Goal: Task Accomplishment & Management: Manage account settings

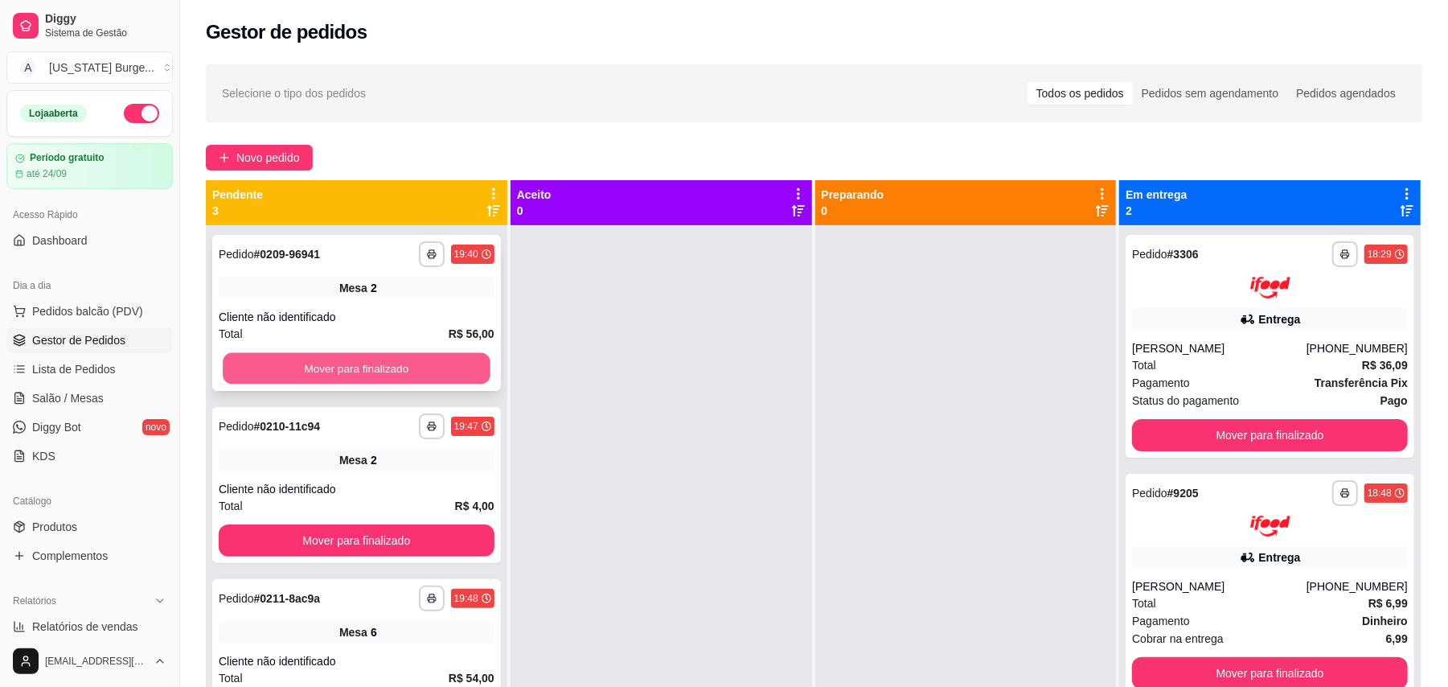
click at [310, 364] on button "Mover para finalizado" at bounding box center [356, 368] width 267 height 31
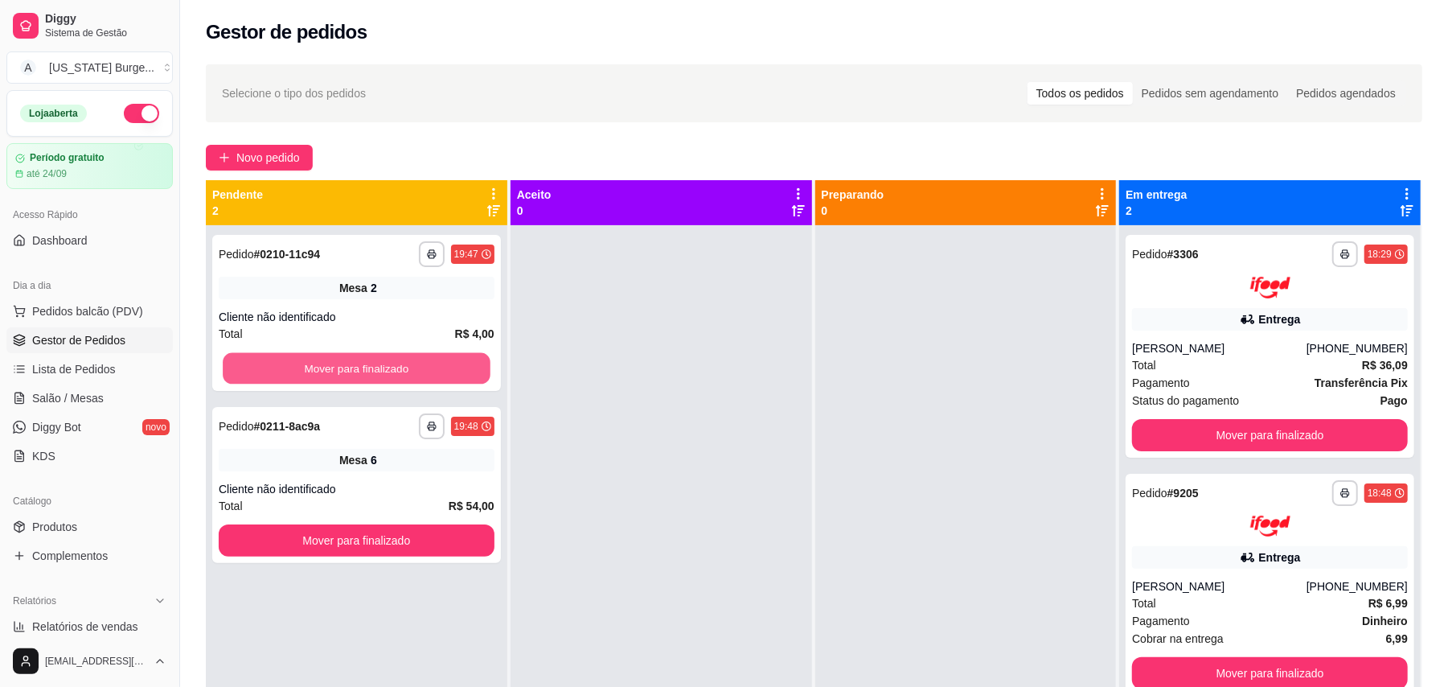
click at [310, 364] on button "Mover para finalizado" at bounding box center [356, 368] width 267 height 31
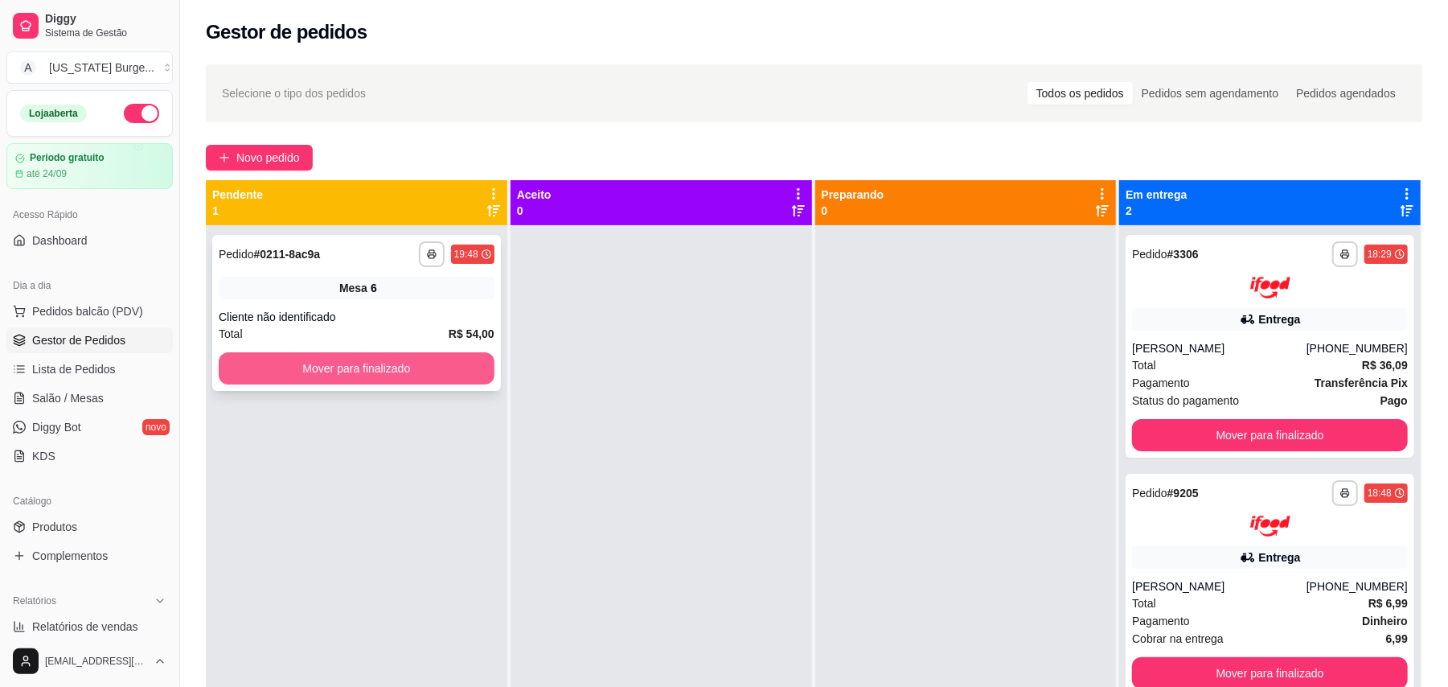
click at [333, 375] on button "Mover para finalizado" at bounding box center [357, 368] width 276 height 32
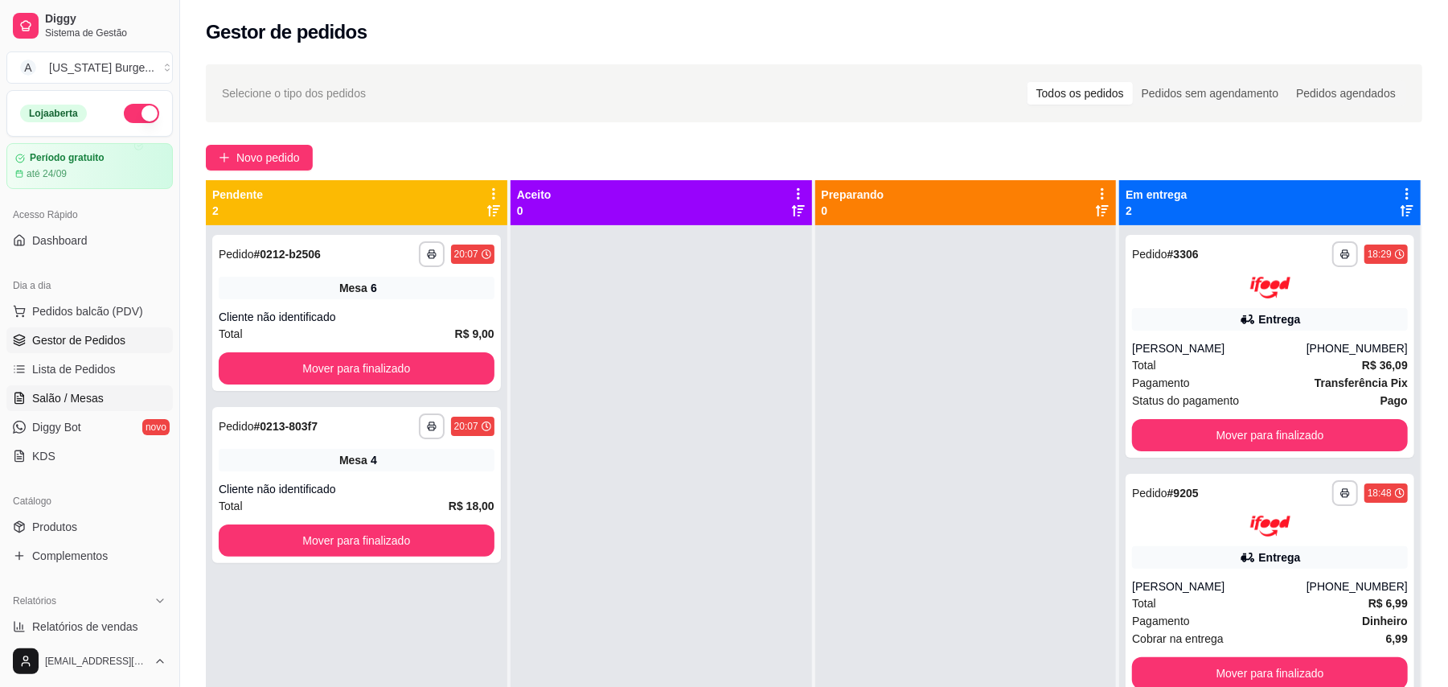
click at [90, 405] on span "Salão / Mesas" at bounding box center [68, 398] width 72 height 16
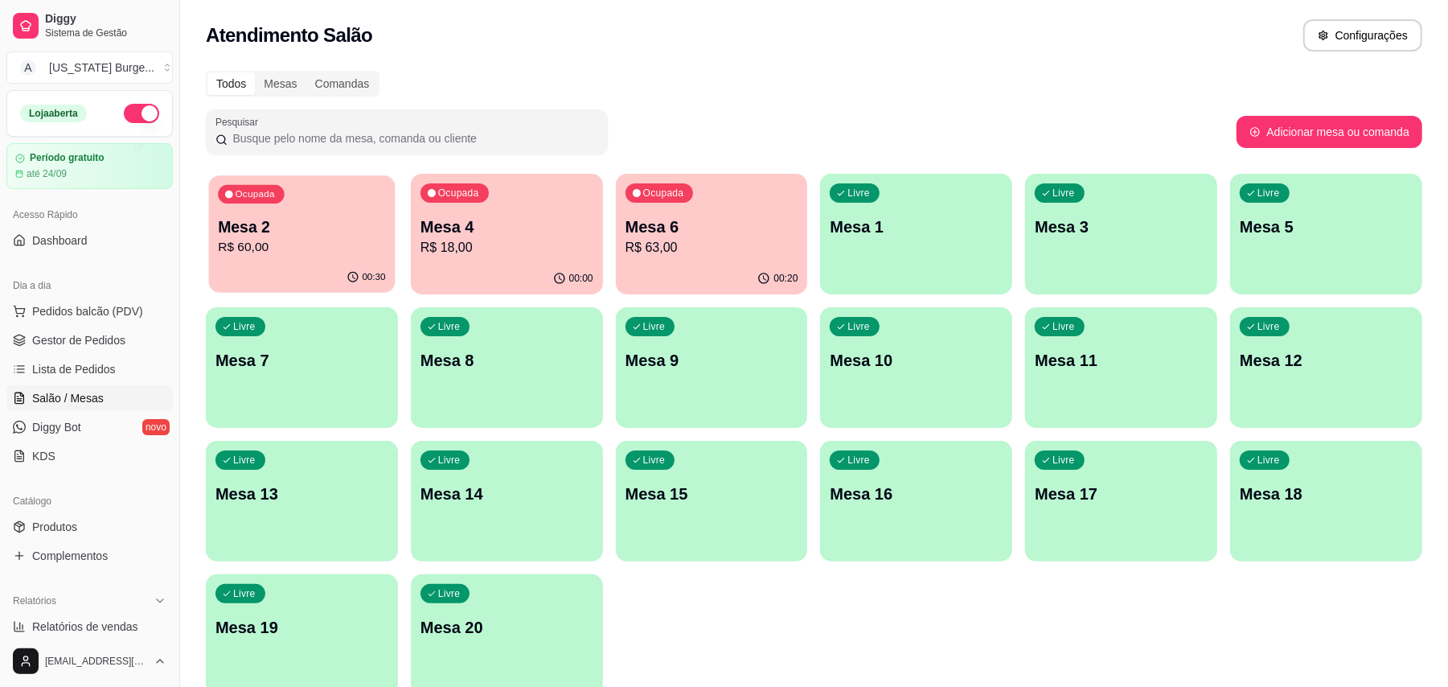
click at [251, 240] on p "R$ 60,00" at bounding box center [301, 247] width 167 height 18
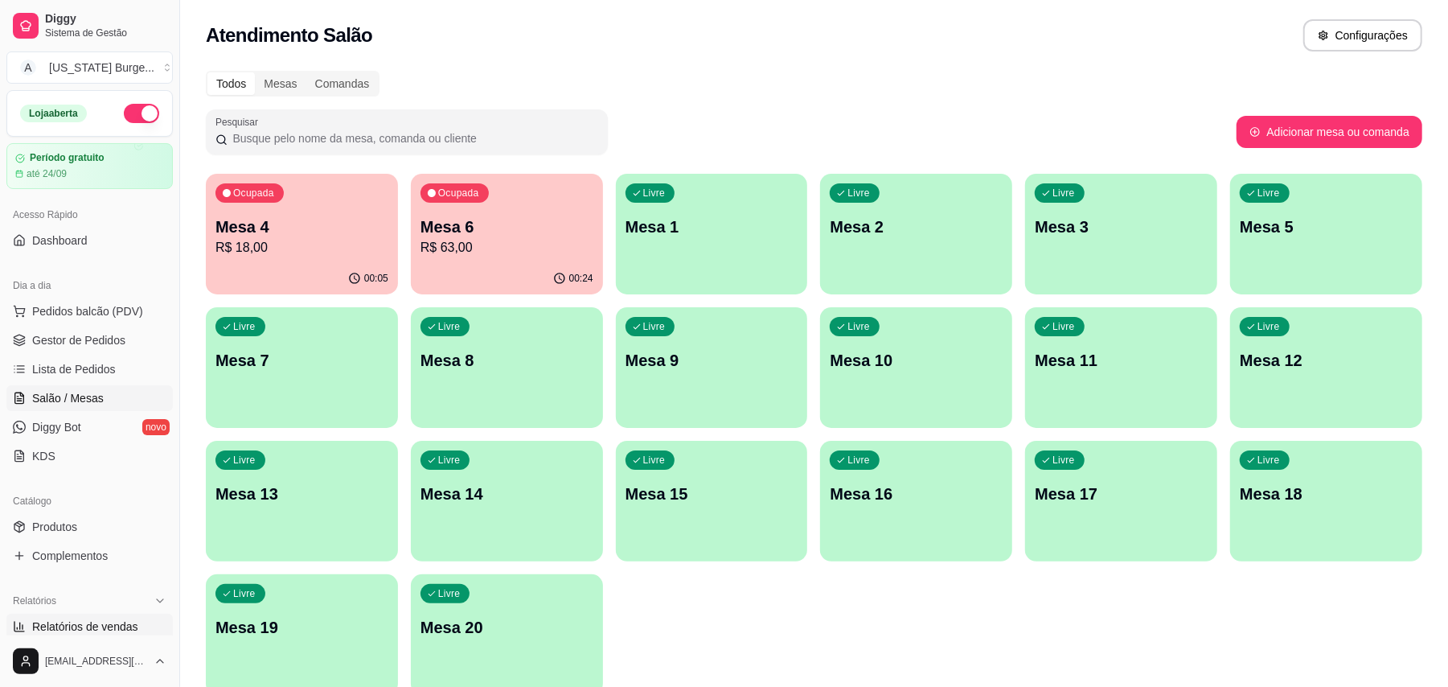
click at [120, 621] on span "Relatórios de vendas" at bounding box center [85, 626] width 106 height 16
select select "ALL"
select select "0"
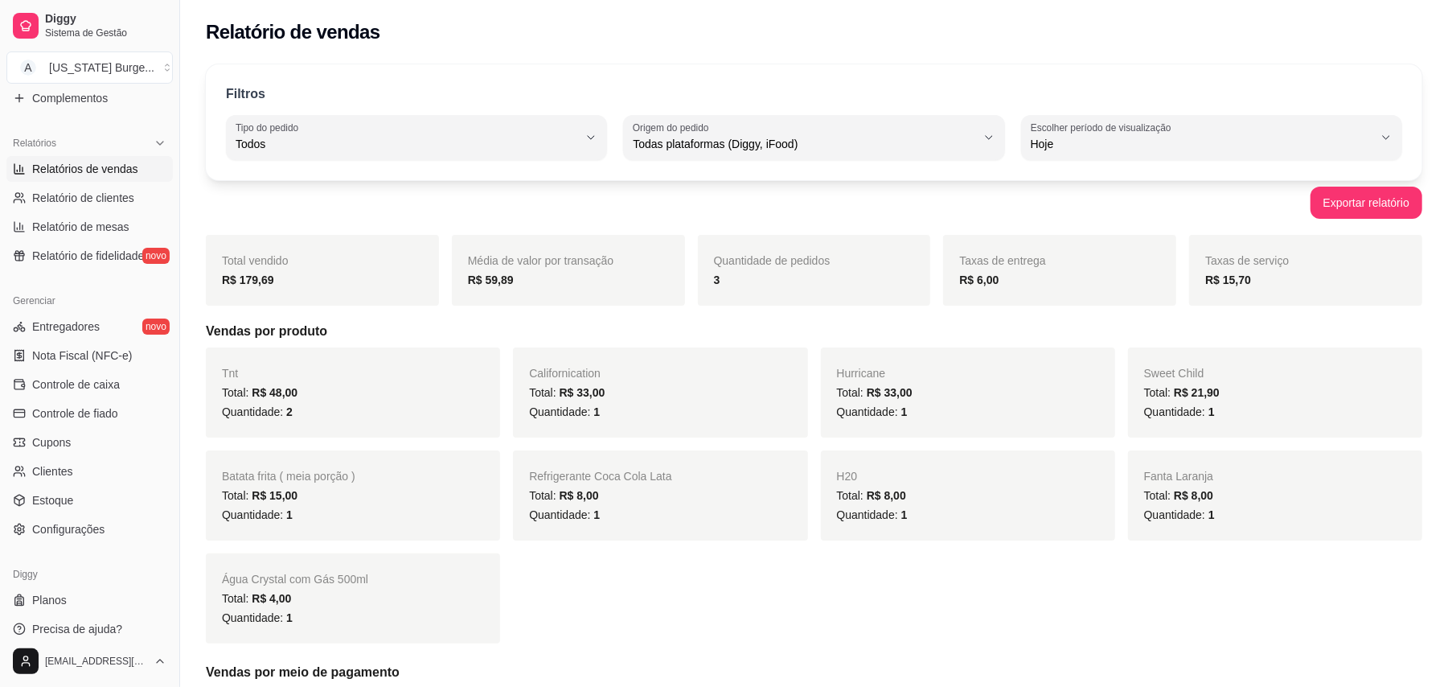
scroll to position [470, 0]
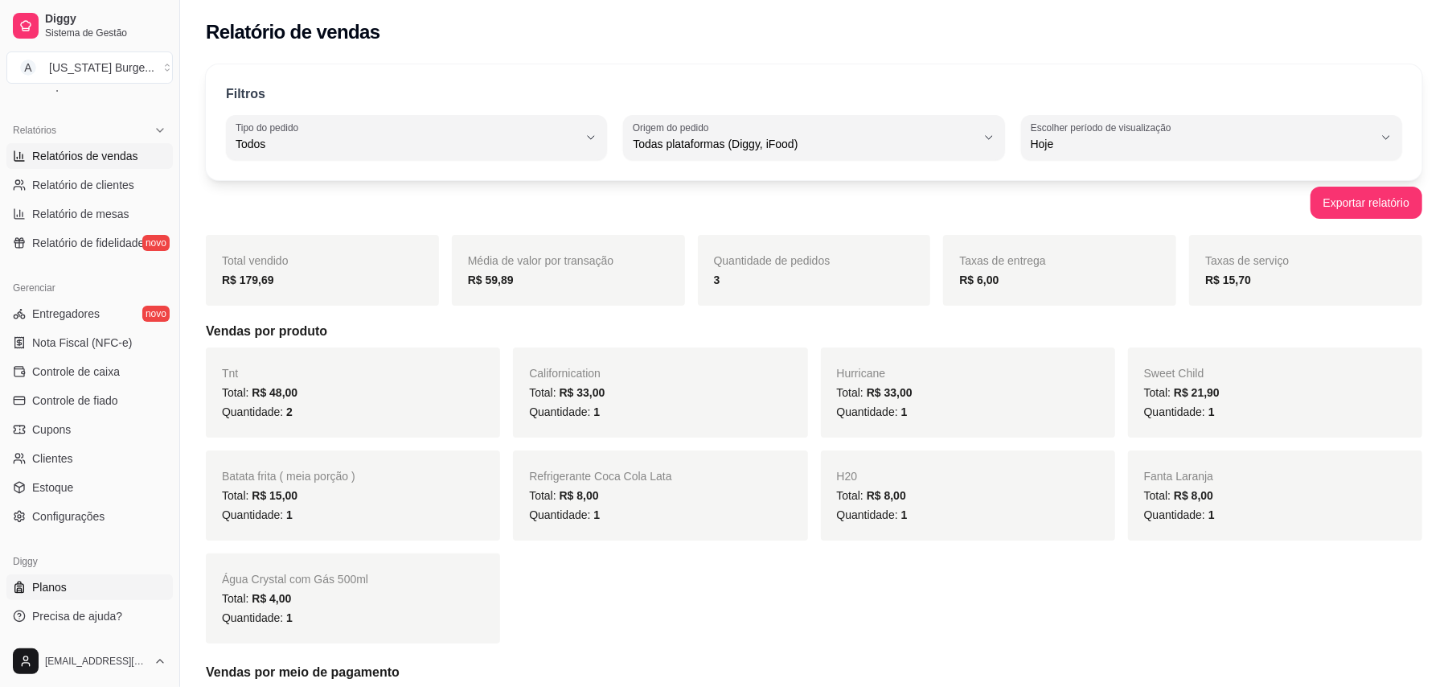
click at [71, 585] on link "Planos" at bounding box center [89, 587] width 166 height 26
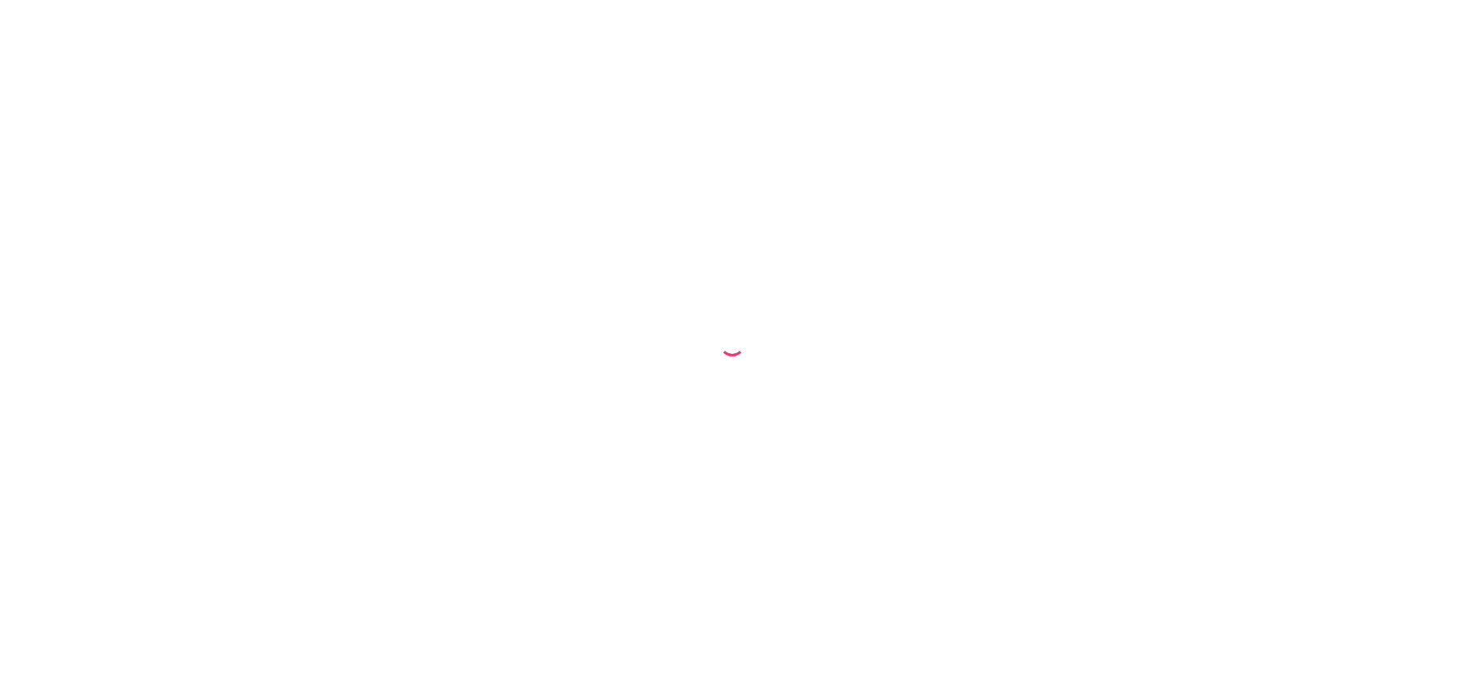
select select "ALL"
select select "0"
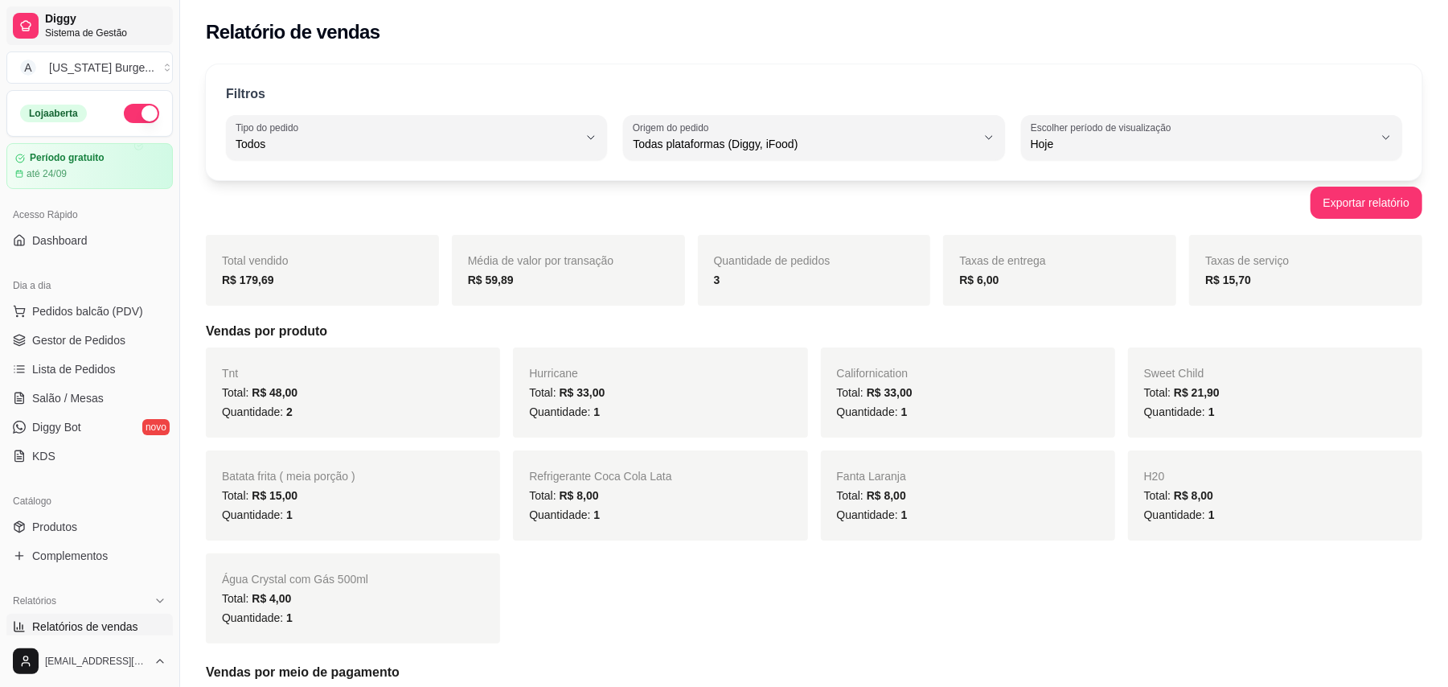
click at [79, 20] on span "Diggy" at bounding box center [105, 19] width 121 height 14
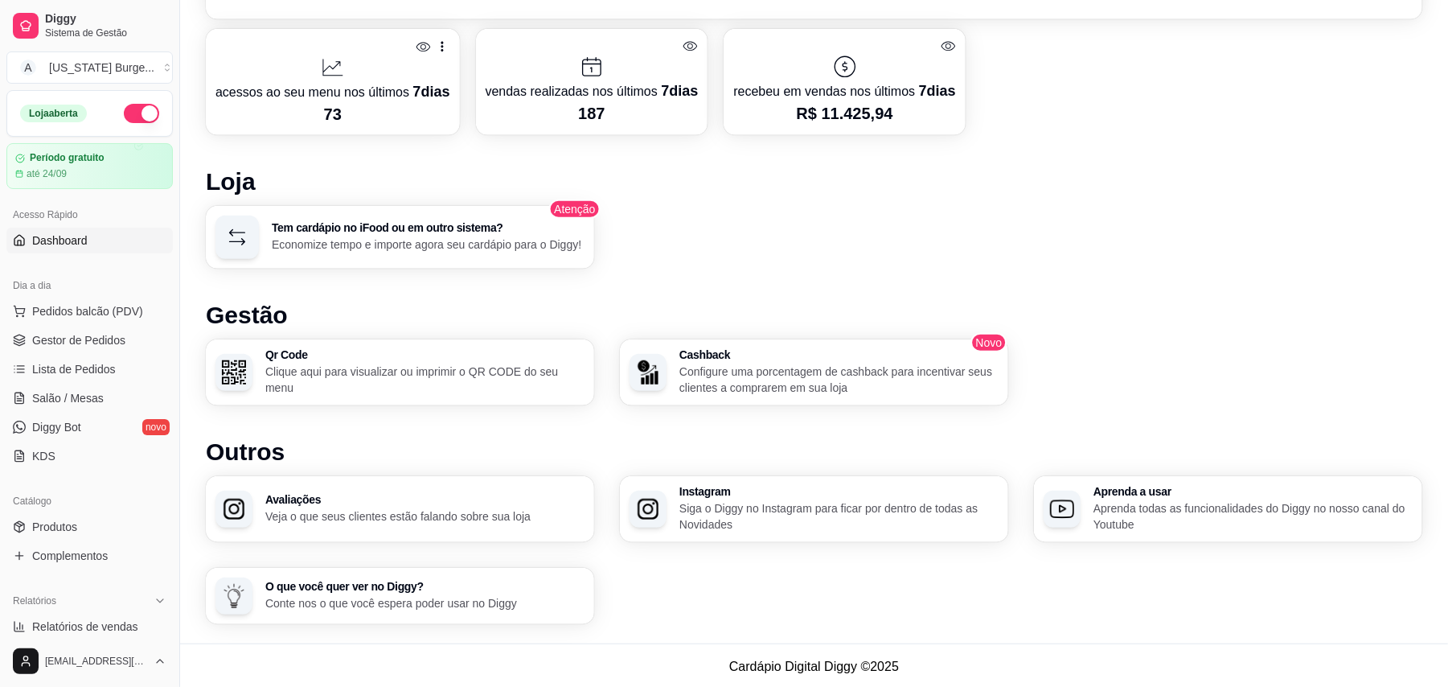
scroll to position [445, 0]
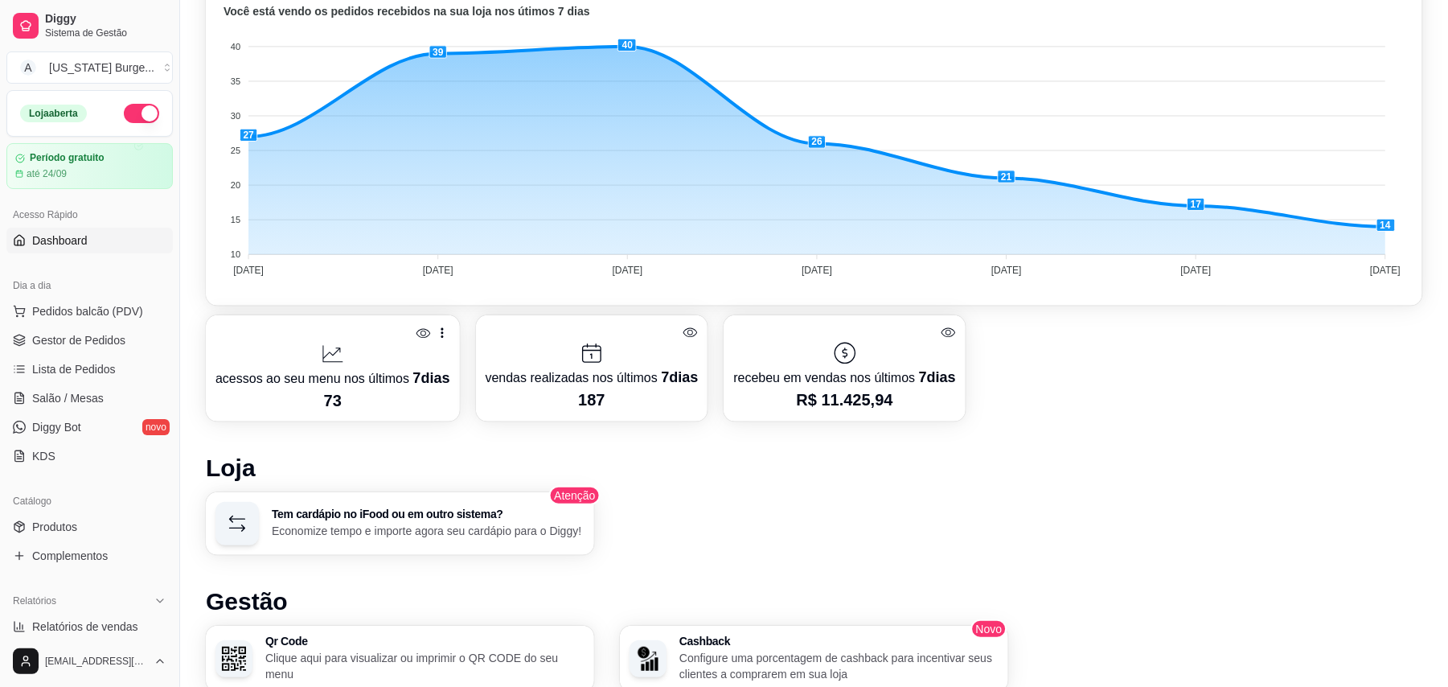
click at [72, 238] on span "Dashboard" at bounding box center [59, 240] width 55 height 16
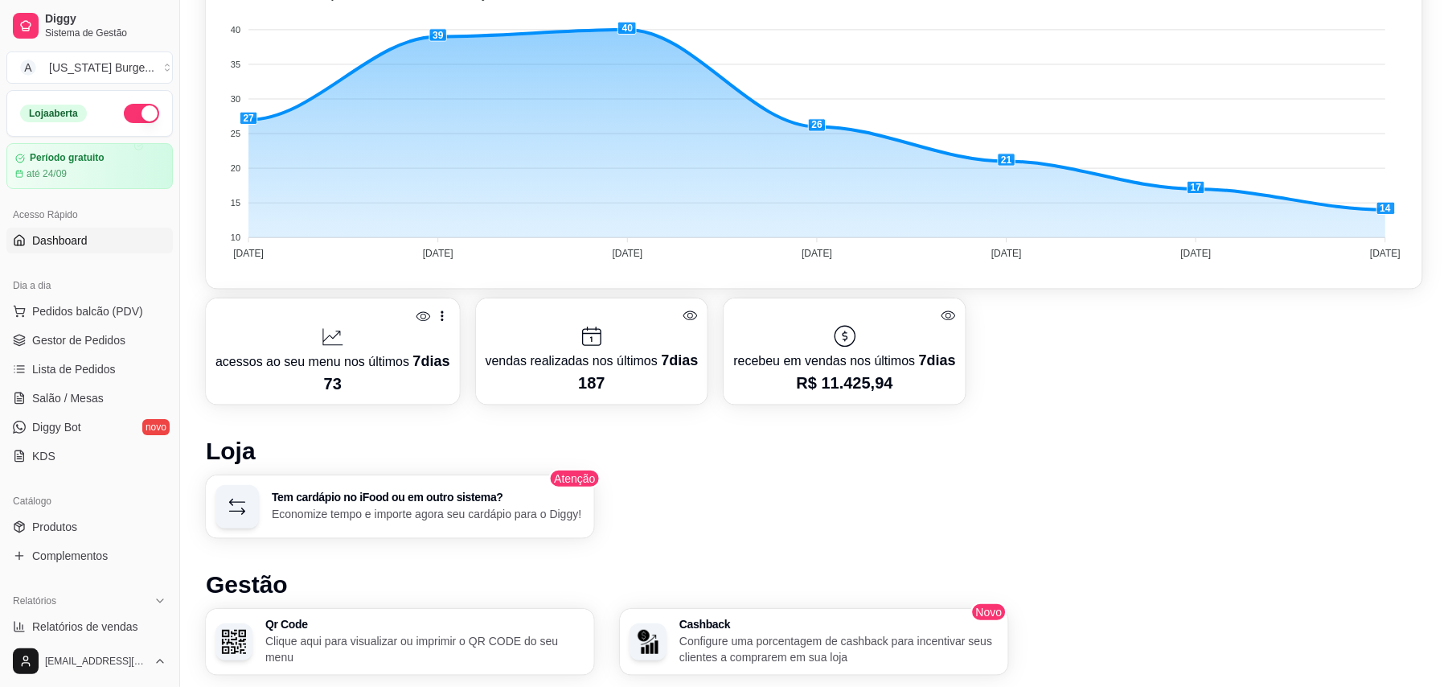
scroll to position [0, 0]
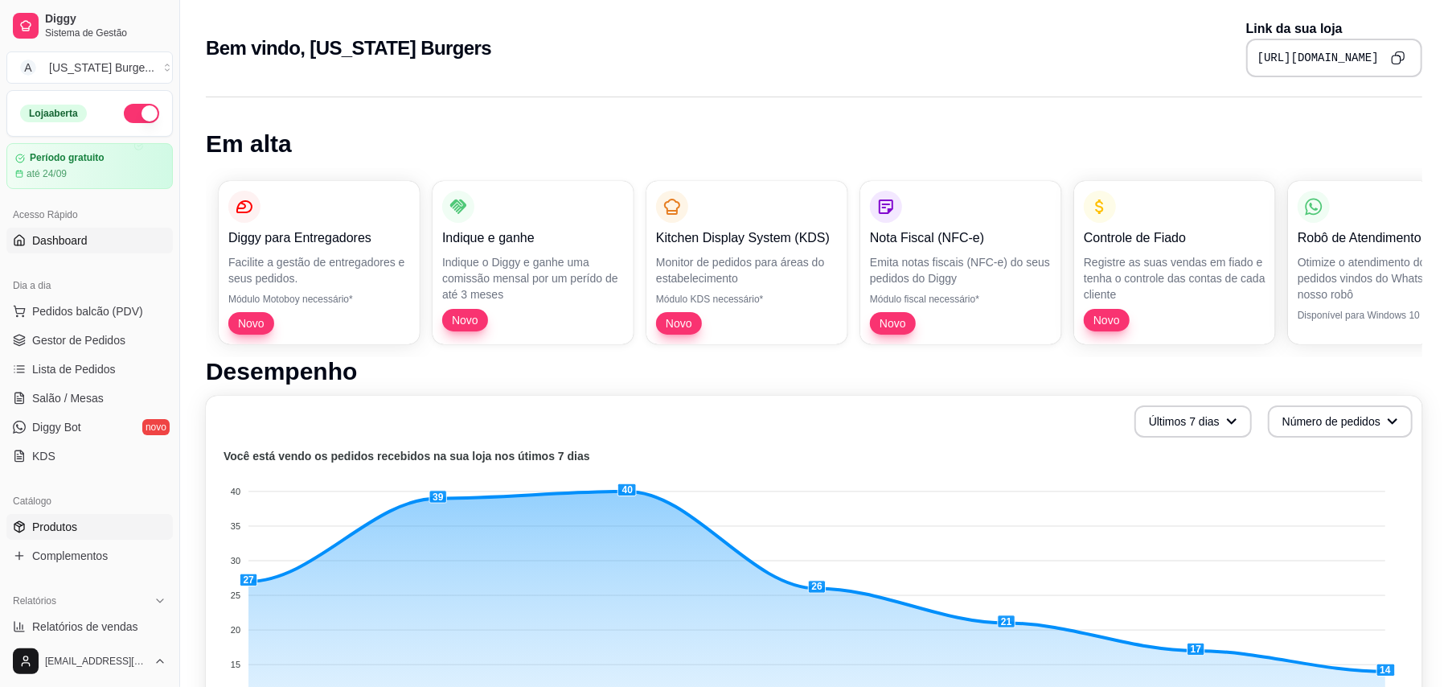
click at [79, 529] on link "Produtos" at bounding box center [89, 527] width 166 height 26
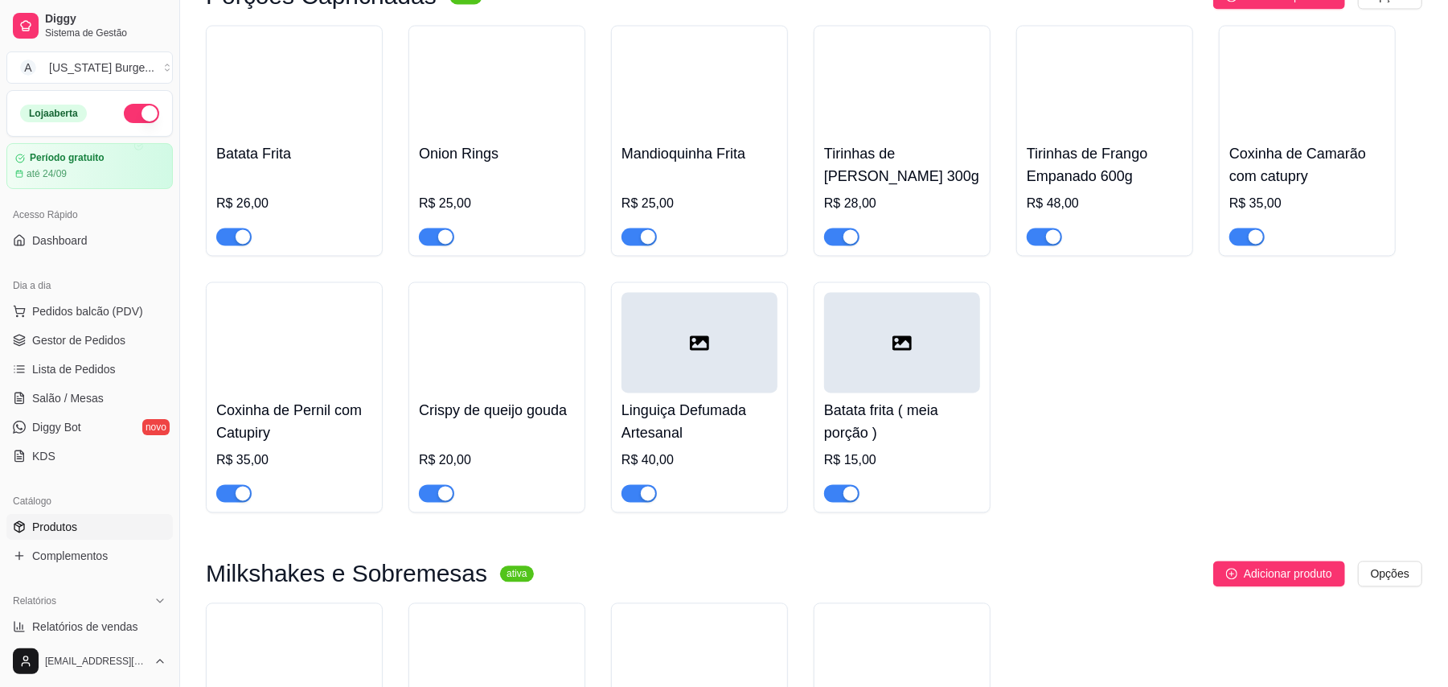
scroll to position [2165, 0]
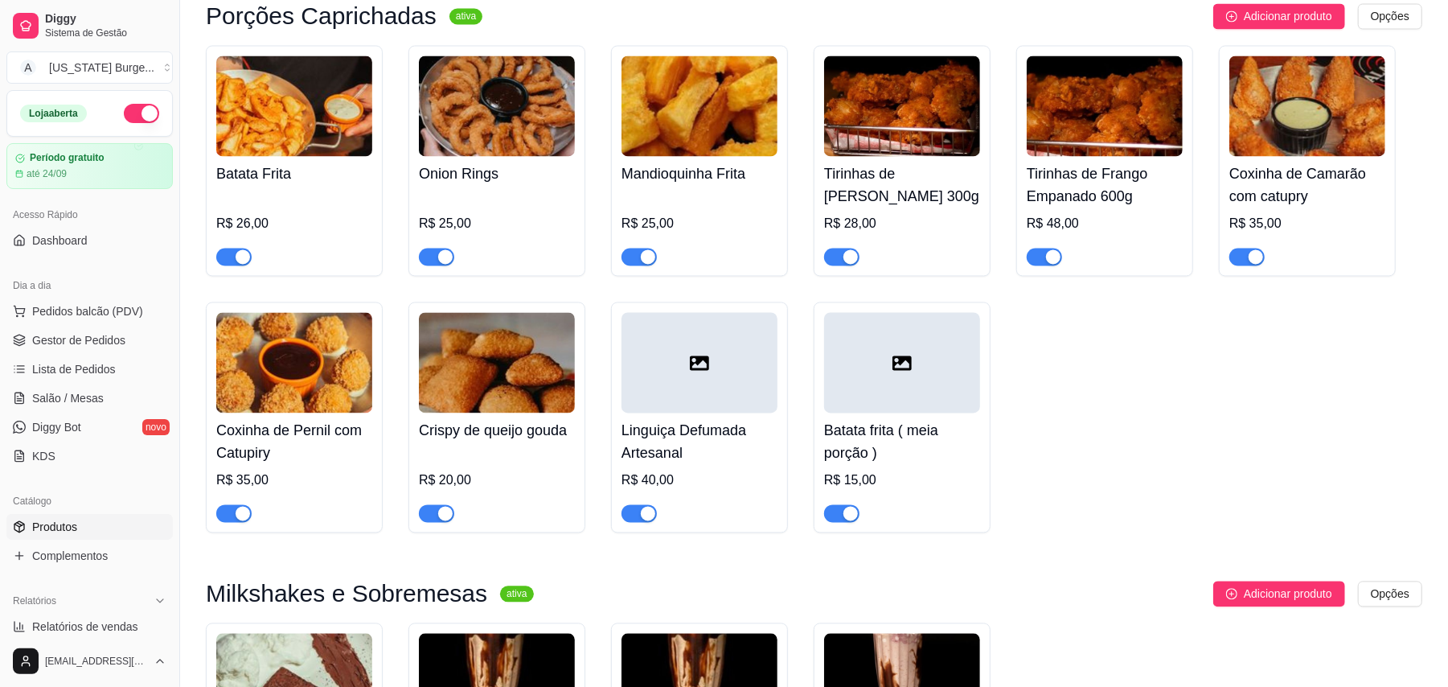
click at [928, 146] on img at bounding box center [902, 106] width 156 height 101
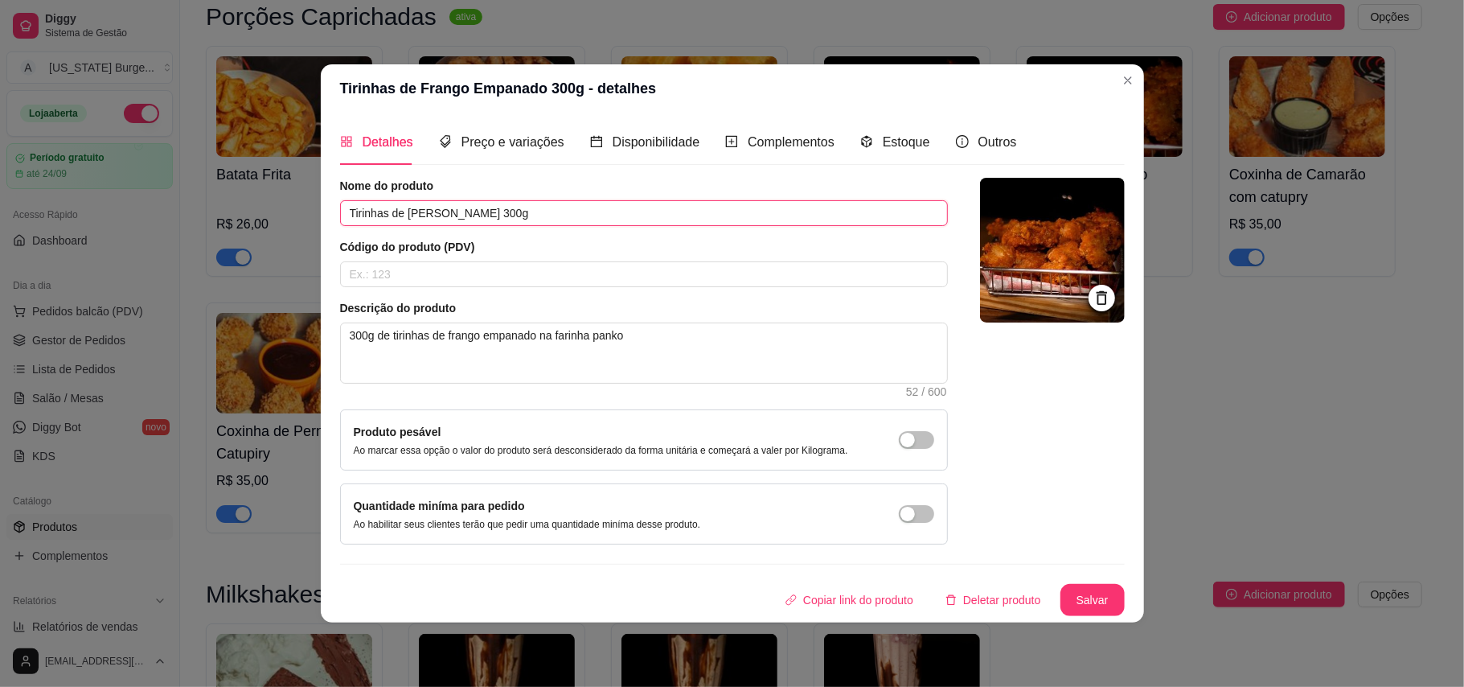
drag, startPoint x: 539, startPoint y: 207, endPoint x: 502, endPoint y: 207, distance: 37.0
click at [502, 207] on input "Tirinhas de [PERSON_NAME] 300g" at bounding box center [644, 213] width 608 height 26
click at [542, 207] on input "Tirinhas de [PERSON_NAME] m" at bounding box center [644, 213] width 608 height 26
type input "Tirinhas de [PERSON_NAME] M"
click at [1100, 611] on button "Salvar" at bounding box center [1093, 600] width 64 height 32
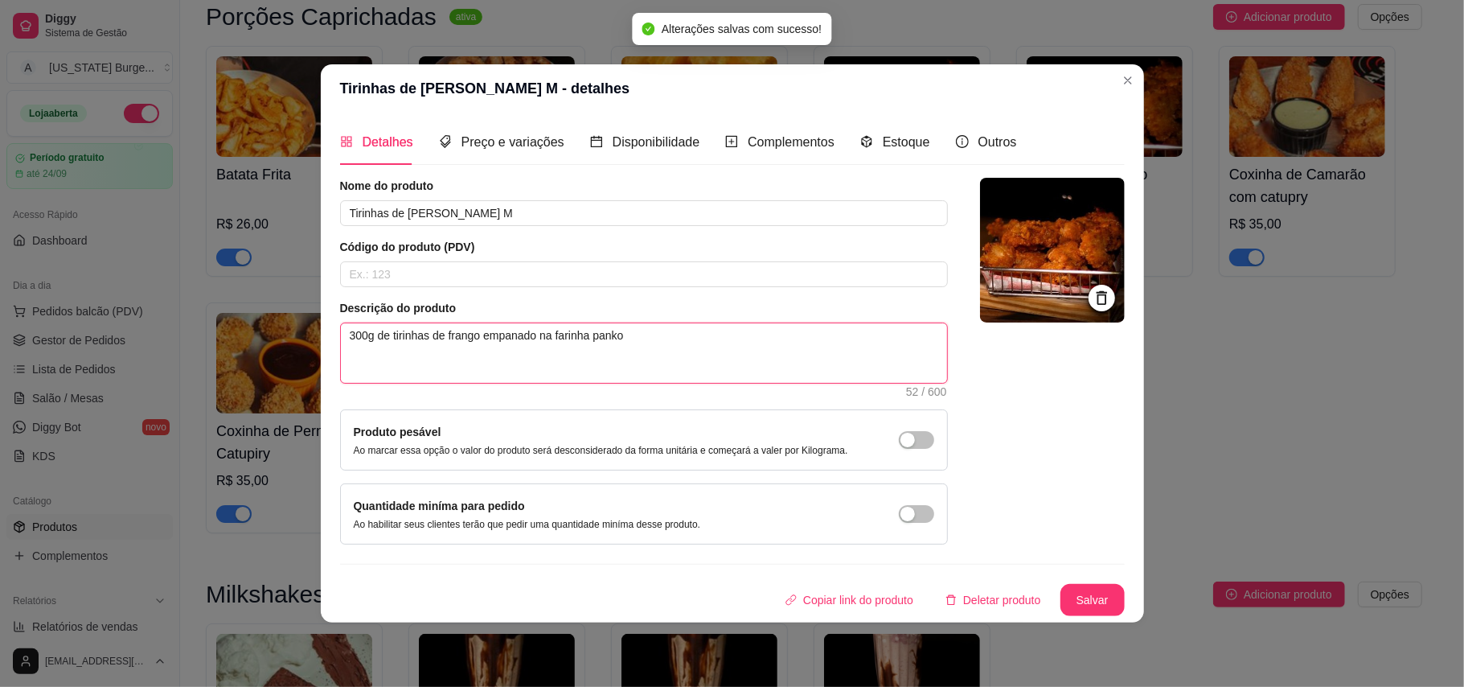
drag, startPoint x: 375, startPoint y: 331, endPoint x: 320, endPoint y: 320, distance: 55.8
click at [321, 320] on div "Detalhes Preço e variações Disponibilidade Complementos Estoque Outros Nome do …" at bounding box center [733, 368] width 824 height 510
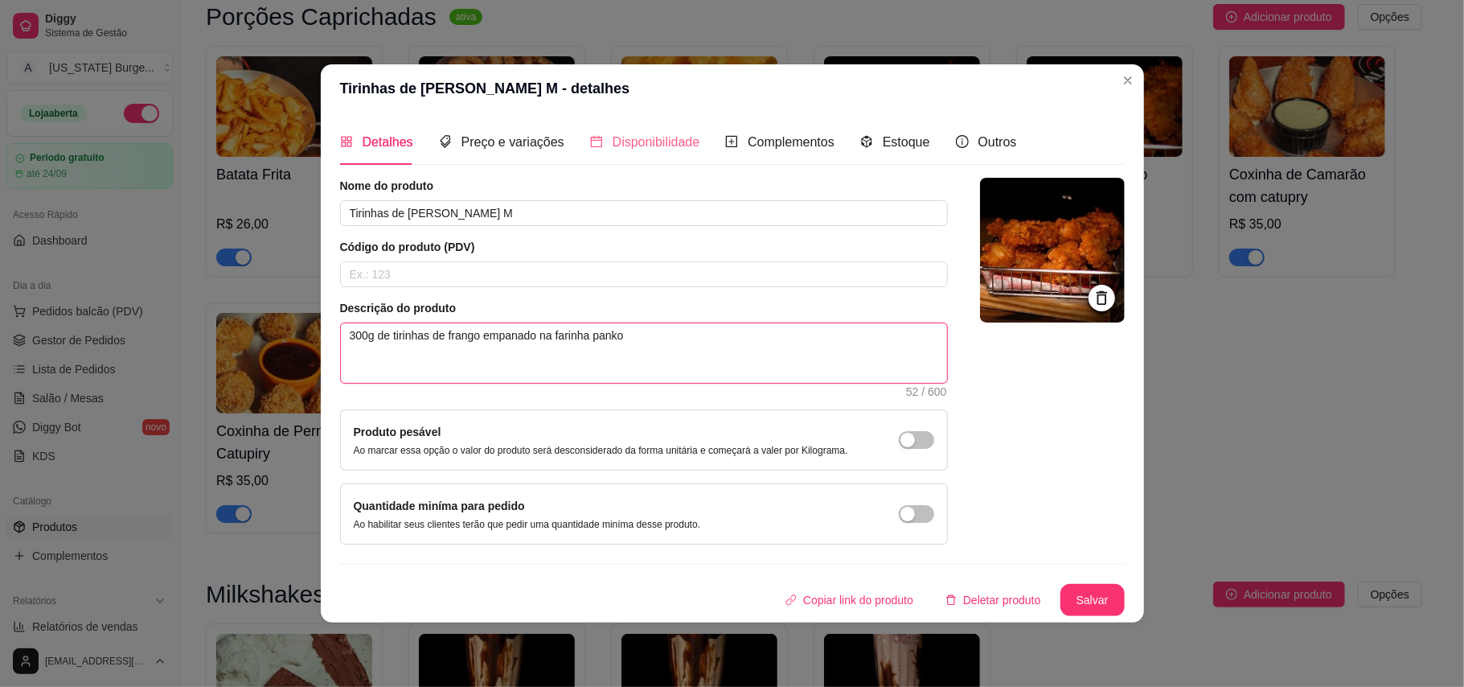
type textarea "de tirinhas de frango empanado na farinha panko"
drag, startPoint x: 368, startPoint y: 332, endPoint x: 304, endPoint y: 316, distance: 66.3
click at [304, 316] on div "Tirinhas de Frango Empanado M - detalhes Detalhes Preço e variações Disponibili…" at bounding box center [732, 343] width 1464 height 687
type textarea "tirinhas de frango empanado na farinha panko"
click at [351, 327] on textarea "tirinhas de frango empanado na farinha panko" at bounding box center [644, 353] width 606 height 60
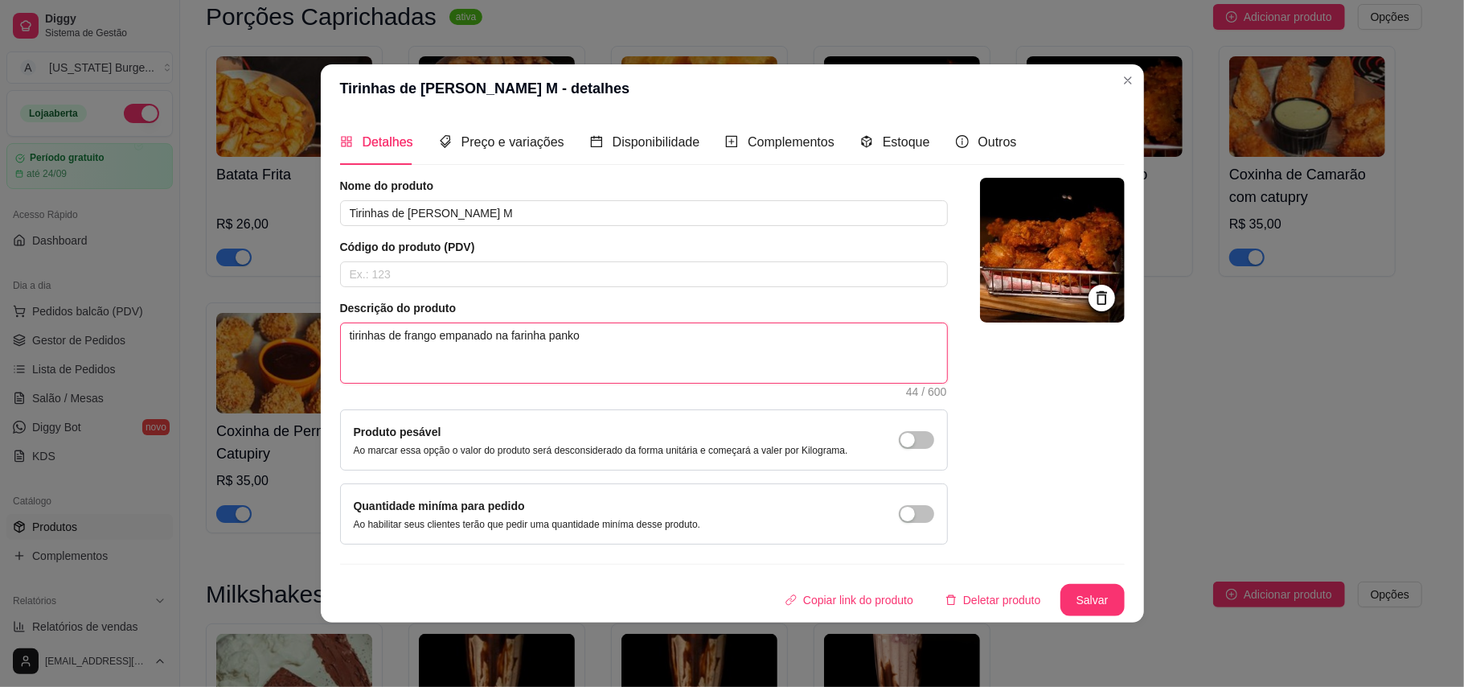
click at [352, 338] on textarea "tirinhas de frango empanado na farinha panko" at bounding box center [644, 353] width 606 height 60
type textarea "irinhas de frango empanado na farinha panko"
type textarea "Tirinhas de frango empanado na farinha panko"
click at [608, 341] on textarea "Tirinhas de frango empanado na farinha panko" at bounding box center [644, 353] width 606 height 60
type textarea "Tirinhas de frango empanado na farinha panko"
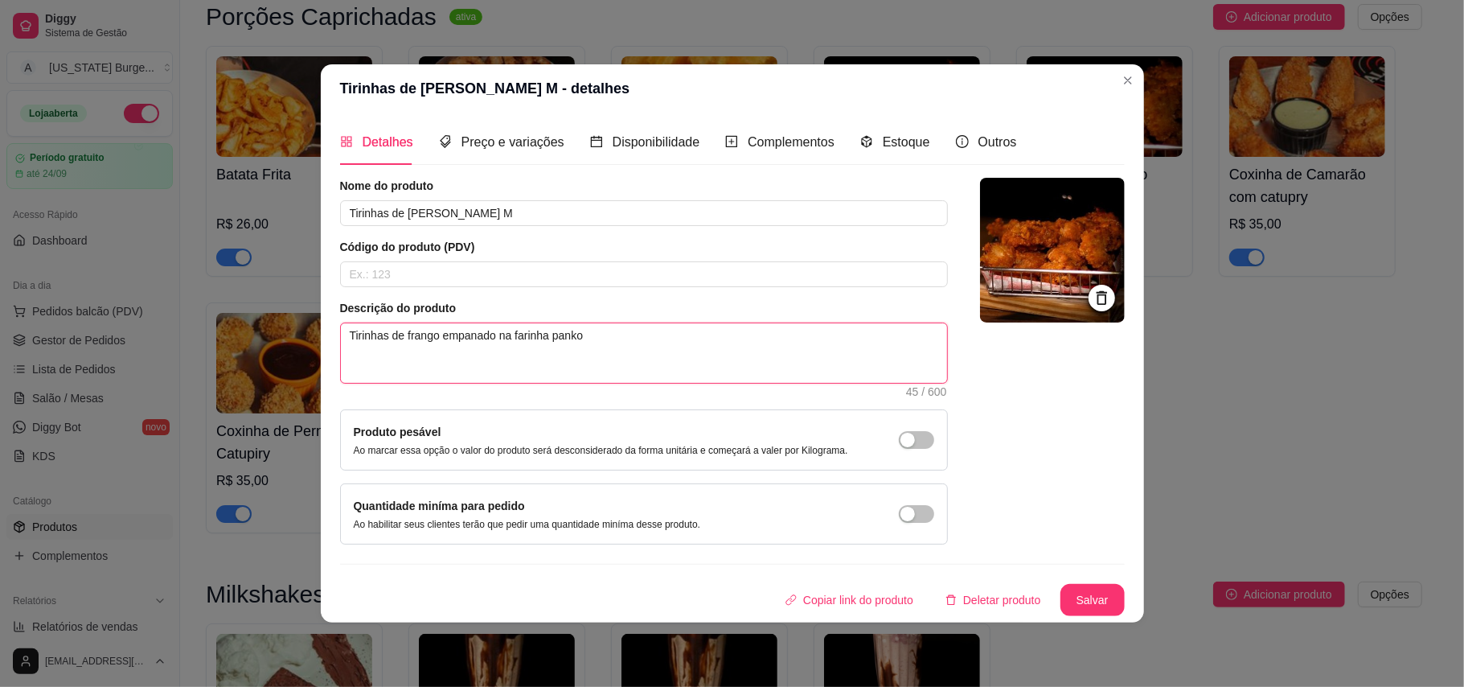
type textarea "Tirinhas de frango empanado na farinha panko f"
type textarea "Tirinhas de frango empanado na farinha panko fe"
type textarea "Tirinhas de frango empanado na farinha panko fei"
type textarea "Tirinhas de frango empanado na farinha panko feia"
type textarea "Tirinhas de frango empanado na farinha panko feias"
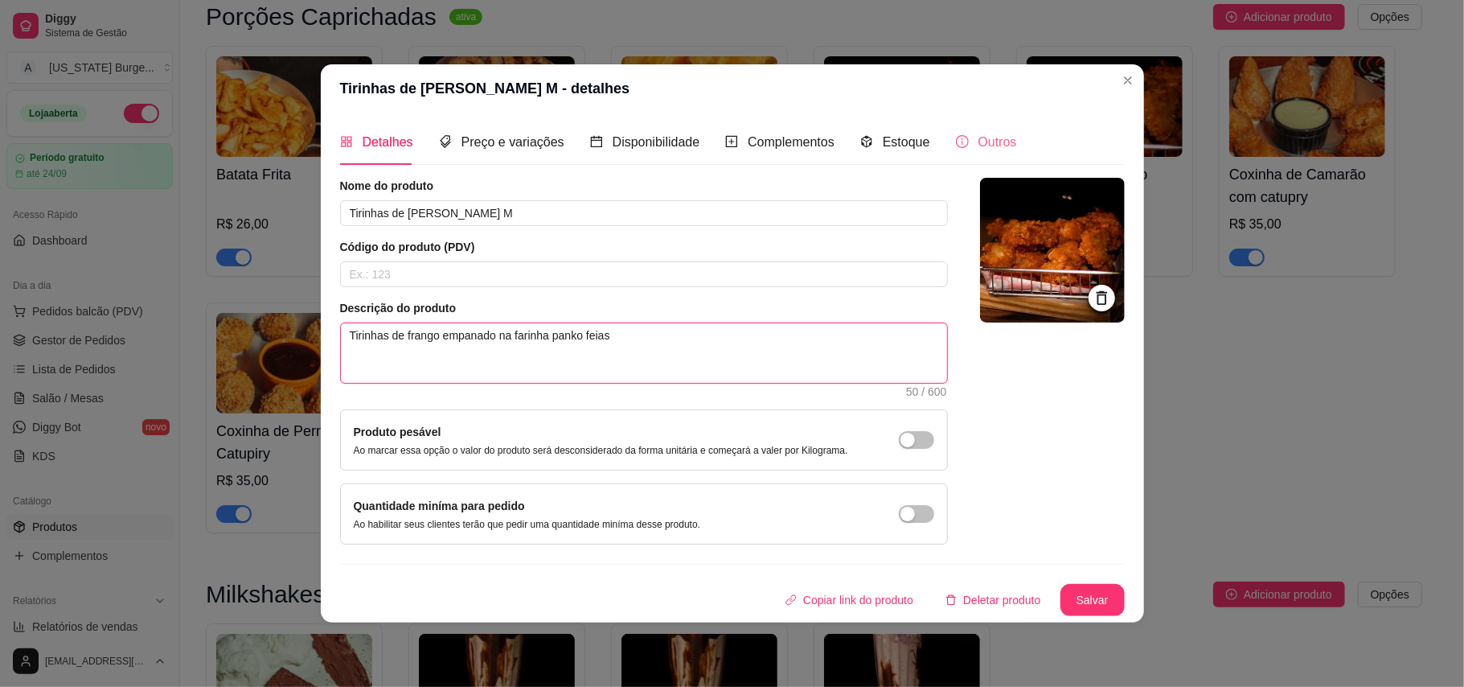
type textarea "Tirinhas de frango empanado na farinha panko feia"
type textarea "Tirinhas de frango empanado na farinha panko fei"
type textarea "Tirinhas de frango empanado na farinha panko feit"
type textarea "Tirinhas de frango empanado na farinha panko feita"
type textarea "Tirinhas de frango empanado na farinha panko feitas"
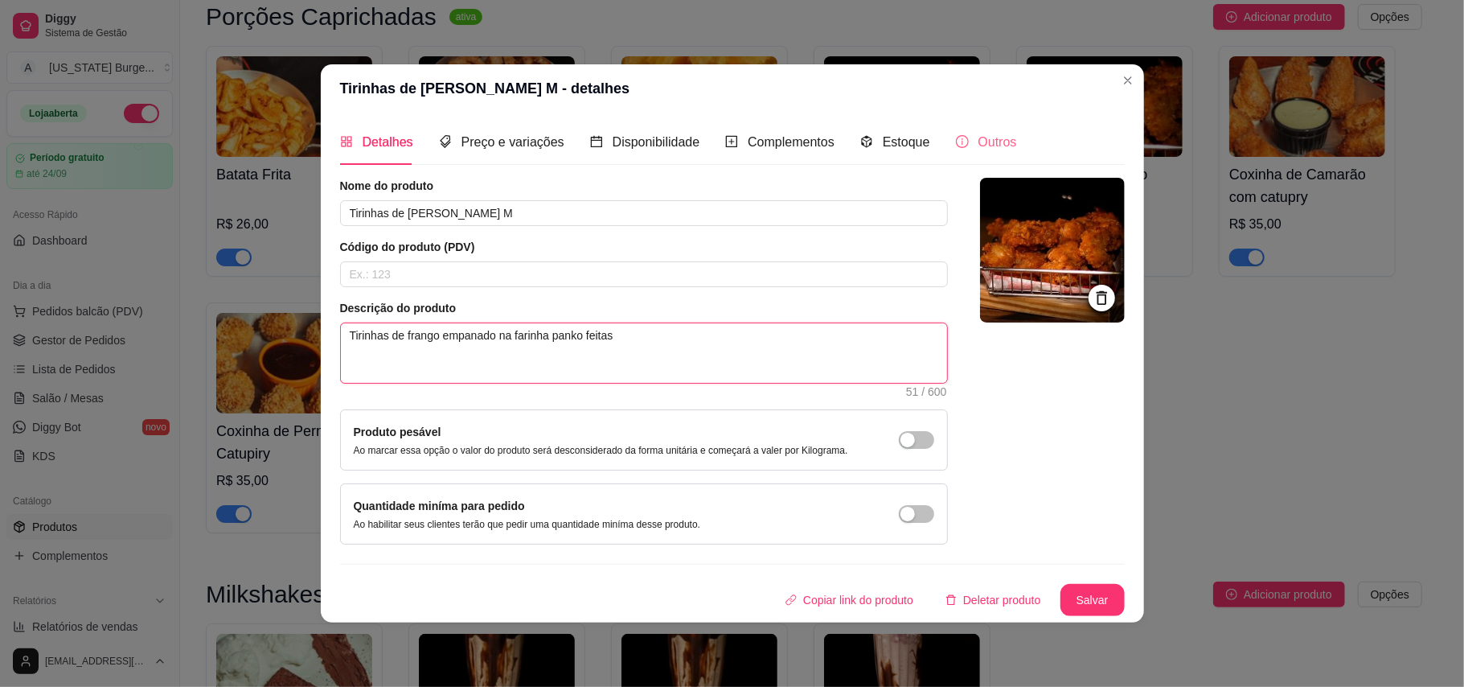
type textarea "Tirinhas de frango empanado na farinha panko feitas"
type textarea "Tirinhas de frango empanado na farinha panko feitas n"
type textarea "Tirinhas de frango empanado na farinha panko feitas na"
type textarea "Tirinhas de frango empanado na farinha panko feitas na c"
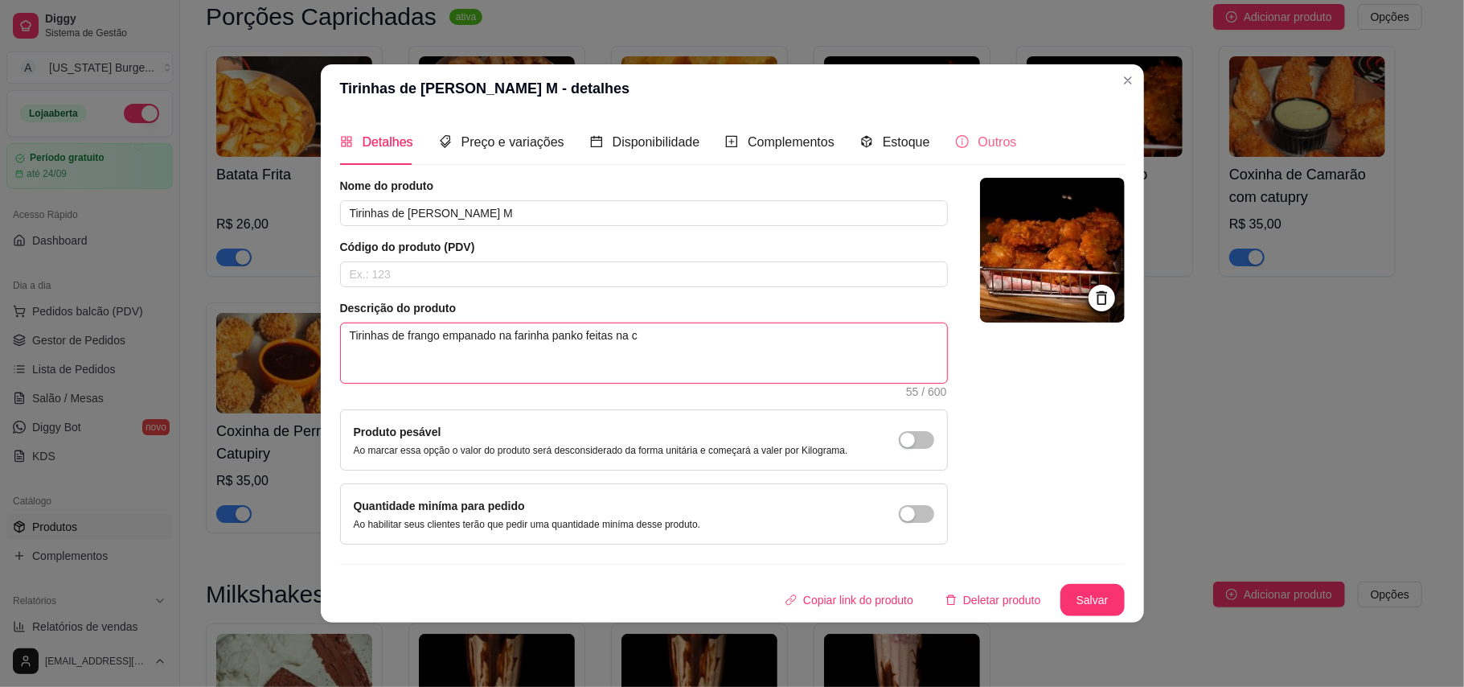
type textarea "Tirinhas de frango empanado na farinha panko feitas na ca"
type textarea "Tirinhas de frango empanado na farinha panko feitas na cas"
type textarea "Tirinhas de frango empanado na farinha panko feitas na casa"
type textarea "Tirinhas de frango empanado na farinha panko feitas na casa a"
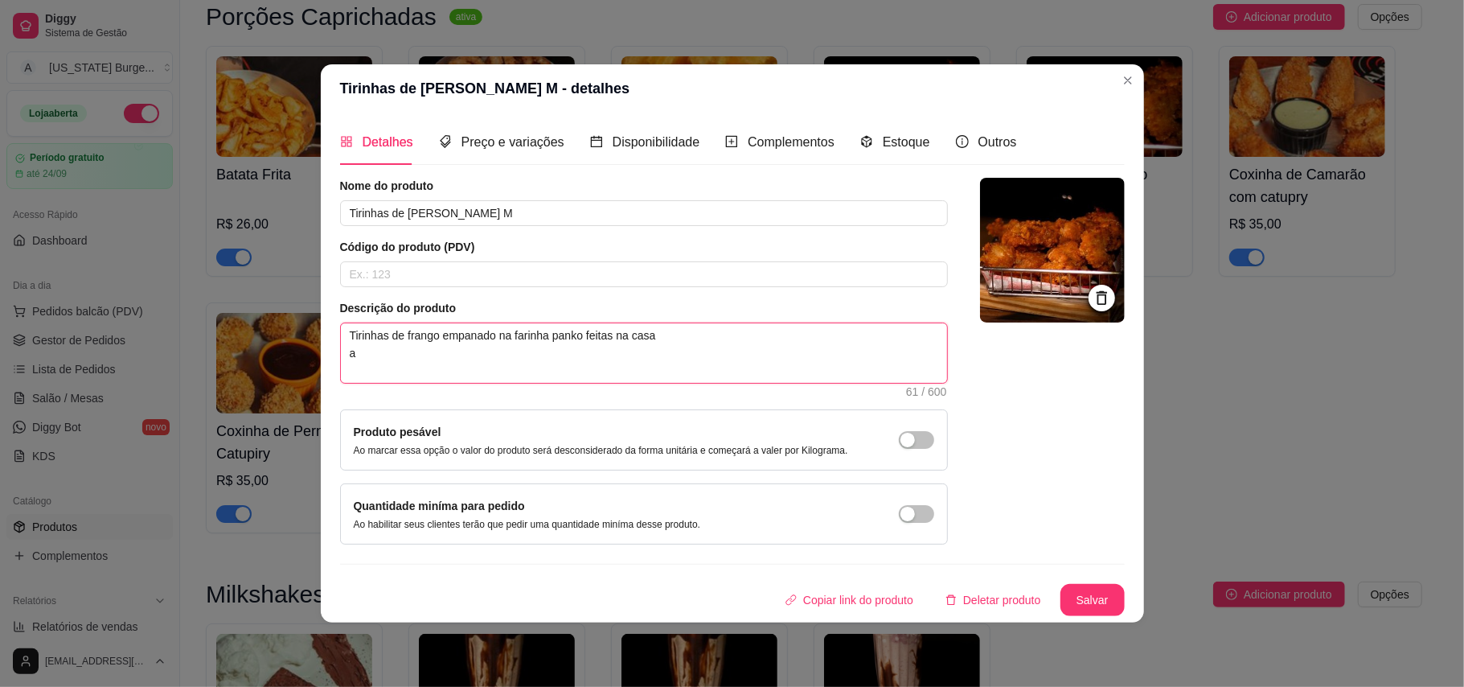
type textarea "Tirinhas de frango empanado na farinha panko feitas na casa"
type textarea "Tirinhas de frango empanado na farinha panko feitas na casa t"
type textarea "Tirinhas de frango empanado na farinha panko feitas na casa ta"
type textarea "Tirinhas de frango empanado na farinha panko feitas na casa tam"
type textarea "Tirinhas de frango empanado na farinha panko feitas na casa tama"
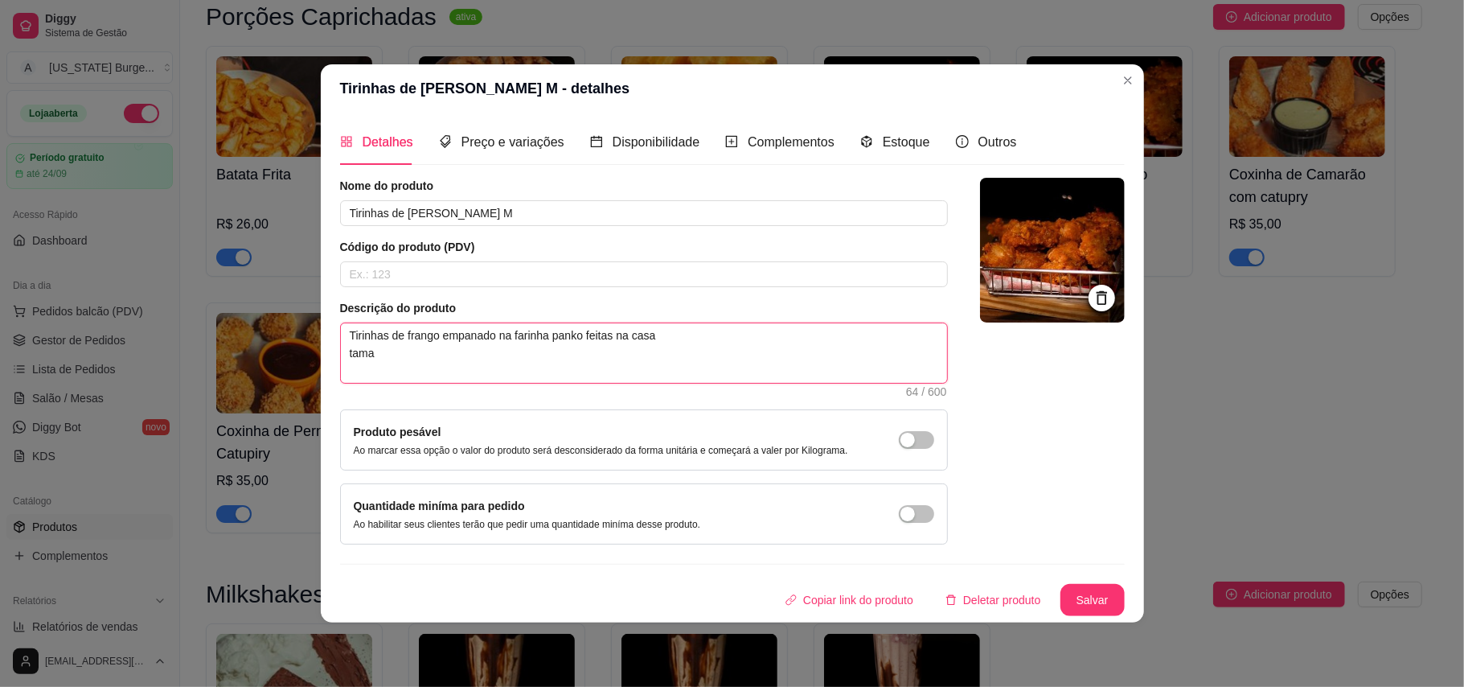
type textarea "Tirinhas de frango empanado na farinha panko feitas na casa tamah"
type textarea "Tirinhas de frango empanado na farinha panko feitas na casa tamaho"
type textarea "Tirinhas de frango empanado na farinha panko feitas na casa tamah"
type textarea "Tirinhas de frango empanado na farinha panko feitas na casa tama"
type textarea "Tirinhas de frango empanado na farinha panko feitas na casa taman"
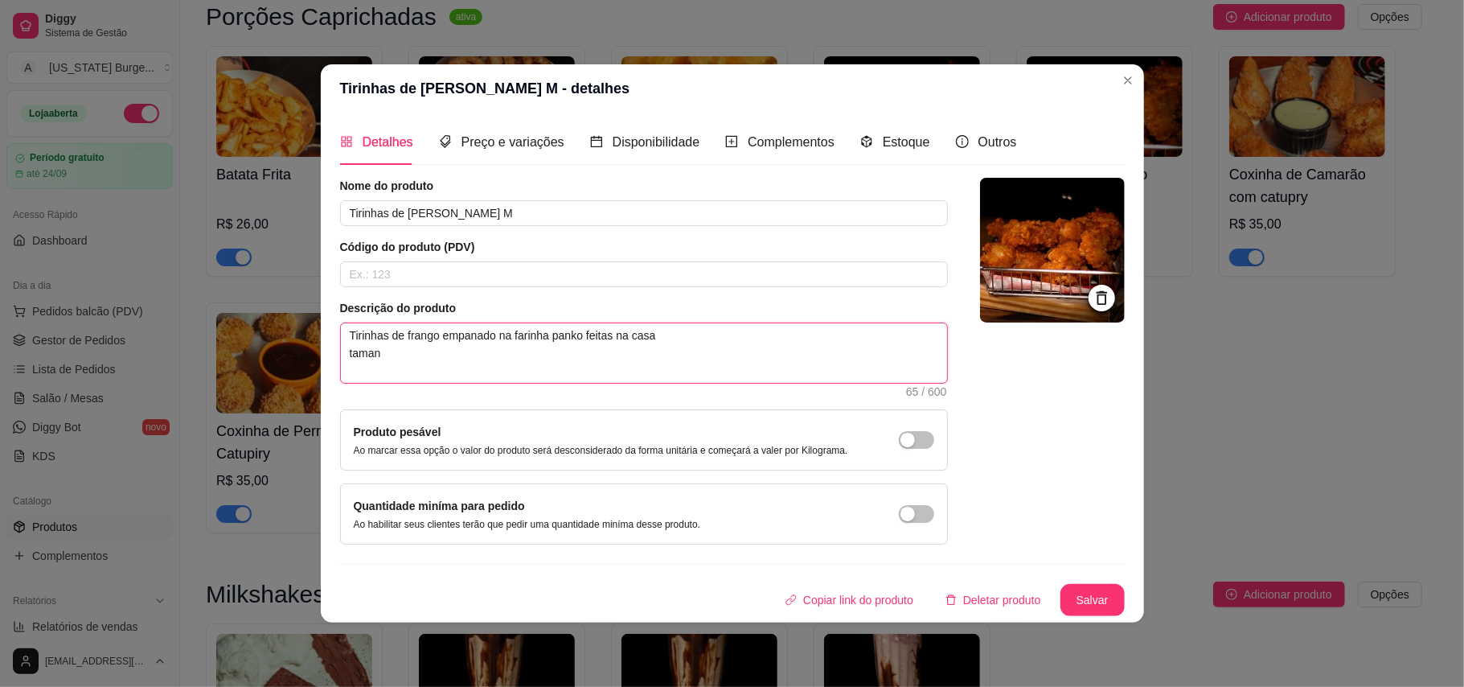
type textarea "Tirinhas de frango empanado na farinha panko feitas na casa tamanh"
type textarea "Tirinhas de frango empanado na farinha panko feitas na casa tamanho"
type textarea "Tirinhas de frango empanado na farinha panko feitas na casa tamanho M"
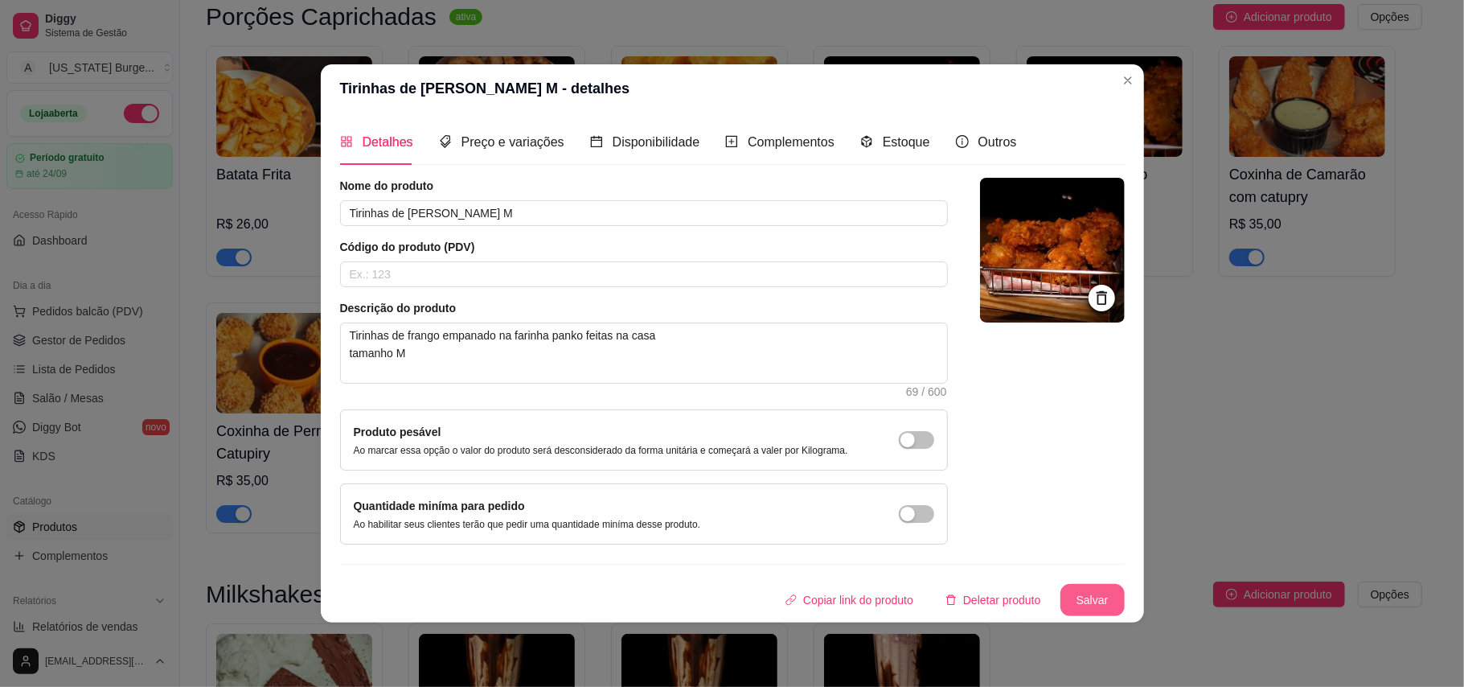
click at [1099, 595] on button "Salvar" at bounding box center [1093, 600] width 64 height 32
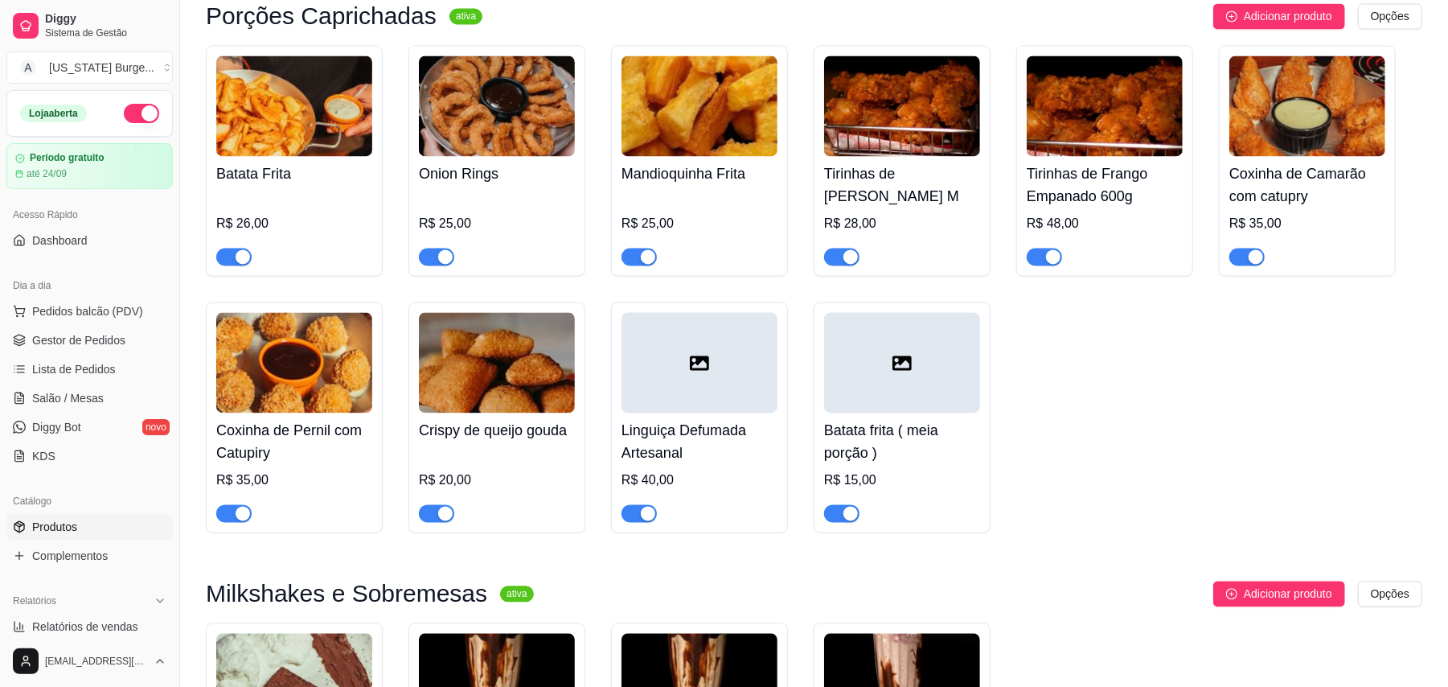
click at [1107, 215] on div "R$ 48,00" at bounding box center [1105, 224] width 156 height 19
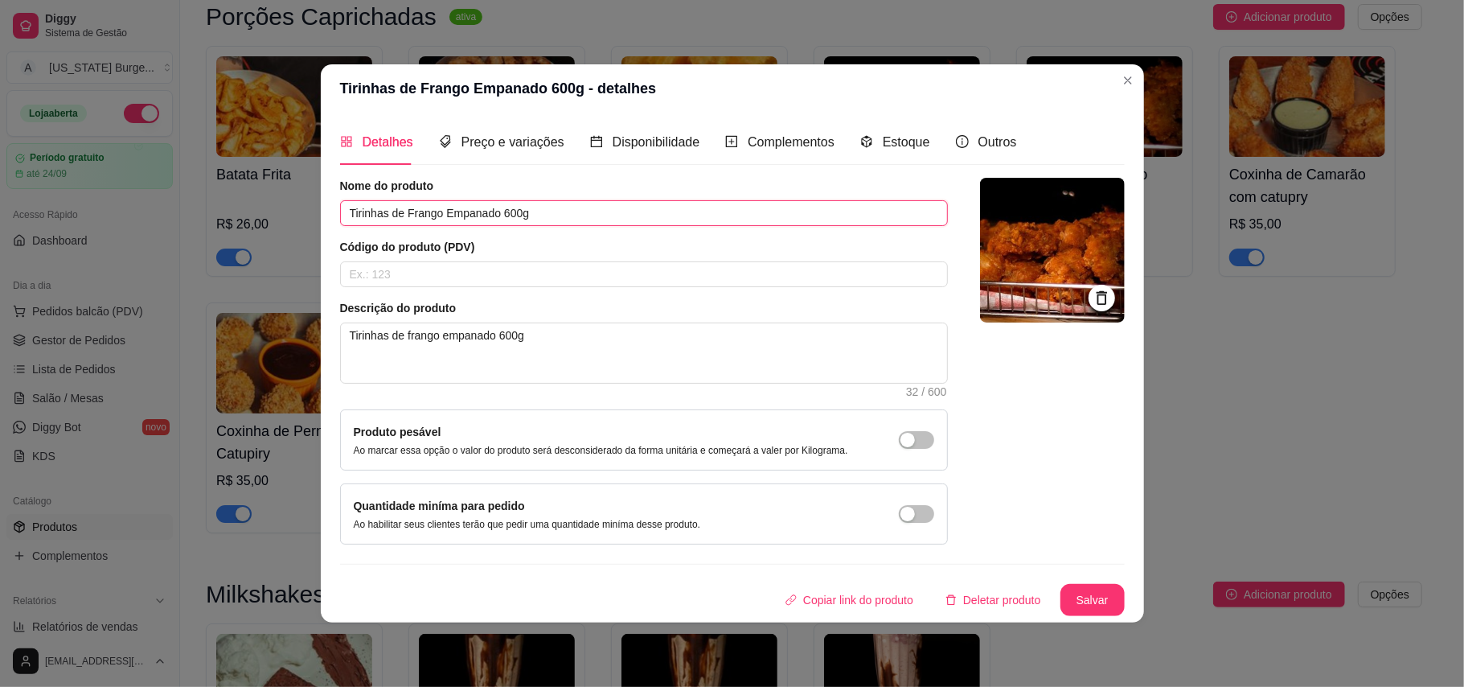
drag, startPoint x: 541, startPoint y: 206, endPoint x: 500, endPoint y: 206, distance: 41.0
click at [500, 206] on input "Tirinhas de Frango Empanado 600g" at bounding box center [644, 213] width 608 height 26
click at [541, 203] on input "Tirinhas de Frango Empanado 600g" at bounding box center [644, 213] width 608 height 26
drag, startPoint x: 541, startPoint y: 203, endPoint x: 582, endPoint y: 59, distance: 150.5
click at [582, 59] on div "Tirinhas de Frango Empanado 600g - detalhes Detalhes Preço e variações Disponib…" at bounding box center [732, 343] width 1464 height 687
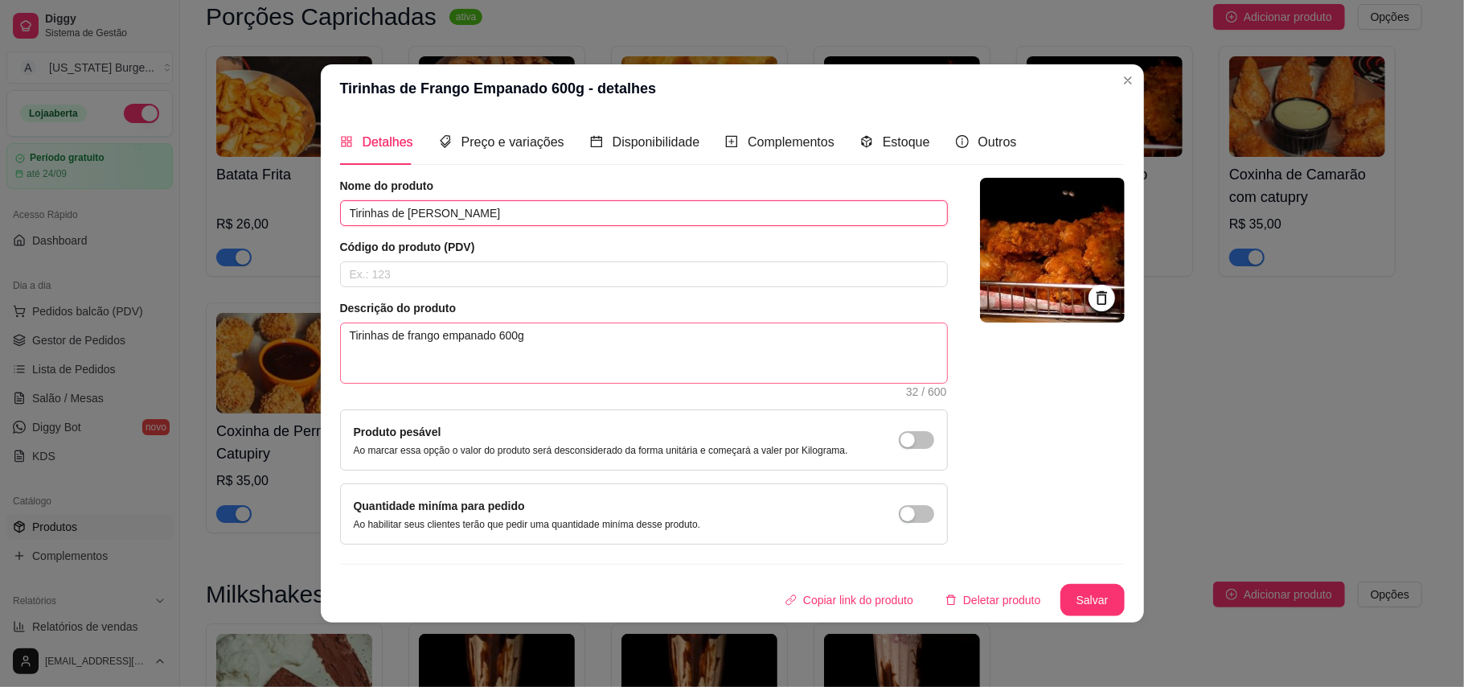
type input "Tirinhas de [PERSON_NAME]"
drag, startPoint x: 525, startPoint y: 335, endPoint x: 495, endPoint y: 335, distance: 29.8
click at [495, 335] on textarea "Tirinhas de frango empanado 600g" at bounding box center [644, 353] width 606 height 60
type textarea "Tirinhas de [PERSON_NAME]"
type textarea "Tirinhas de frango empanado n"
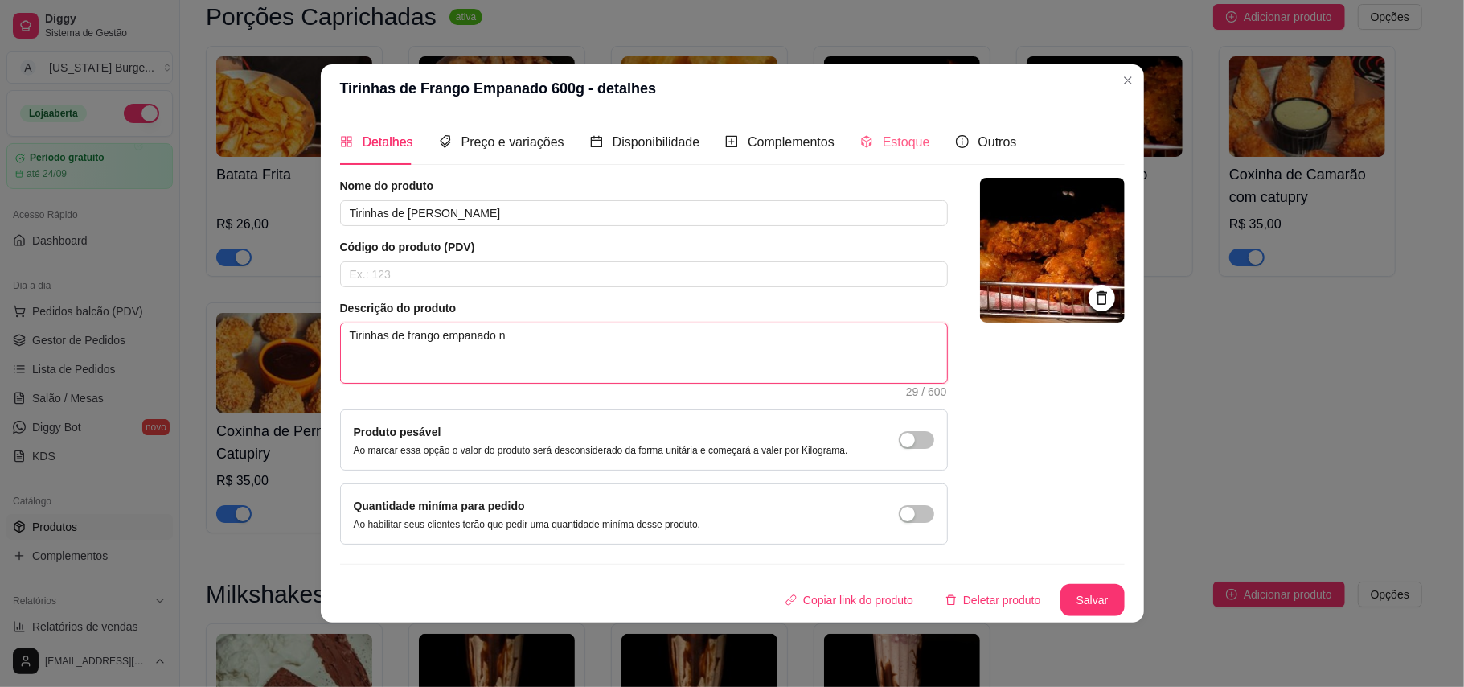
type textarea "Tirinhas de frango empanado na"
type textarea "Tirinhas de frango empanado naf"
type textarea "Tirinhas de frango empanado nafa"
type textarea "Tirinhas de frango empanado naf"
type textarea "Tirinhas de frango empanado na"
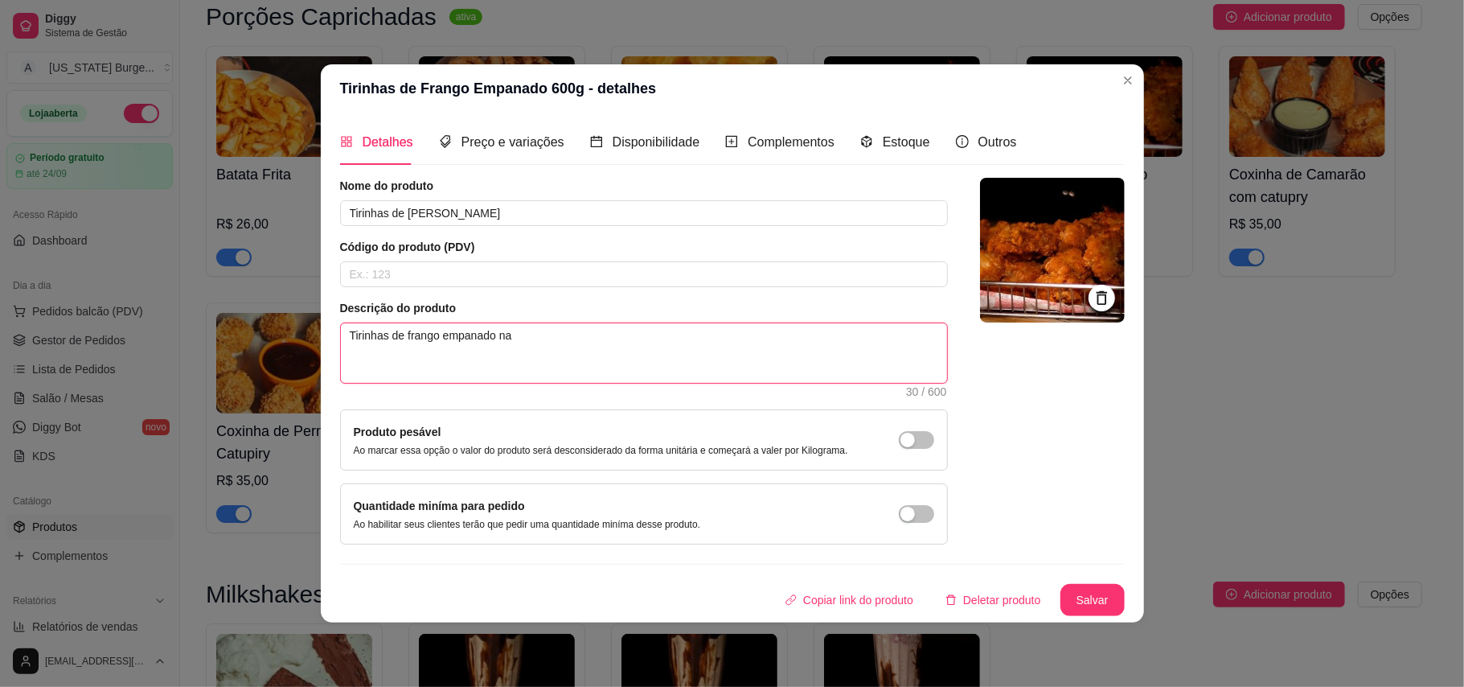
type textarea "Tirinhas de frango empanado na"
type textarea "Tirinhas de frango empanado na f"
type textarea "Tirinhas de frango empanado na fa"
type textarea "Tirinhas de frango empanado na far"
type textarea "Tirinhas de frango empanado na fari"
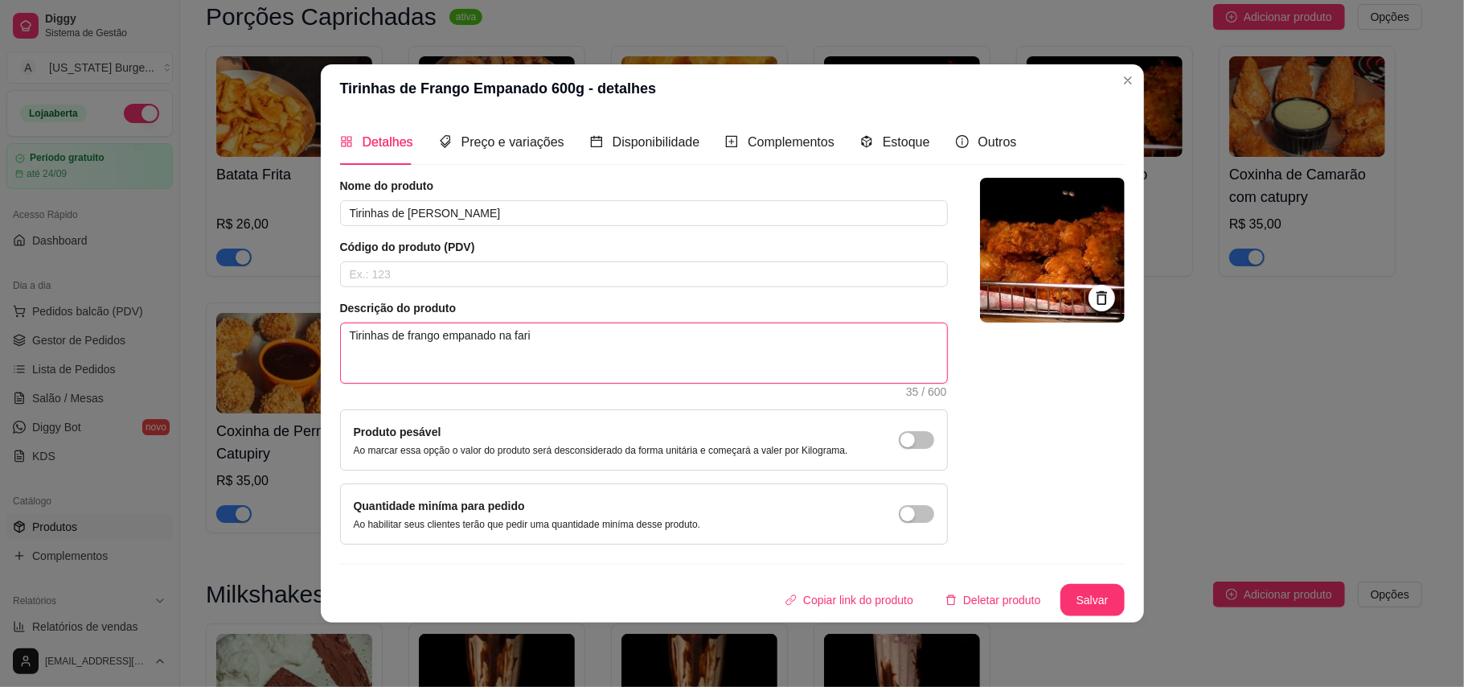
type textarea "Tirinhas de frango empanado na farin"
type textarea "Tirinhas de frango empanado na farinh"
type textarea "Tirinhas de frango empanado na farinha"
type textarea "Tirinhas de frango empanado na farinha p"
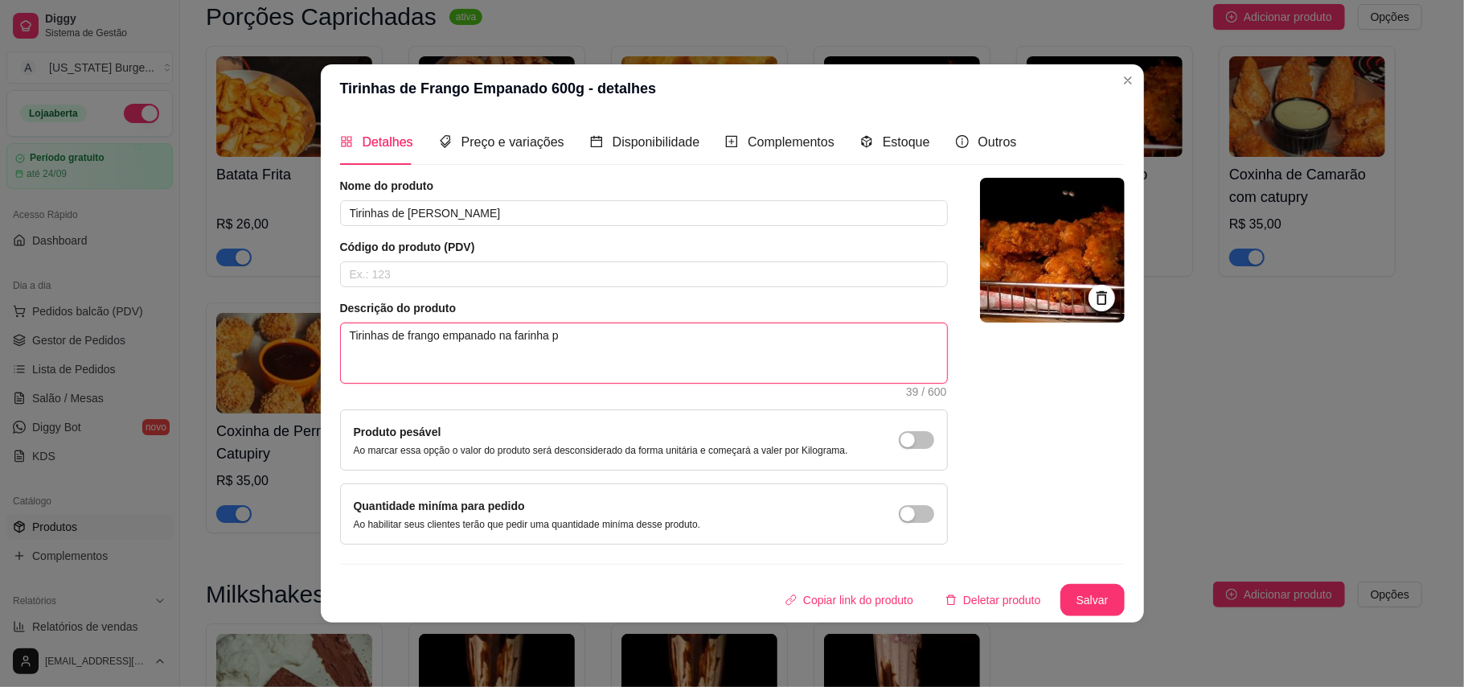
type textarea "Tirinhas de frango empanado na farinha pa"
type textarea "Tirinhas de frango empanado na farinha pan"
type textarea "Tirinhas de frango empanado na farinha pank"
type textarea "Tirinhas de frango empanado na farinha panko"
type textarea "Tirinhas de frango empanado na farinha pankof"
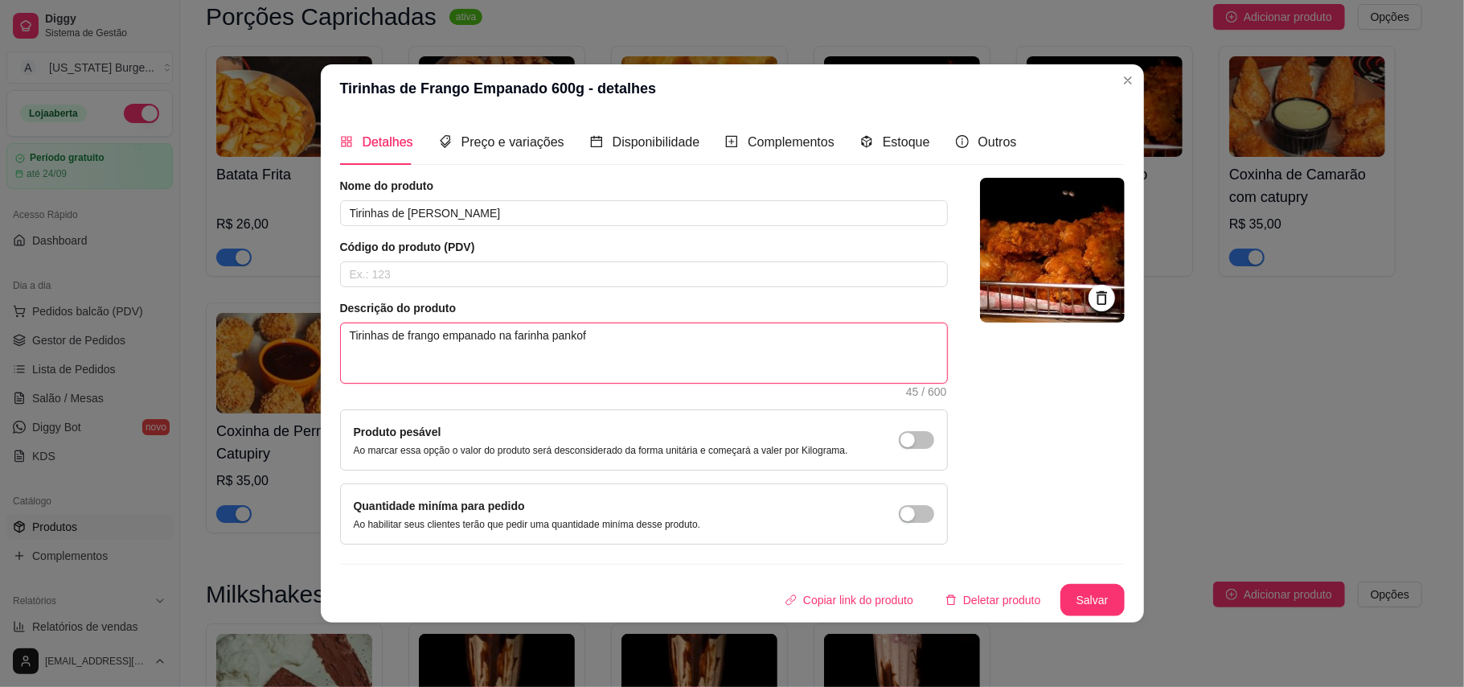
type textarea "Tirinhas de frango empanado na farinha pankofe"
type textarea "Tirinhas de frango empanado na farinha pankofei"
type textarea "Tirinhas de frango empanado na farinha pankofe"
type textarea "Tirinhas de frango empanado na farinha pankof"
type textarea "Tirinhas de frango empanado na farinha panko"
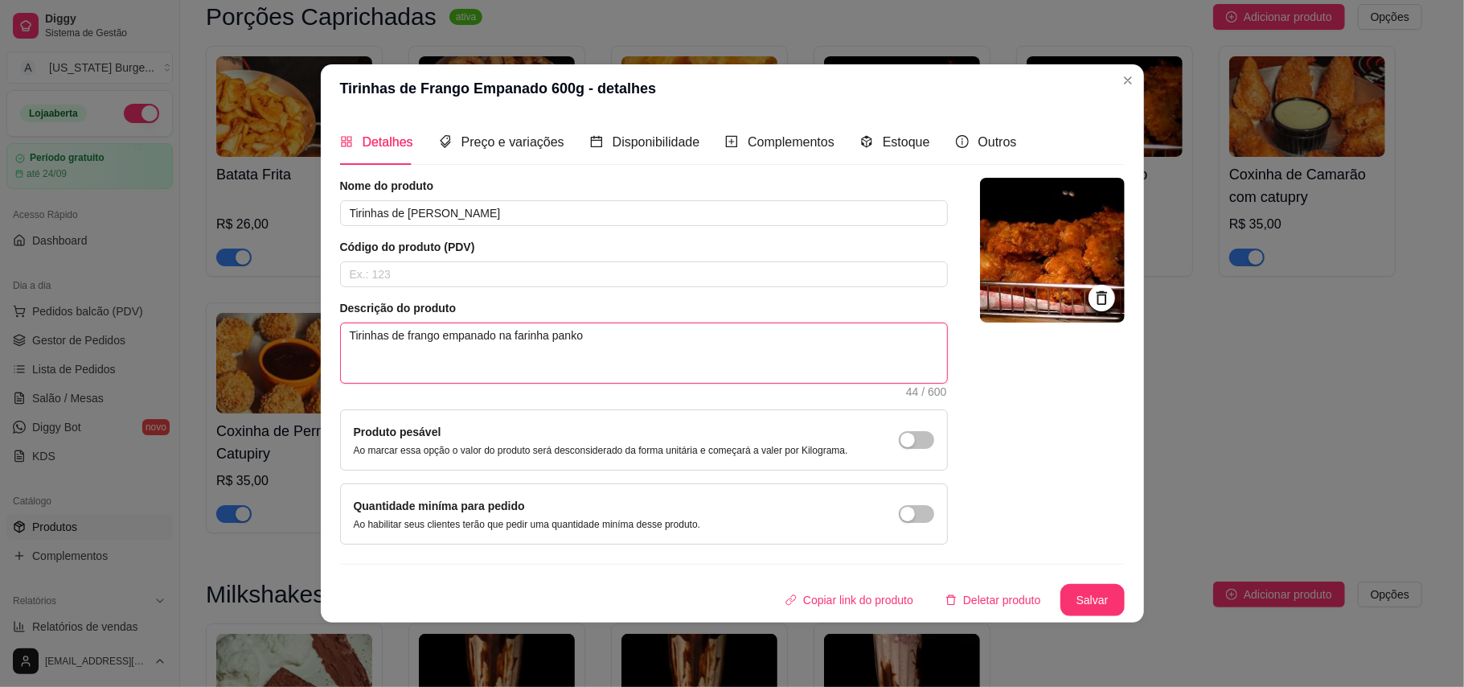
type textarea "Tirinhas de frango empanado na farinha panko"
type textarea "Tirinhas de frango empanado na farinha panko f"
type textarea "Tirinhas de frango empanado na farinha panko fe"
type textarea "Tirinhas de frango empanado na farinha panko fei"
type textarea "Tirinhas de frango empanado na farinha panko feit"
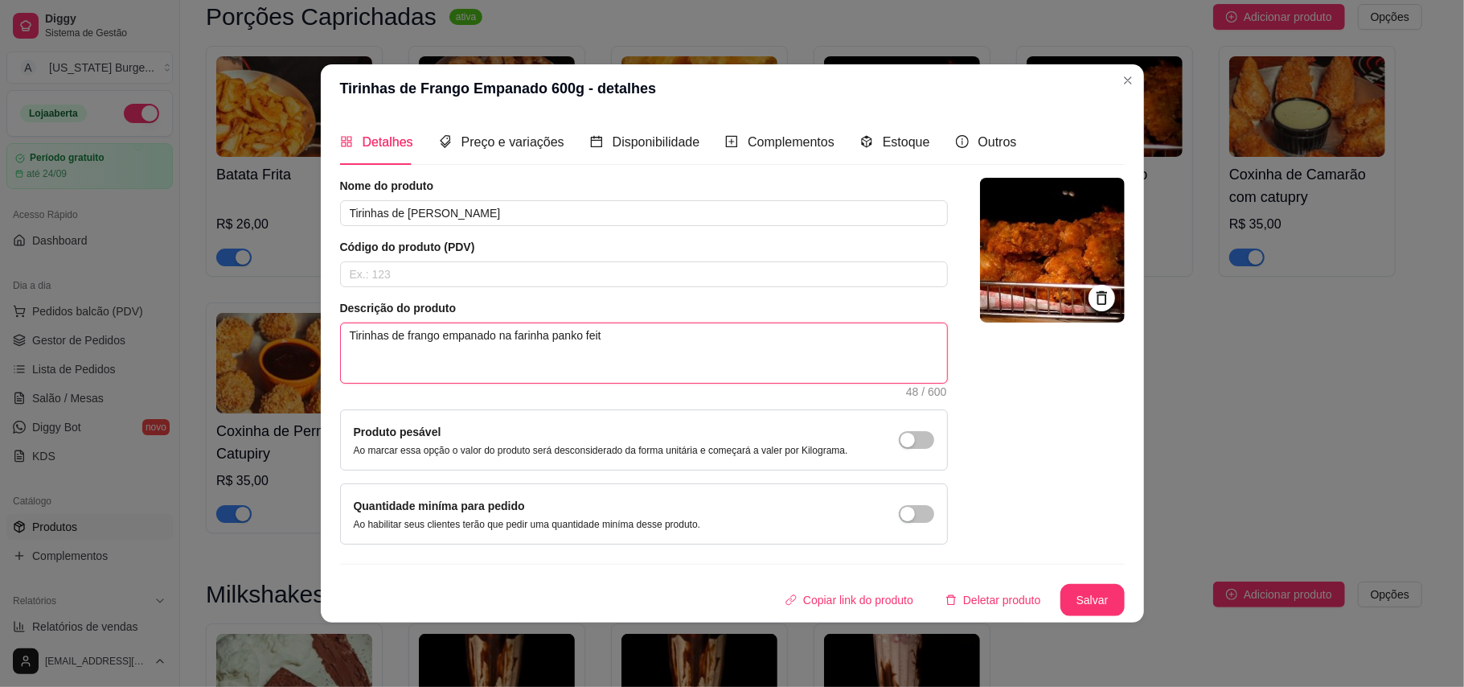
type textarea "Tirinhas de frango empanado na farinha panko feita"
type textarea "Tirinhas de frango empanado na farinha panko feitas"
type textarea "Tirinhas de frango empanado na farinha panko feitasn"
type textarea "Tirinhas de frango empanado na farinha panko feitasna"
type textarea "Tirinhas de frango empanado na farinha panko feitasn"
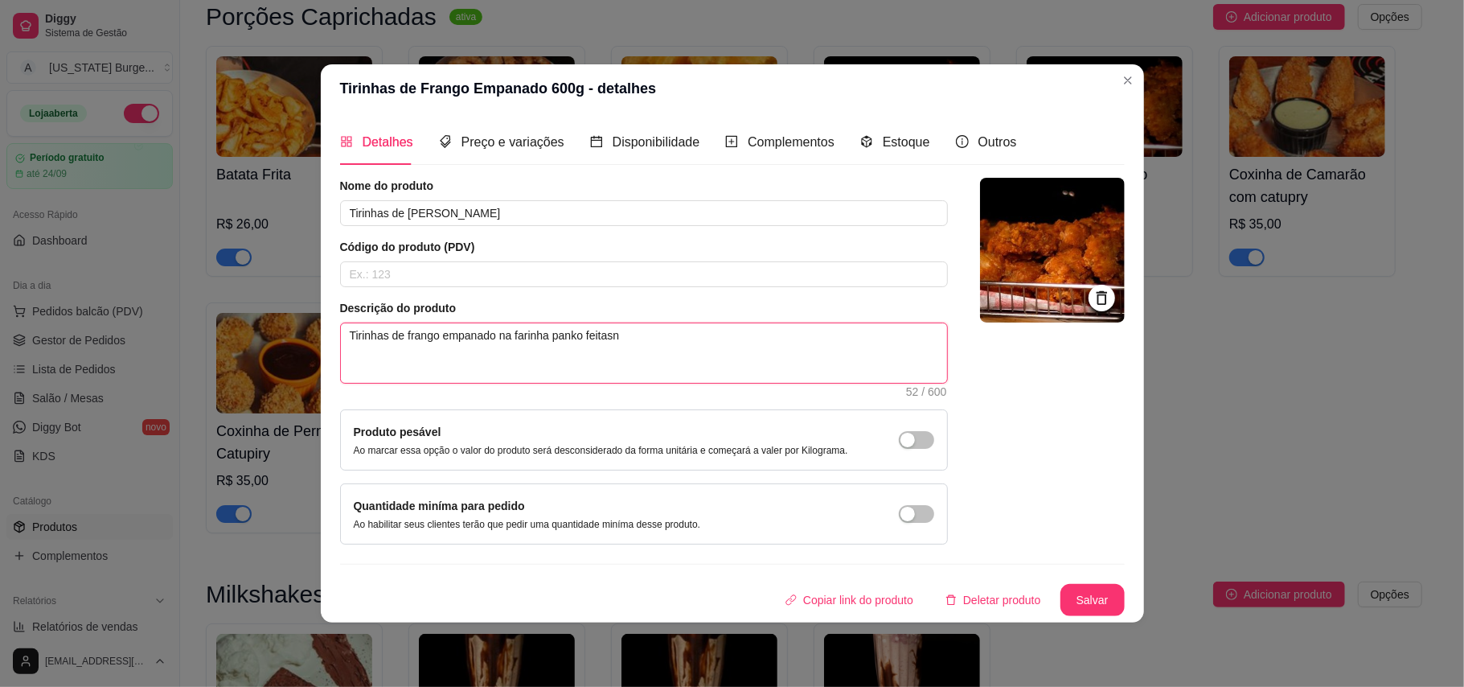
type textarea "Tirinhas de frango empanado na farinha panko feitas"
type textarea "Tirinhas de frango empanado na farinha panko feitas n"
type textarea "Tirinhas de frango empanado na farinha panko feitas na"
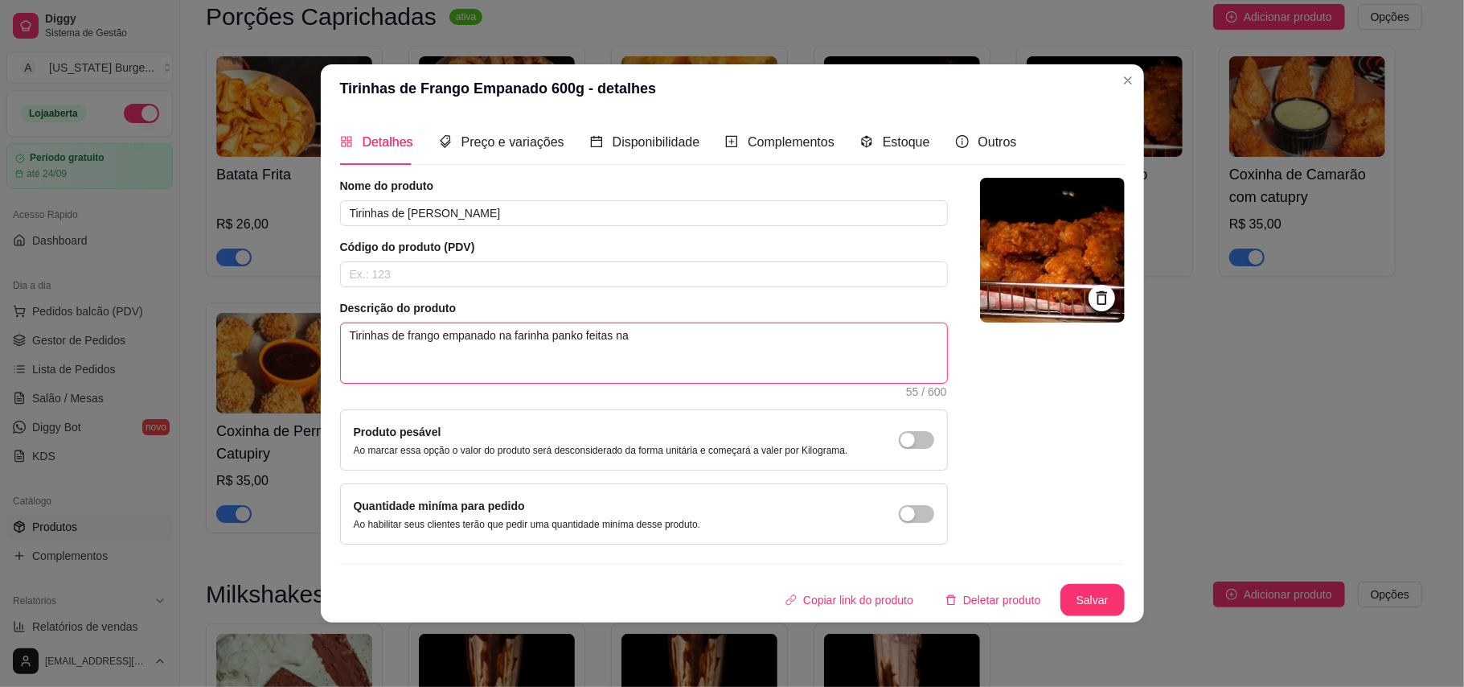
type textarea "Tirinhas de frango empanado na farinha panko feitas na c"
type textarea "Tirinhas de frango empanado na farinha panko feitas na ca"
type textarea "Tirinhas de frango empanado na farinha panko feitas na cas"
type textarea "Tirinhas de frango empanado na farinha panko feitas na casa"
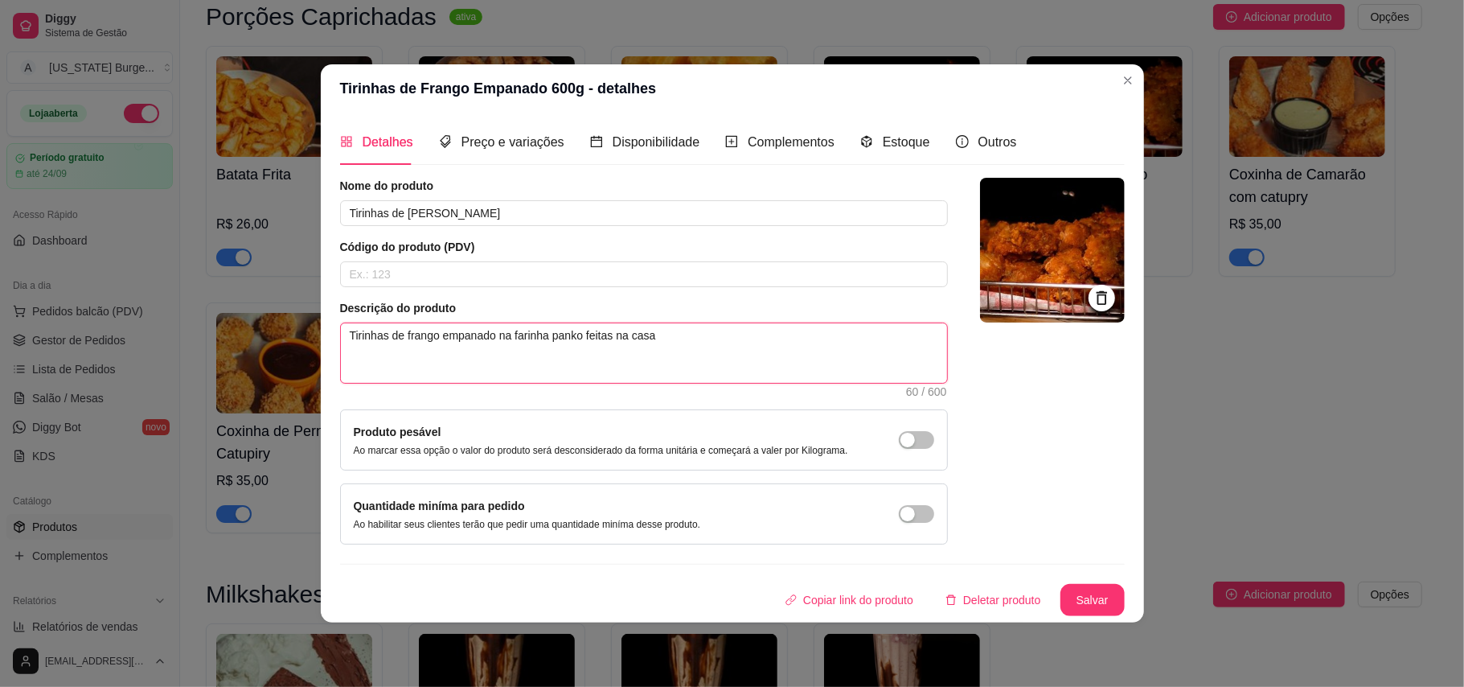
type textarea "Tirinhas de frango empanado na farinha panko feitas na casa t"
type textarea "Tirinhas de frango empanado na farinha panko feitas na casa ta"
type textarea "Tirinhas de frango empanado na farinha panko feitas na casa tam"
type textarea "Tirinhas de frango empanado na farinha panko feitas na casa tama"
type textarea "Tirinhas de frango empanado na farinha panko feitas na casa taman"
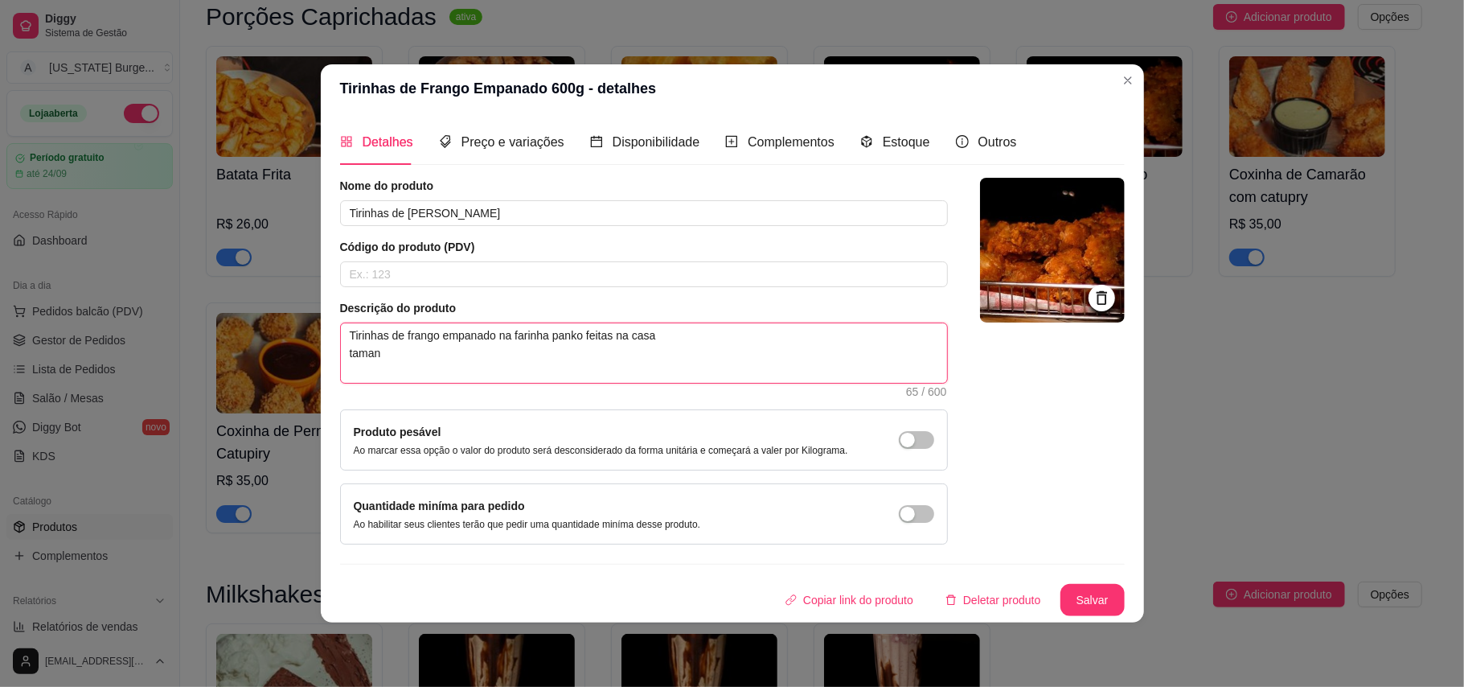
type textarea "Tirinhas de frango empanado na farinha panko feitas na casa tamanh"
type textarea "Tirinhas de frango empanado na farinha panko feitas na casa tamanho"
type textarea "Tirinhas de frango empanado na farinha panko feitas na casa tamanho G"
click at [1099, 603] on button "Salvar" at bounding box center [1093, 600] width 64 height 32
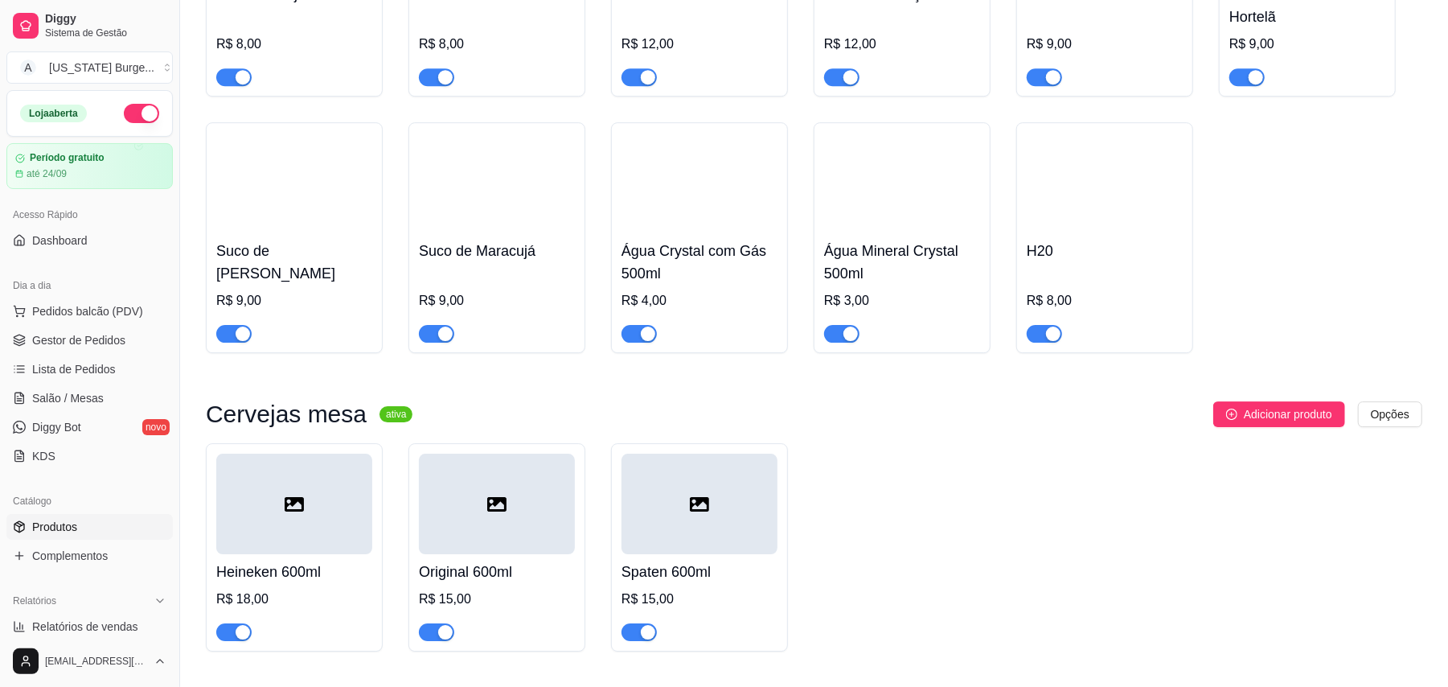
scroll to position [3543, 0]
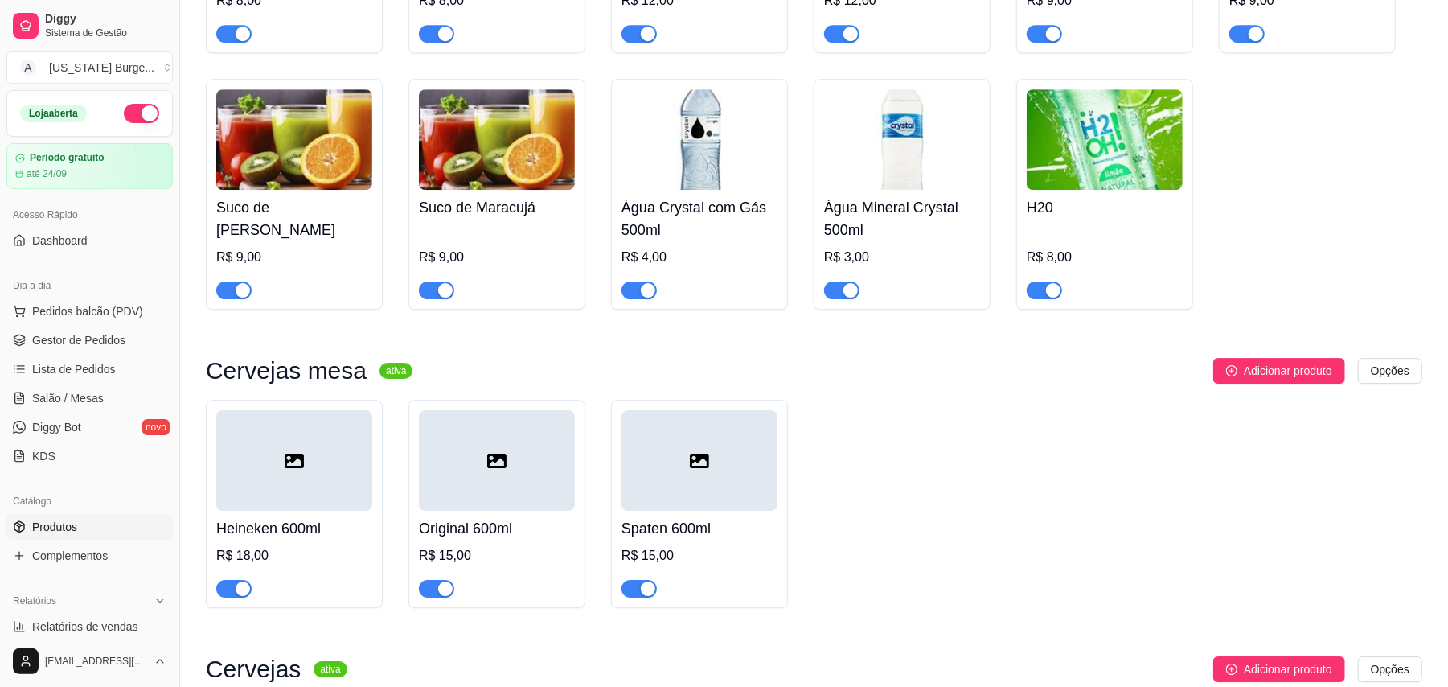
click at [1049, 224] on div "H20 R$ 8,00" at bounding box center [1105, 244] width 156 height 109
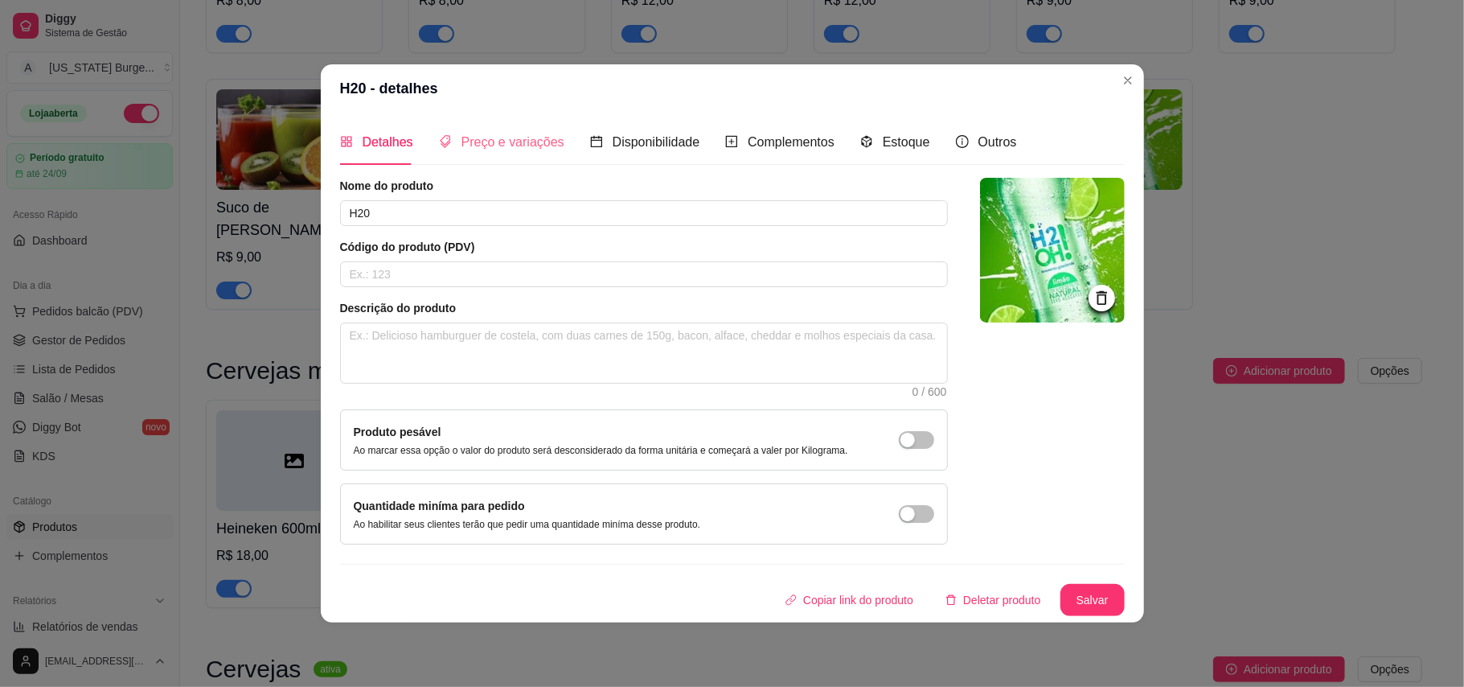
click at [494, 127] on div "Preço e variações" at bounding box center [501, 142] width 125 height 46
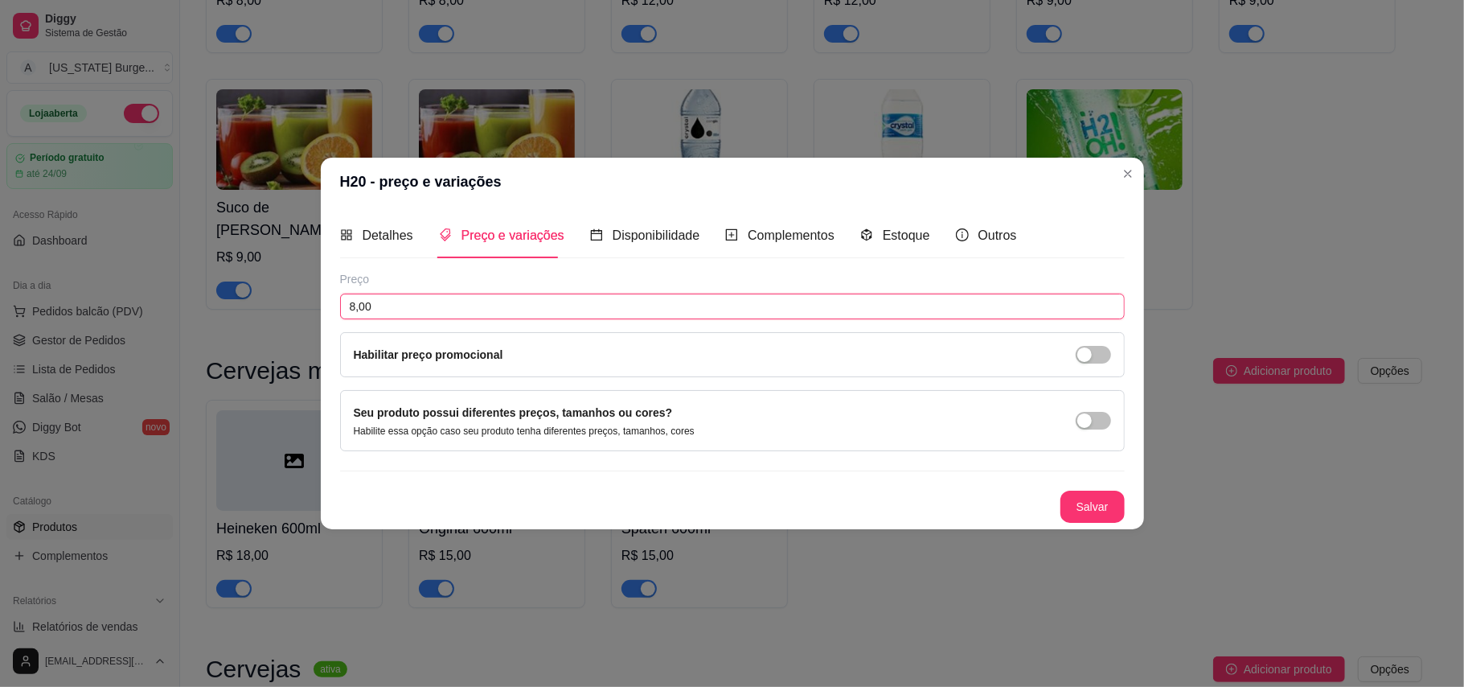
drag, startPoint x: 392, startPoint y: 304, endPoint x: 227, endPoint y: 251, distance: 174.0
click at [227, 251] on div "H20 - preço e variações Detalhes Preço e variações Disponibilidade Complementos…" at bounding box center [732, 343] width 1464 height 687
click at [1107, 496] on button "Salvar" at bounding box center [1093, 507] width 64 height 32
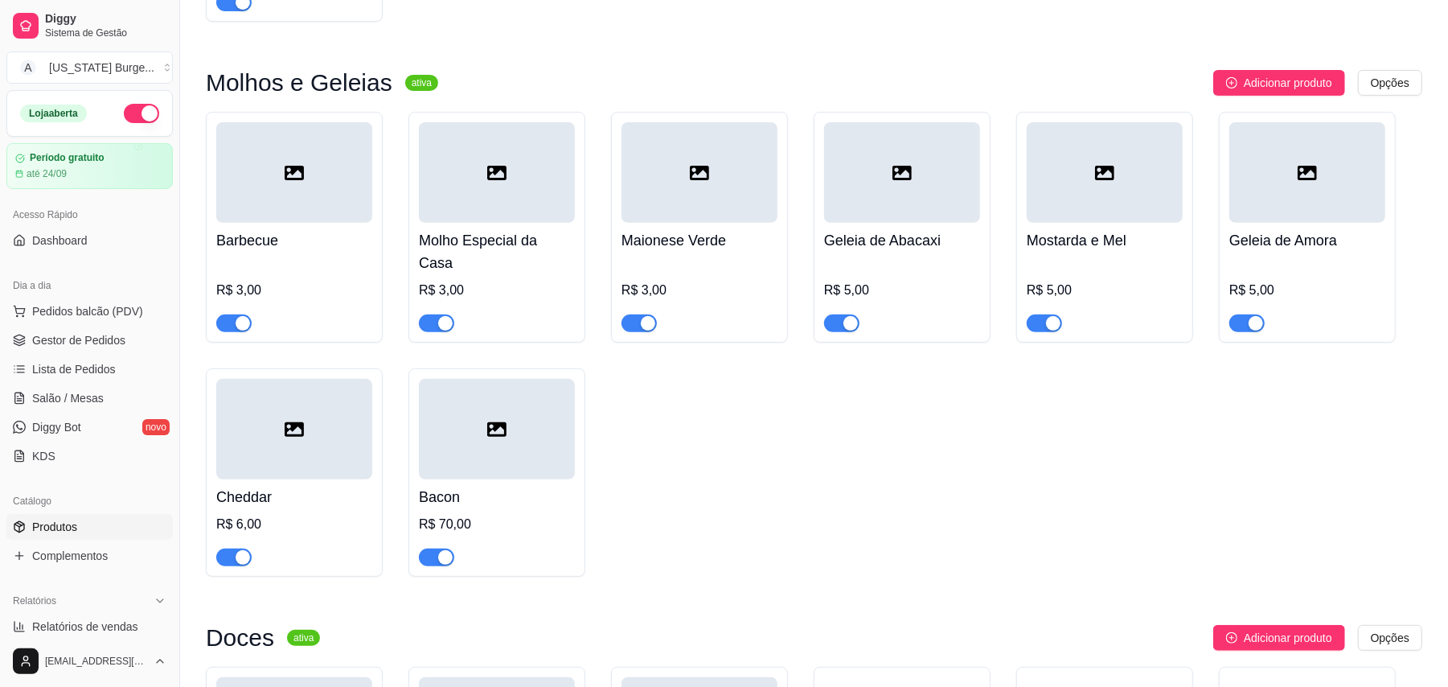
scroll to position [4652, 0]
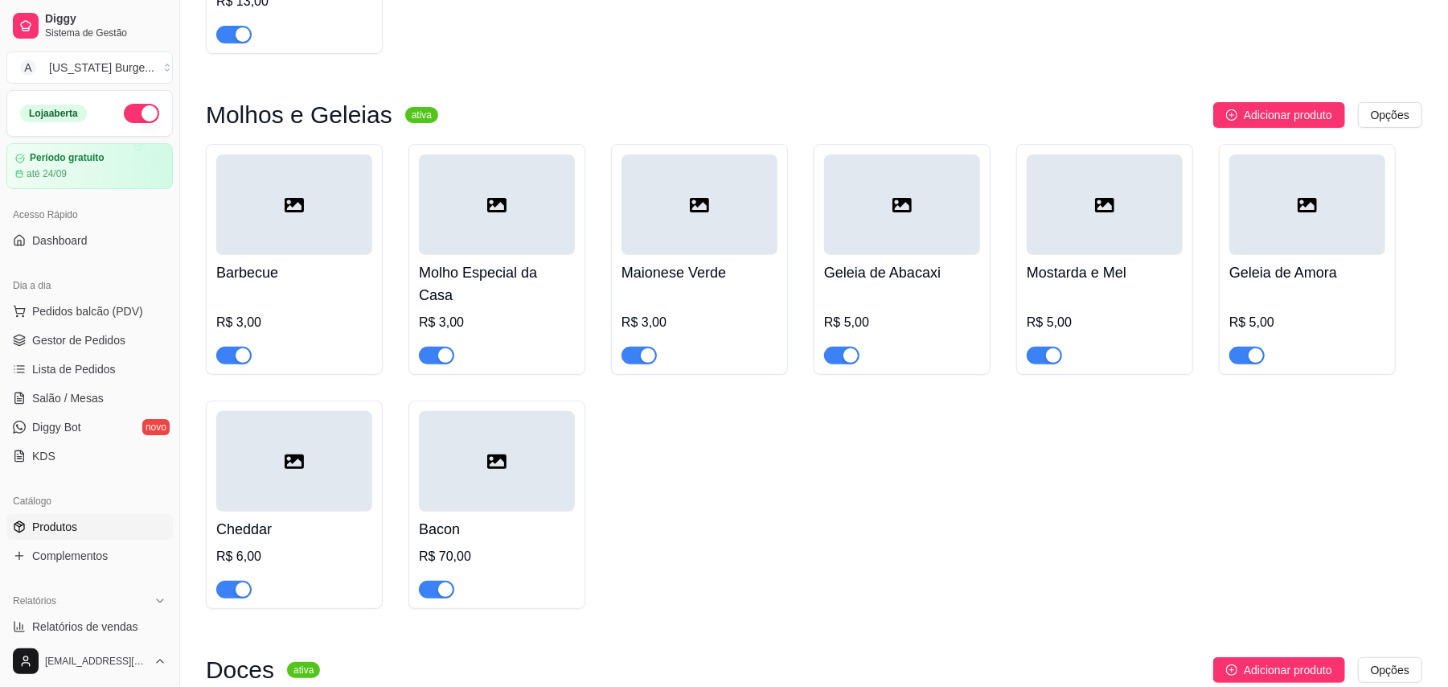
click at [483, 497] on div at bounding box center [497, 461] width 156 height 101
click at [439, 581] on span "button" at bounding box center [436, 590] width 35 height 18
click at [525, 486] on div at bounding box center [497, 461] width 156 height 101
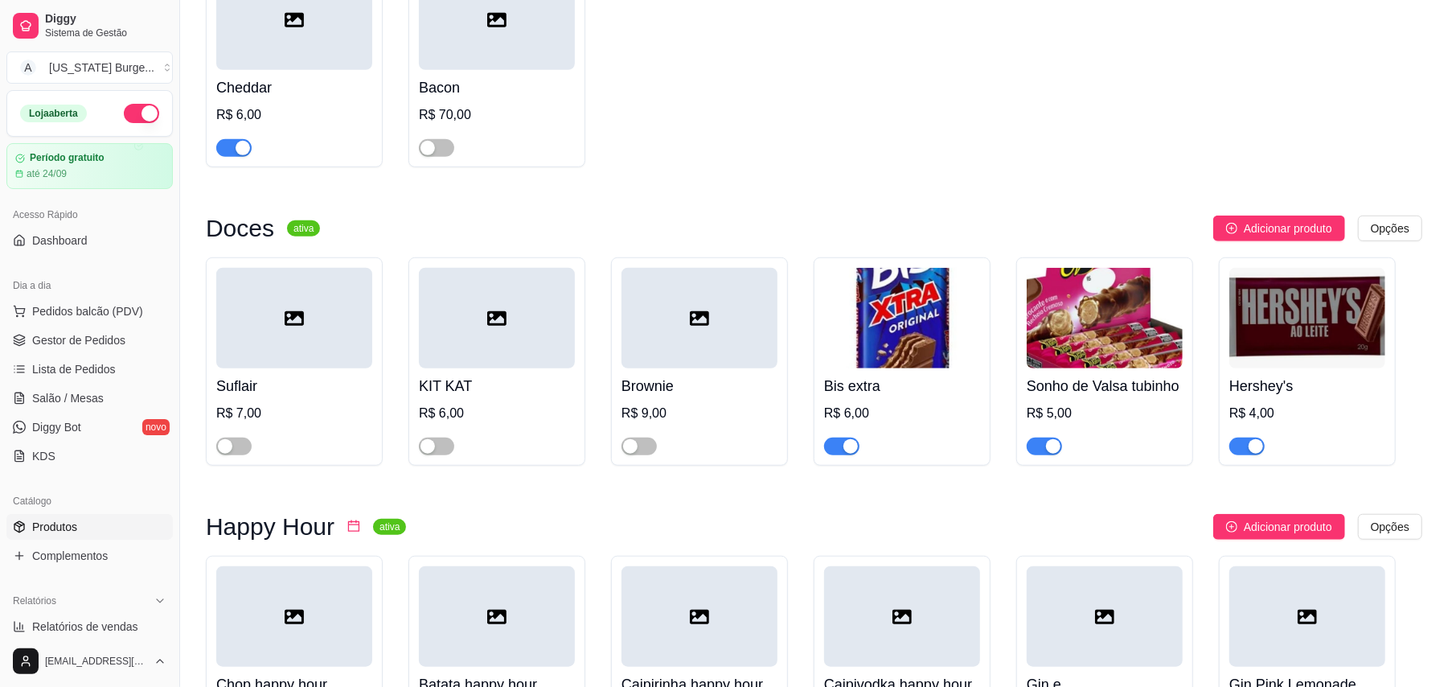
scroll to position [5105, 0]
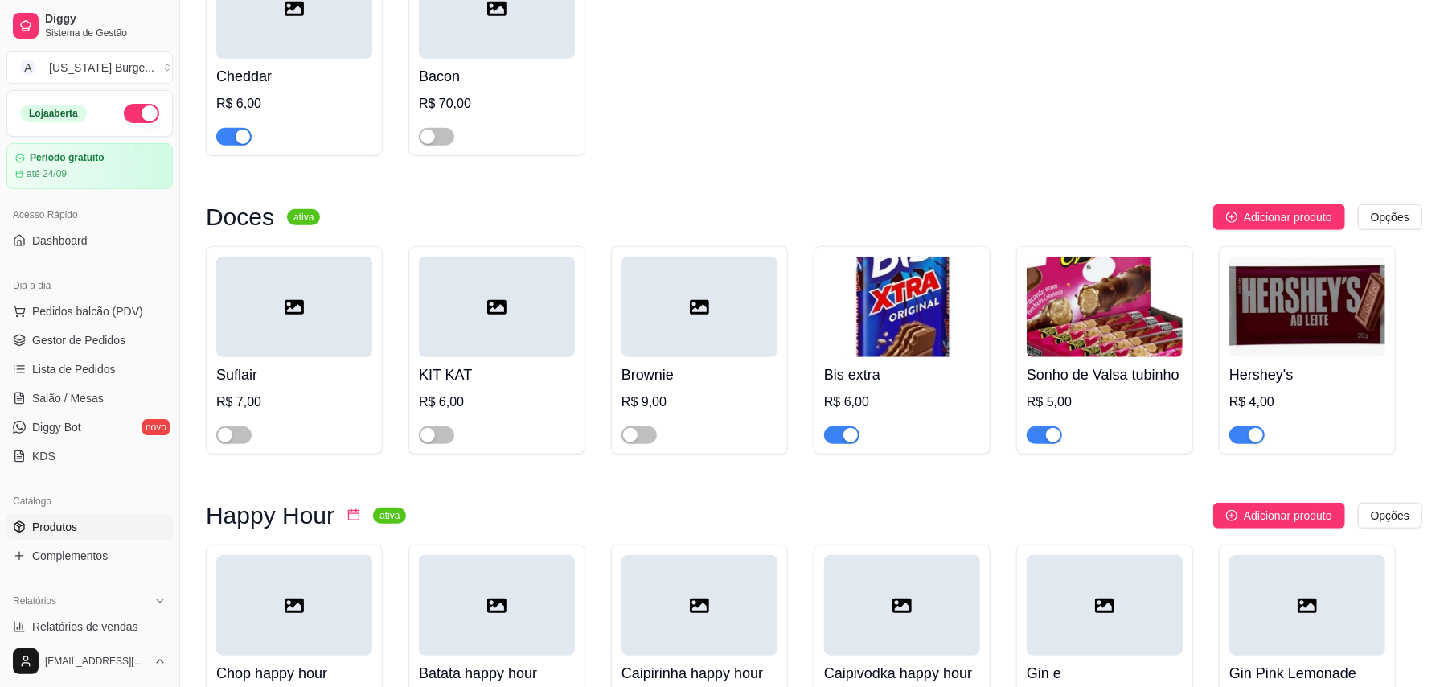
click at [840, 426] on span "button" at bounding box center [841, 435] width 35 height 18
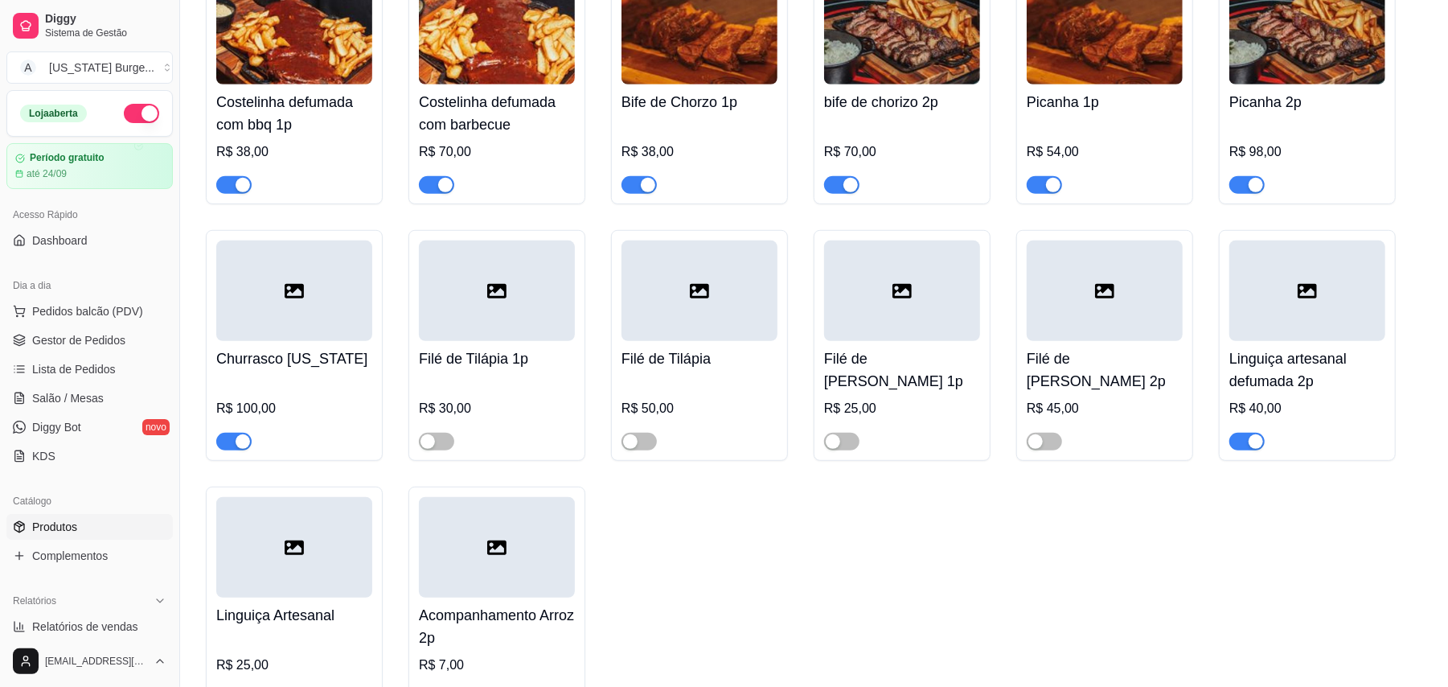
scroll to position [538, 0]
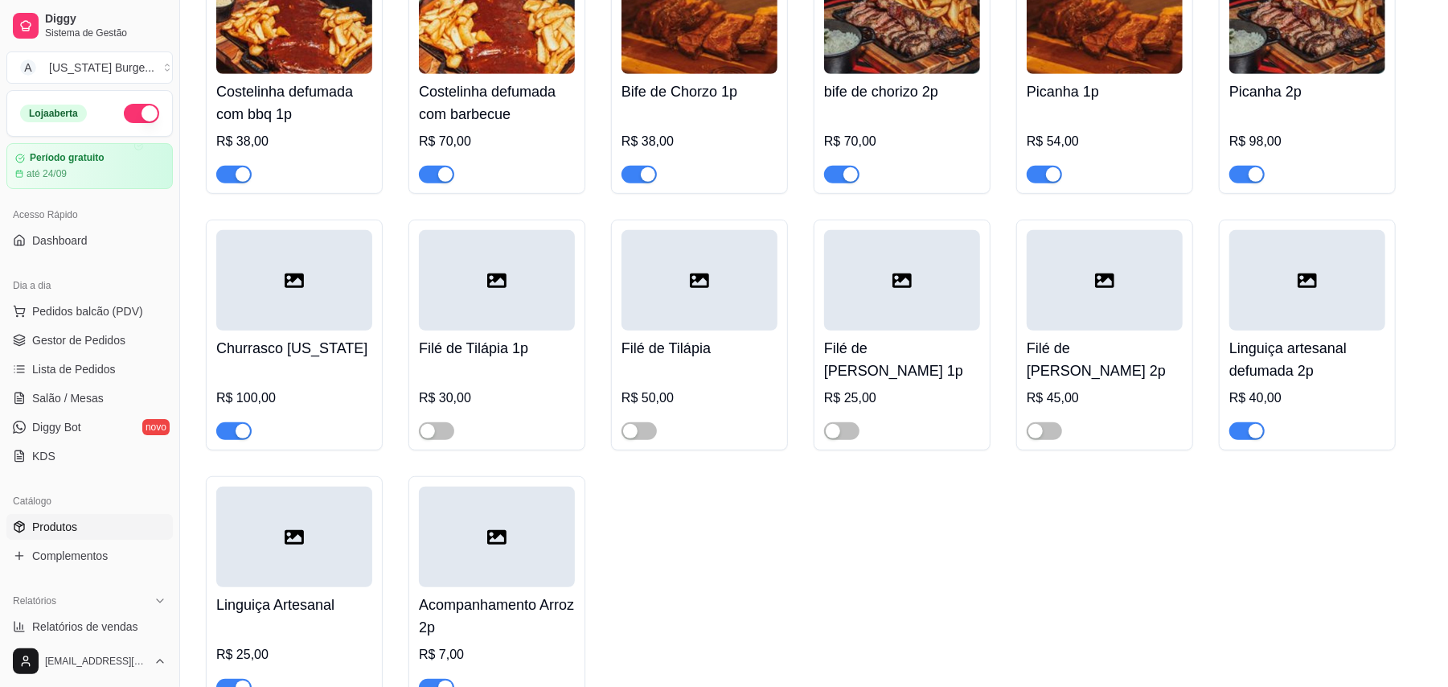
click at [439, 169] on span "button" at bounding box center [436, 175] width 35 height 18
click at [235, 182] on span "button" at bounding box center [233, 175] width 35 height 18
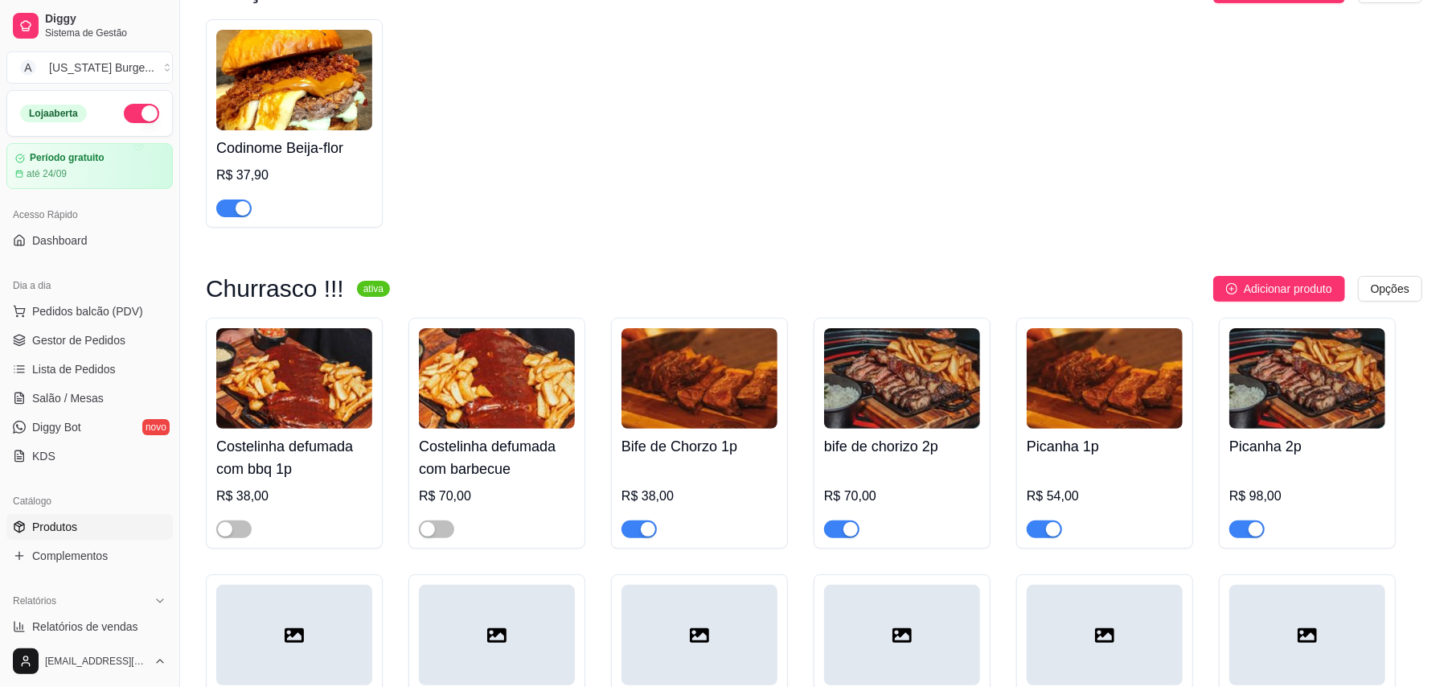
scroll to position [226, 0]
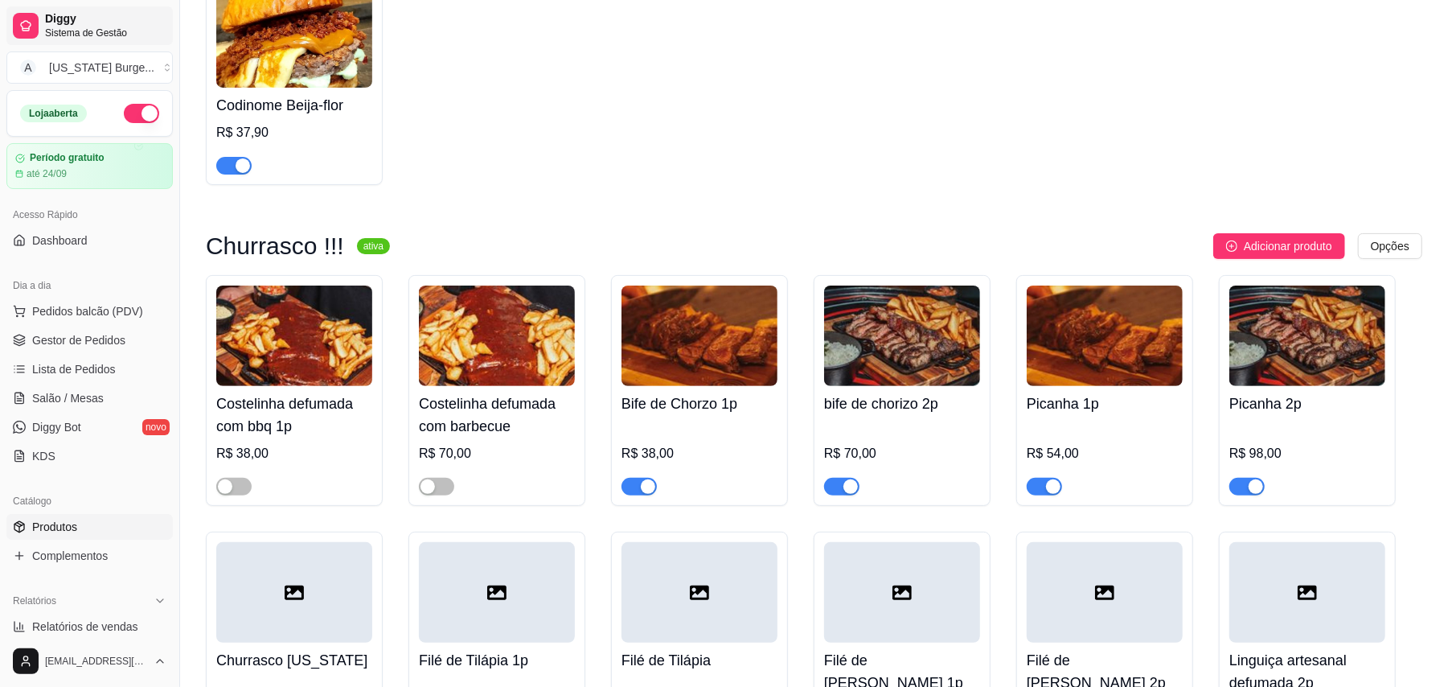
click at [72, 14] on span "Diggy" at bounding box center [105, 19] width 121 height 14
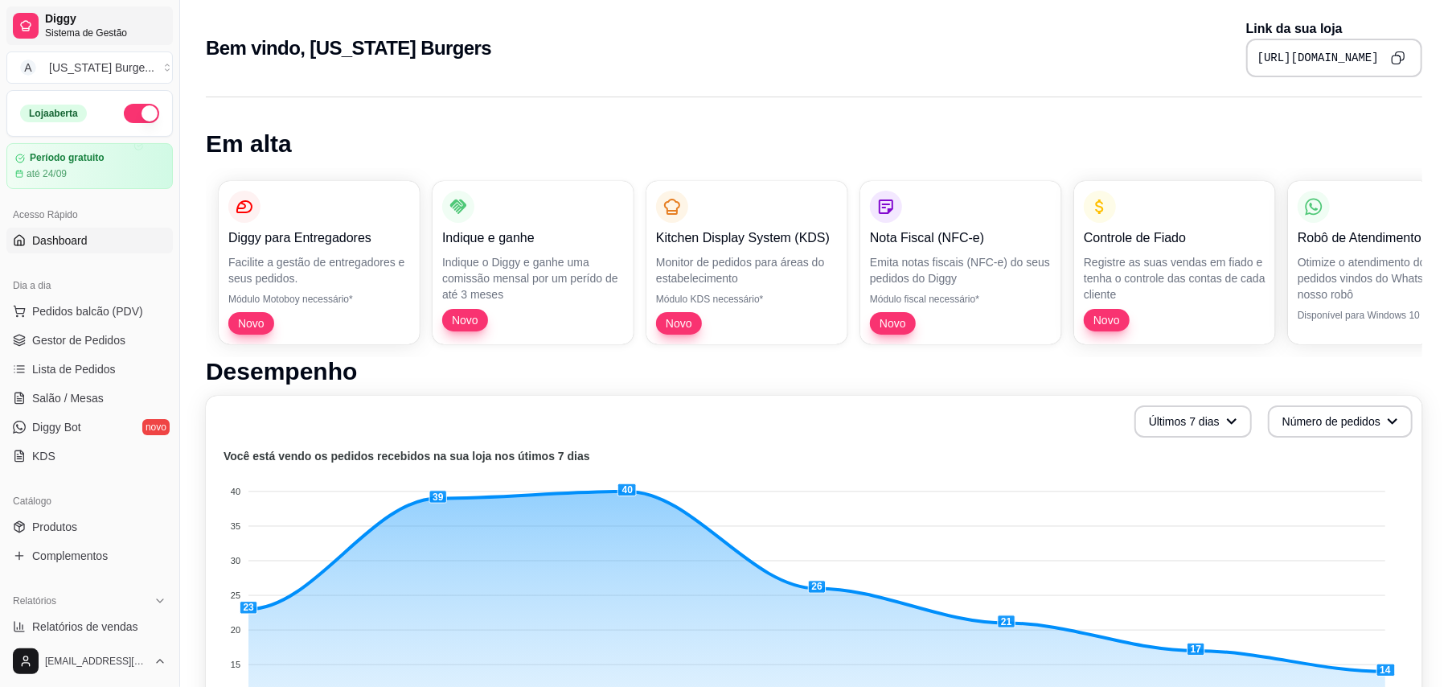
click at [79, 14] on span "Diggy" at bounding box center [105, 19] width 121 height 14
click at [97, 333] on span "Gestor de Pedidos" at bounding box center [78, 340] width 93 height 16
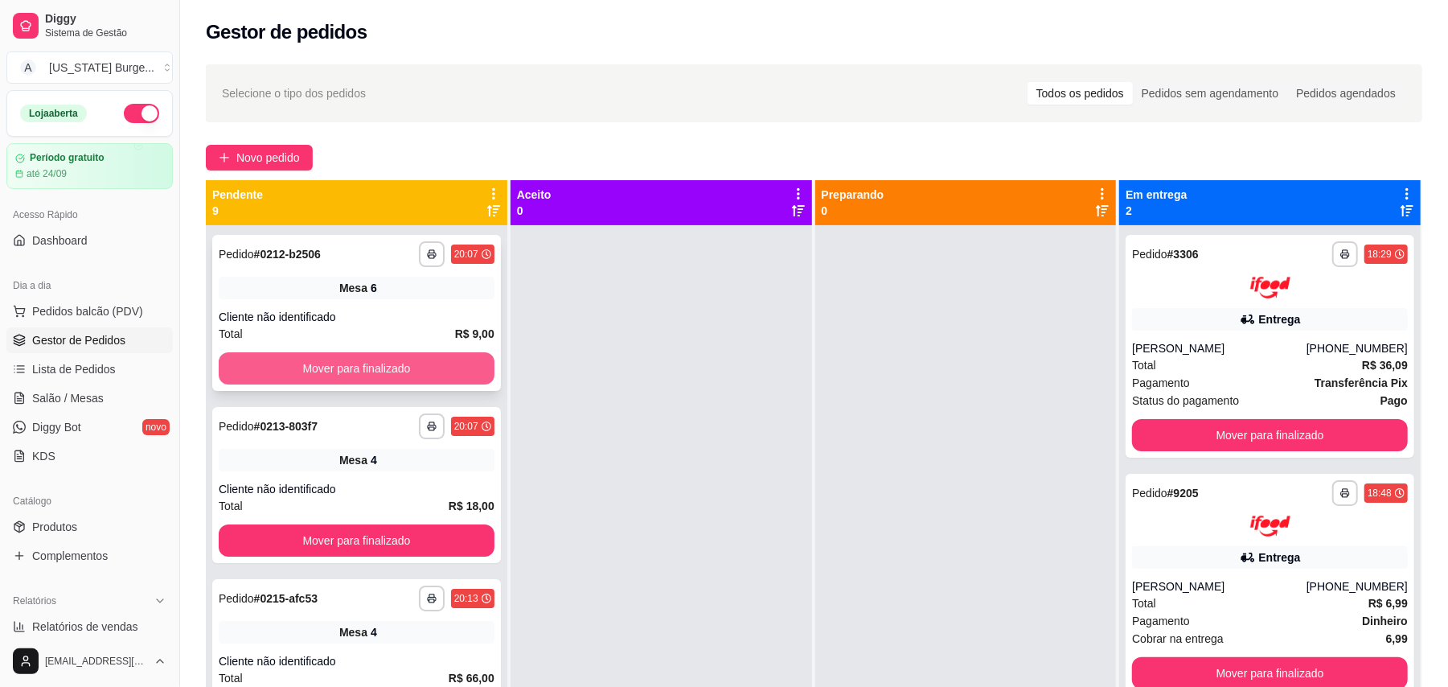
click at [307, 365] on button "Mover para finalizado" at bounding box center [357, 368] width 276 height 32
click at [312, 367] on button "Mover para finalizado" at bounding box center [356, 368] width 267 height 31
click at [312, 367] on button "Mover para finalizado" at bounding box center [357, 368] width 276 height 32
click at [312, 367] on button "Mover para finalizado" at bounding box center [356, 368] width 267 height 31
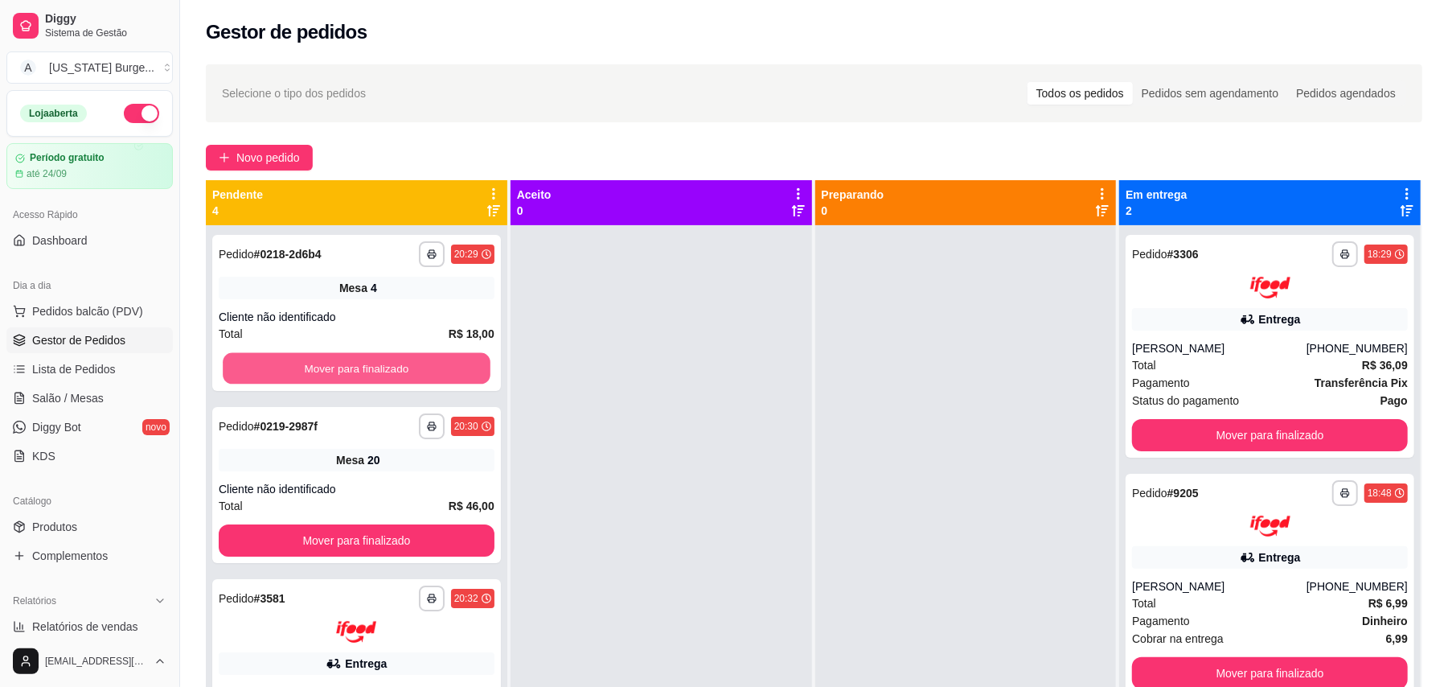
click at [312, 367] on button "Mover para finalizado" at bounding box center [356, 368] width 267 height 31
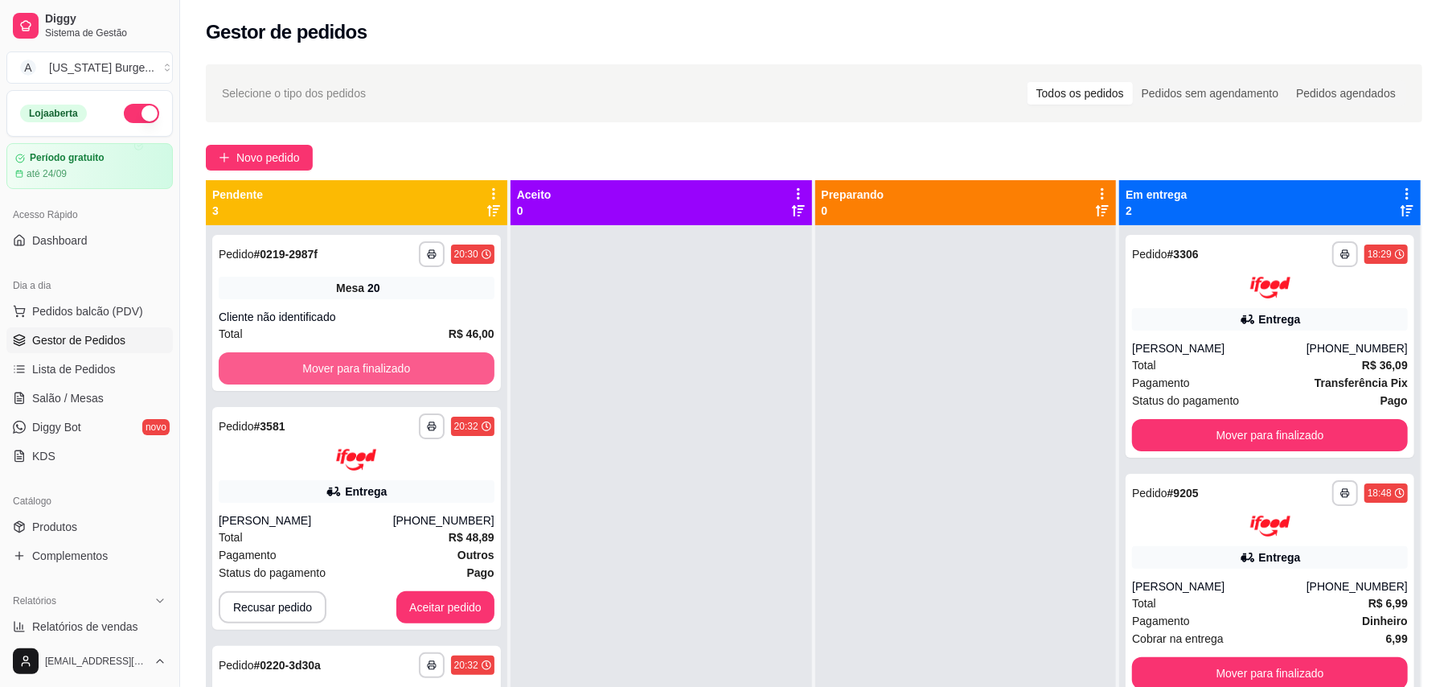
click at [312, 367] on button "Mover para finalizado" at bounding box center [357, 368] width 276 height 32
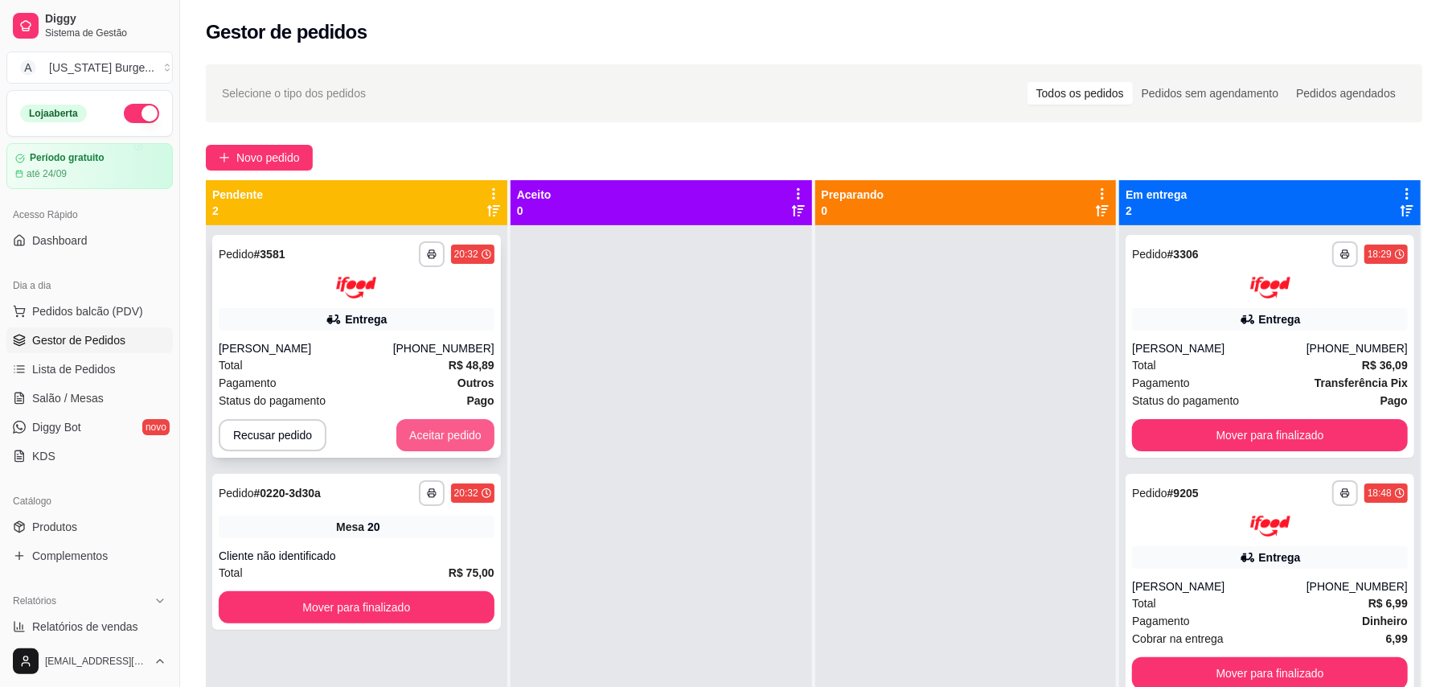
click at [448, 421] on button "Aceitar pedido" at bounding box center [445, 435] width 98 height 32
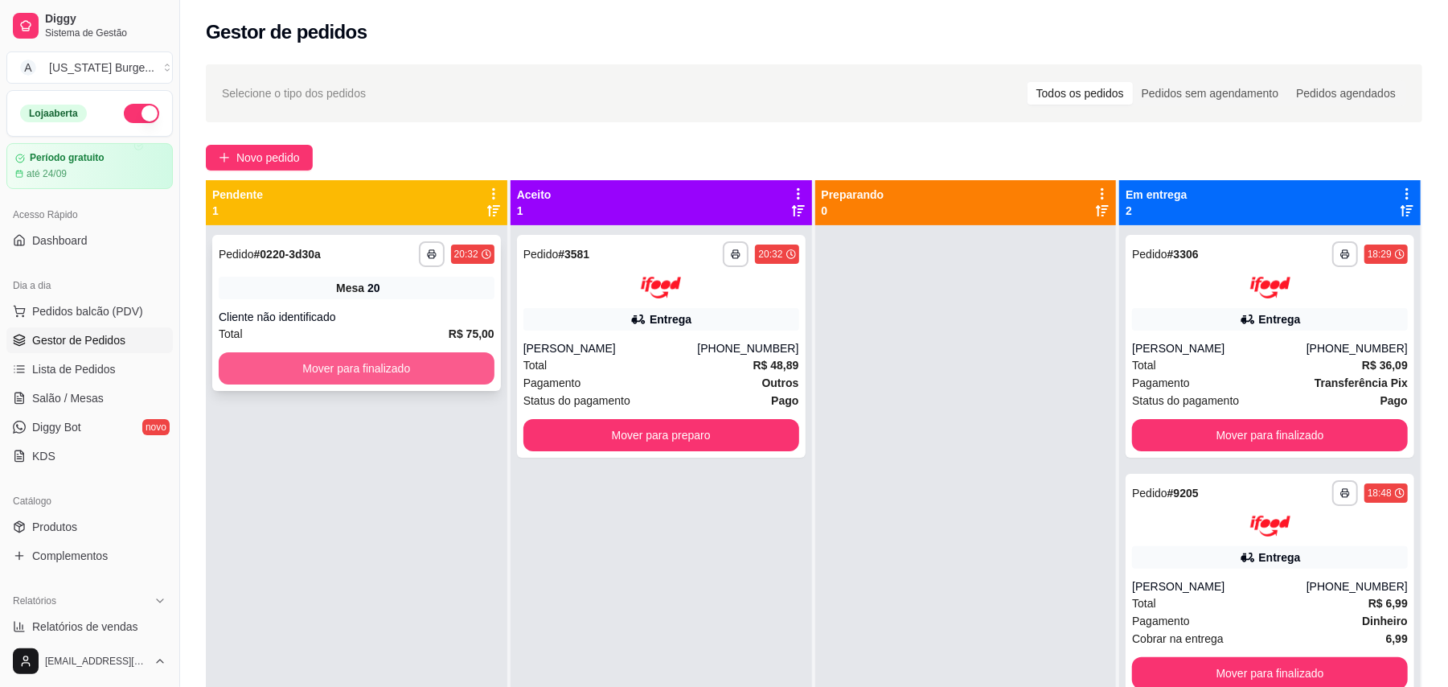
click at [422, 380] on button "Mover para finalizado" at bounding box center [357, 368] width 276 height 32
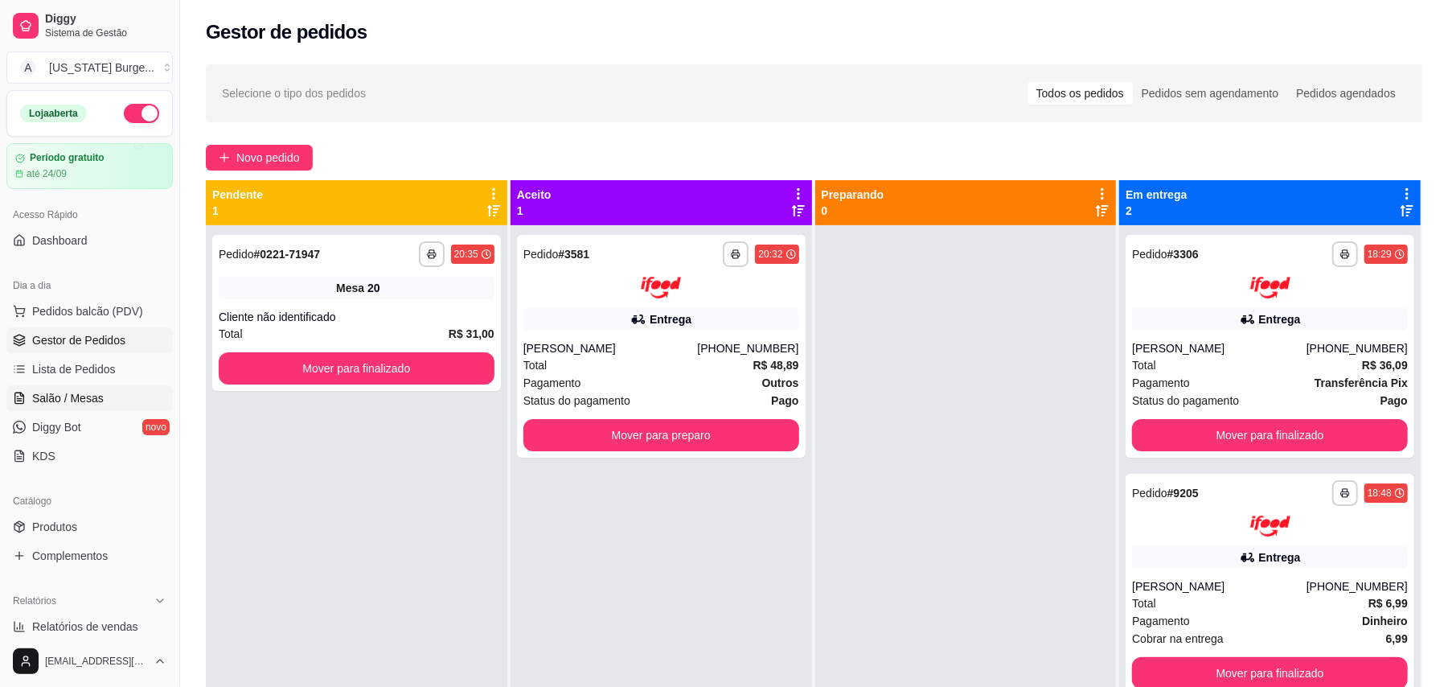
click at [78, 405] on span "Salão / Mesas" at bounding box center [68, 398] width 72 height 16
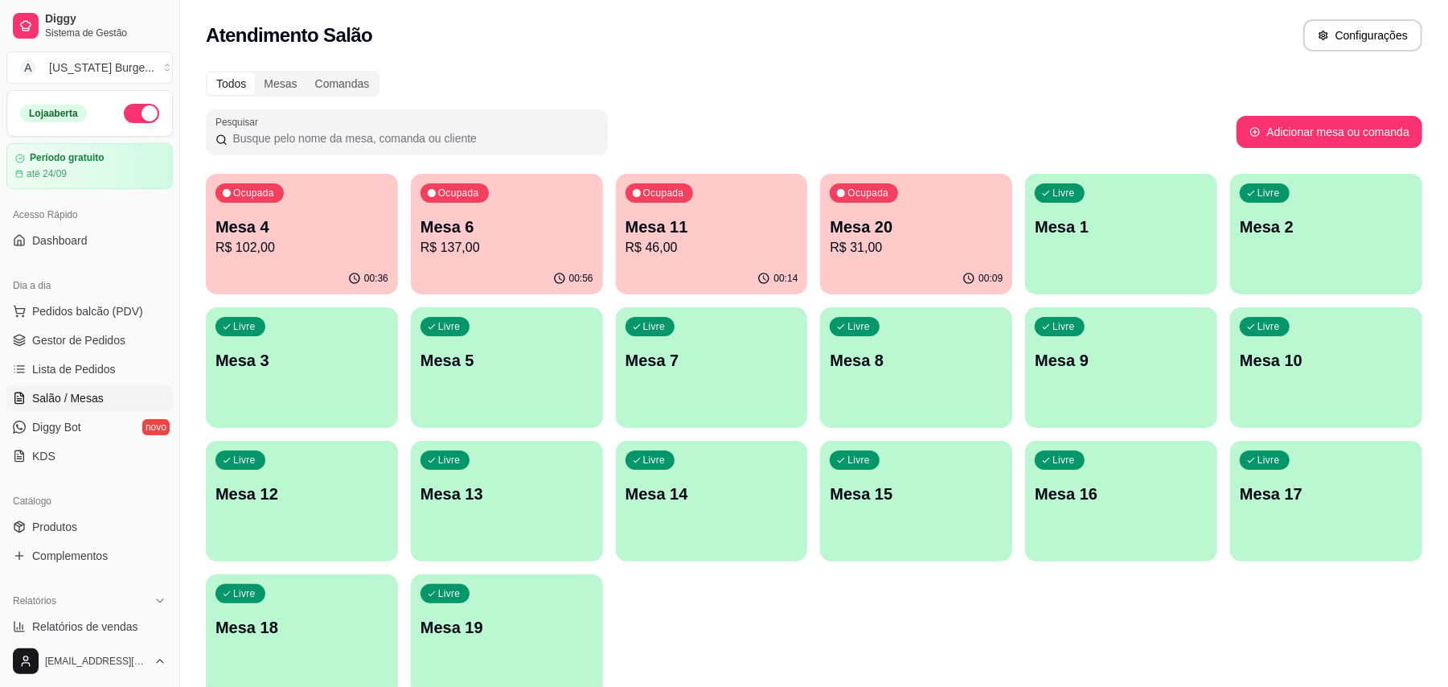
click at [898, 249] on p "R$ 31,00" at bounding box center [916, 247] width 173 height 19
click at [703, 233] on p "Mesa 11" at bounding box center [712, 227] width 173 height 23
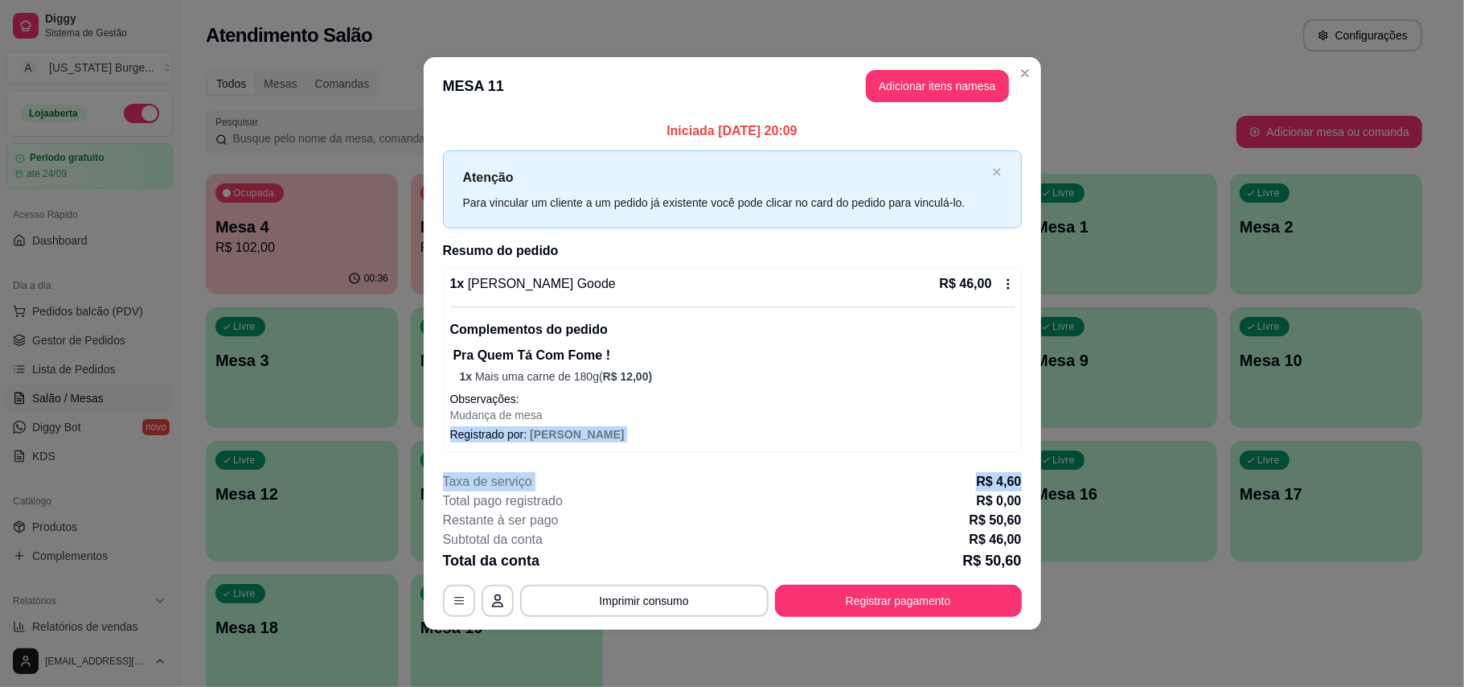
drag, startPoint x: 1025, startPoint y: 422, endPoint x: 1033, endPoint y: 487, distance: 65.6
click at [1033, 487] on section "**********" at bounding box center [733, 343] width 618 height 573
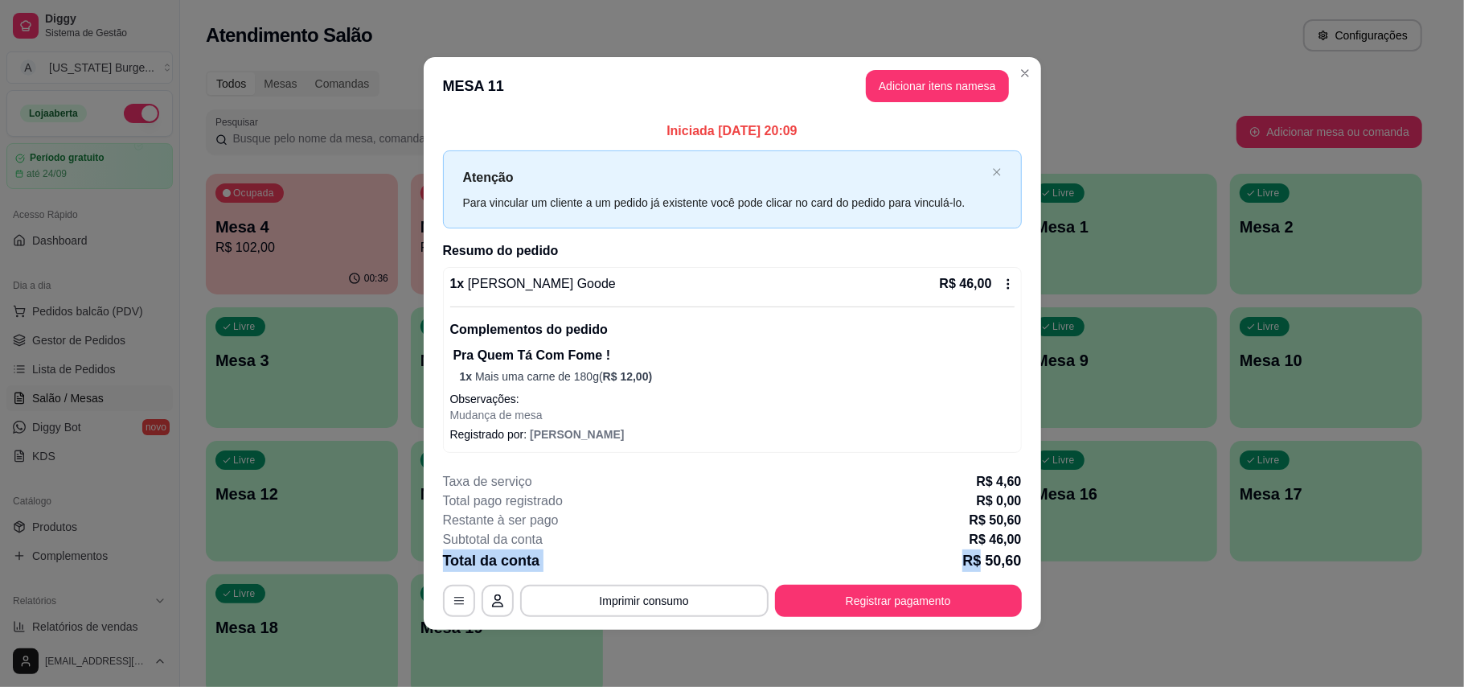
drag, startPoint x: 983, startPoint y: 553, endPoint x: 1023, endPoint y: 555, distance: 40.2
click at [1031, 553] on footer "**********" at bounding box center [733, 544] width 618 height 170
click at [921, 473] on div "Taxa de serviço R$ 4,60" at bounding box center [732, 481] width 579 height 19
click at [957, 433] on p "Registrado por: [PERSON_NAME]" at bounding box center [732, 434] width 565 height 16
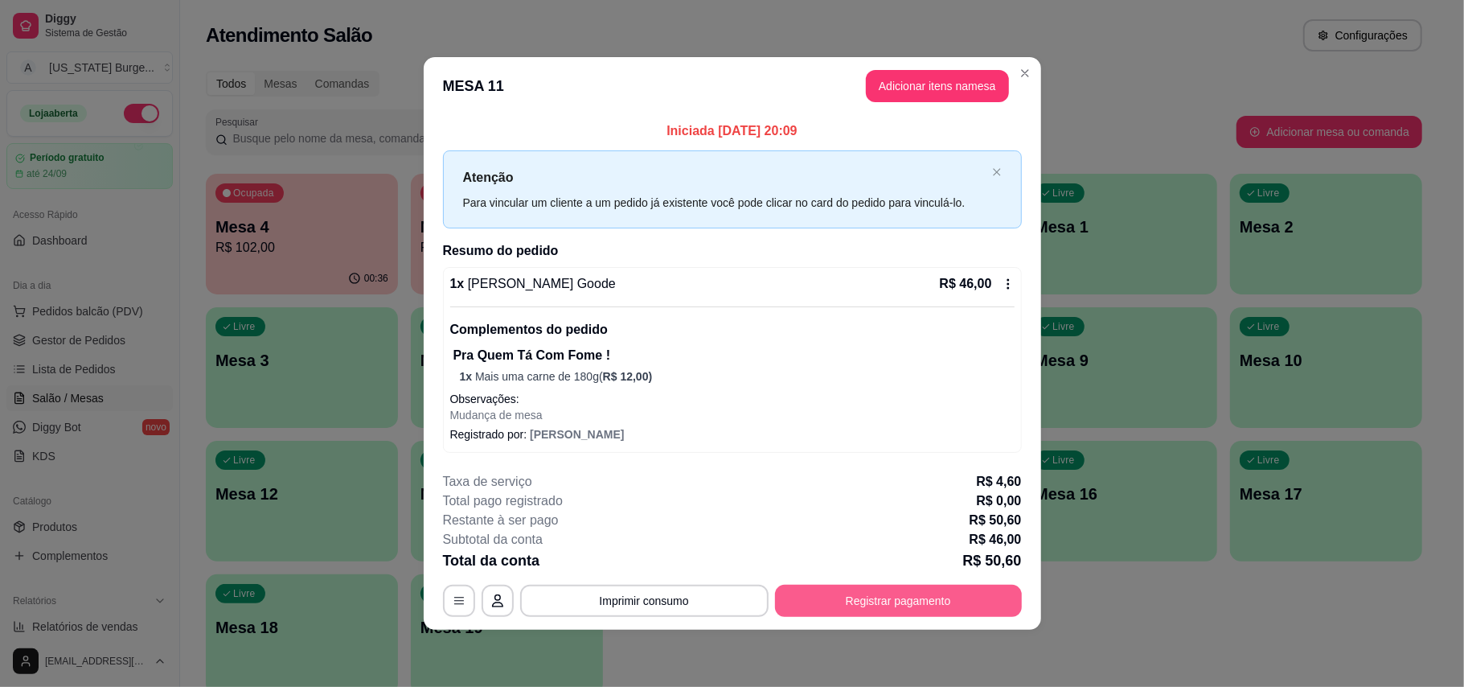
click at [872, 594] on button "Registrar pagamento" at bounding box center [898, 601] width 247 height 32
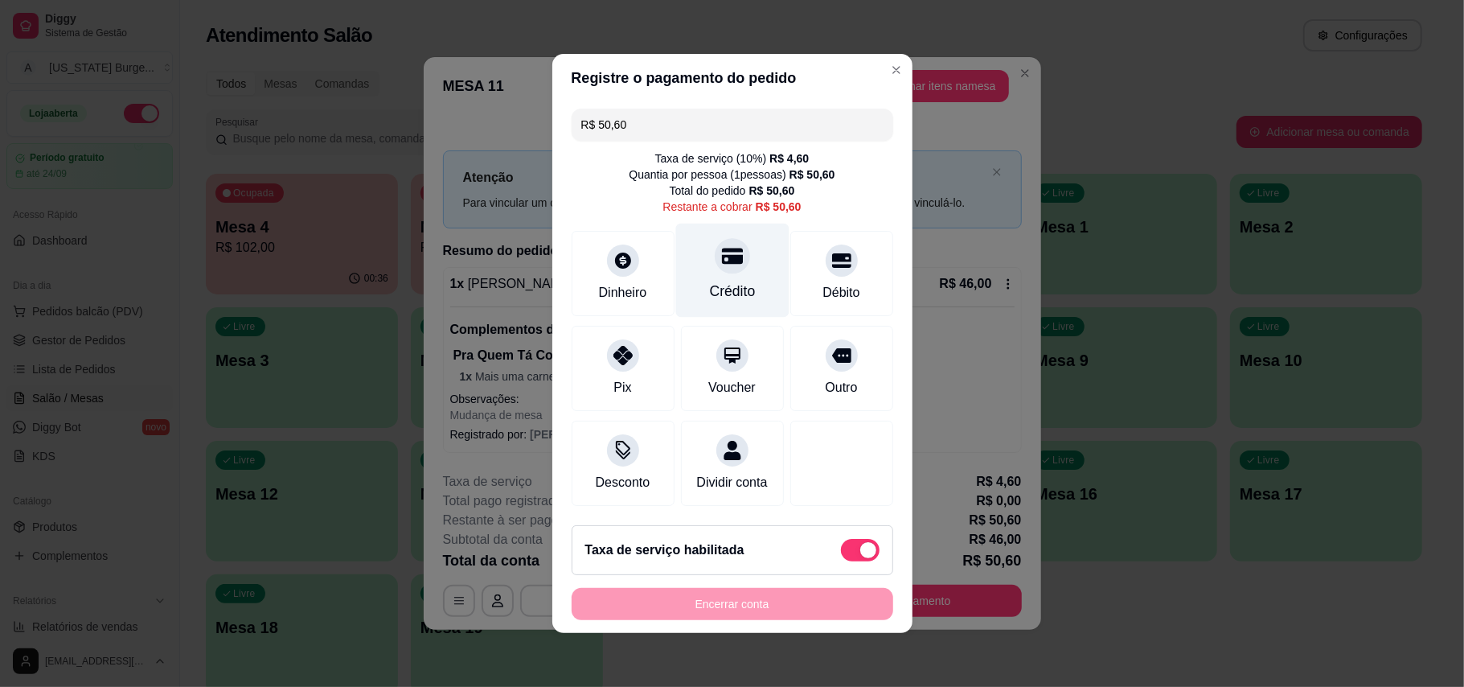
click at [721, 249] on icon at bounding box center [731, 255] width 21 height 21
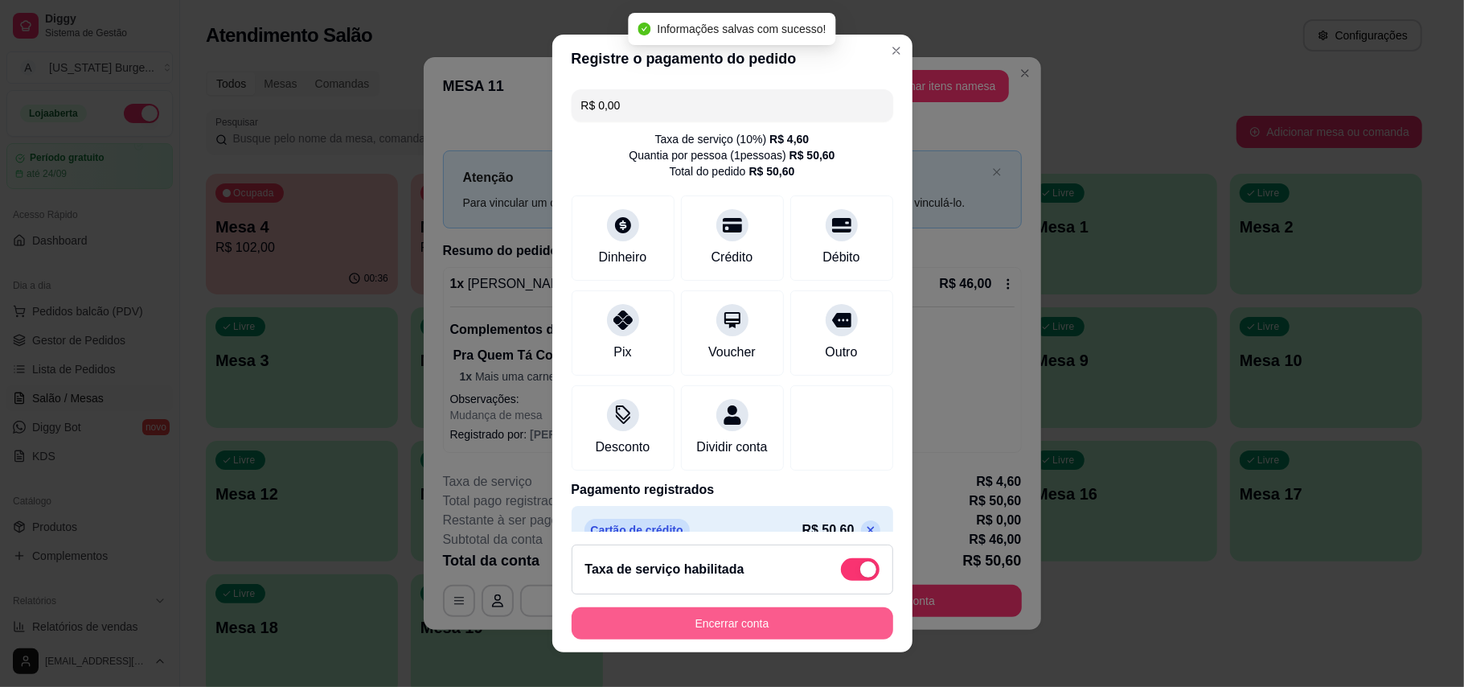
click at [766, 610] on button "Encerrar conta" at bounding box center [733, 623] width 322 height 32
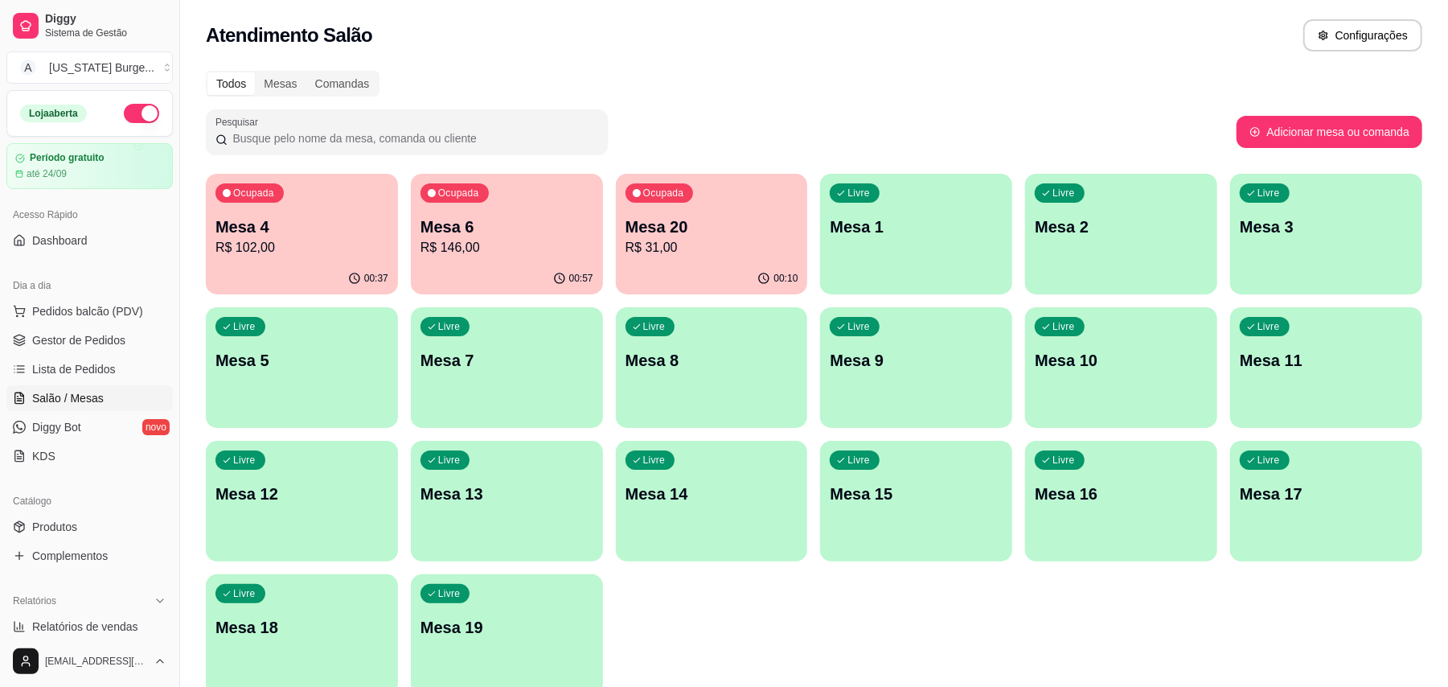
click at [917, 109] on div "Todos Mesas Comandas Pesquisar Adicionar mesa ou comanda Ocupada Mesa 4 R$ 102,…" at bounding box center [814, 387] width 1268 height 653
click at [699, 238] on p "R$ 31,00" at bounding box center [711, 247] width 167 height 18
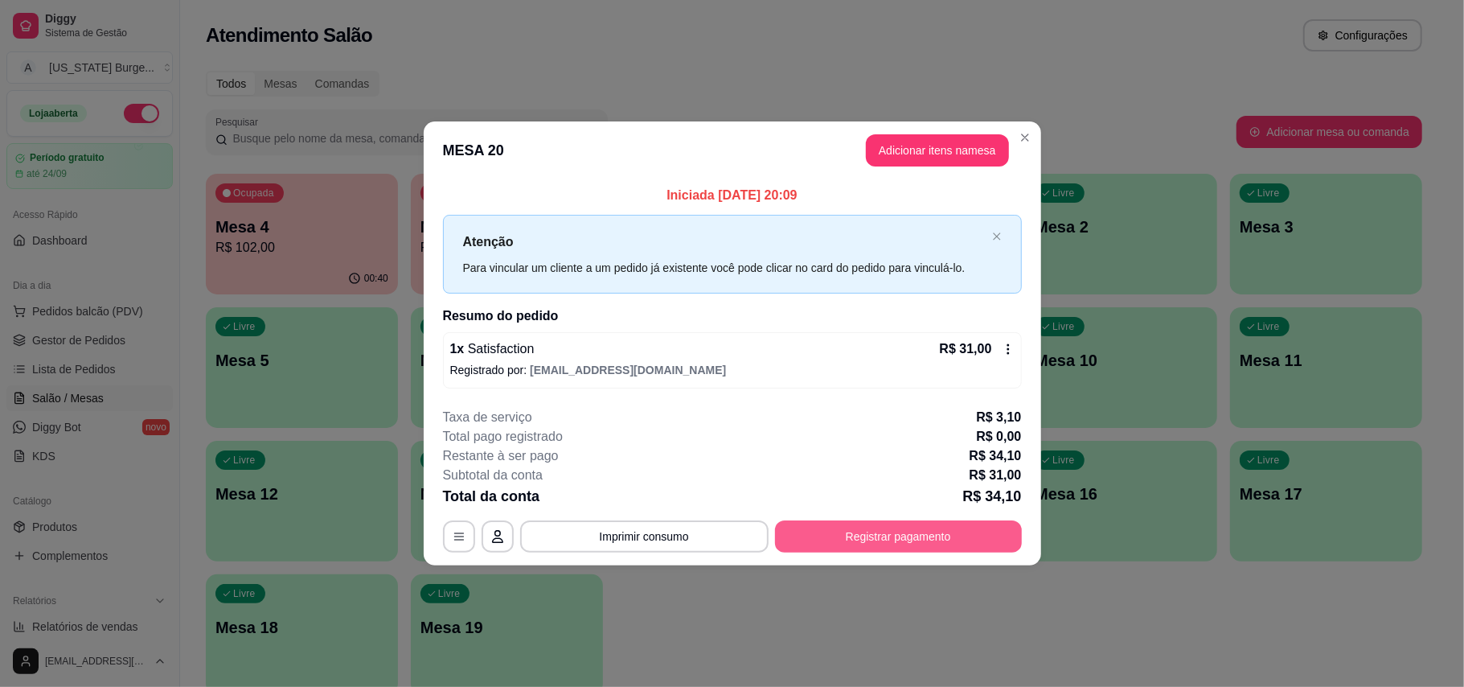
click at [863, 525] on button "Registrar pagamento" at bounding box center [898, 536] width 247 height 32
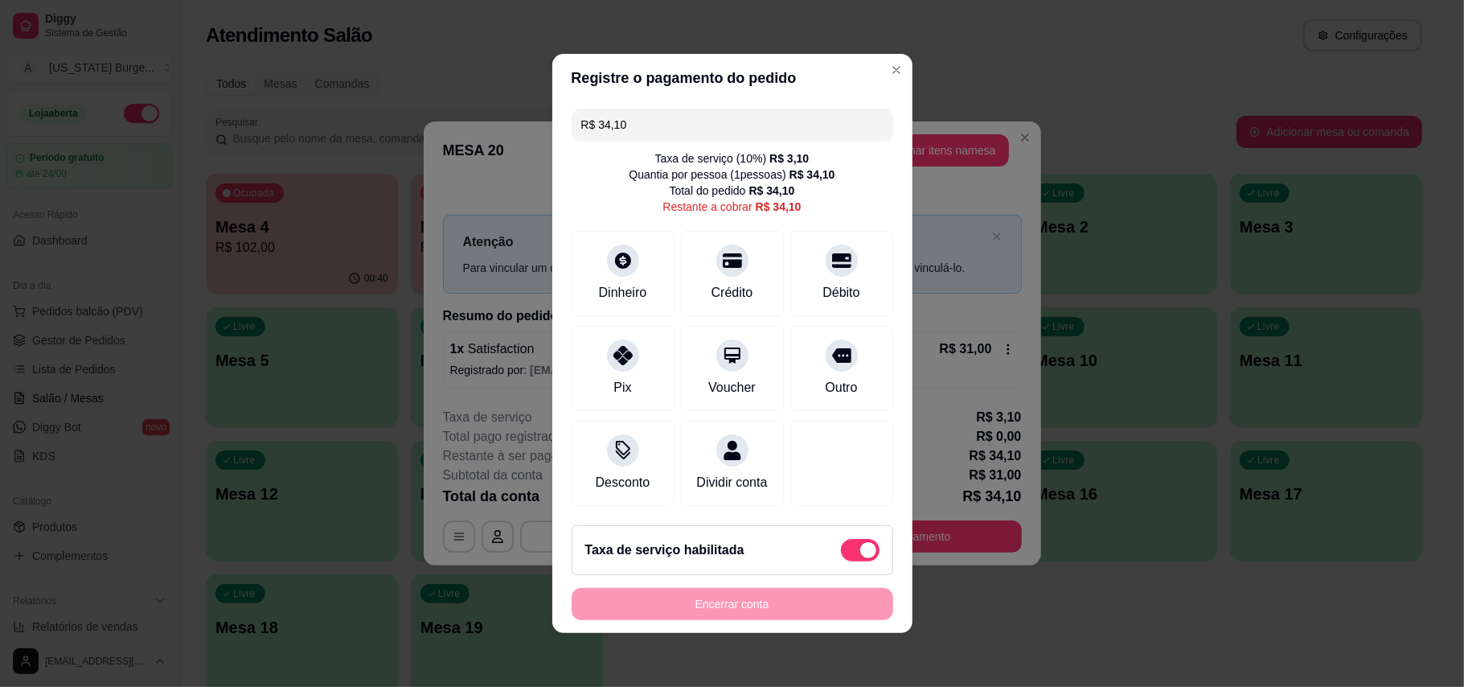
click at [841, 561] on span at bounding box center [860, 550] width 39 height 23
click at [840, 561] on input "checkbox" at bounding box center [845, 558] width 10 height 10
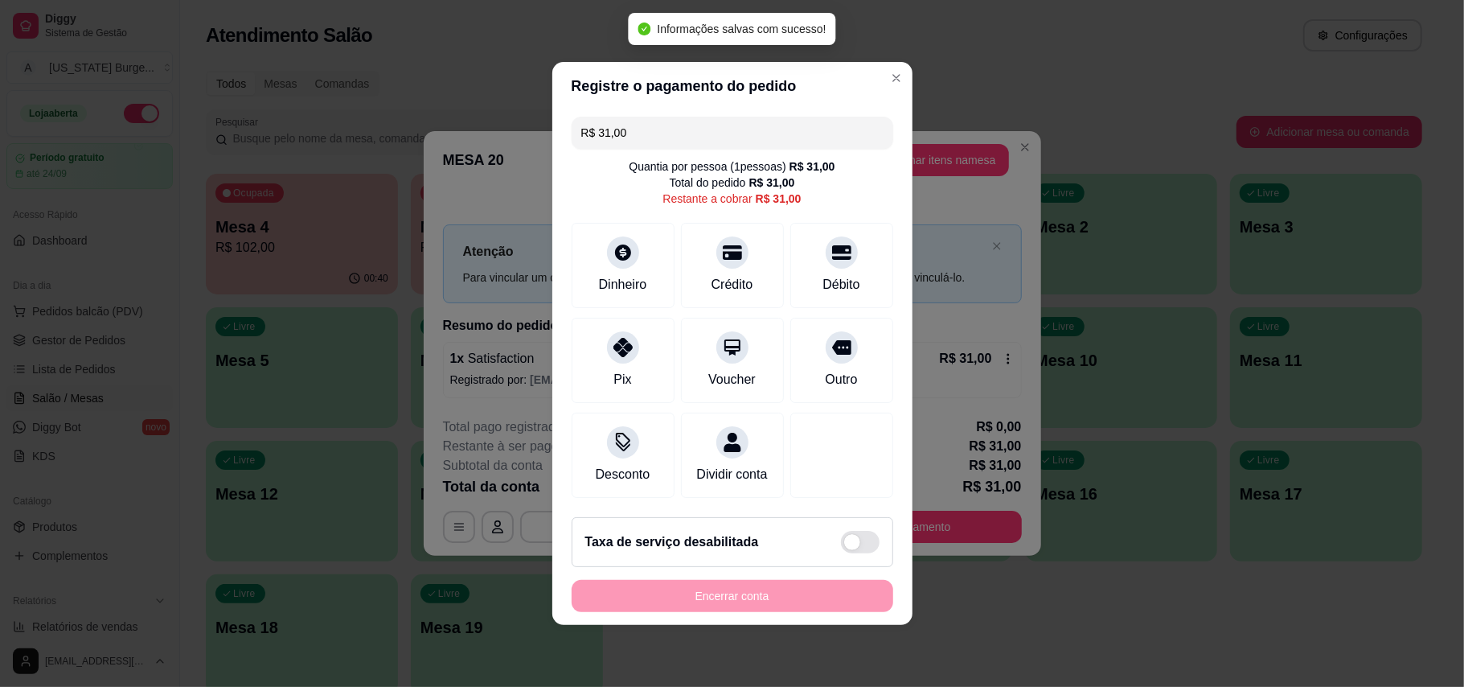
click at [895, 602] on footer "Taxa de serviço desabilitada Encerrar conta" at bounding box center [732, 564] width 360 height 121
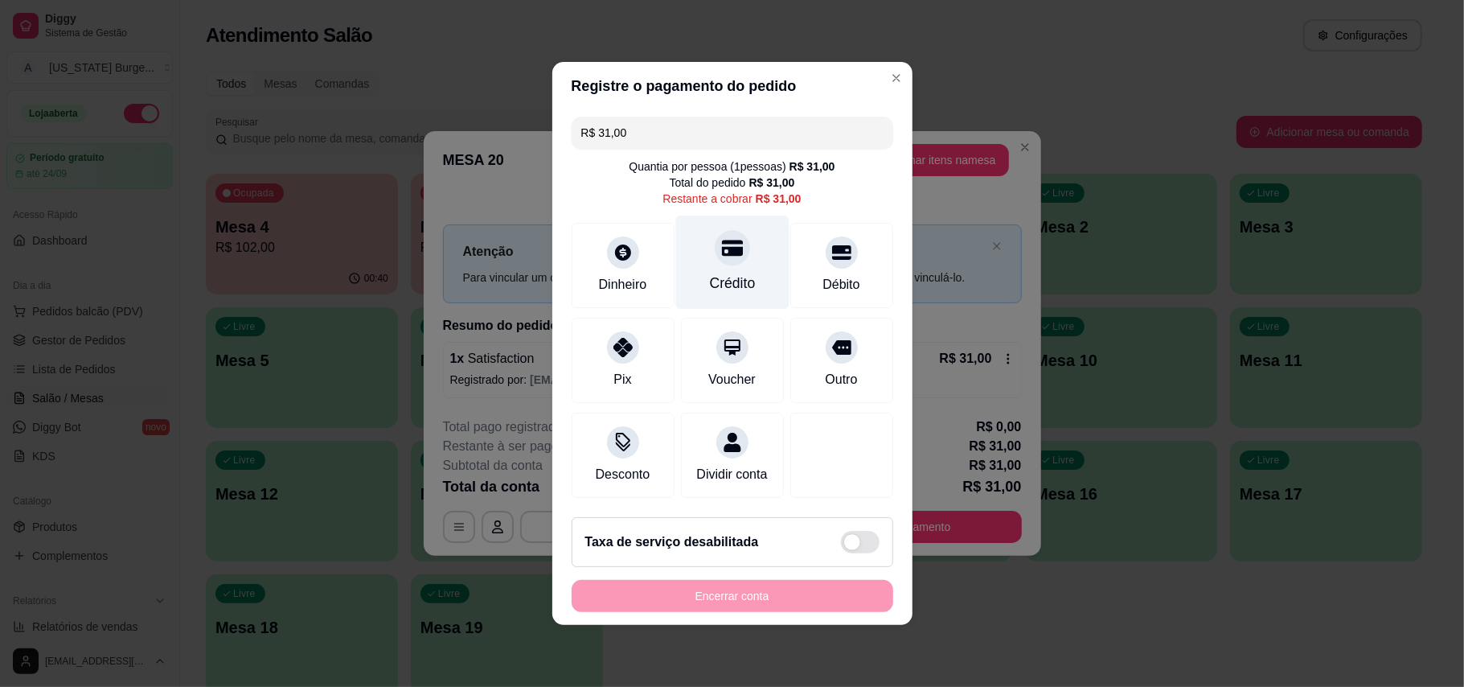
click at [721, 261] on div "Crédito" at bounding box center [732, 263] width 113 height 94
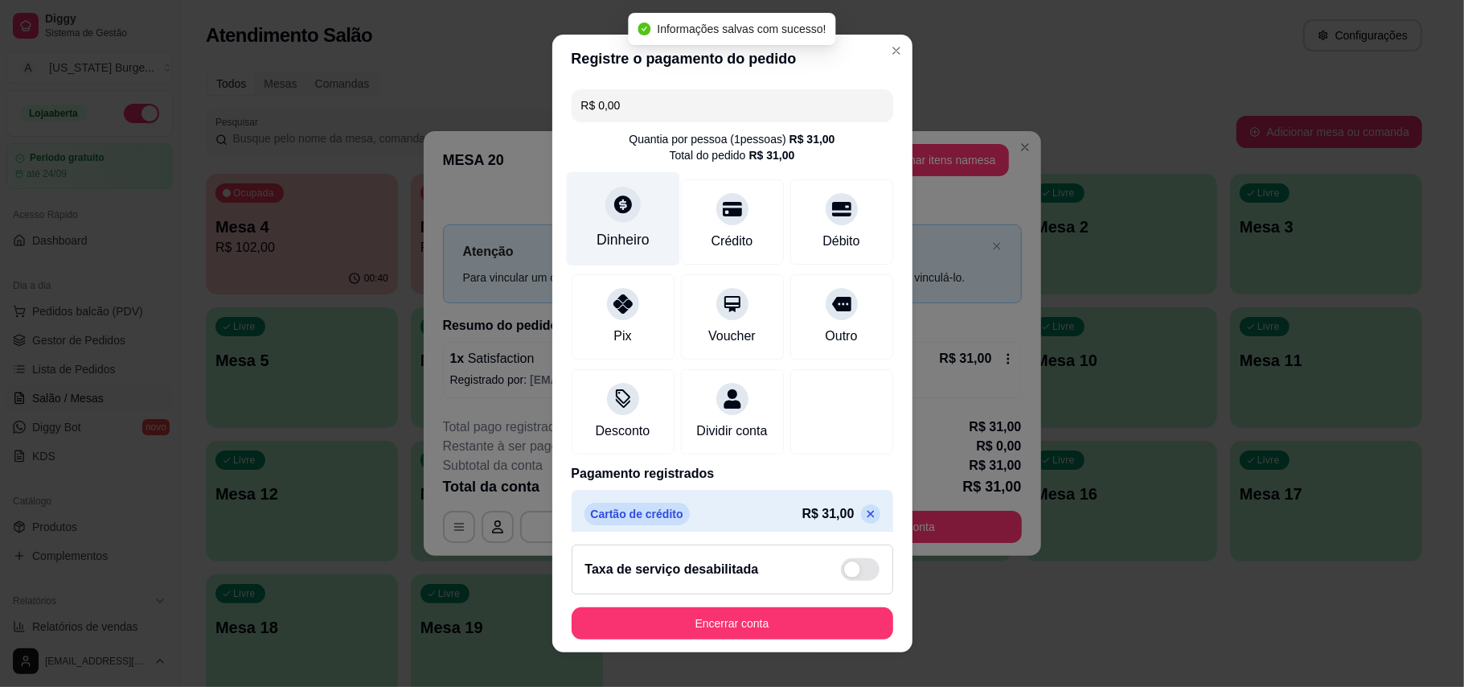
click at [619, 201] on icon at bounding box center [622, 204] width 21 height 21
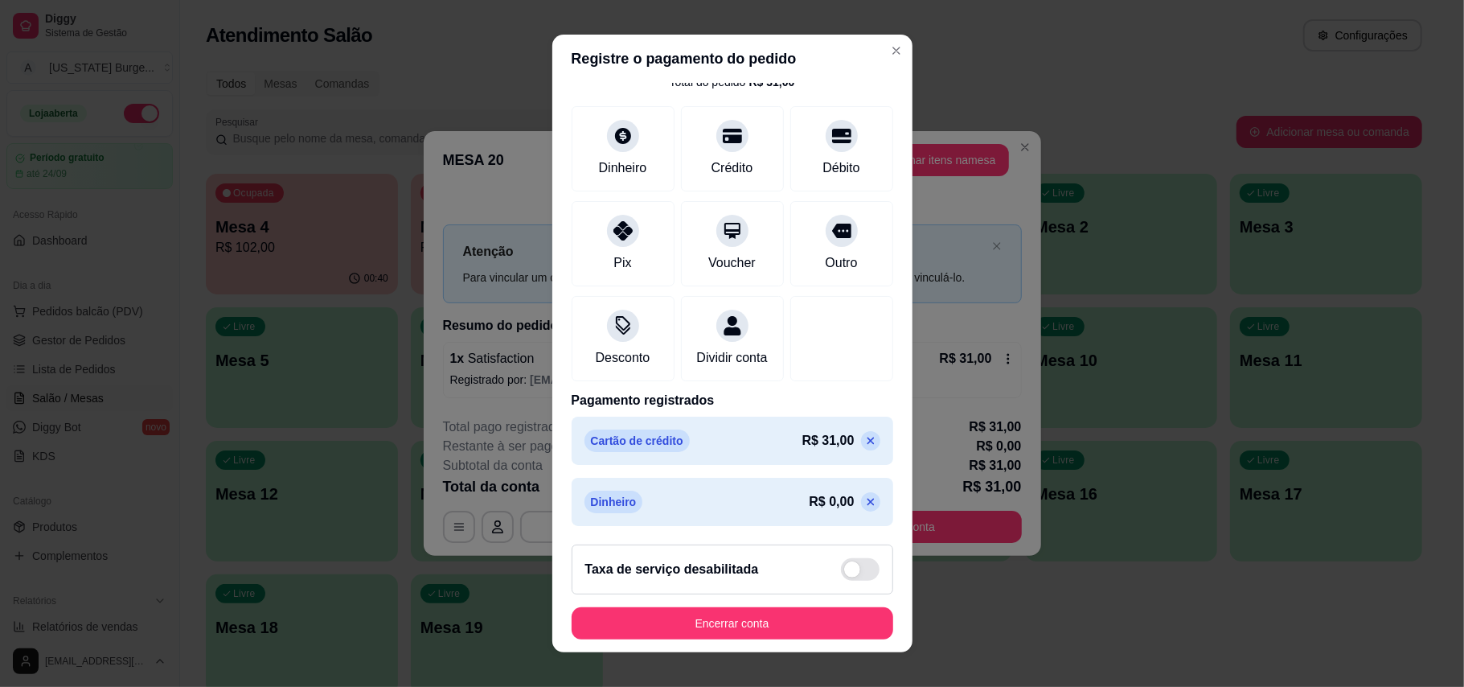
click at [865, 444] on icon at bounding box center [871, 440] width 13 height 13
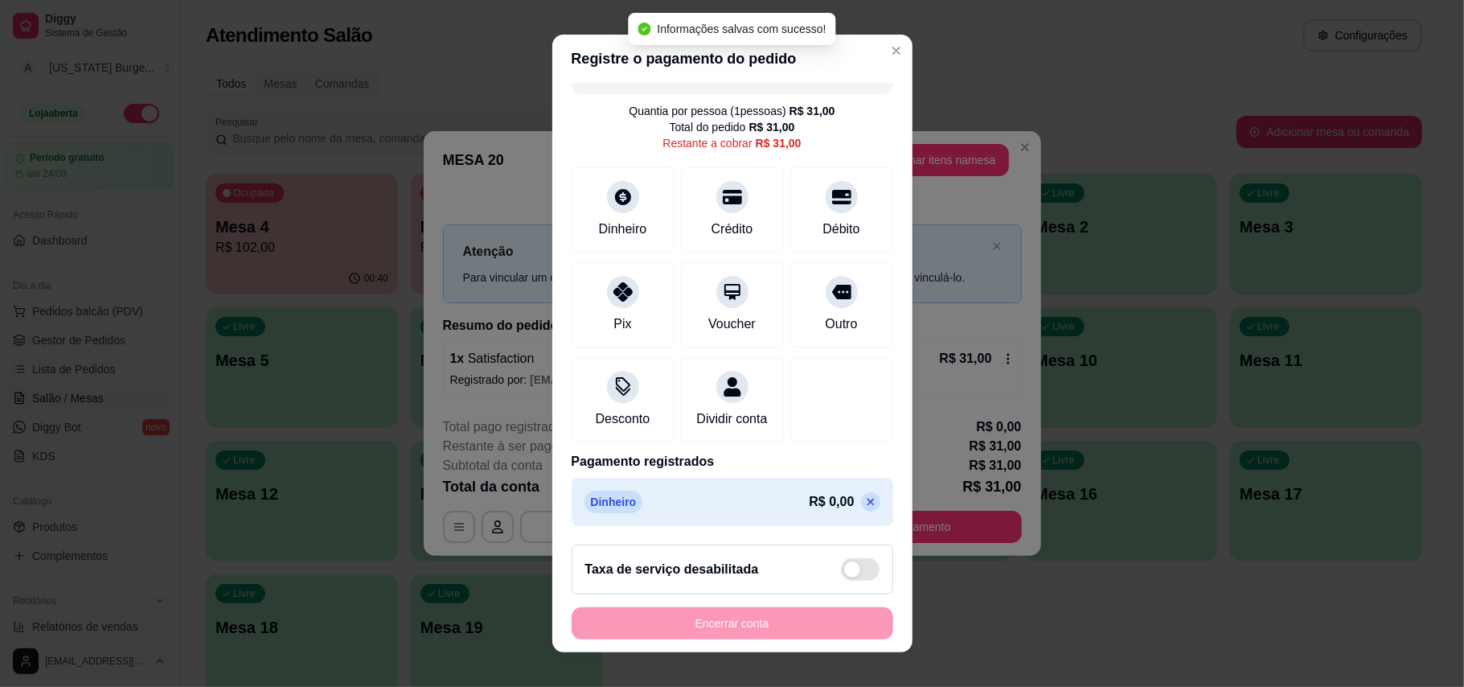
scroll to position [49, 0]
click at [865, 497] on icon at bounding box center [871, 501] width 13 height 13
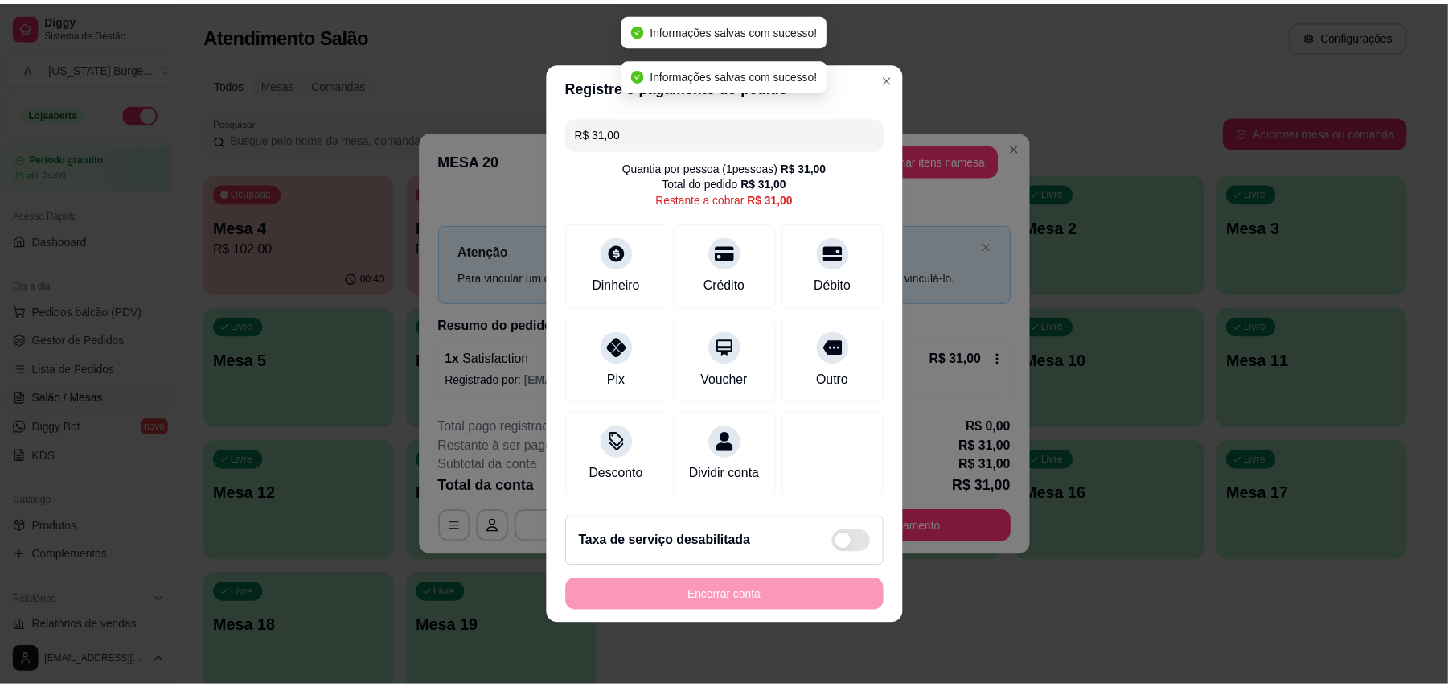
scroll to position [0, 0]
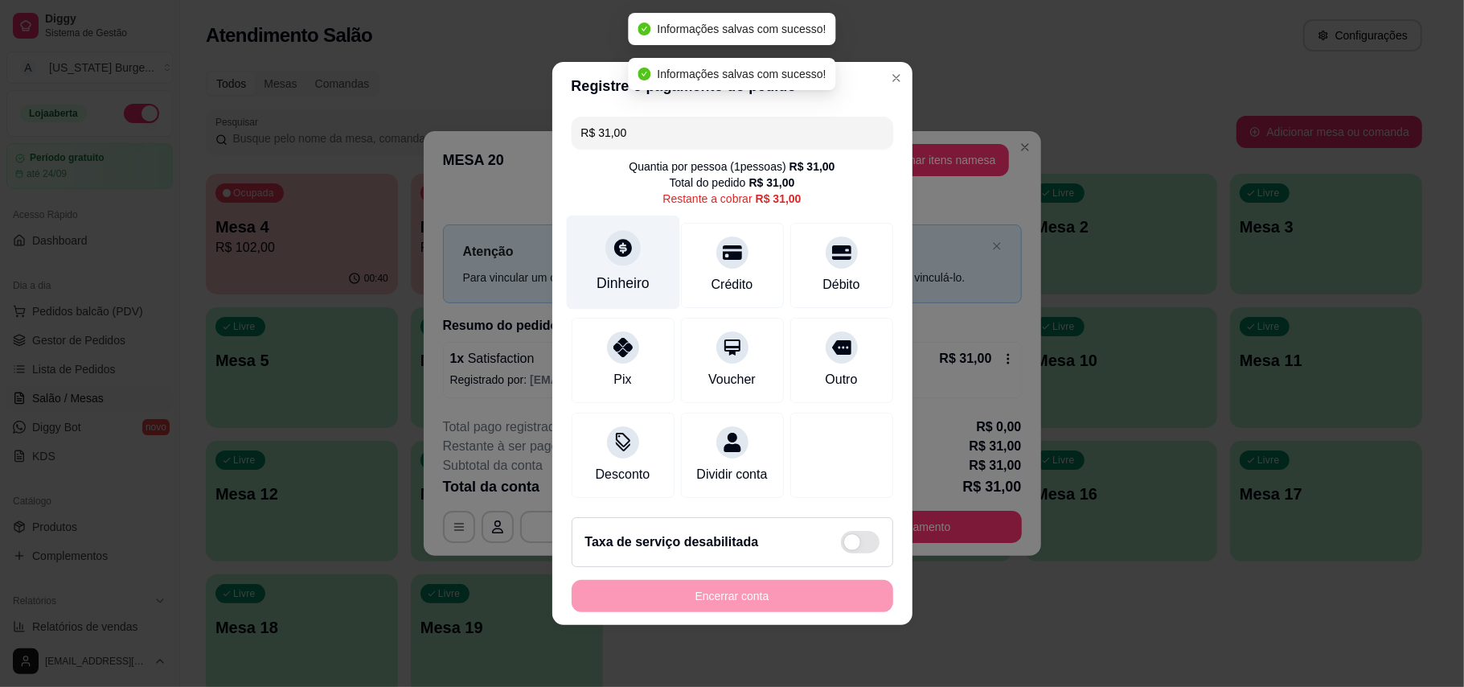
click at [615, 239] on icon at bounding box center [623, 248] width 18 height 18
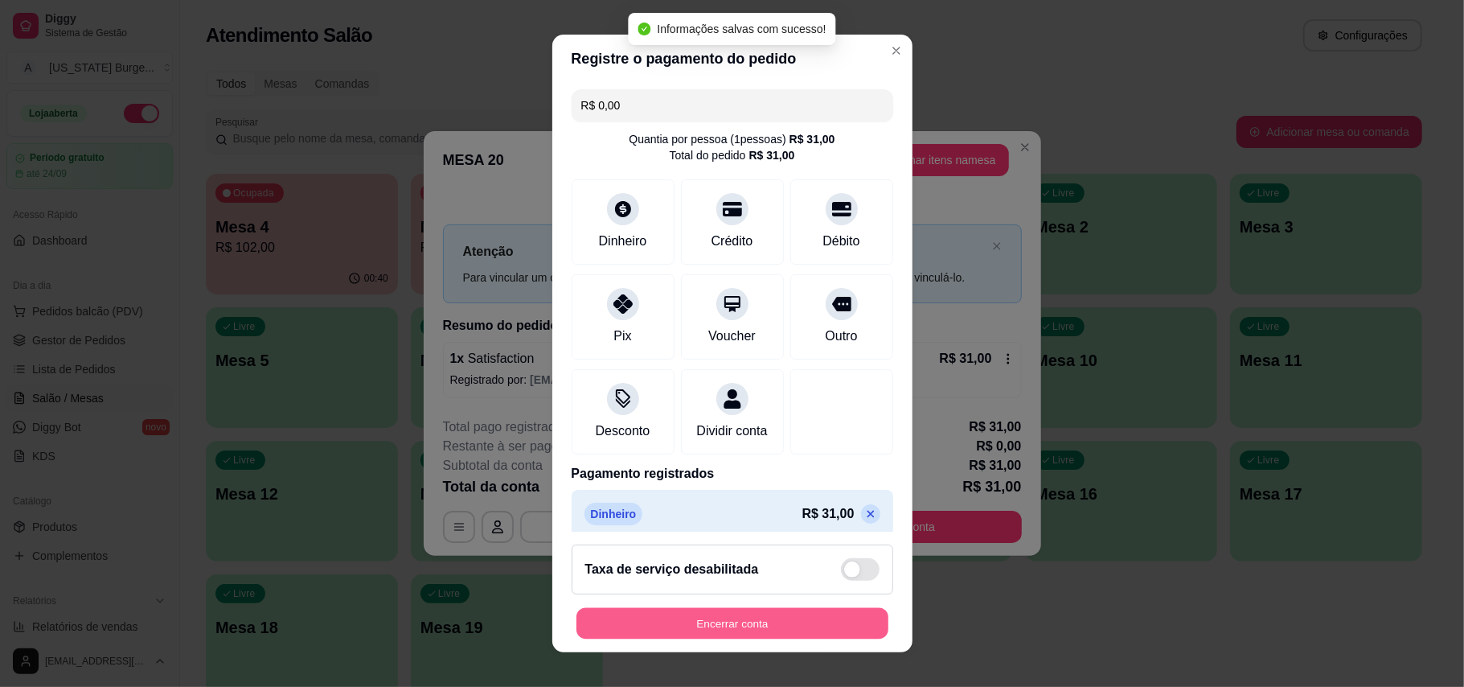
click at [760, 615] on button "Encerrar conta" at bounding box center [733, 623] width 312 height 31
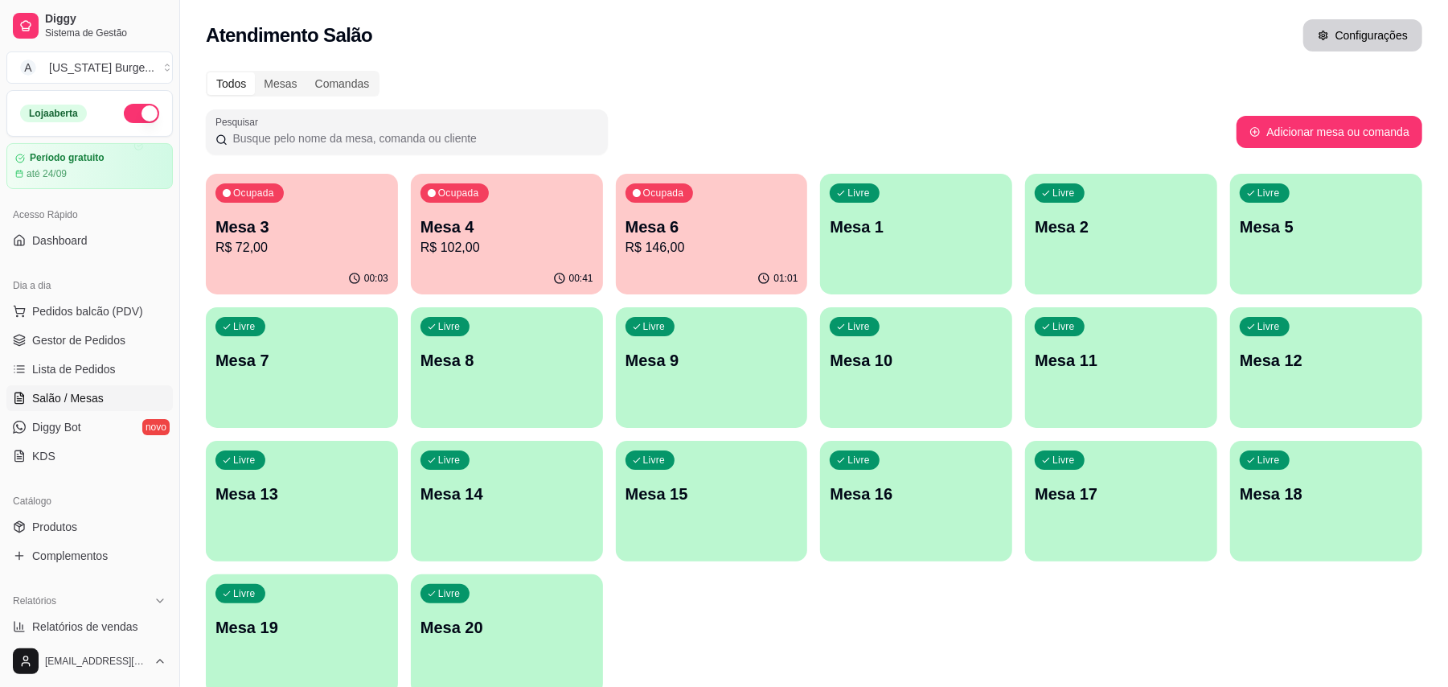
click at [1369, 29] on button "Configurações" at bounding box center [1363, 35] width 119 height 32
click at [283, 87] on div "Mesas" at bounding box center [280, 83] width 51 height 23
click at [255, 72] on input "Mesas" at bounding box center [255, 72] width 0 height 0
click at [81, 18] on span "Diggy" at bounding box center [105, 19] width 121 height 14
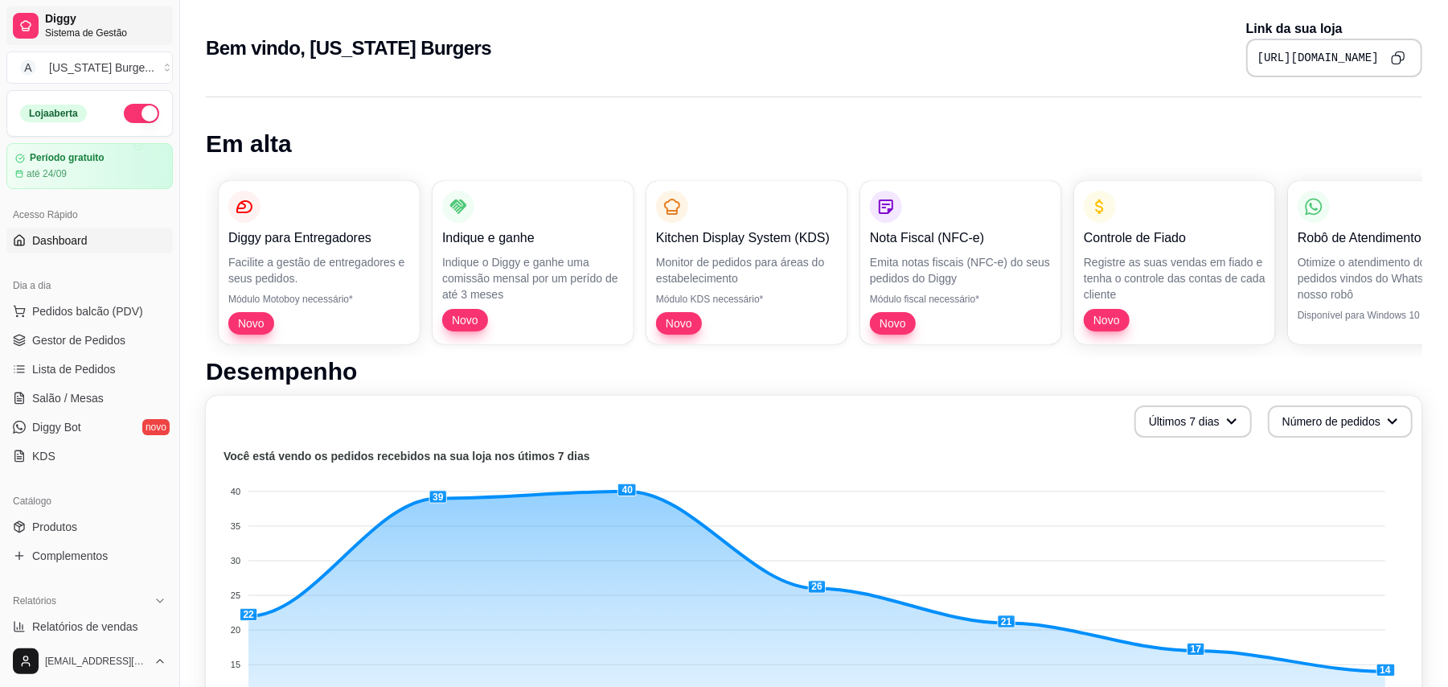
click at [88, 27] on span "Sistema de Gestão" at bounding box center [105, 33] width 121 height 13
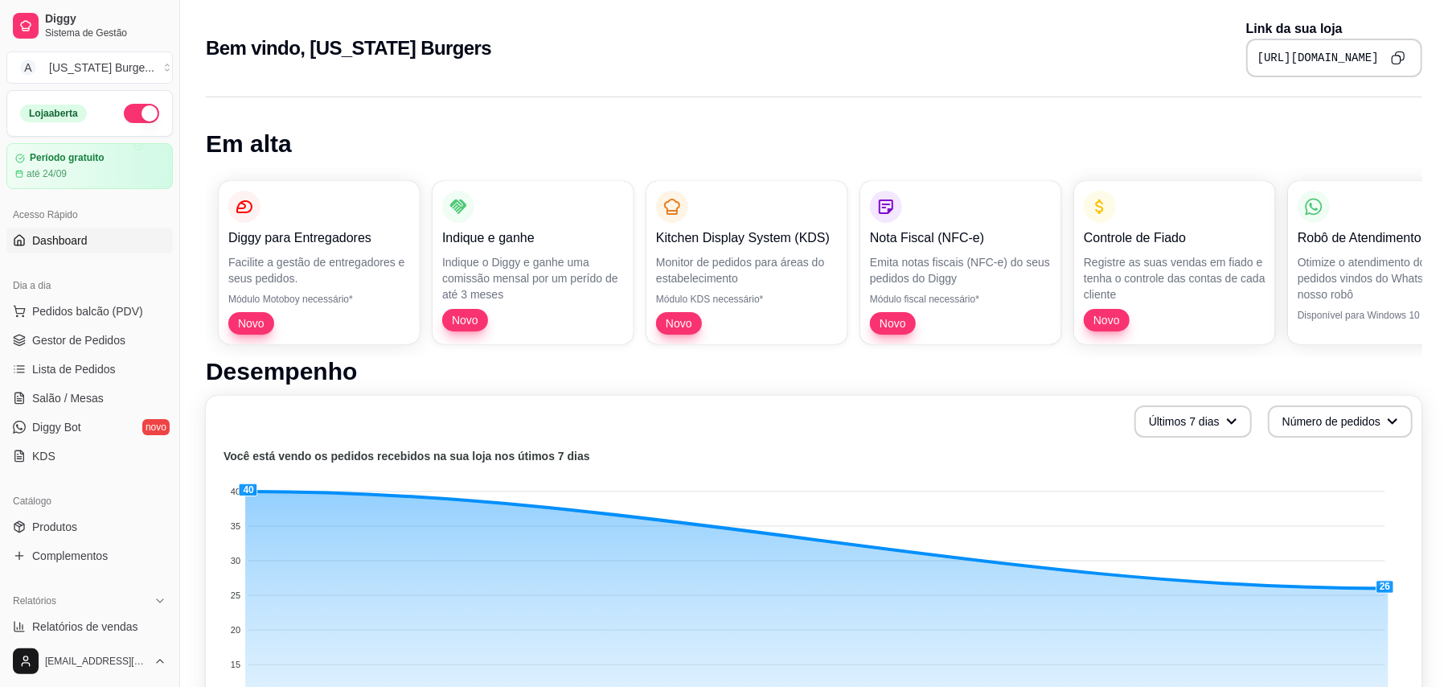
drag, startPoint x: 822, startPoint y: 580, endPoint x: 659, endPoint y: 706, distance: 205.7
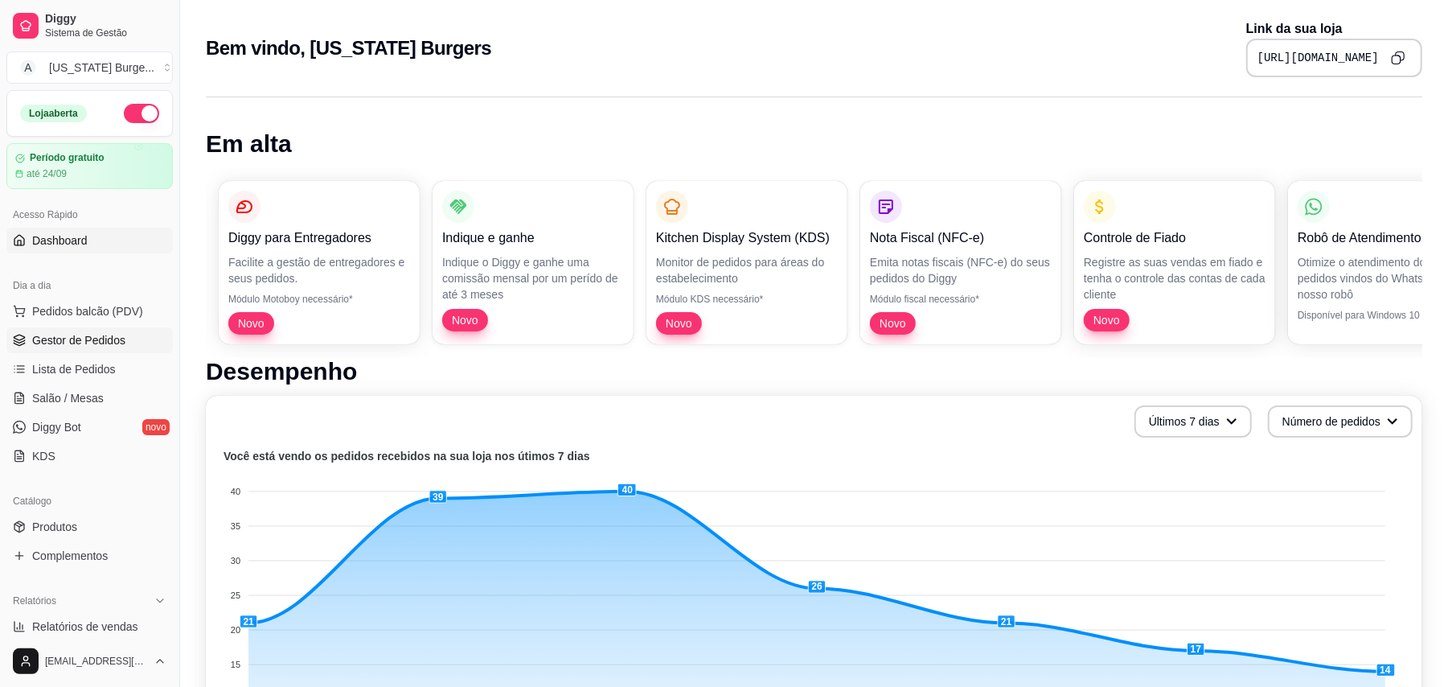
click at [88, 339] on span "Gestor de Pedidos" at bounding box center [78, 340] width 93 height 16
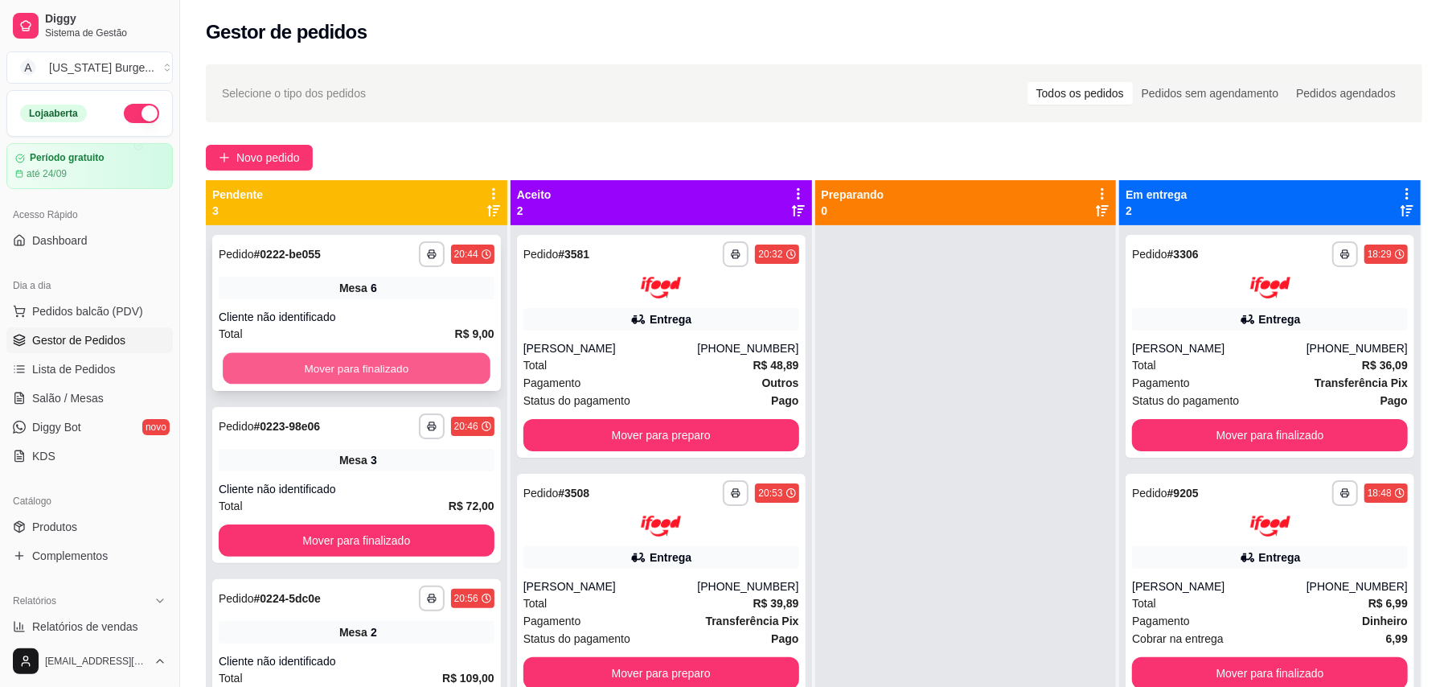
click at [400, 375] on button "Mover para finalizado" at bounding box center [356, 368] width 267 height 31
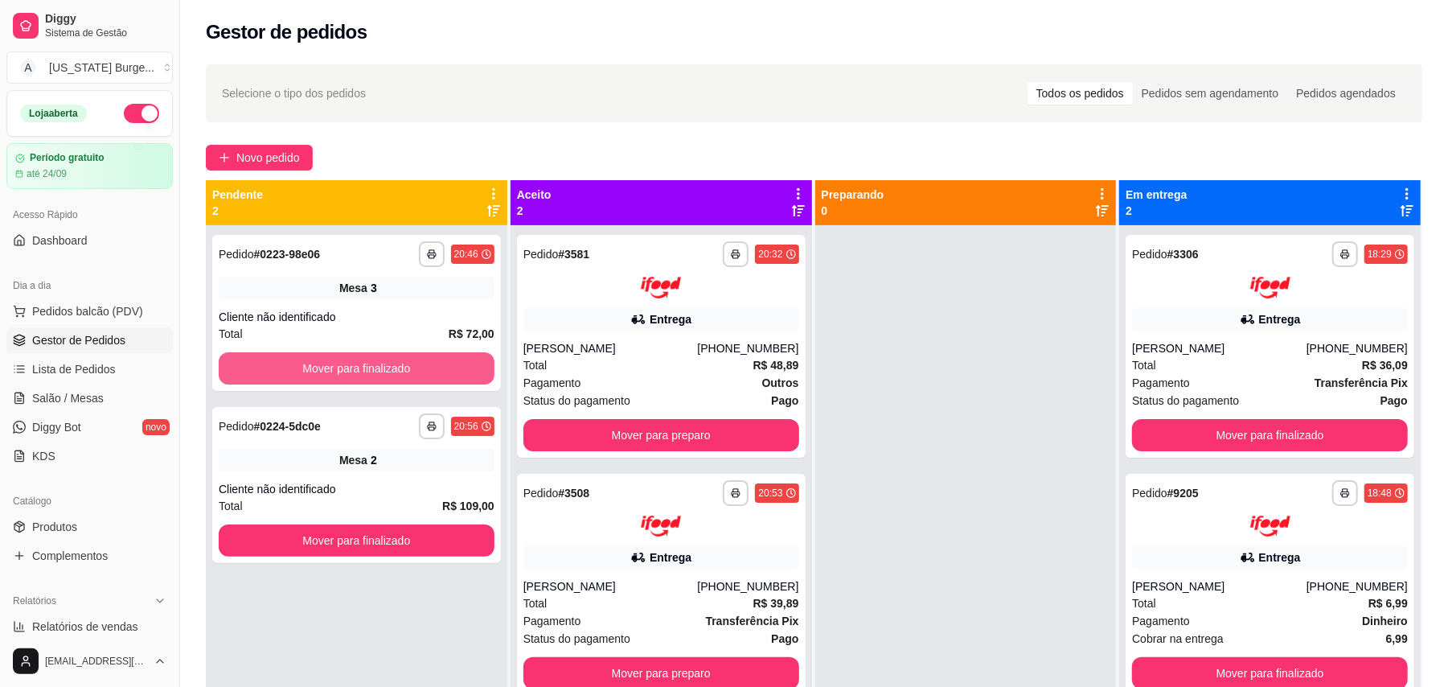
click at [409, 375] on button "Mover para finalizado" at bounding box center [357, 368] width 276 height 32
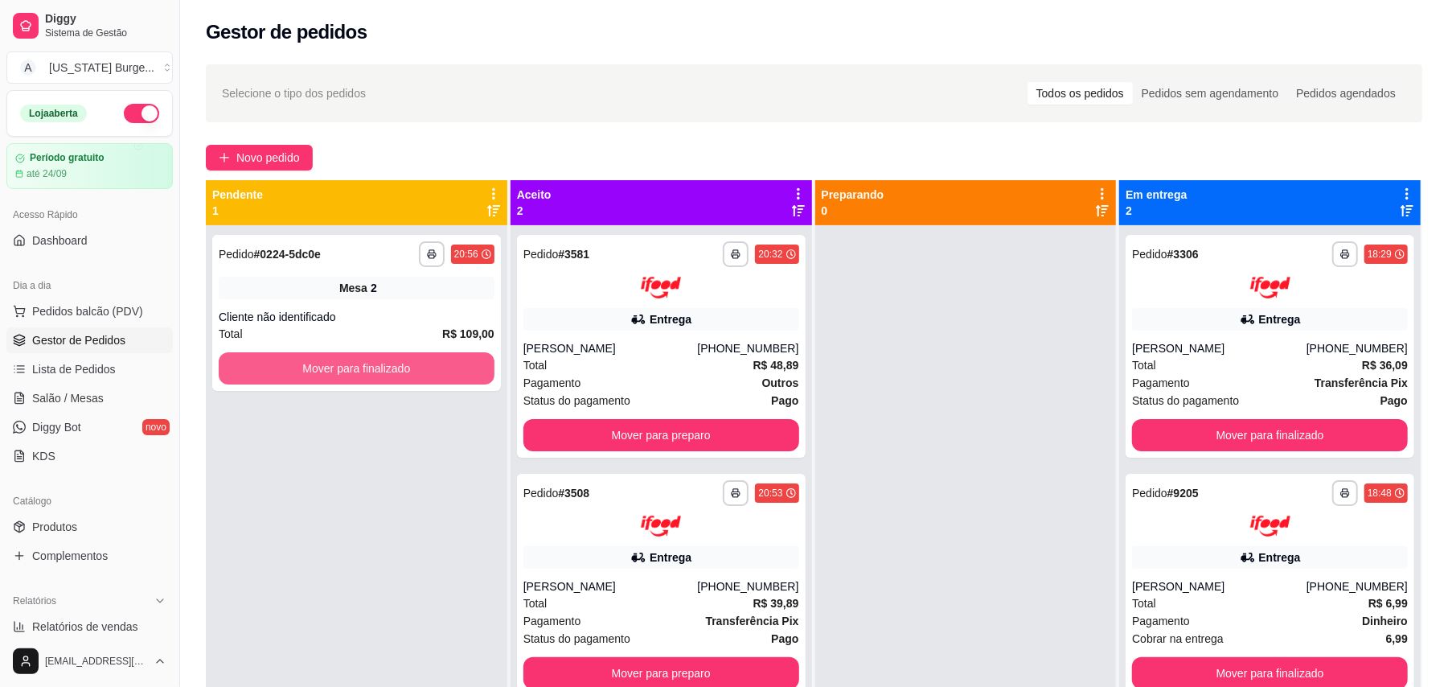
click at [409, 375] on button "Mover para finalizado" at bounding box center [357, 368] width 276 height 32
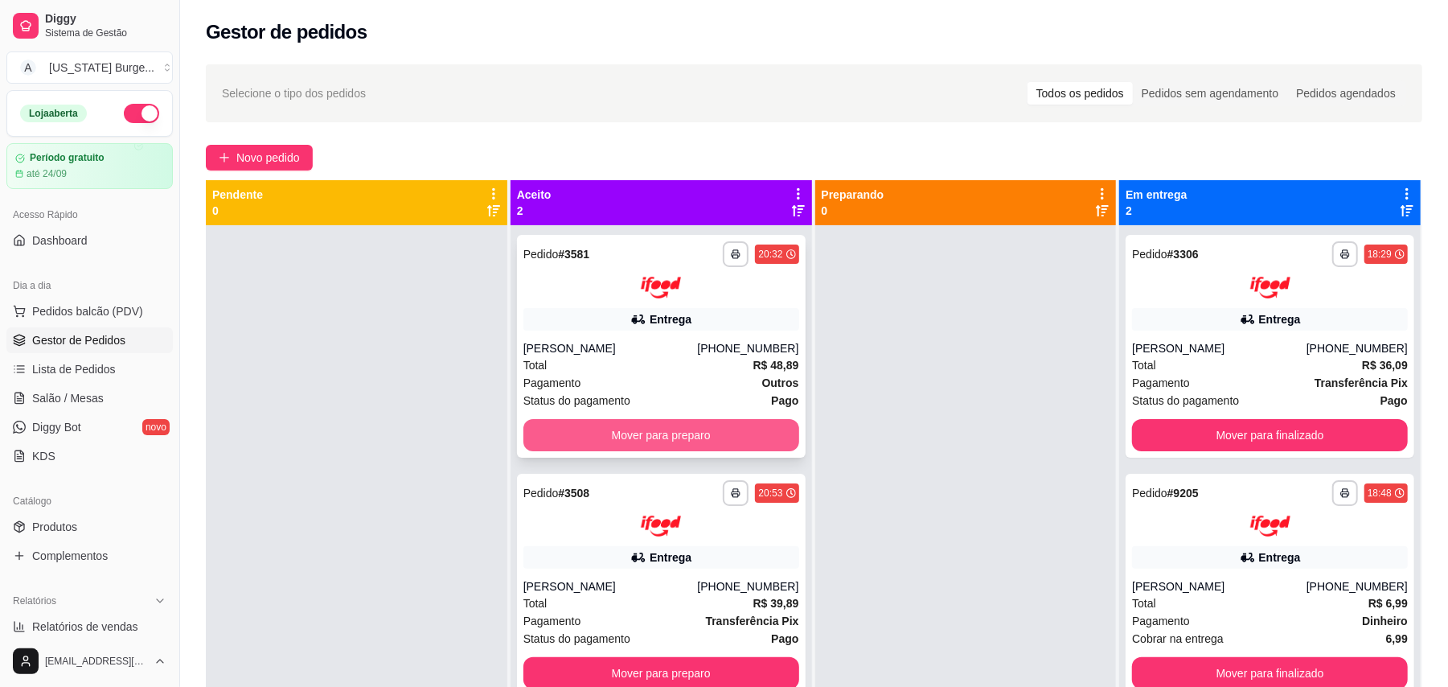
click at [714, 428] on button "Mover para preparo" at bounding box center [662, 435] width 276 height 32
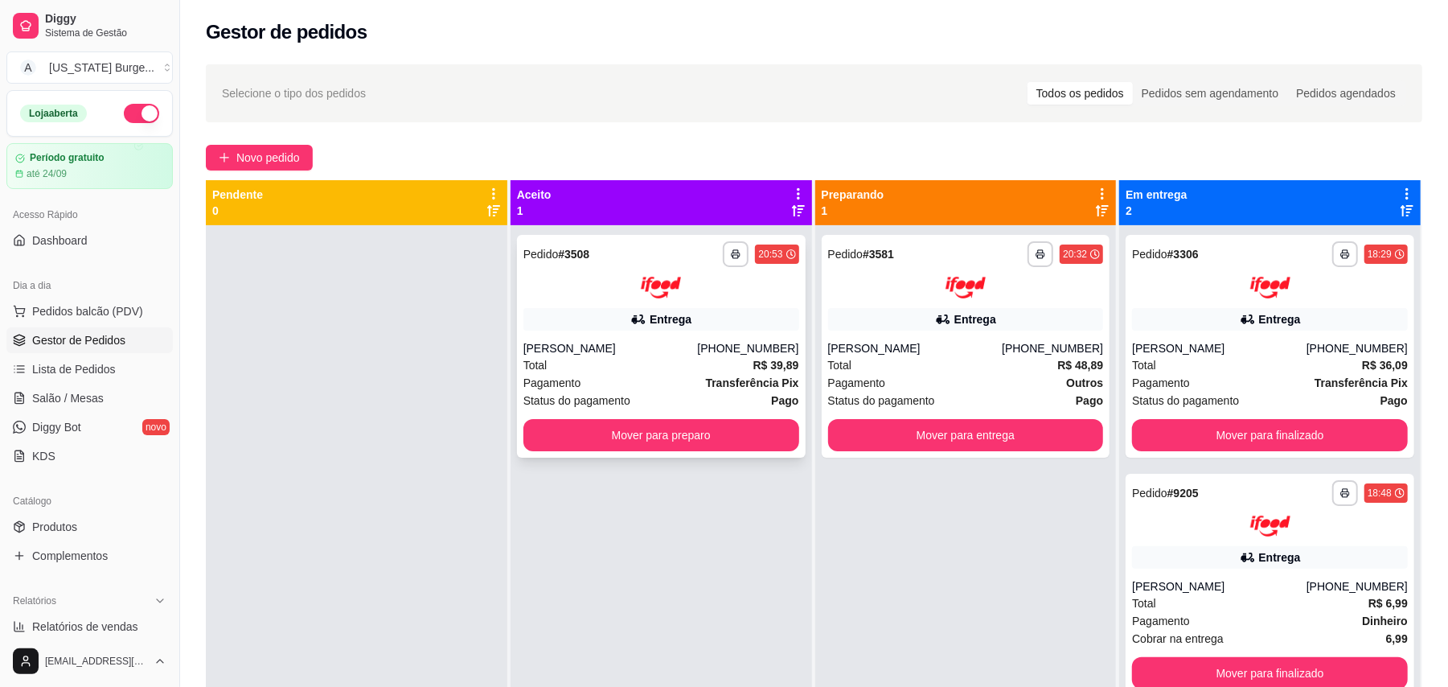
click at [716, 338] on div "**********" at bounding box center [661, 346] width 289 height 223
click at [979, 367] on div "Total R$ 48,89" at bounding box center [966, 365] width 276 height 18
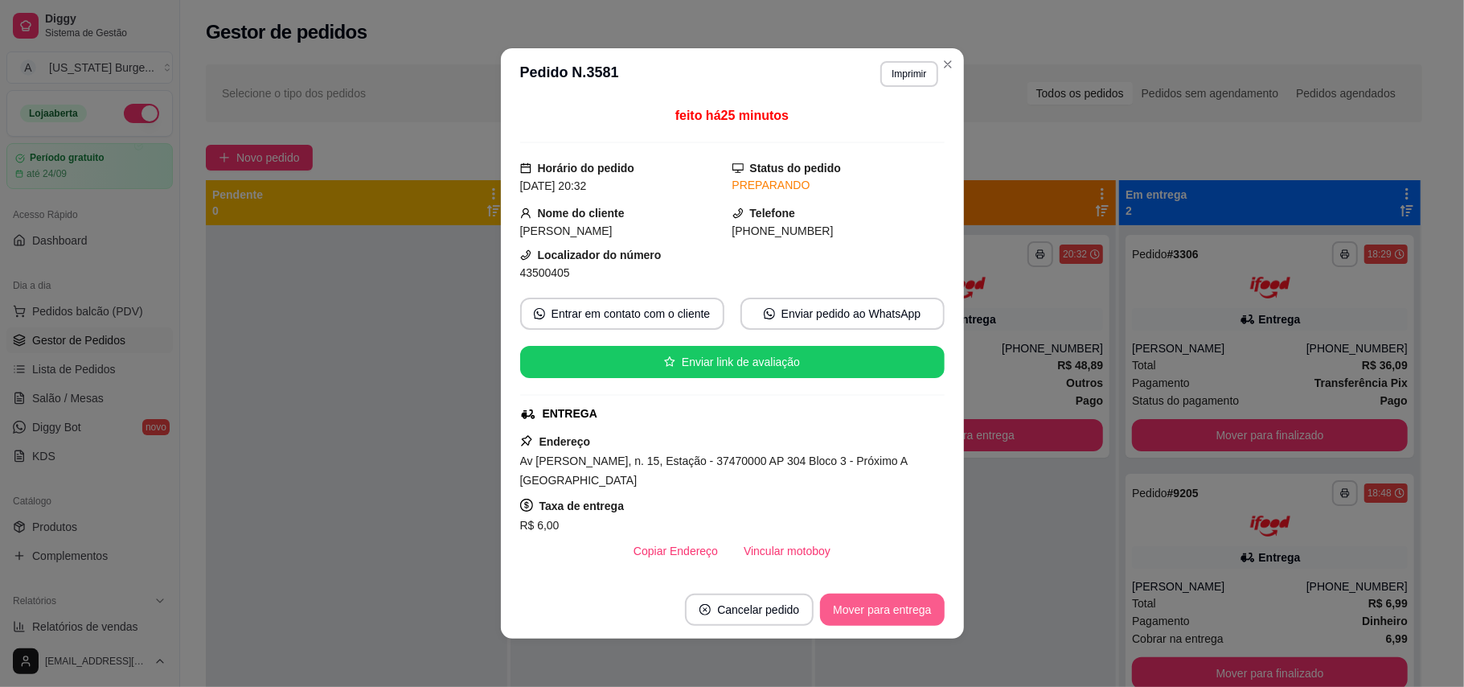
click at [892, 606] on button "Mover para entrega" at bounding box center [882, 610] width 124 height 32
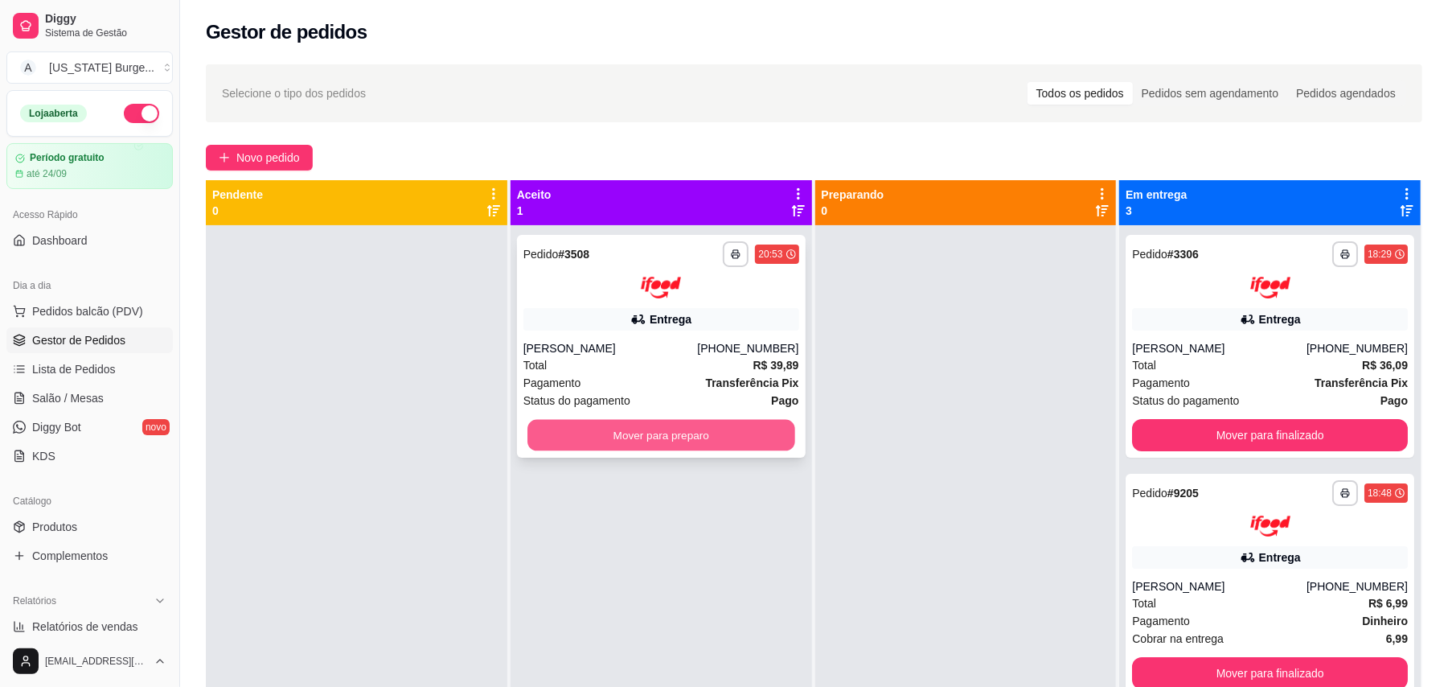
click at [702, 435] on button "Mover para preparo" at bounding box center [661, 434] width 267 height 31
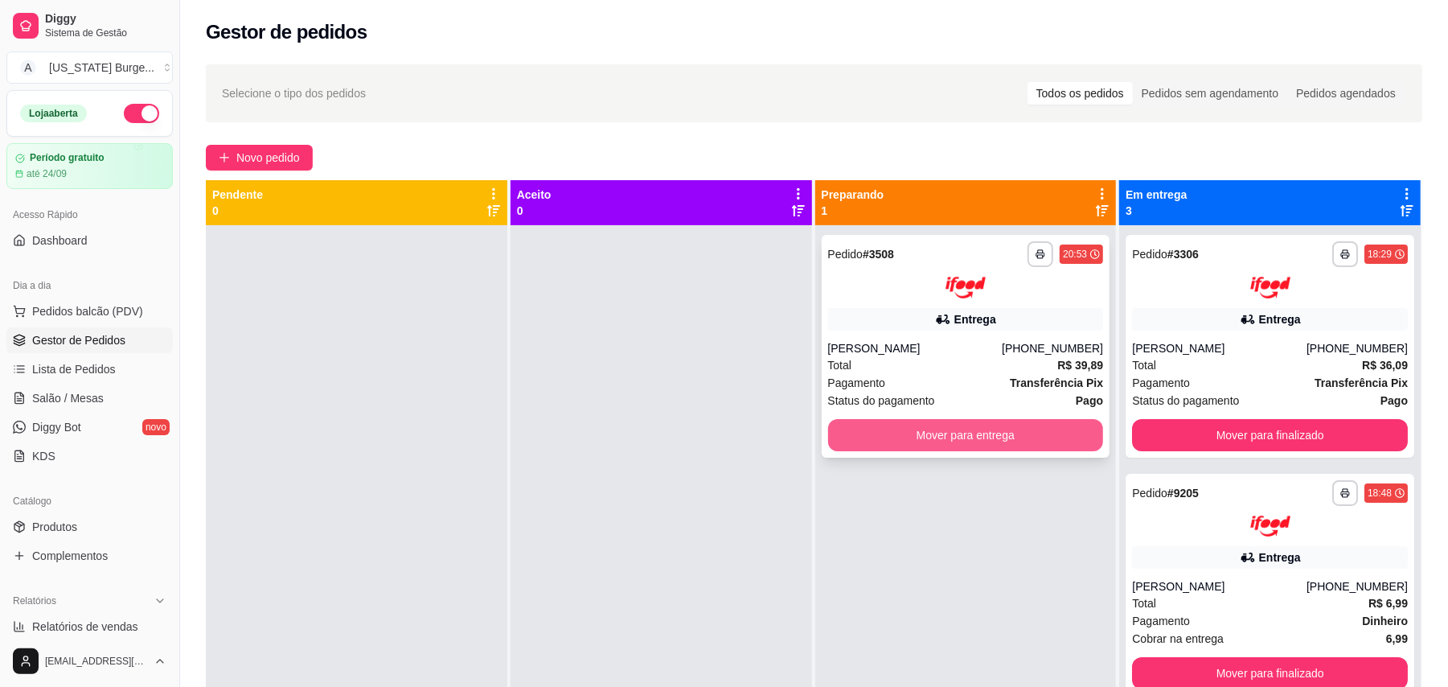
click at [914, 429] on button "Mover para entrega" at bounding box center [966, 435] width 276 height 32
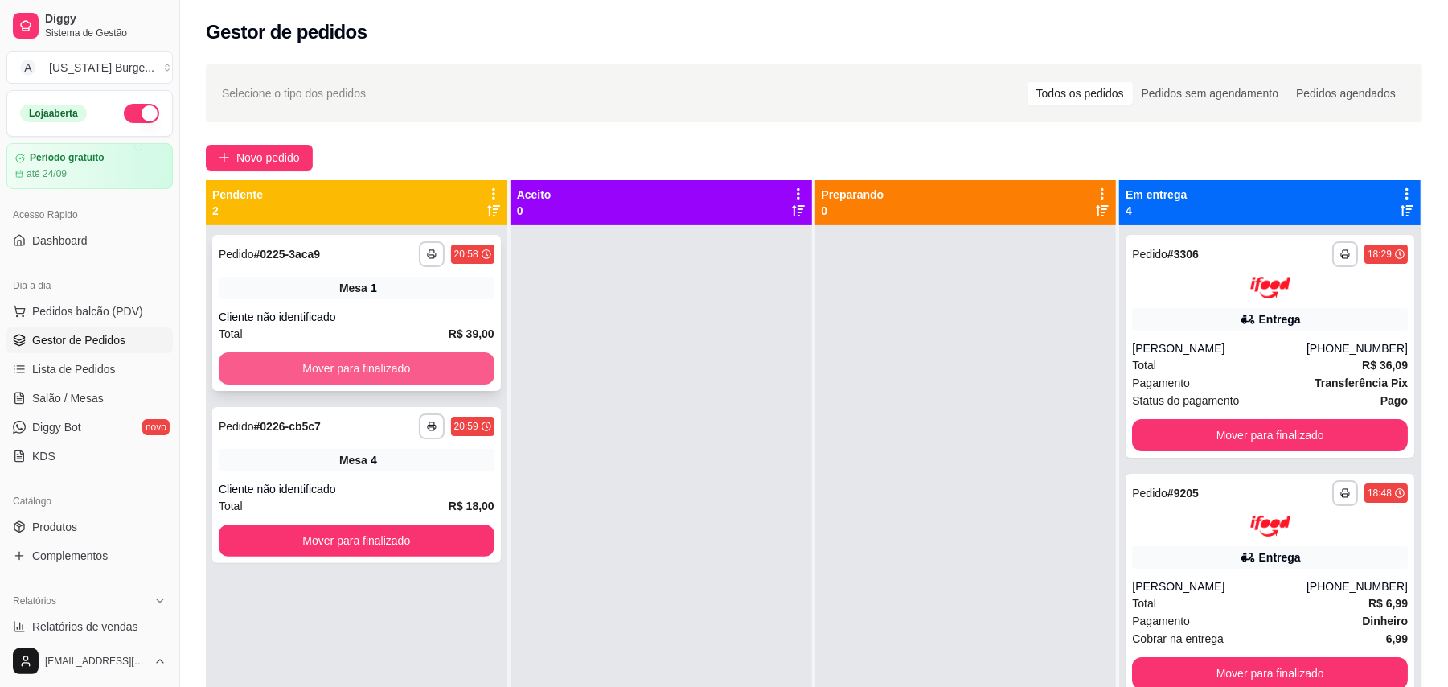
click at [418, 380] on button "Mover para finalizado" at bounding box center [357, 368] width 276 height 32
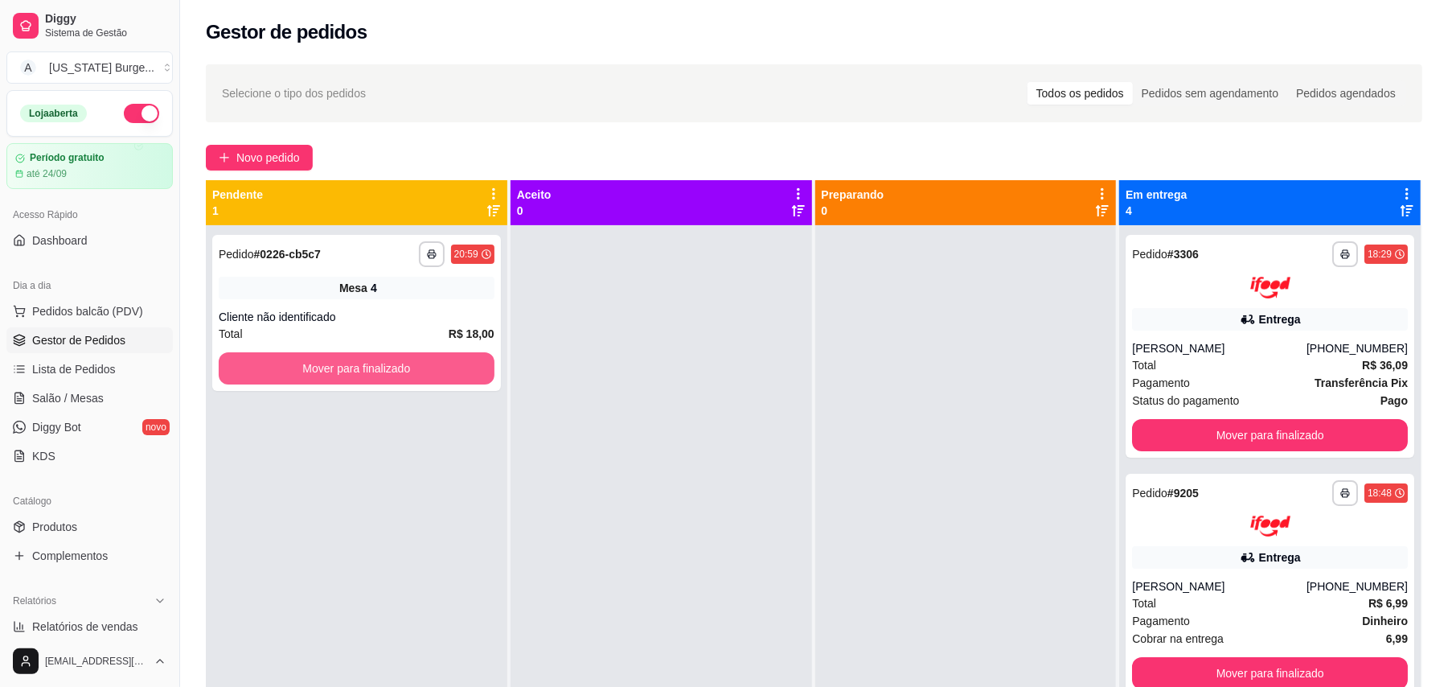
click at [418, 380] on button "Mover para finalizado" at bounding box center [357, 368] width 276 height 32
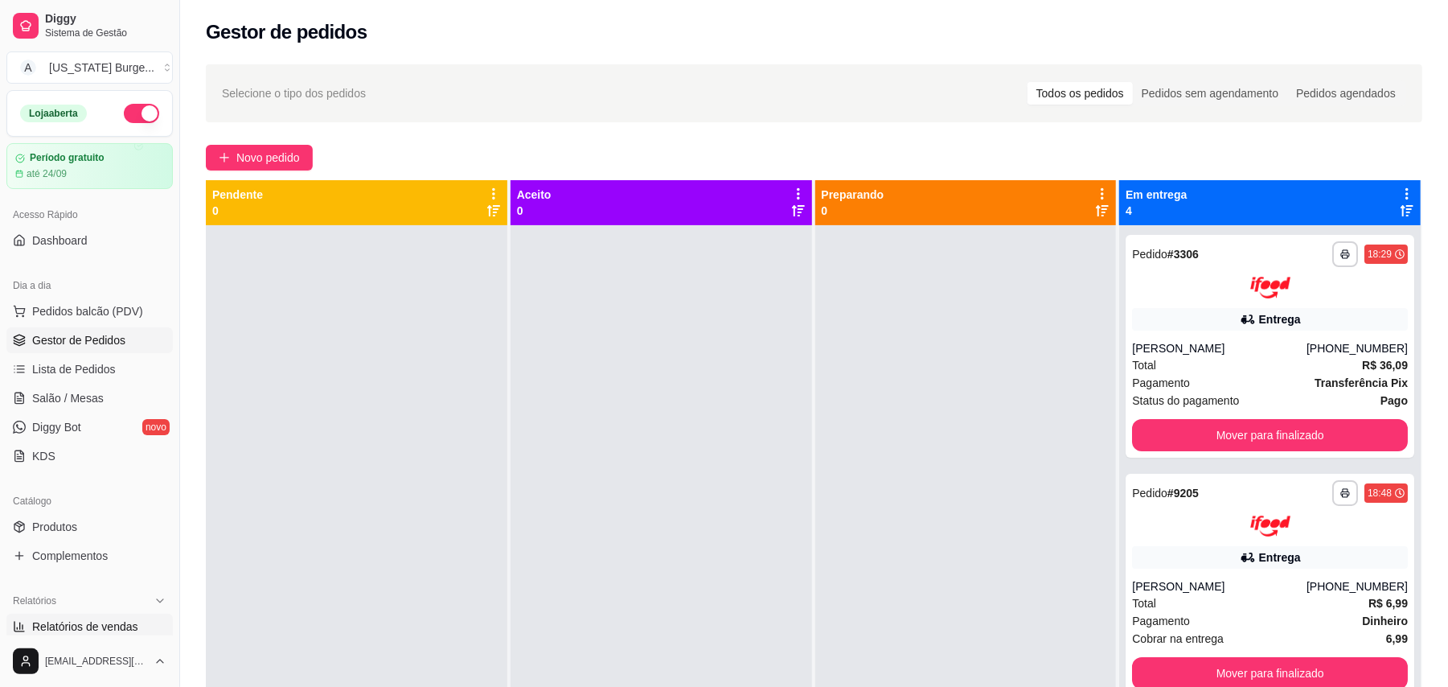
click at [108, 628] on span "Relatórios de vendas" at bounding box center [85, 626] width 106 height 16
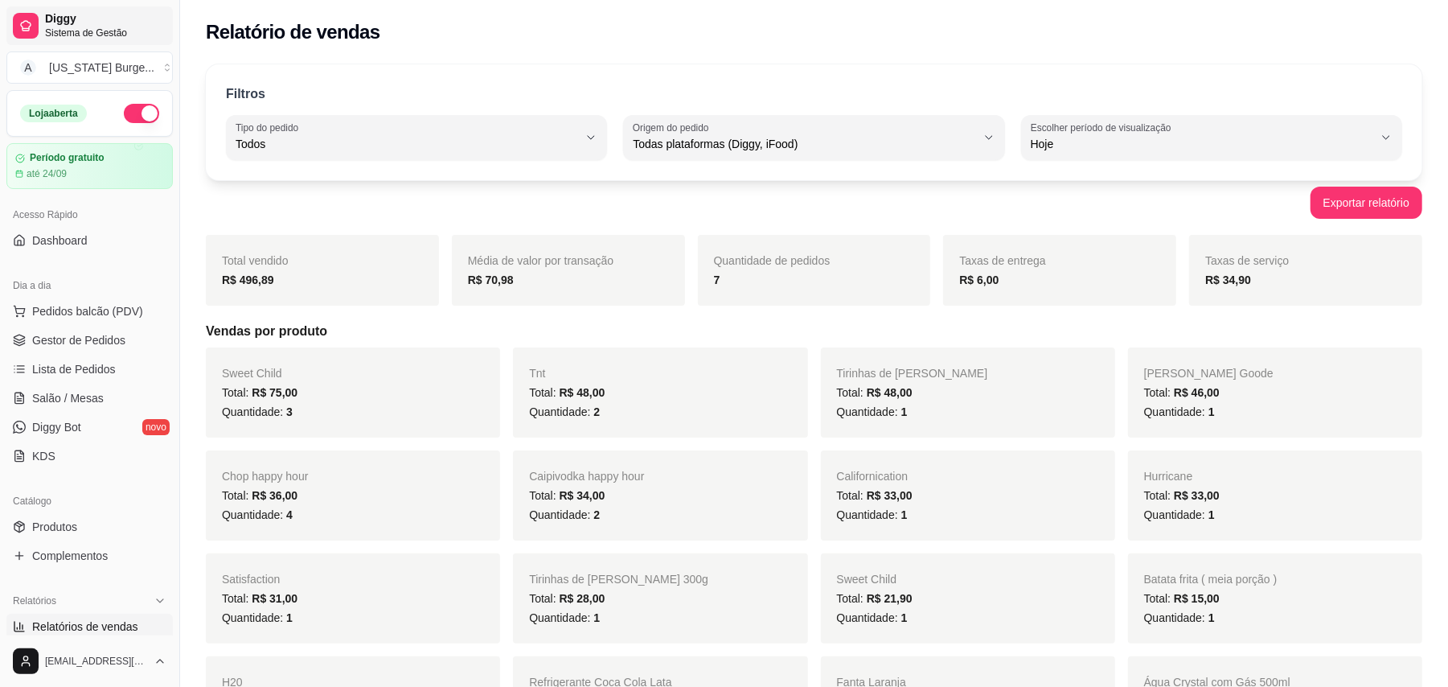
click at [72, 18] on span "Diggy" at bounding box center [105, 19] width 121 height 14
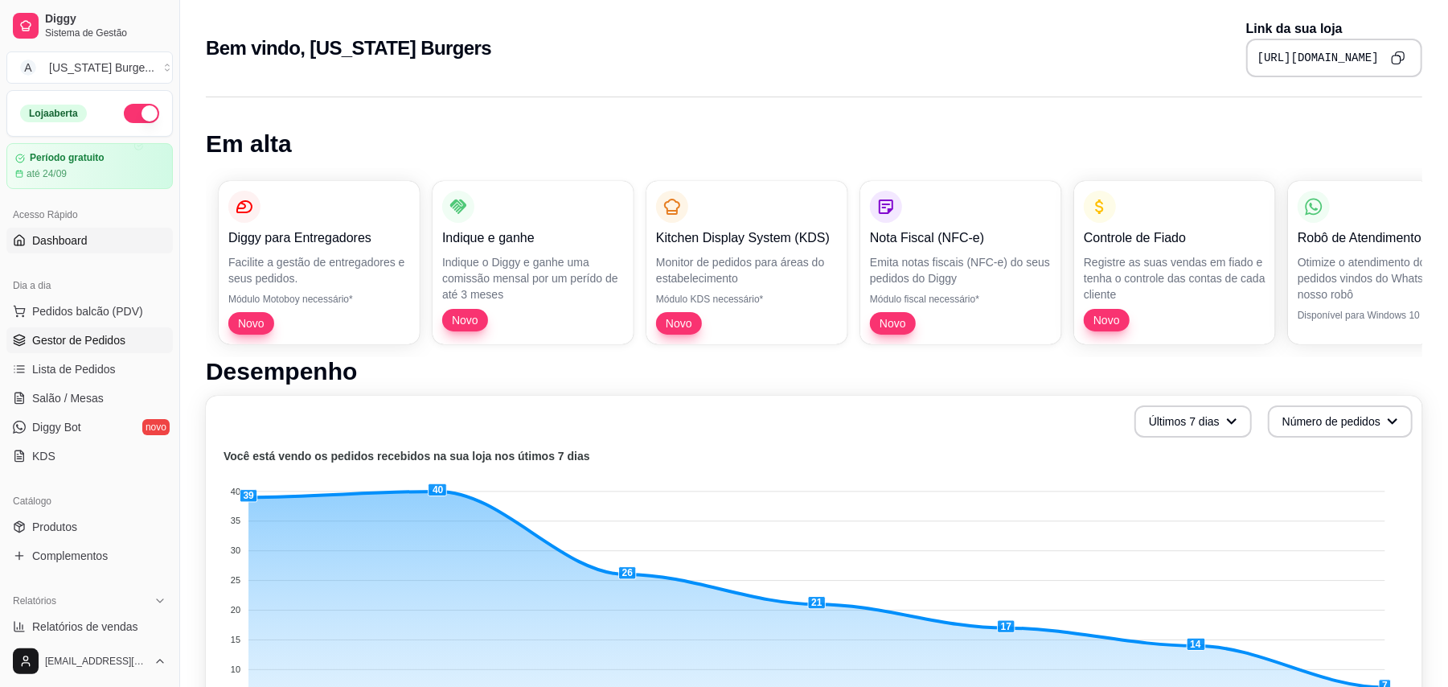
click at [77, 342] on span "Gestor de Pedidos" at bounding box center [78, 340] width 93 height 16
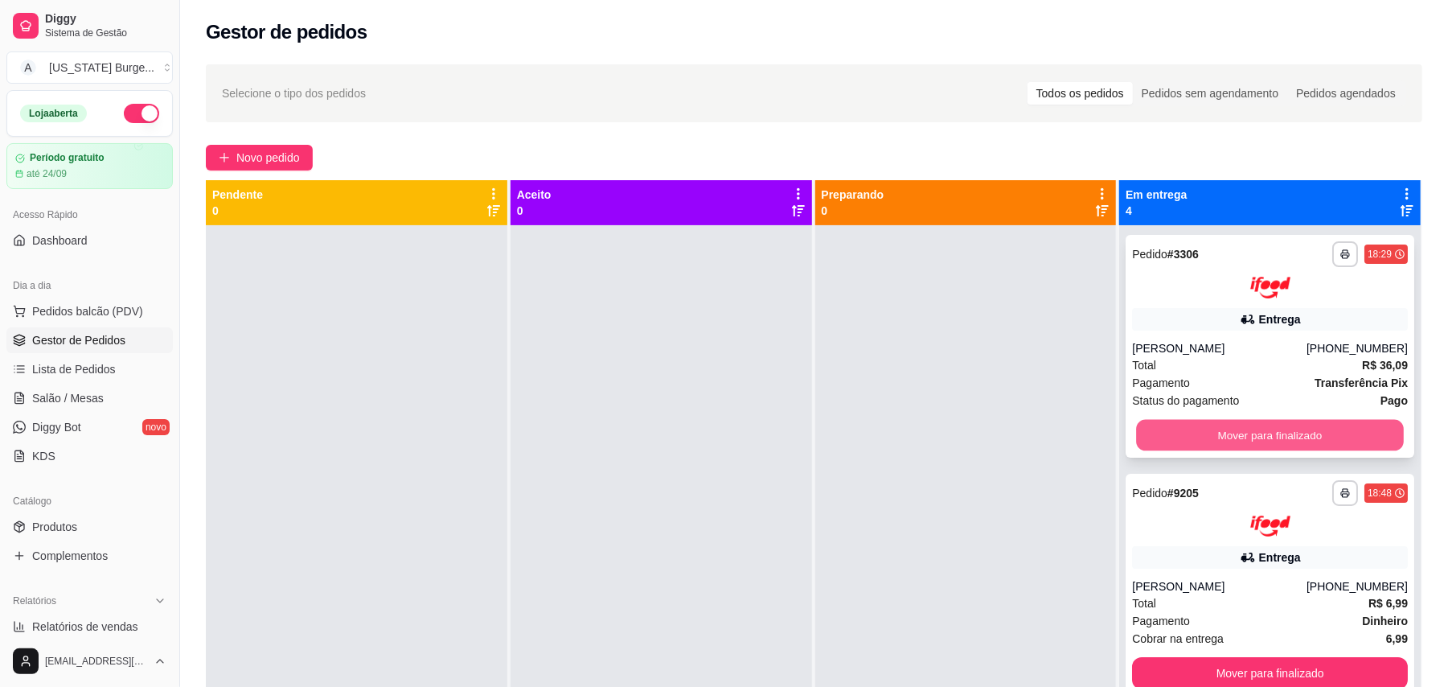
click at [1185, 420] on button "Mover para finalizado" at bounding box center [1269, 434] width 267 height 31
click at [1169, 426] on button "Mover para finalizado" at bounding box center [1270, 435] width 276 height 32
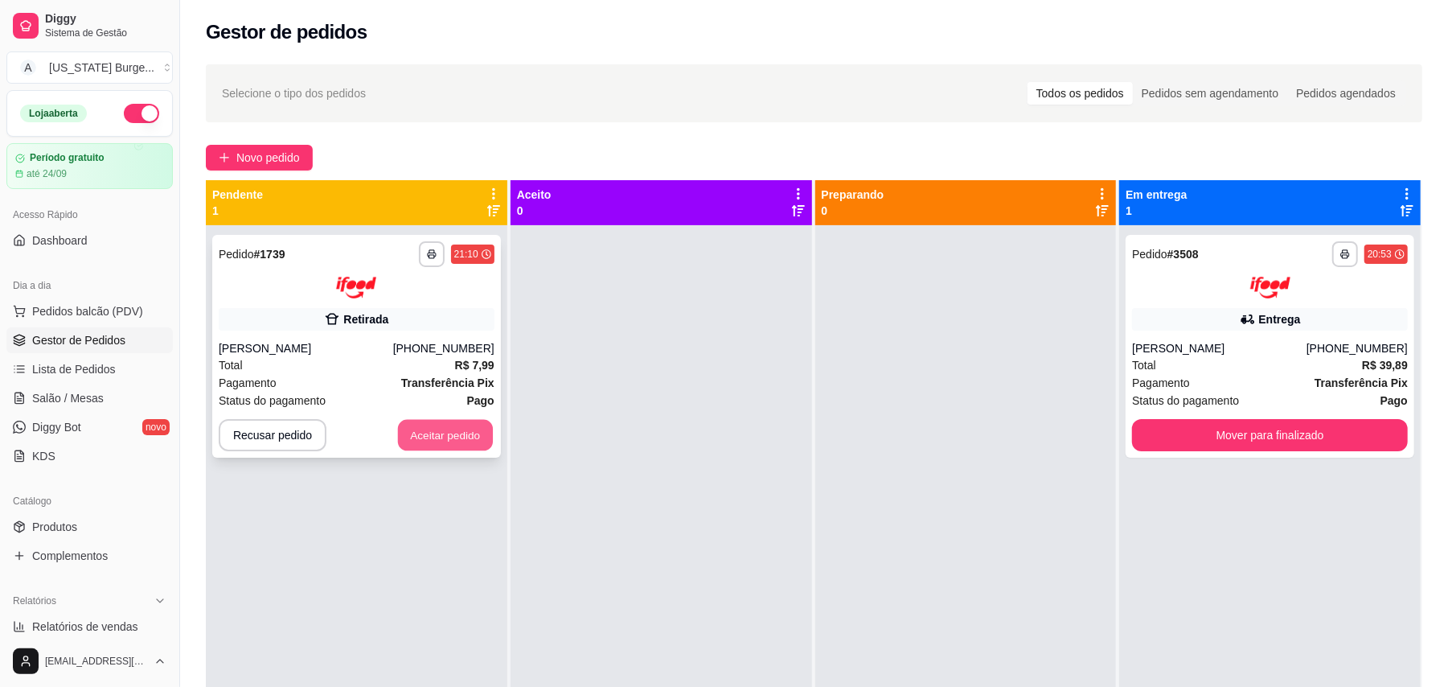
click at [448, 438] on button "Aceitar pedido" at bounding box center [445, 434] width 95 height 31
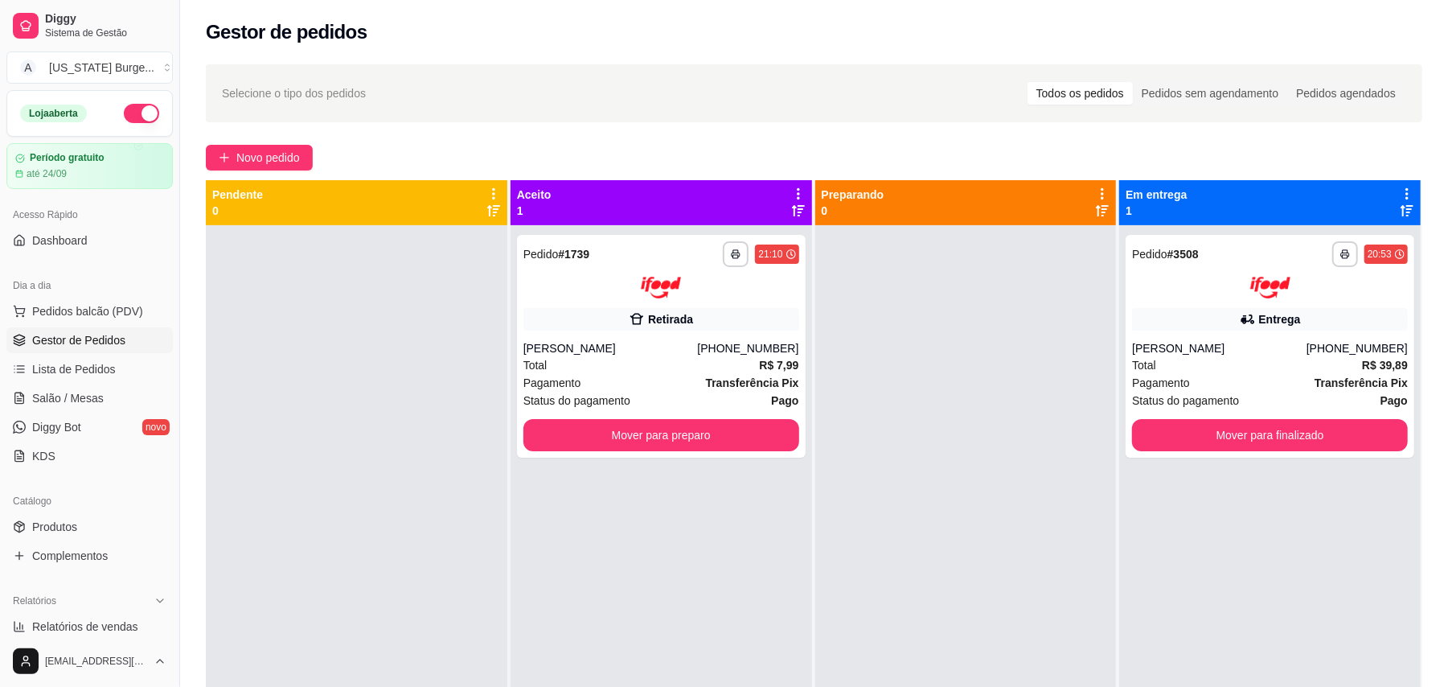
click at [291, 433] on div at bounding box center [357, 568] width 302 height 687
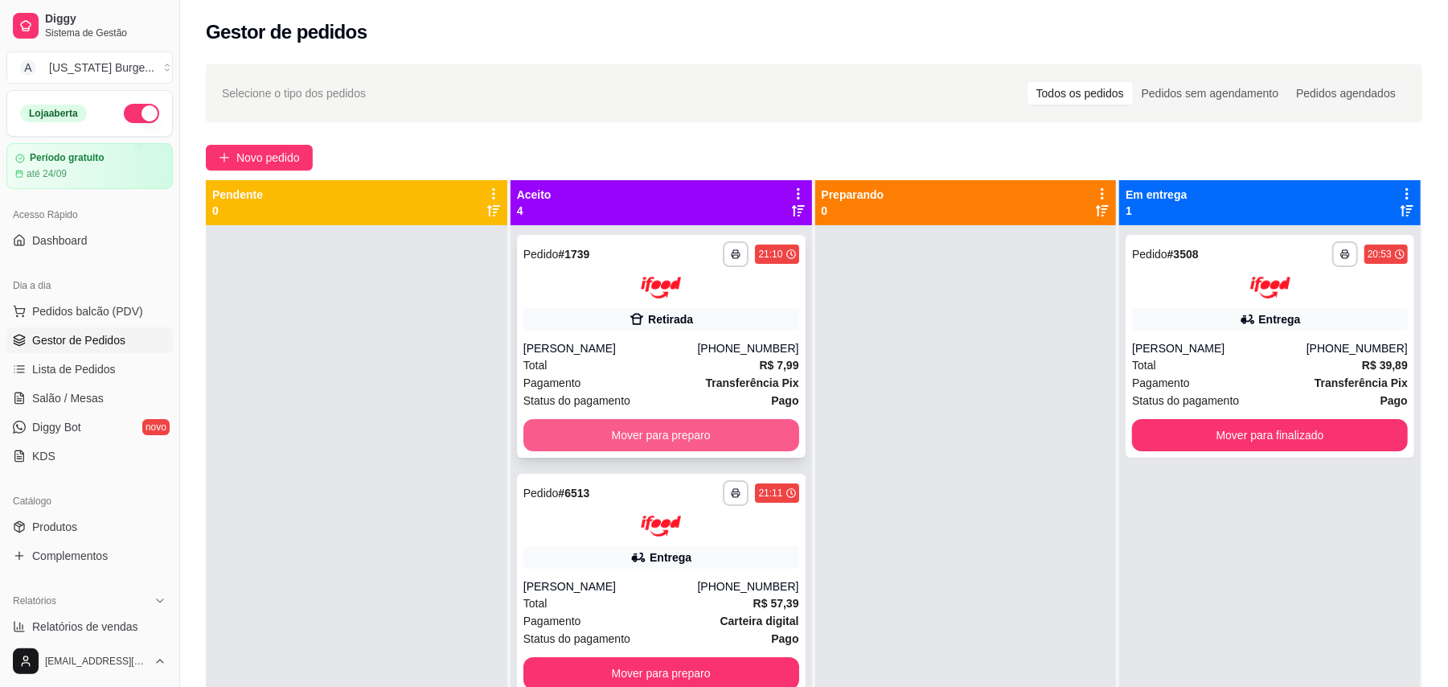
click at [676, 438] on button "Mover para preparo" at bounding box center [662, 435] width 276 height 32
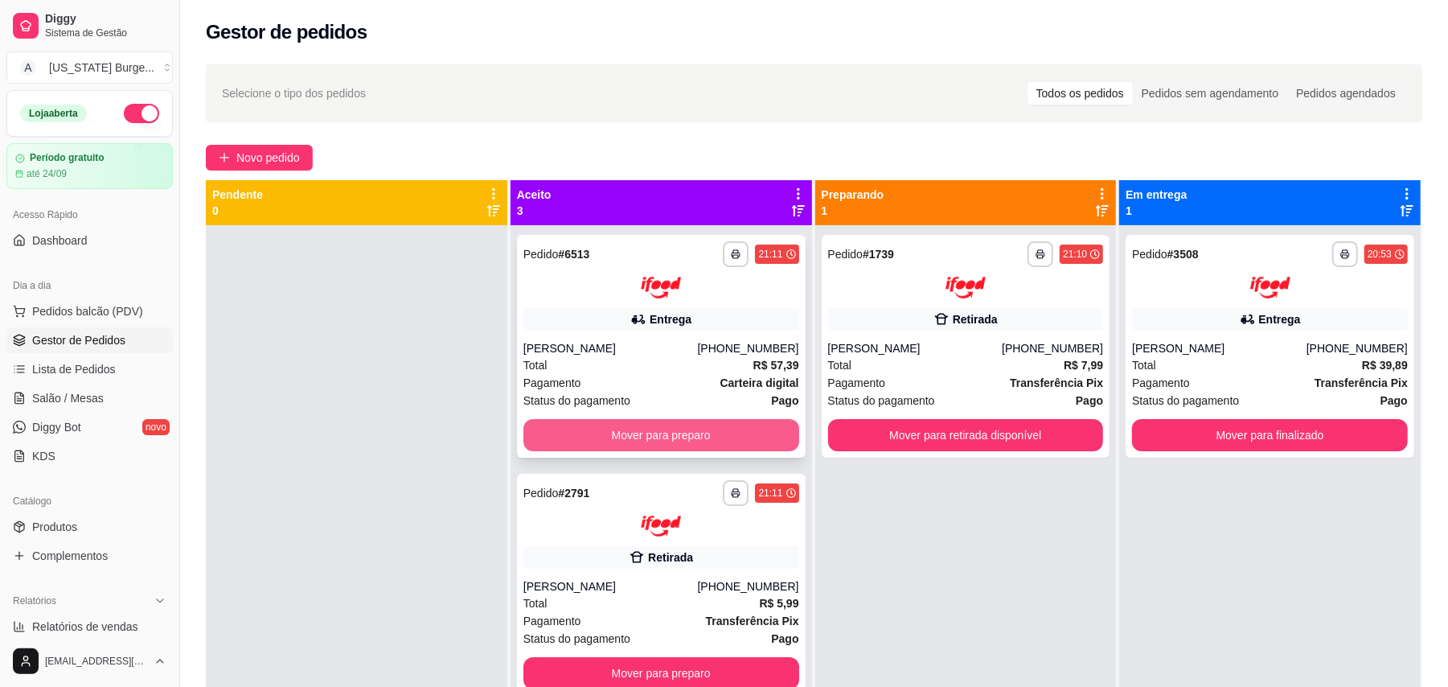
click at [687, 436] on button "Mover para preparo" at bounding box center [662, 435] width 276 height 32
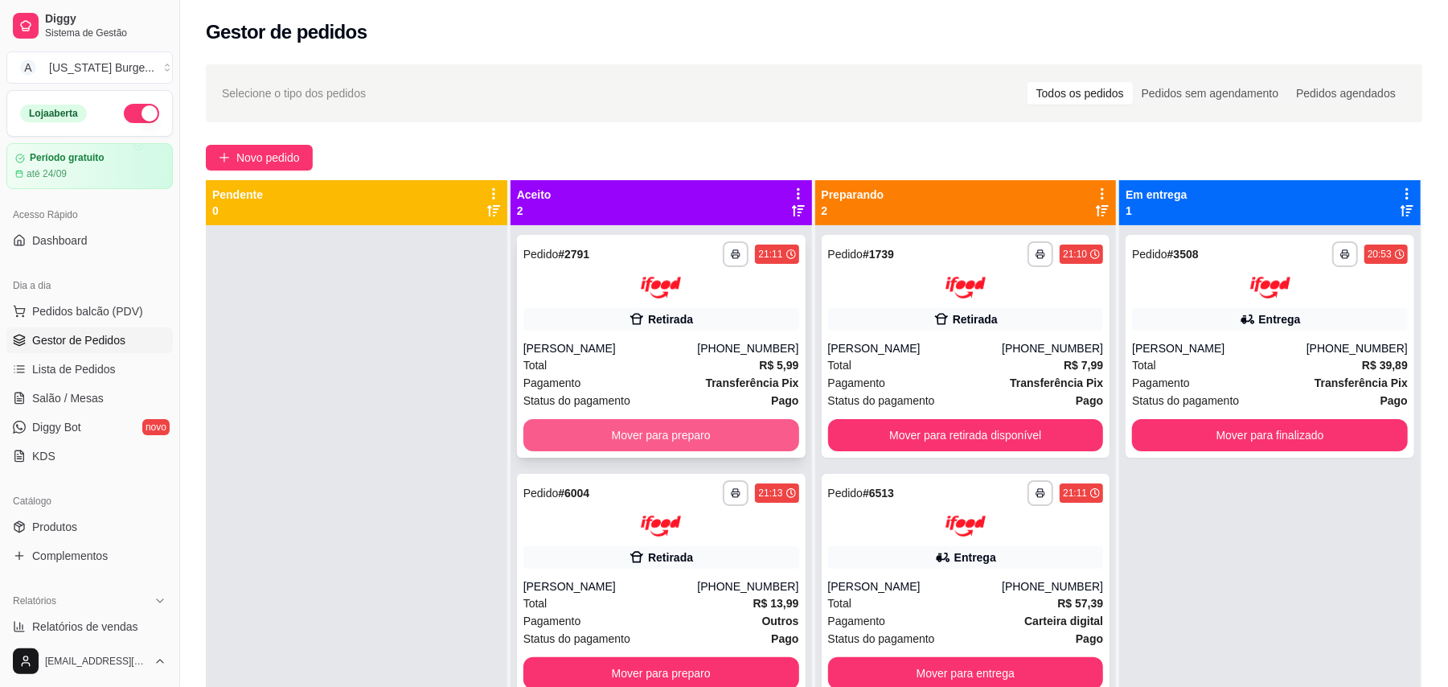
click at [706, 436] on button "Mover para preparo" at bounding box center [662, 435] width 276 height 32
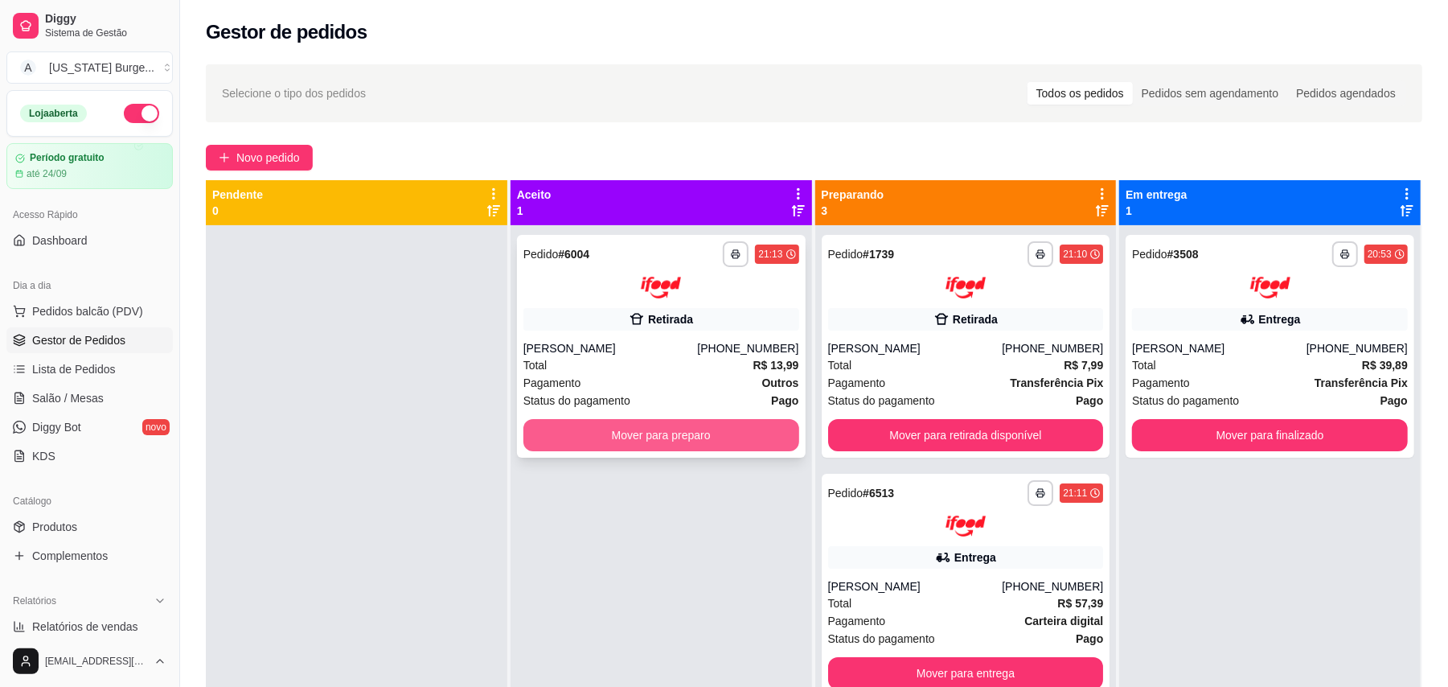
click at [708, 436] on button "Mover para preparo" at bounding box center [662, 435] width 276 height 32
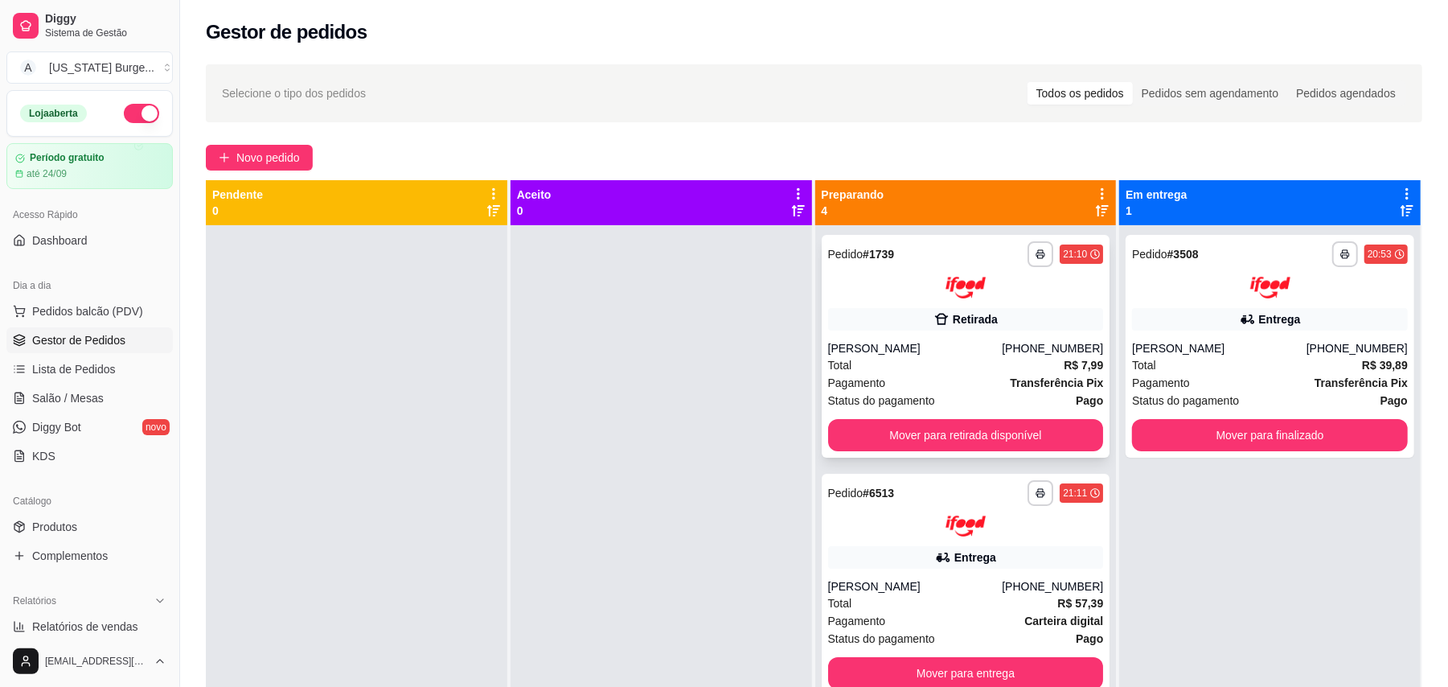
click at [930, 371] on div "Total R$ 7,99" at bounding box center [966, 365] width 276 height 18
click at [947, 606] on div "Total R$ 57,39" at bounding box center [966, 603] width 276 height 18
click at [930, 357] on div "Total R$ 7,99" at bounding box center [966, 365] width 276 height 18
click at [983, 431] on button "Mover para retirada disponível" at bounding box center [966, 435] width 276 height 32
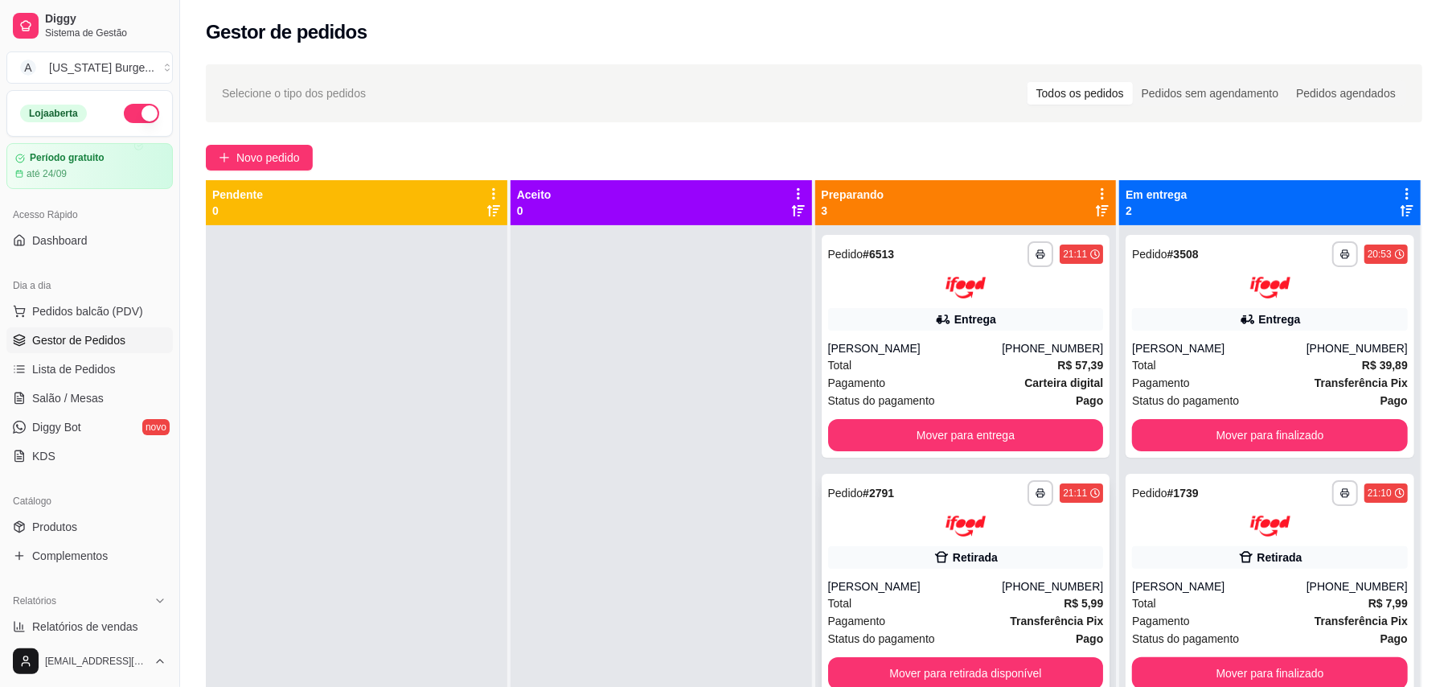
click at [946, 609] on div "Total R$ 5,99" at bounding box center [966, 603] width 276 height 18
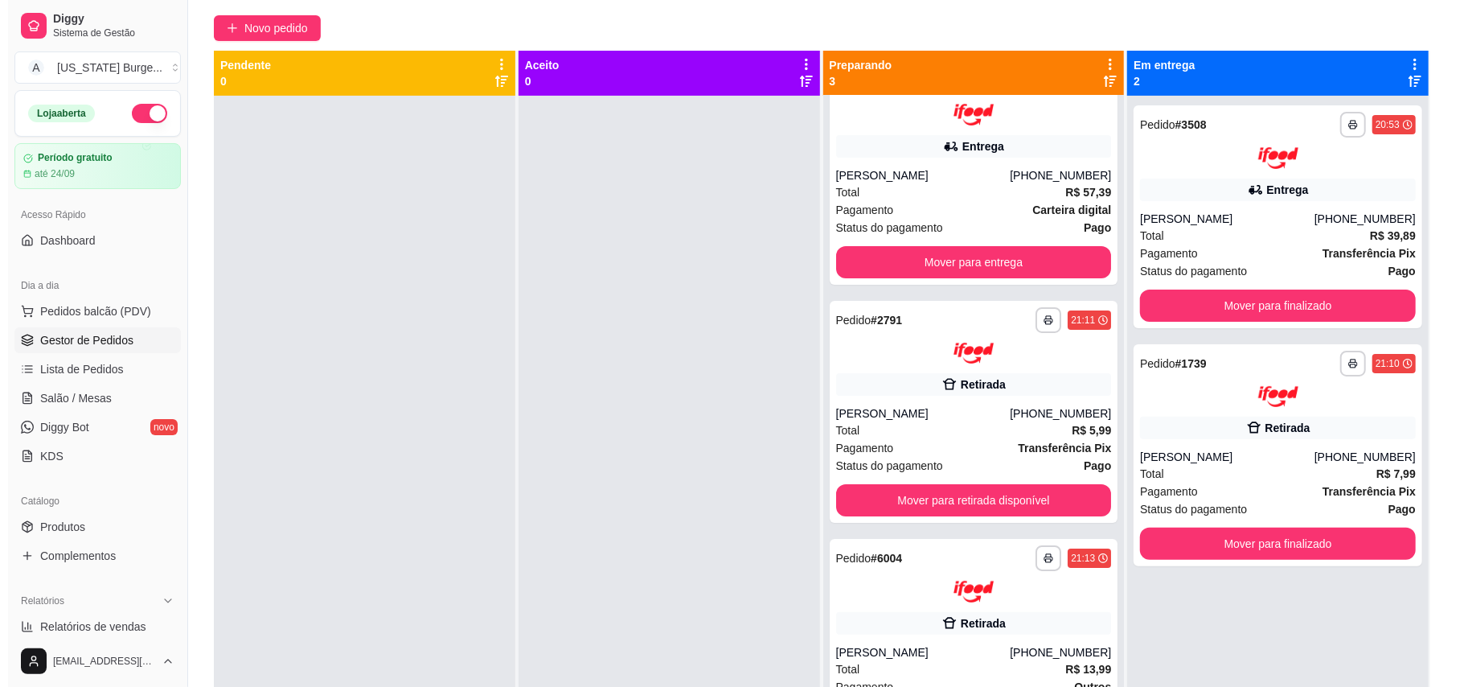
scroll to position [245, 0]
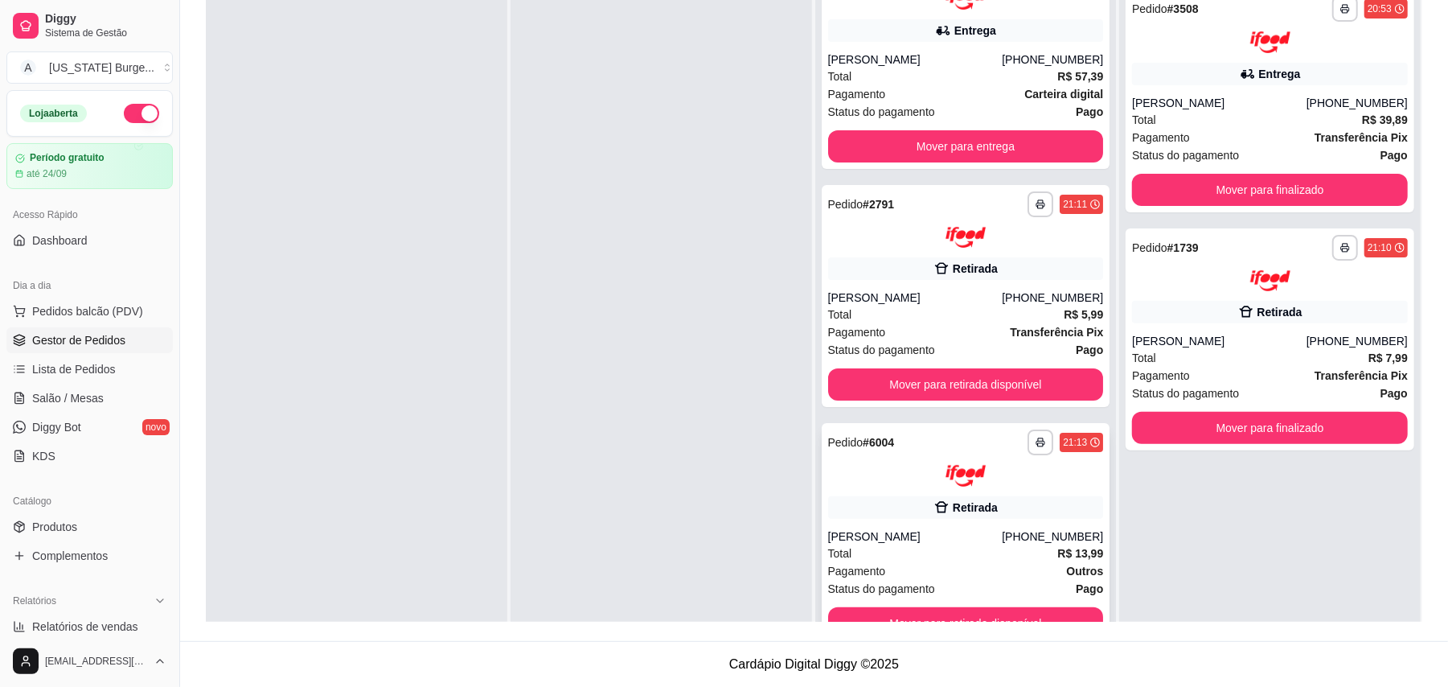
click at [915, 565] on div "Pagamento Outros" at bounding box center [966, 571] width 276 height 18
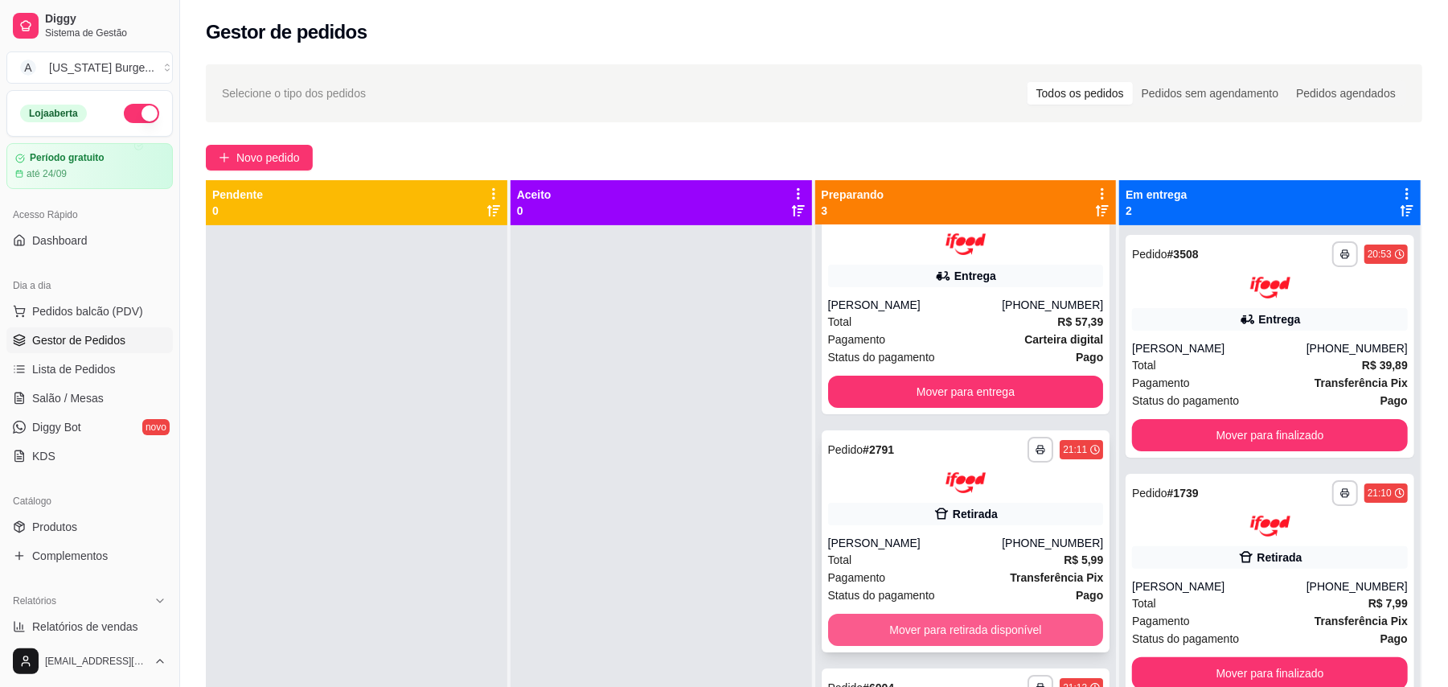
click at [911, 616] on button "Mover para retirada disponível" at bounding box center [966, 630] width 276 height 32
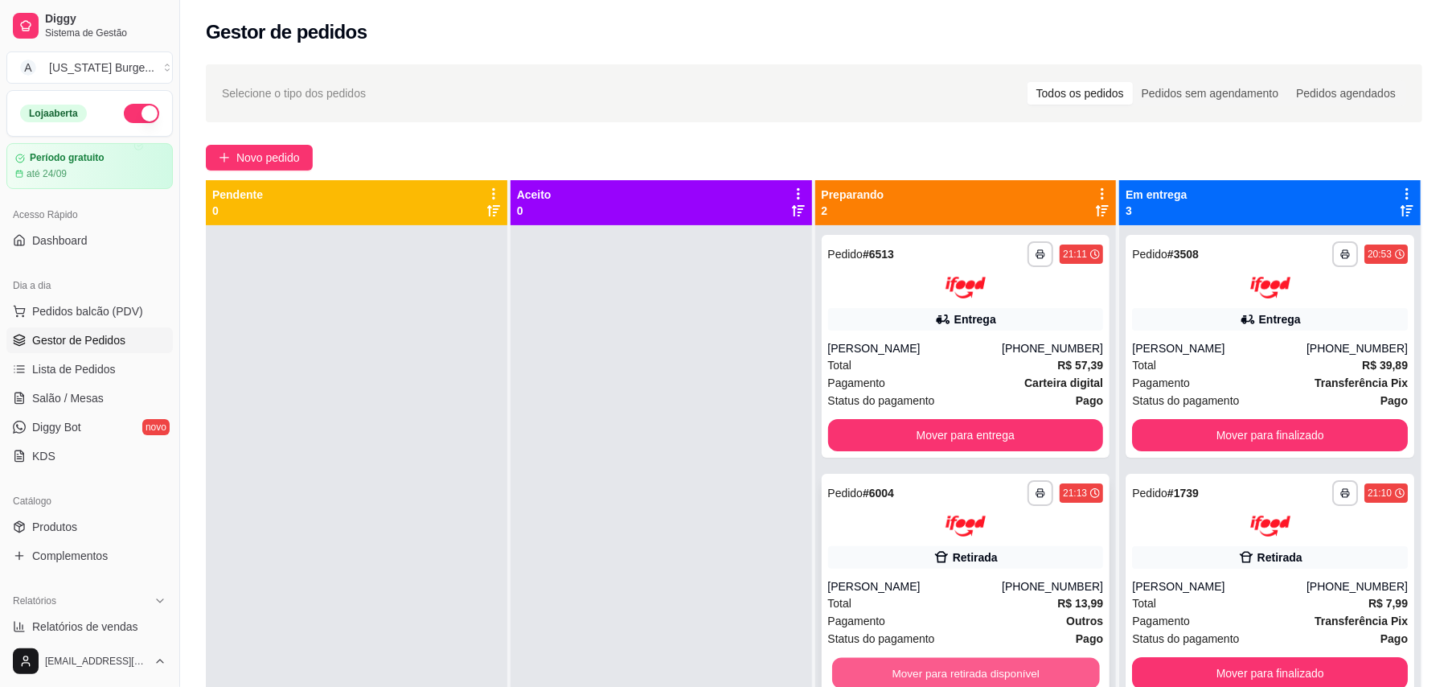
click at [963, 663] on button "Mover para retirada disponível" at bounding box center [965, 673] width 267 height 31
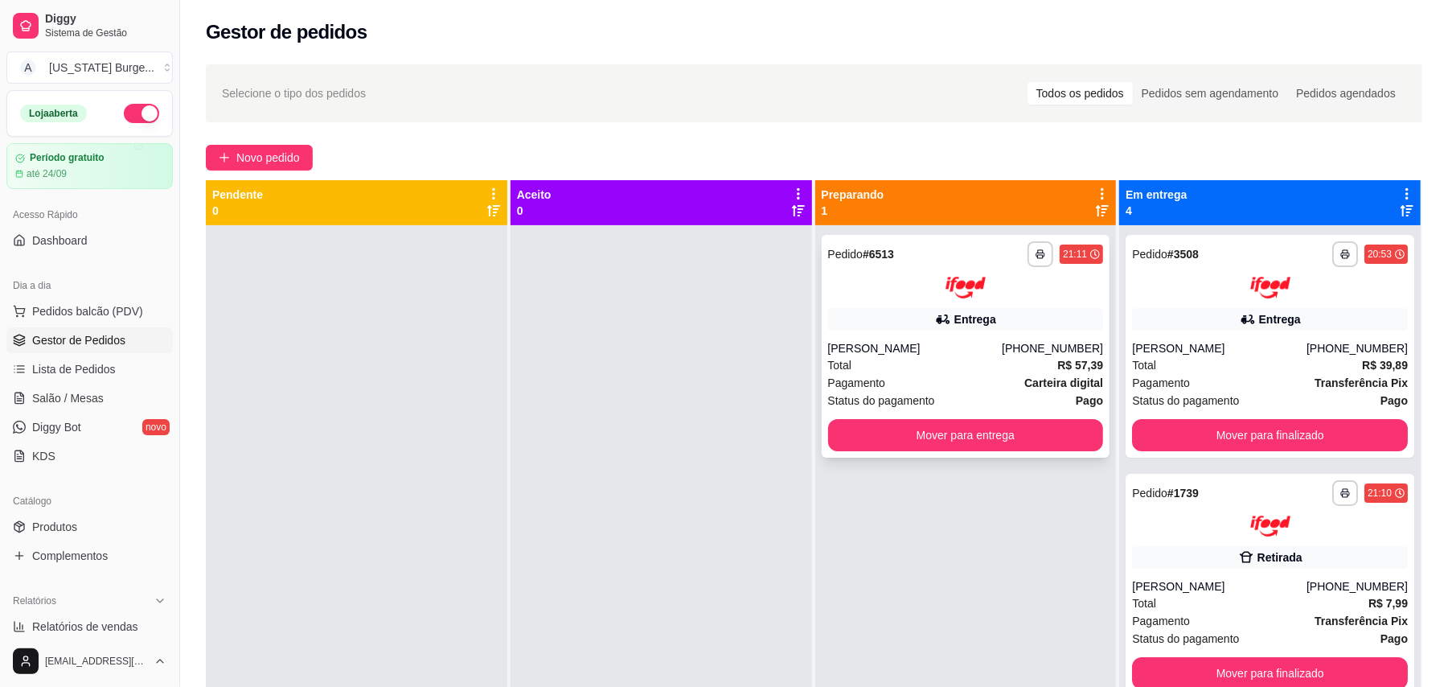
click at [957, 357] on div "Total R$ 57,39" at bounding box center [966, 365] width 276 height 18
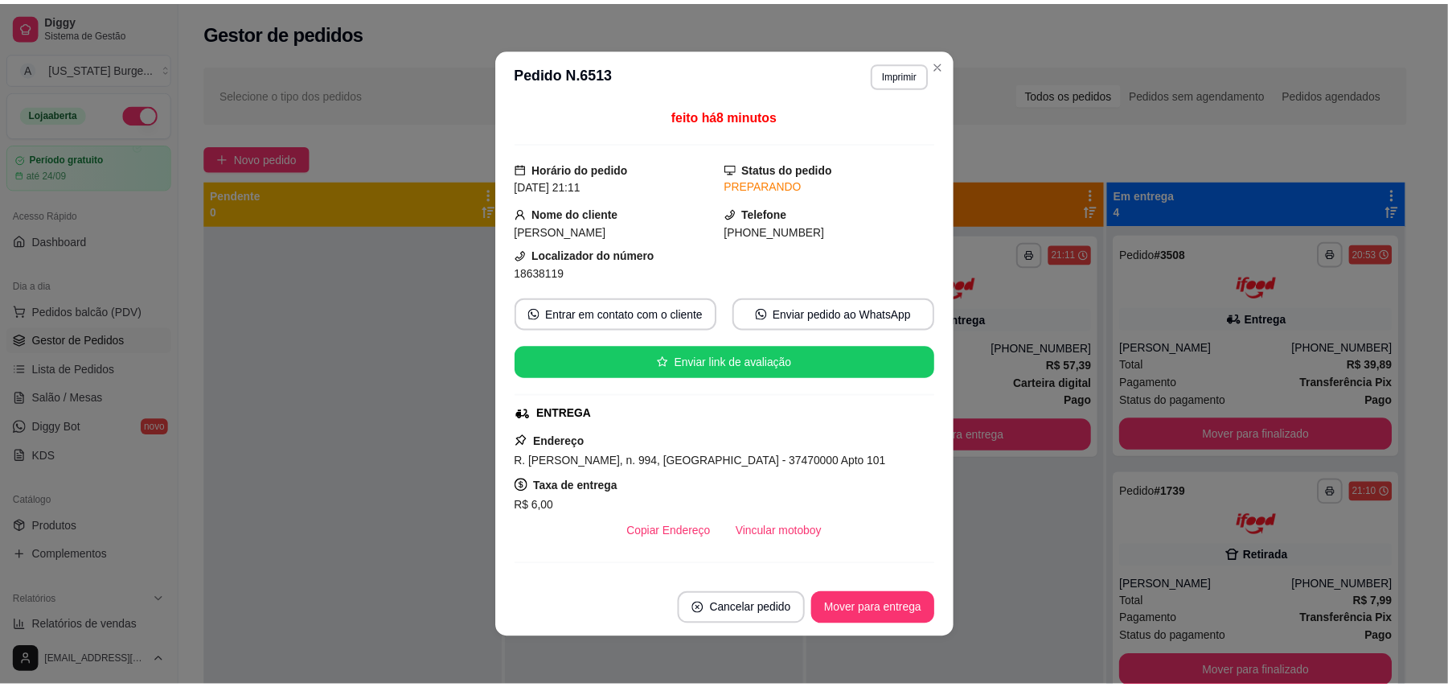
scroll to position [269, 0]
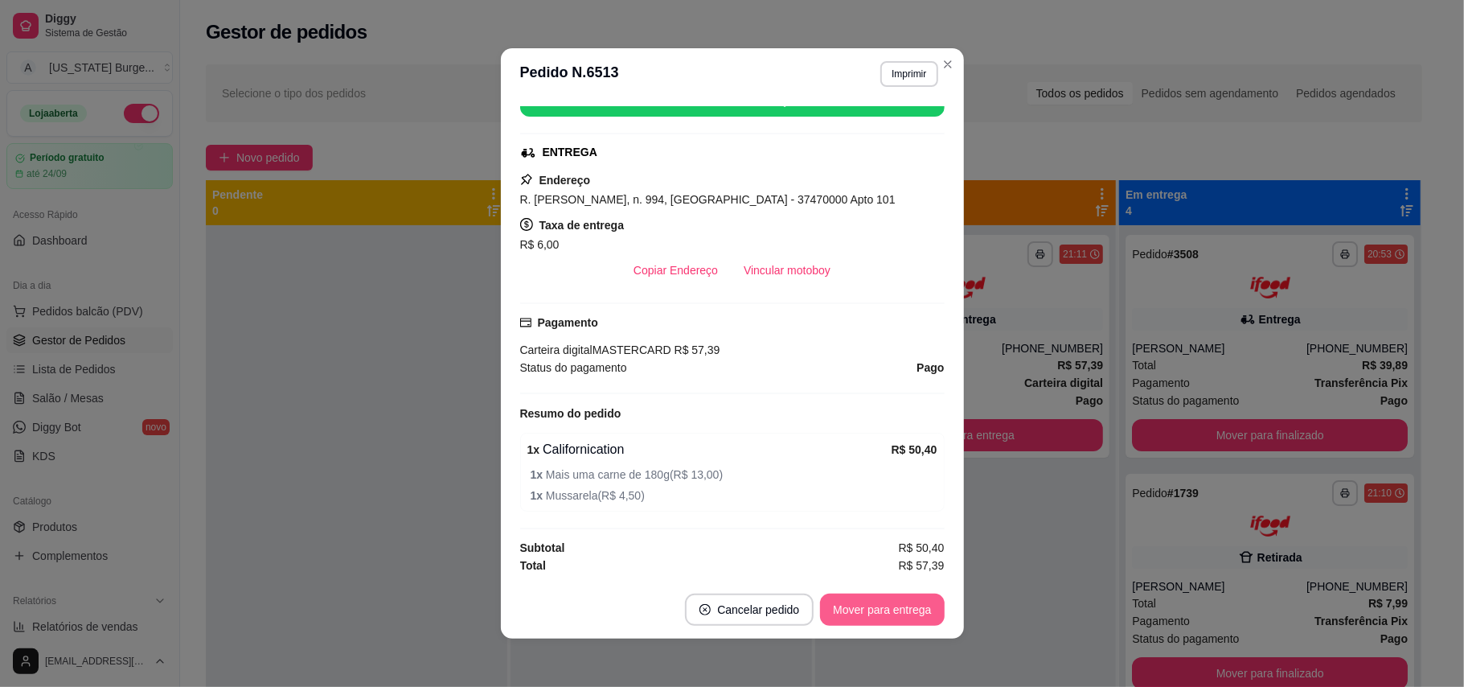
click at [856, 603] on button "Mover para entrega" at bounding box center [882, 610] width 124 height 32
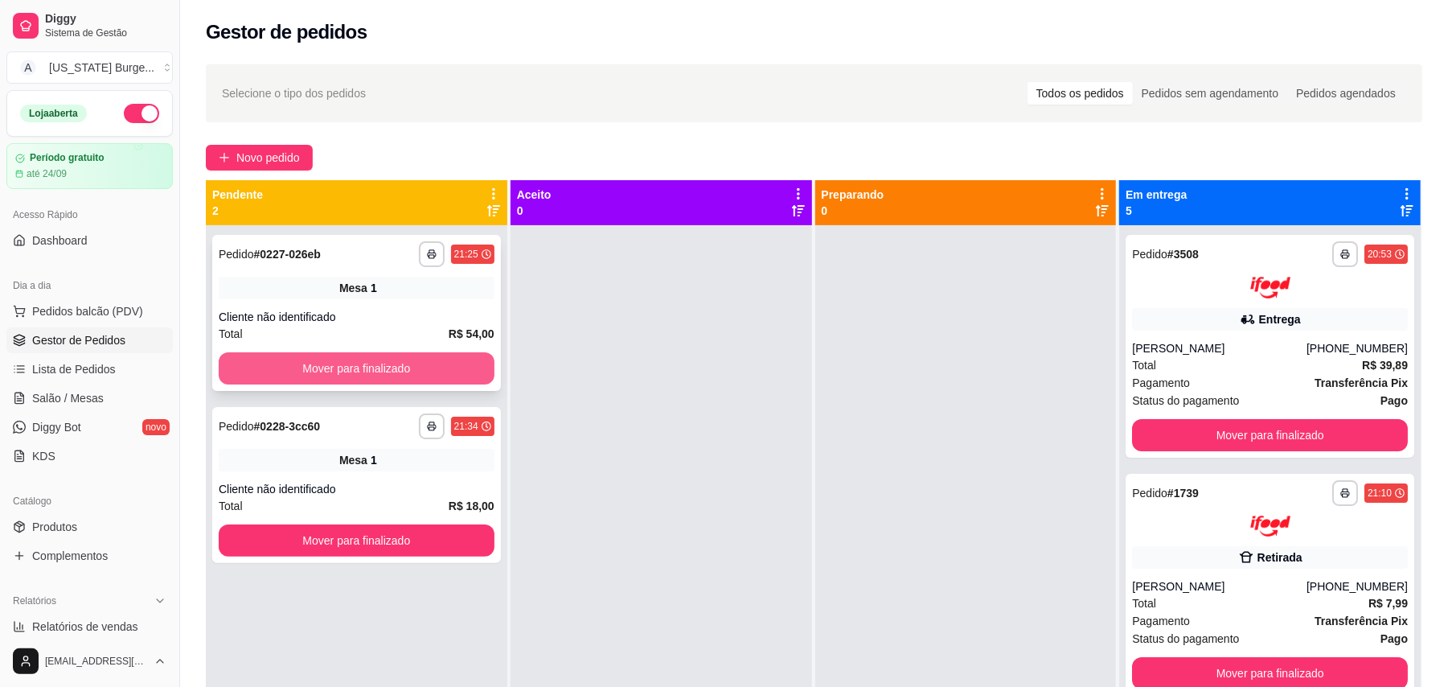
click at [362, 355] on button "Mover para finalizado" at bounding box center [357, 368] width 276 height 32
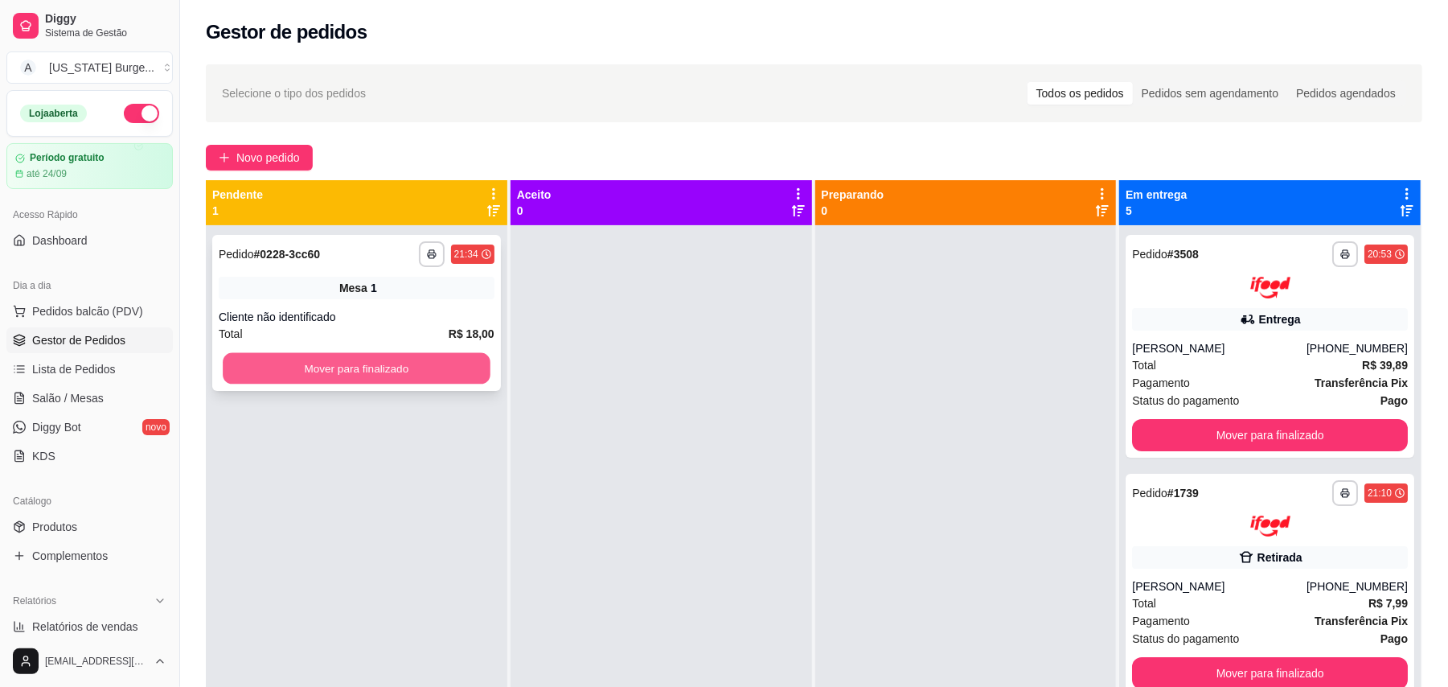
click at [304, 357] on button "Mover para finalizado" at bounding box center [356, 368] width 267 height 31
click at [304, 357] on div "Mover para finalizado" at bounding box center [357, 368] width 276 height 32
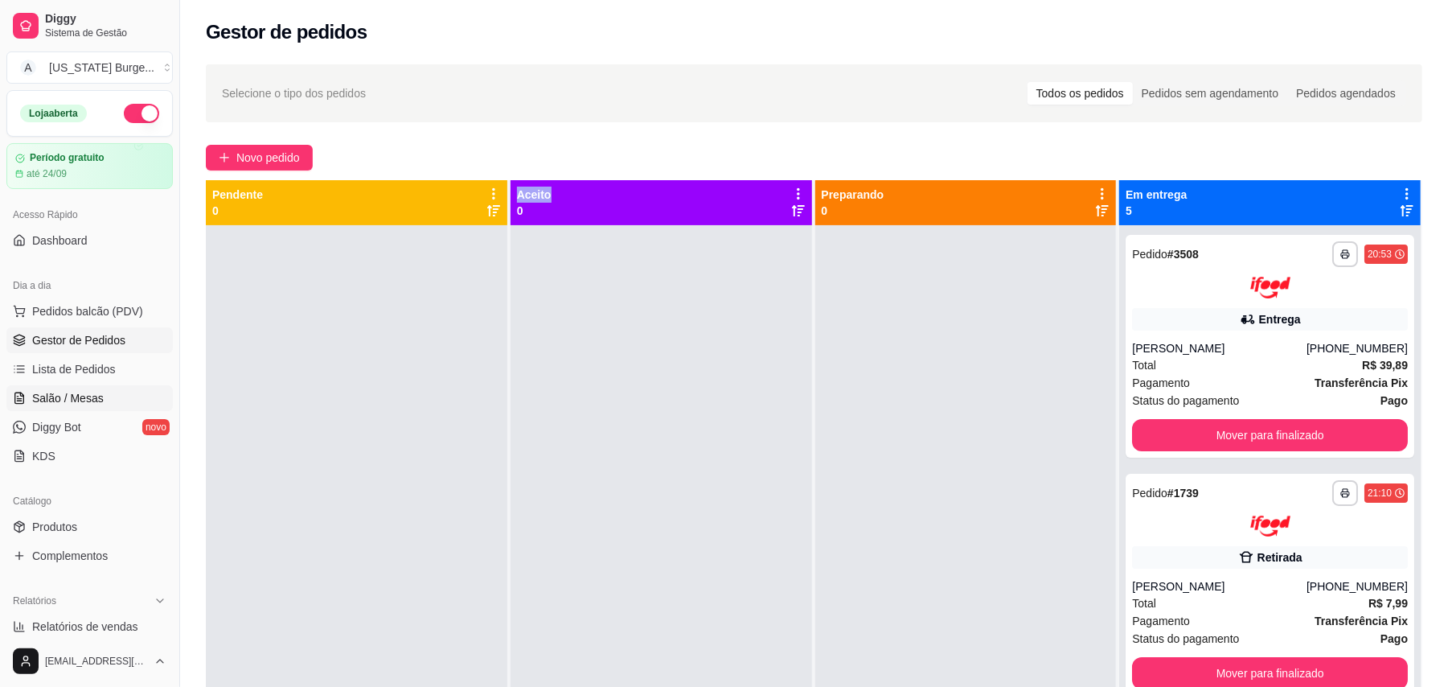
click at [68, 391] on span "Salão / Mesas" at bounding box center [68, 398] width 72 height 16
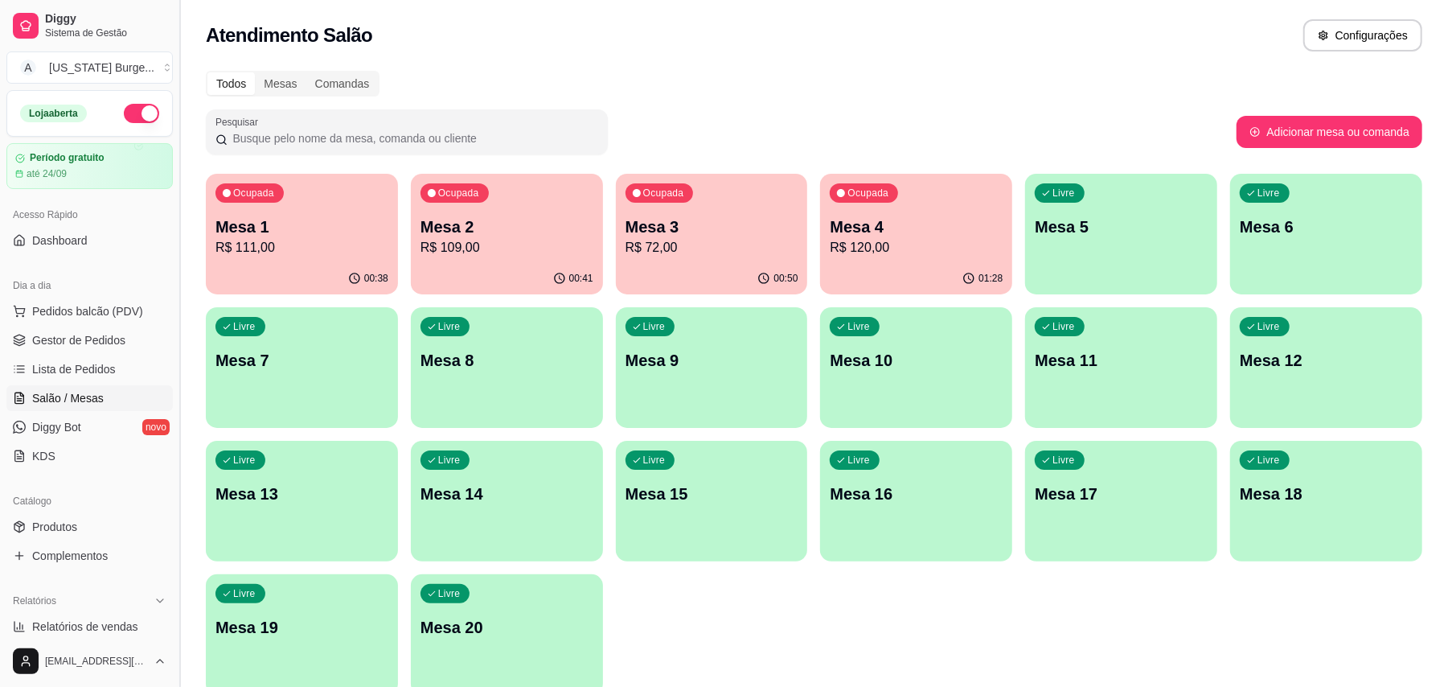
click at [173, 461] on button "Toggle Sidebar" at bounding box center [179, 343] width 13 height 687
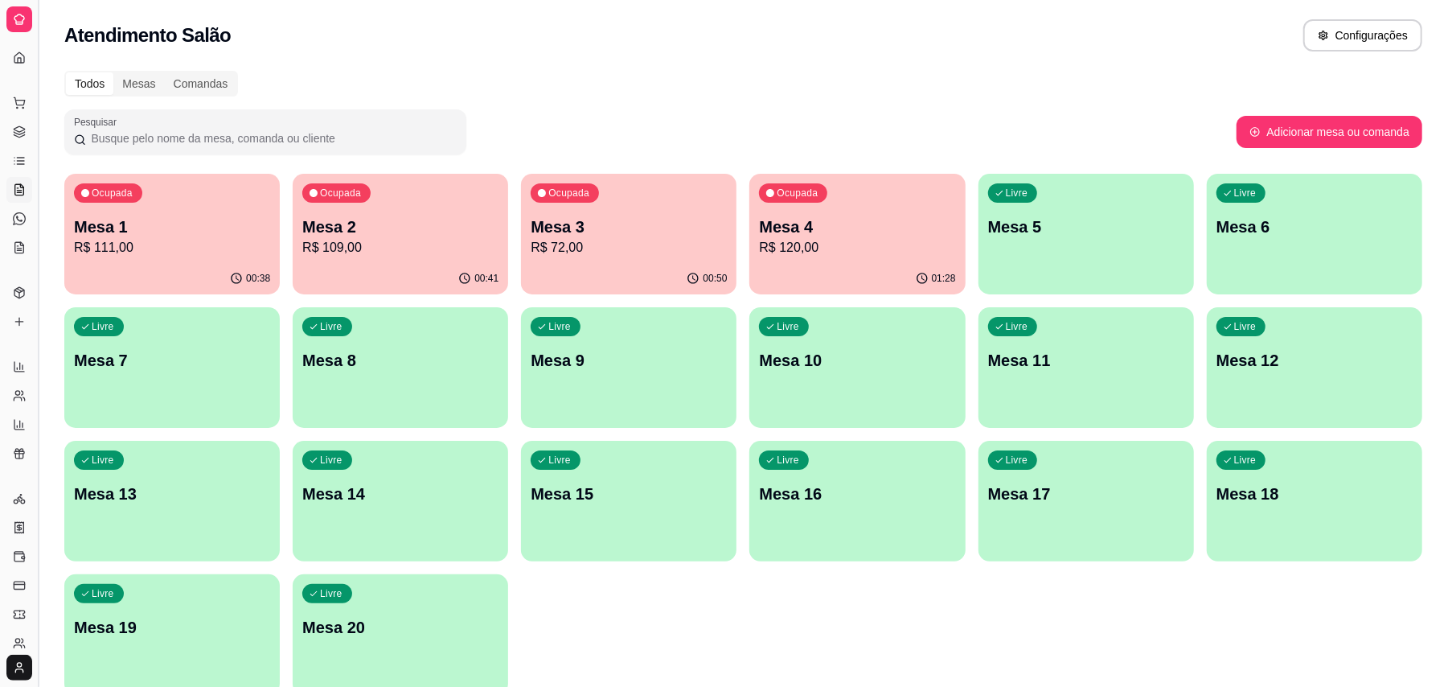
click at [33, 425] on button "Toggle Sidebar" at bounding box center [37, 343] width 13 height 687
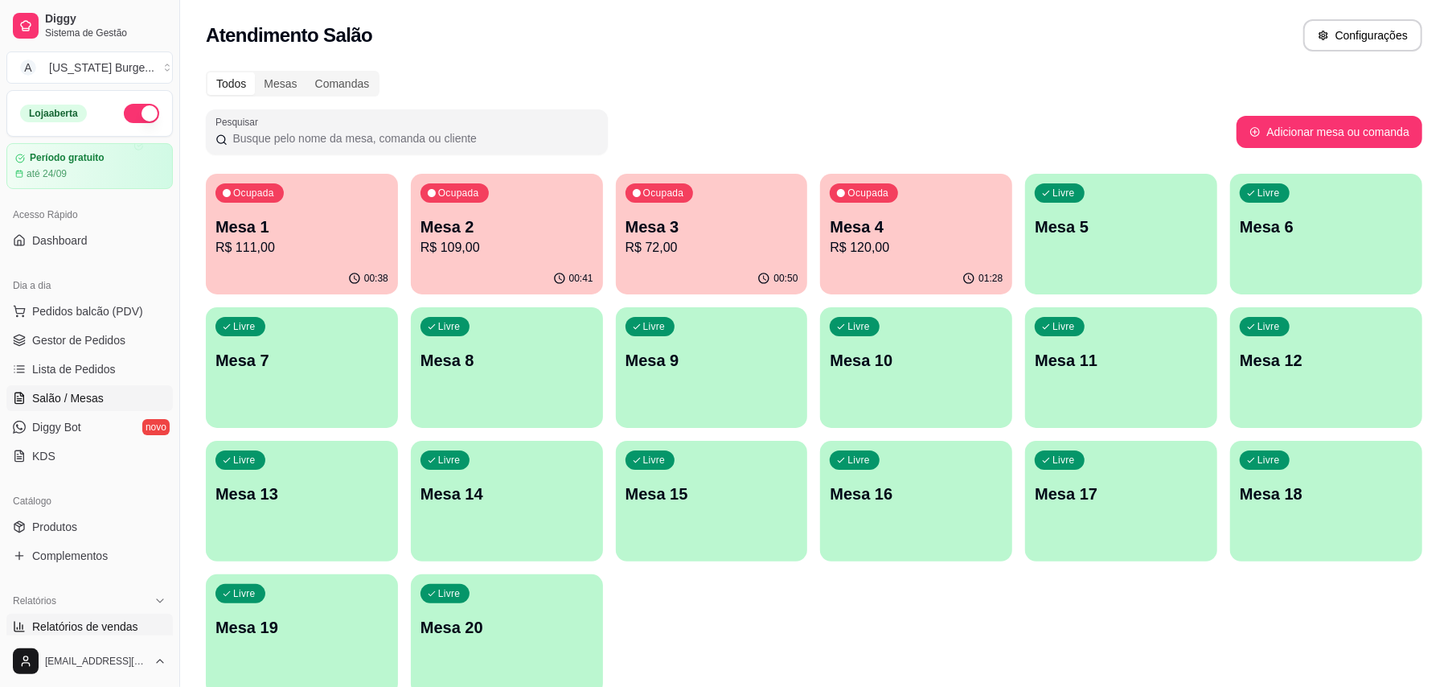
click at [101, 622] on span "Relatórios de vendas" at bounding box center [85, 626] width 106 height 16
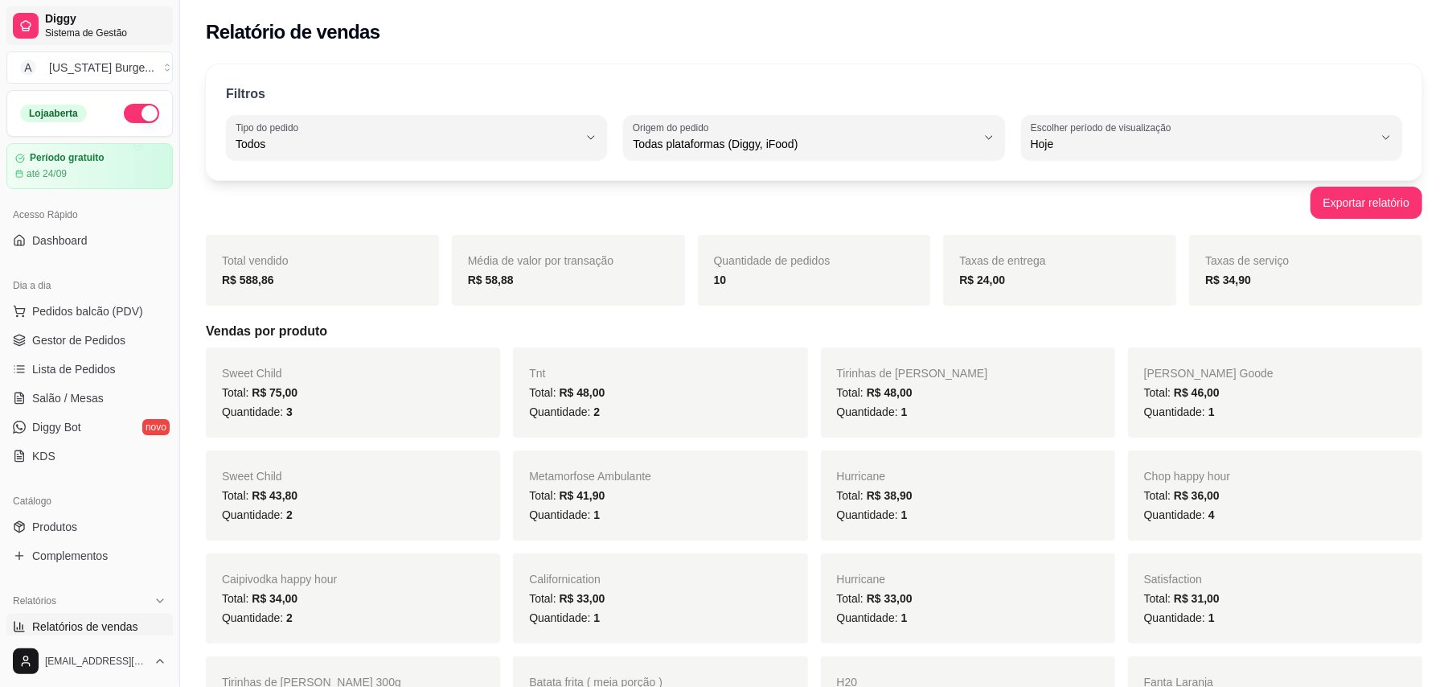
click at [78, 35] on span "Sistema de Gestão" at bounding box center [105, 33] width 121 height 13
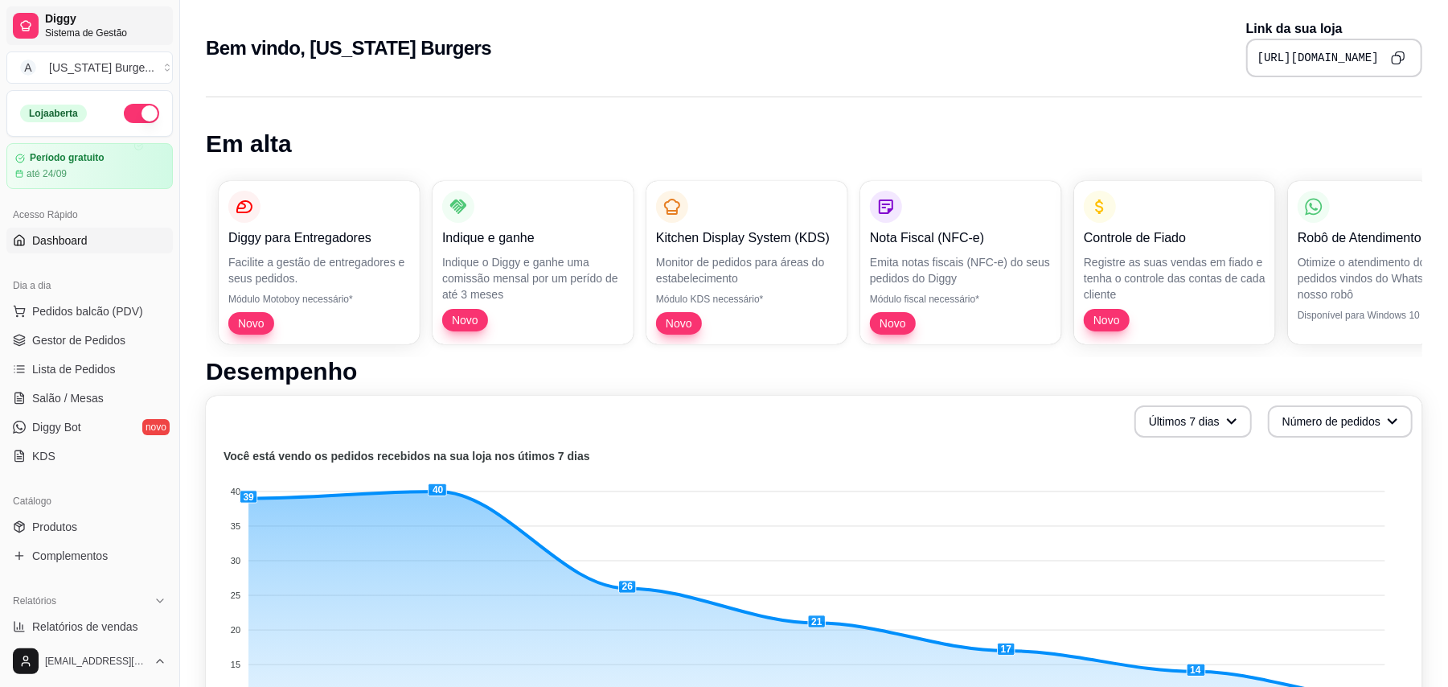
click at [81, 33] on span "Sistema de Gestão" at bounding box center [105, 33] width 121 height 13
click at [60, 235] on span "Dashboard" at bounding box center [59, 240] width 55 height 16
click at [98, 335] on span "Gestor de Pedidos" at bounding box center [78, 340] width 93 height 16
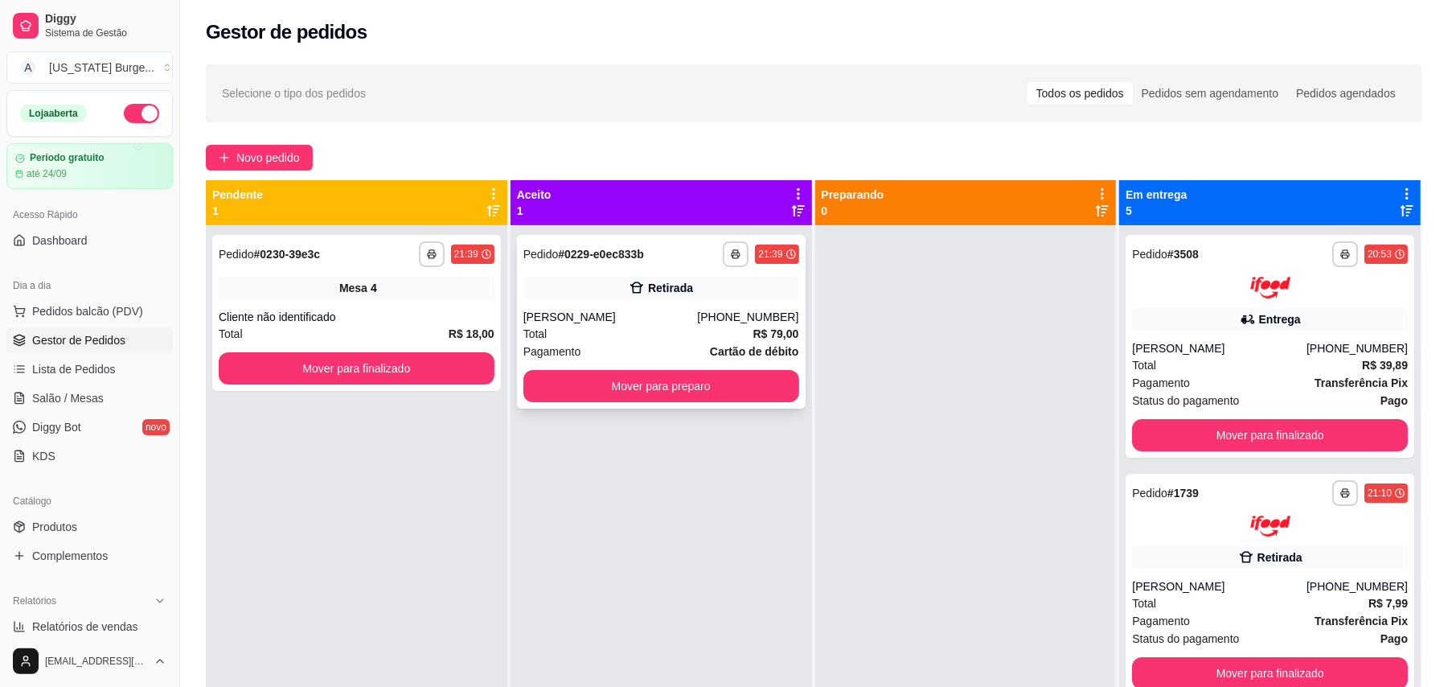
click at [631, 336] on div "Total R$ 79,00" at bounding box center [662, 334] width 276 height 18
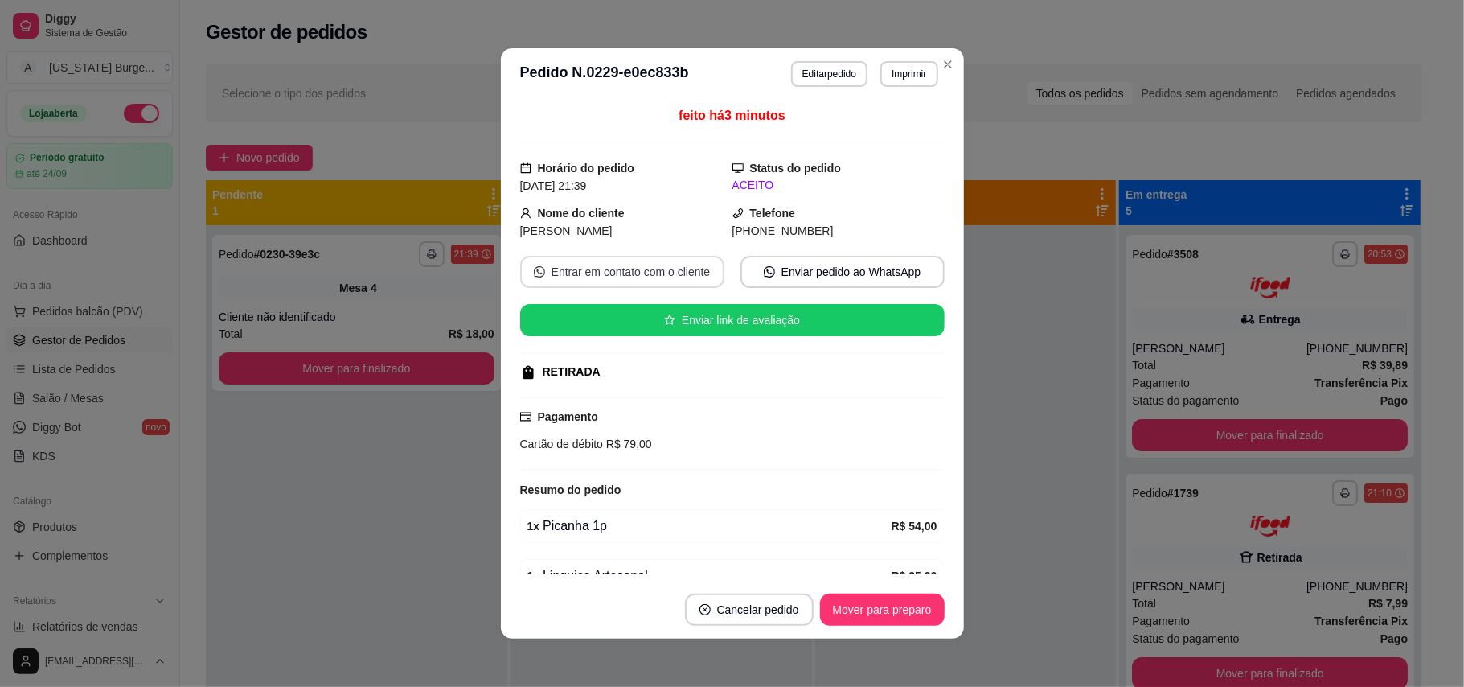
click at [558, 261] on button "Entrar em contato com o cliente" at bounding box center [622, 272] width 204 height 32
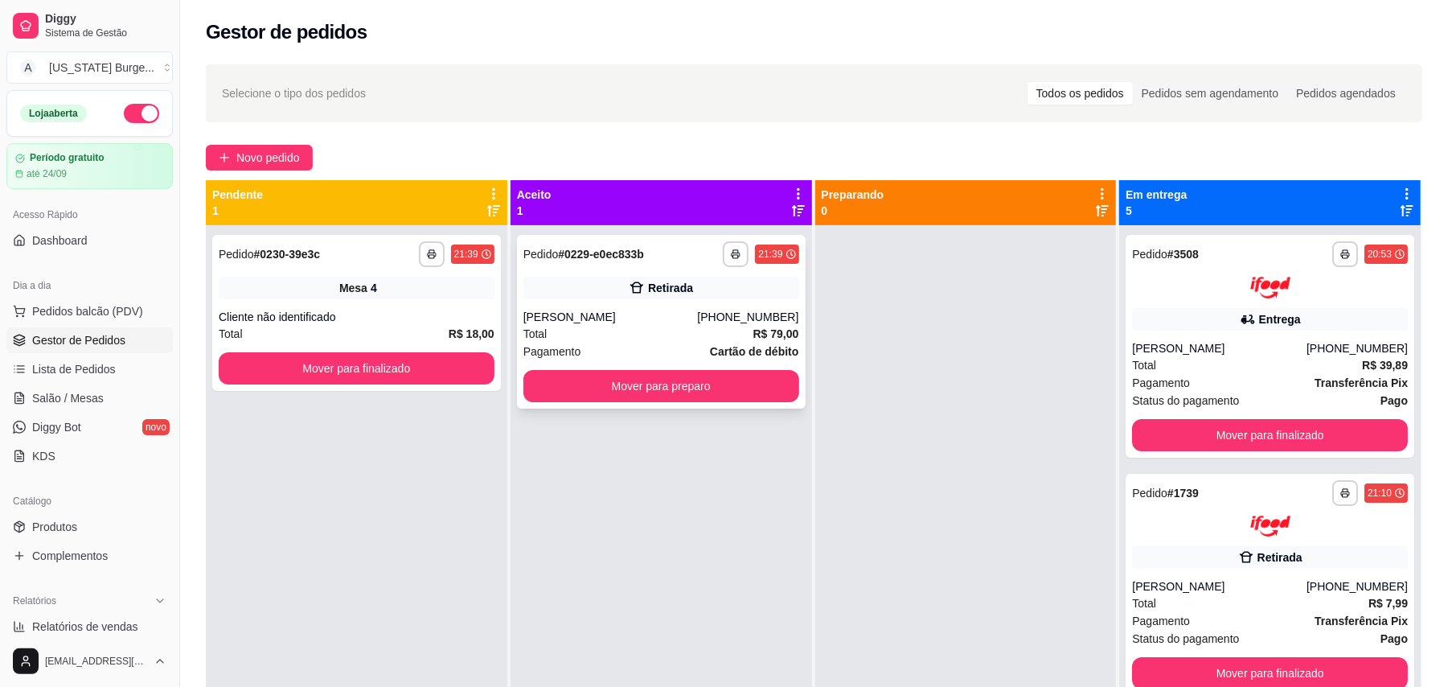
click at [593, 301] on div "**********" at bounding box center [661, 322] width 289 height 174
click at [62, 525] on span "Produtos" at bounding box center [54, 527] width 45 height 16
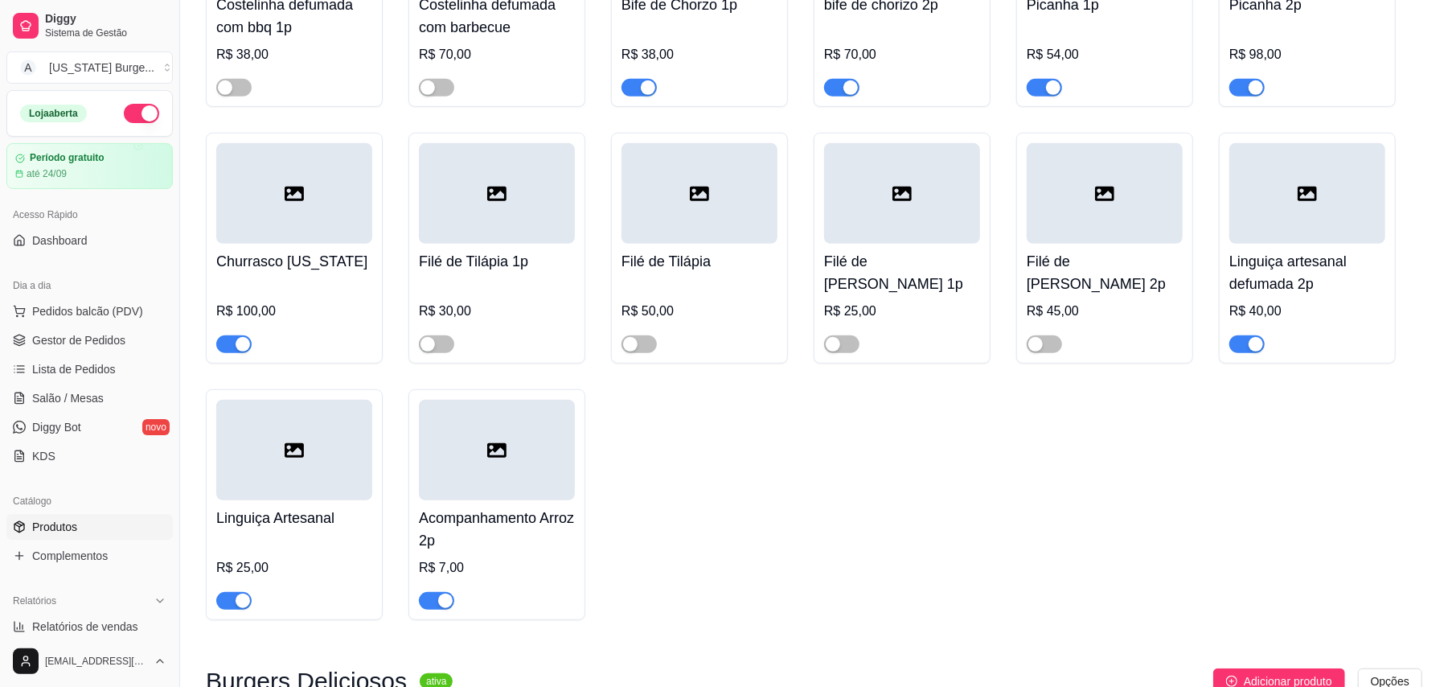
scroll to position [635, 0]
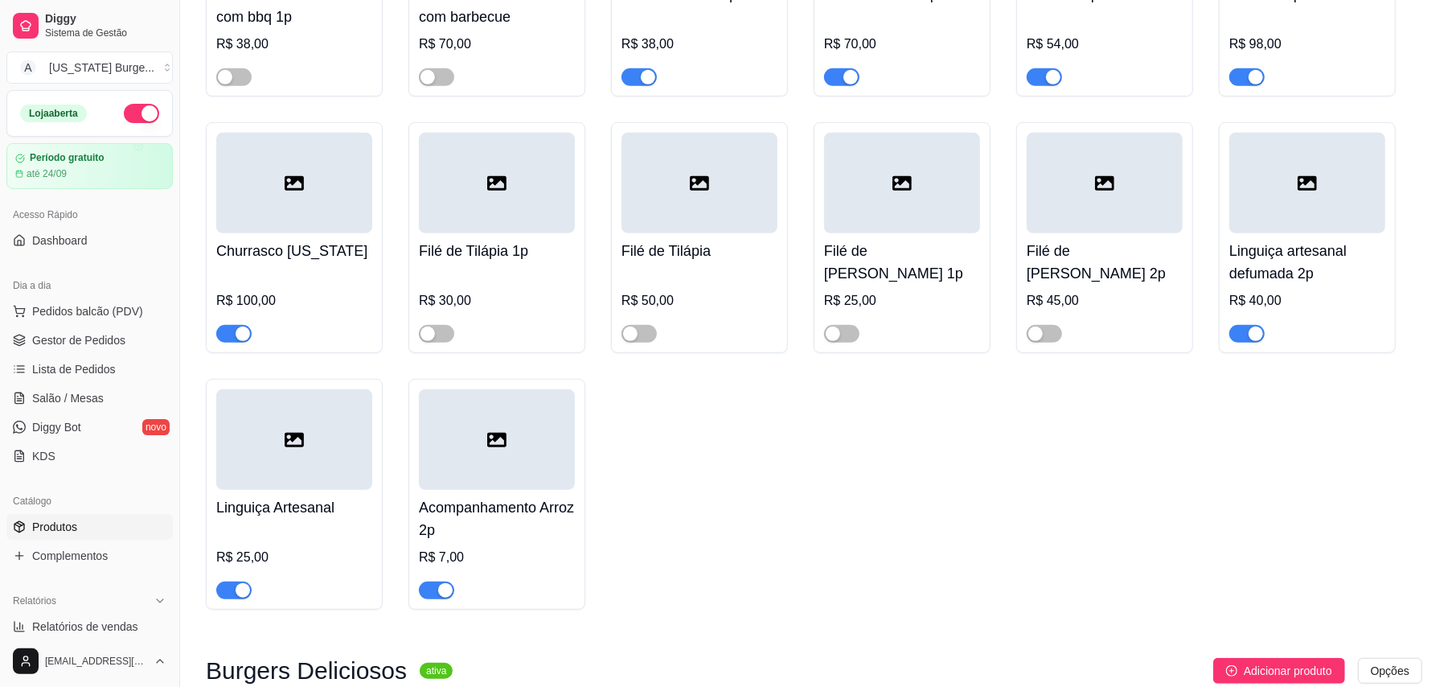
click at [235, 351] on div "Churrasco [US_STATE] R$ 100,00" at bounding box center [294, 237] width 177 height 231
click at [229, 589] on span "button" at bounding box center [233, 590] width 35 height 18
click at [425, 594] on span "button" at bounding box center [436, 590] width 35 height 18
click at [241, 336] on div "button" at bounding box center [243, 334] width 14 height 14
click at [1251, 335] on div "button" at bounding box center [1256, 334] width 14 height 14
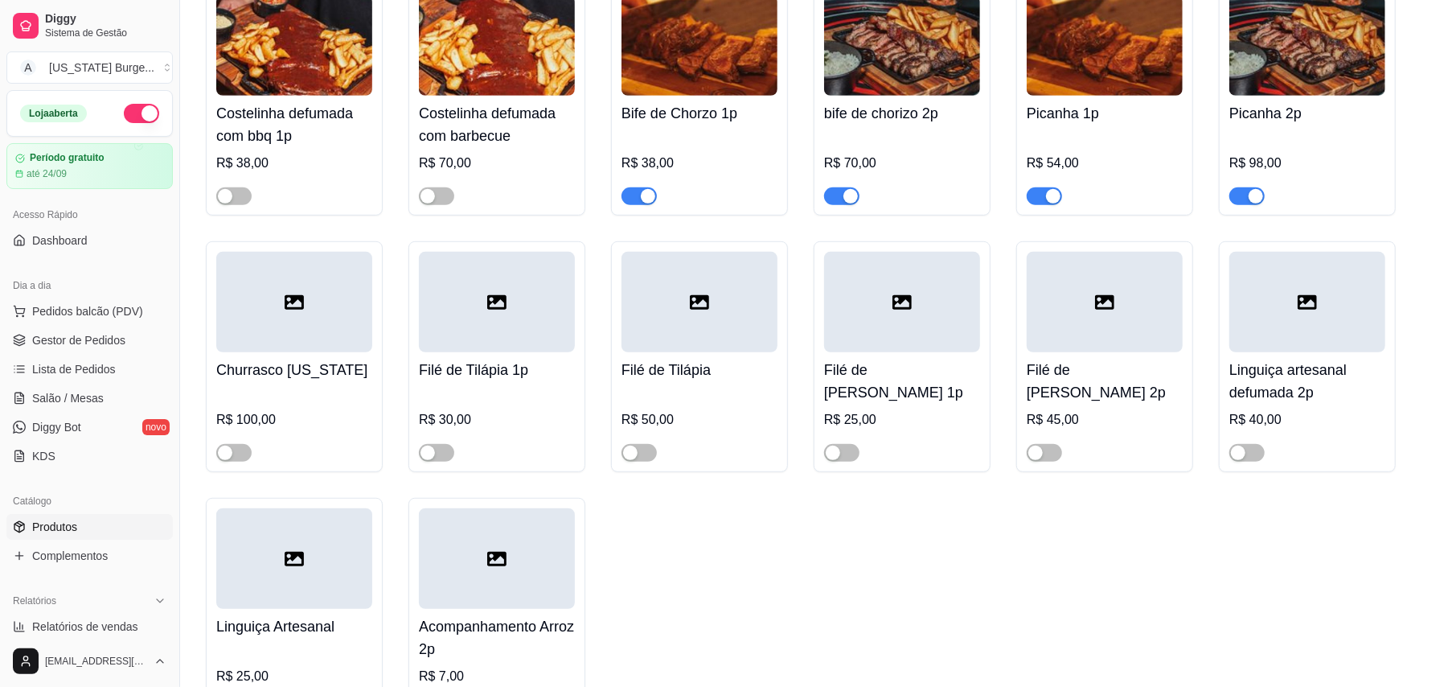
scroll to position [538, 0]
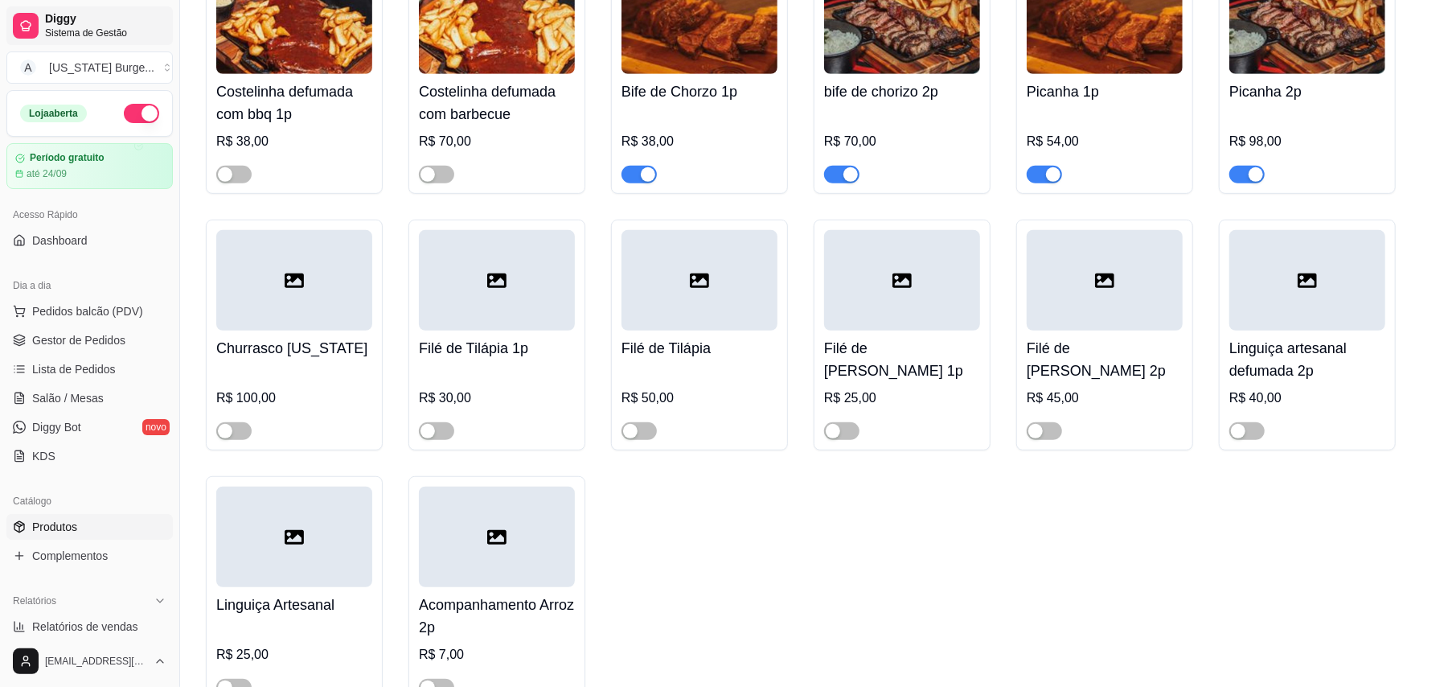
click at [61, 32] on span "Sistema de Gestão" at bounding box center [105, 33] width 121 height 13
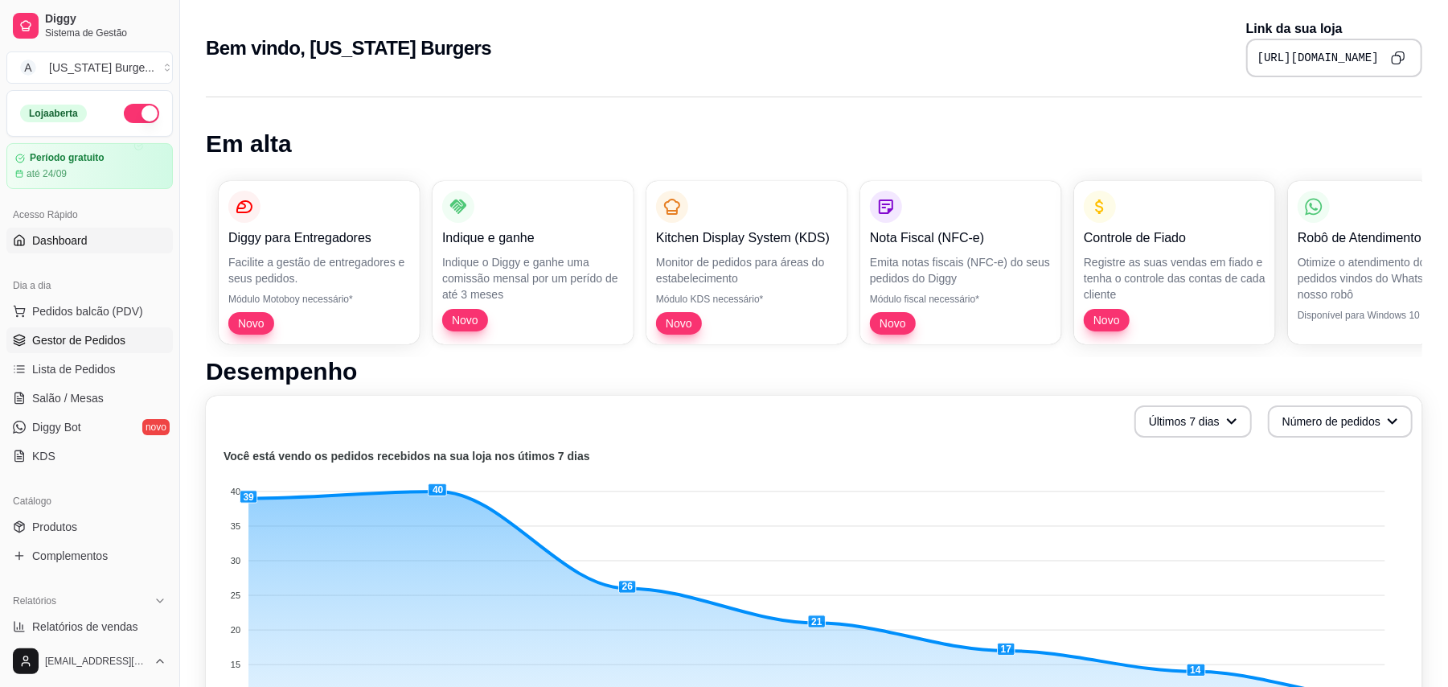
click at [66, 339] on span "Gestor de Pedidos" at bounding box center [78, 340] width 93 height 16
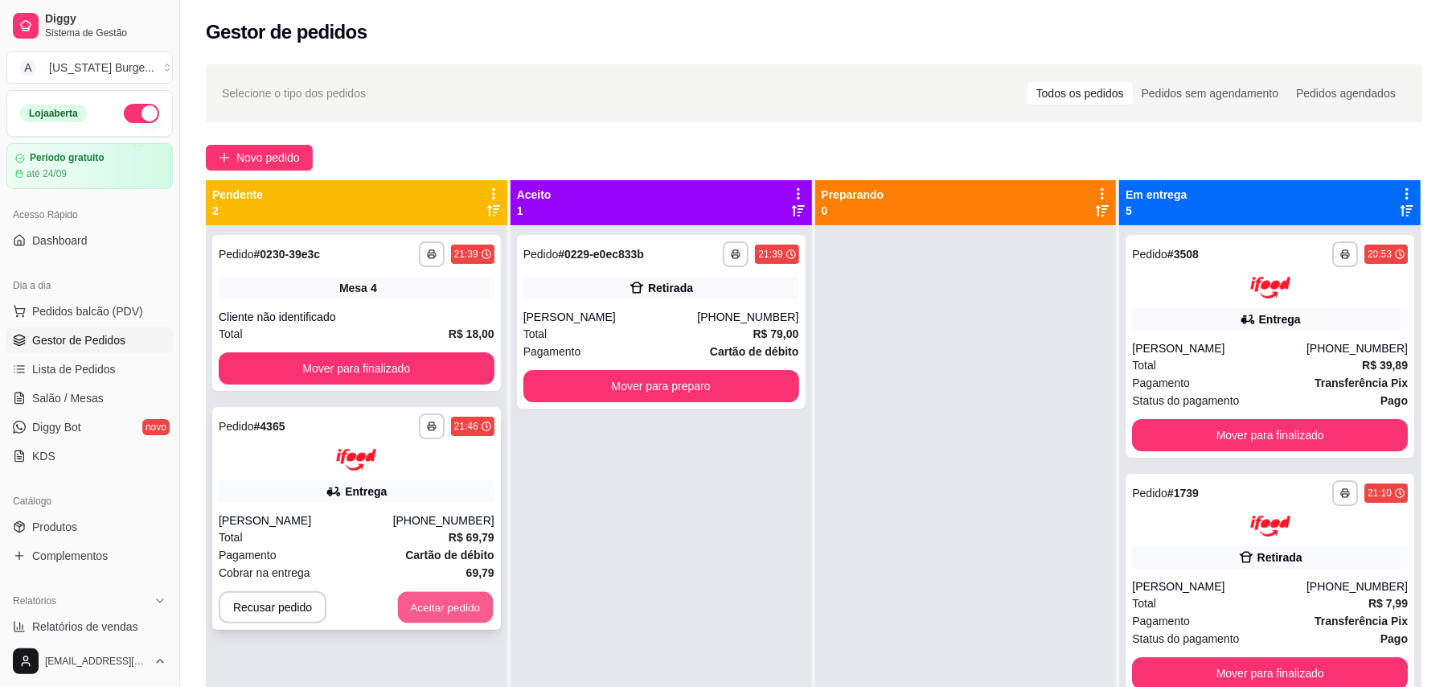
click at [423, 597] on button "Aceitar pedido" at bounding box center [445, 606] width 95 height 31
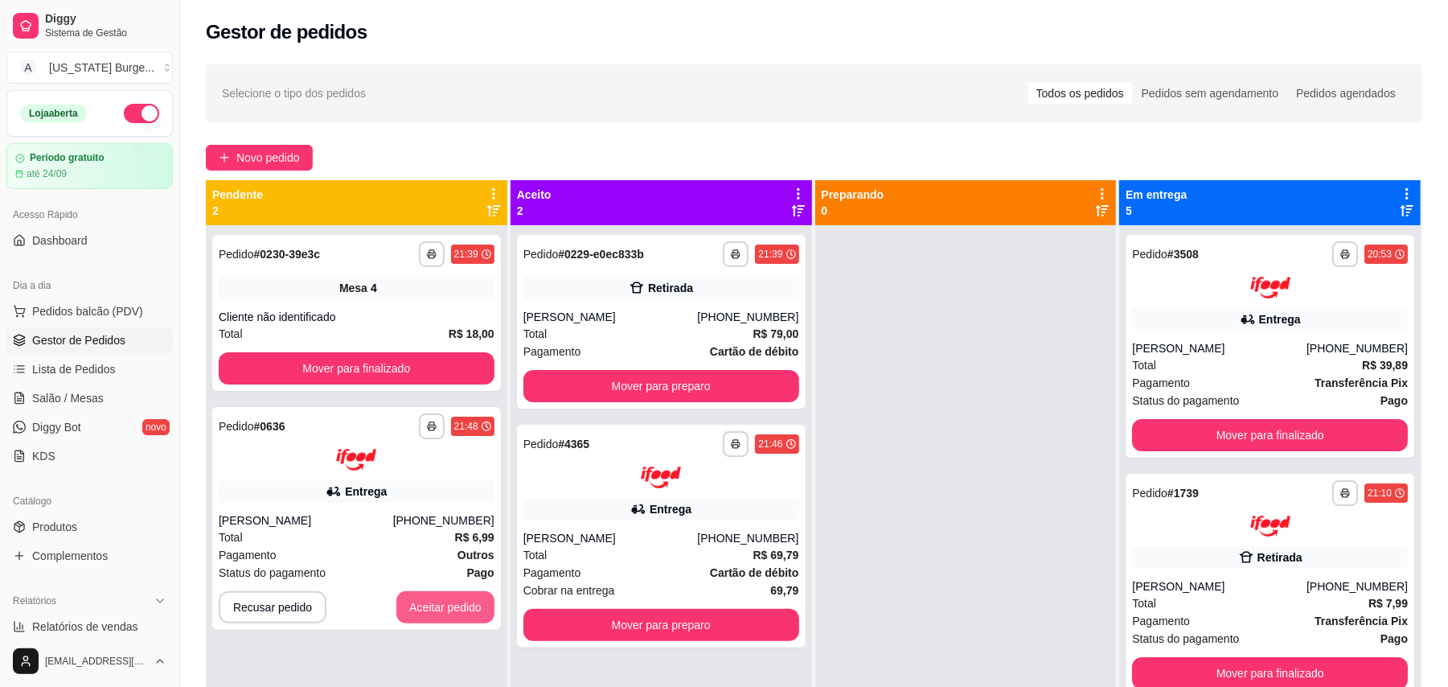
click at [423, 597] on button "Aceitar pedido" at bounding box center [445, 607] width 98 height 32
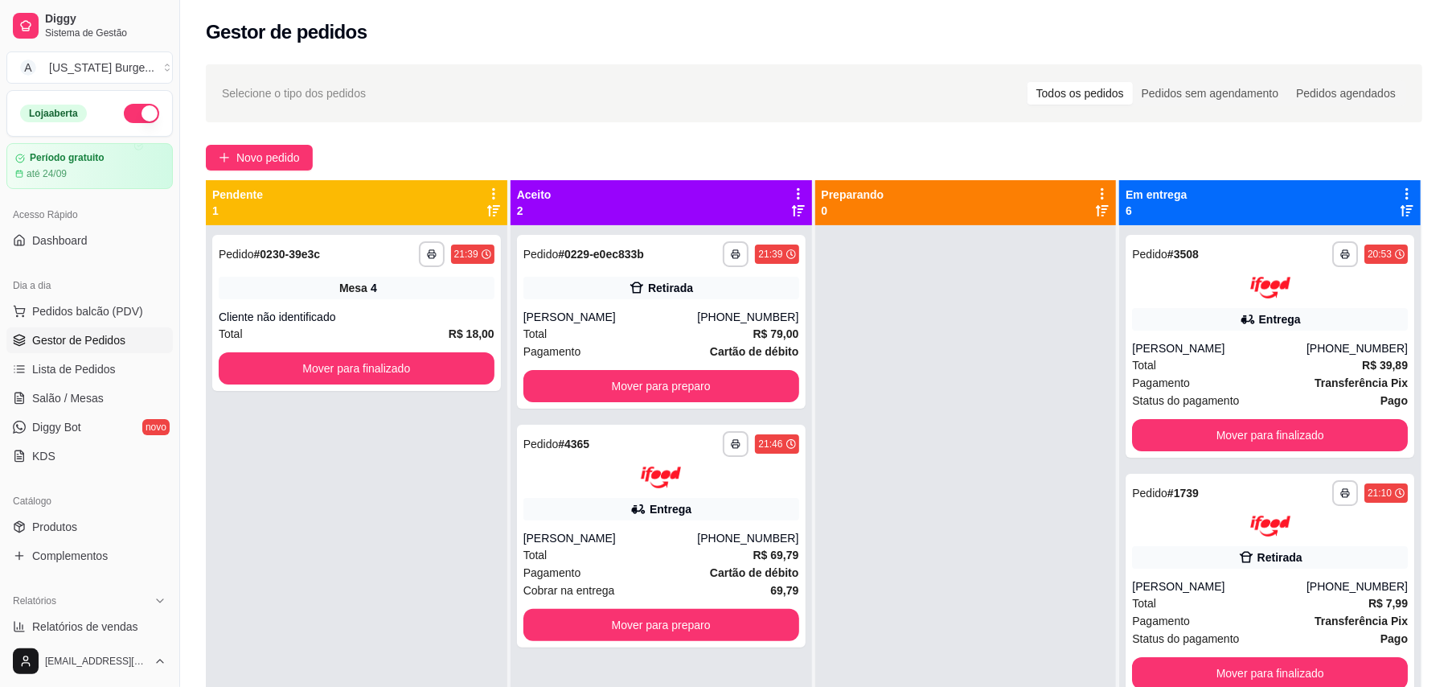
click at [365, 538] on div "**********" at bounding box center [357, 568] width 302 height 687
click at [88, 392] on span "Salão / Mesas" at bounding box center [68, 398] width 72 height 16
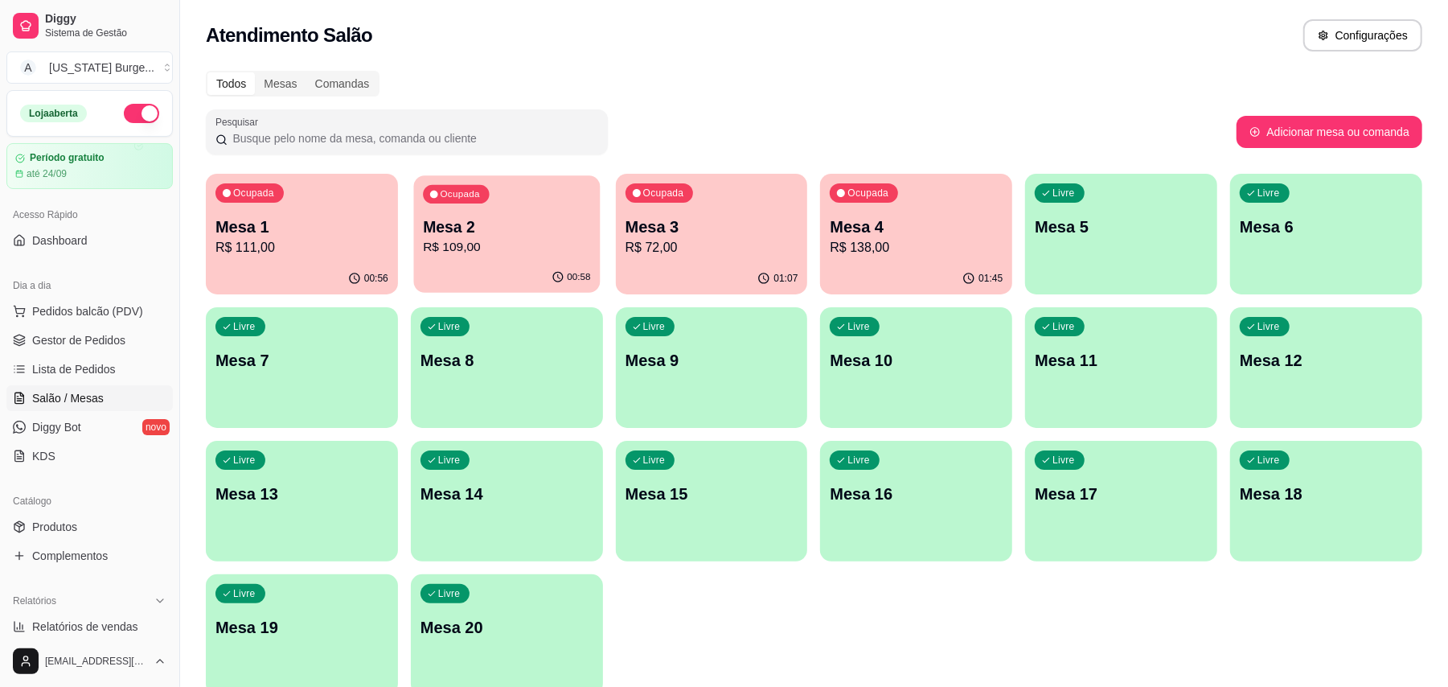
click at [497, 277] on div "00:58" at bounding box center [506, 277] width 187 height 31
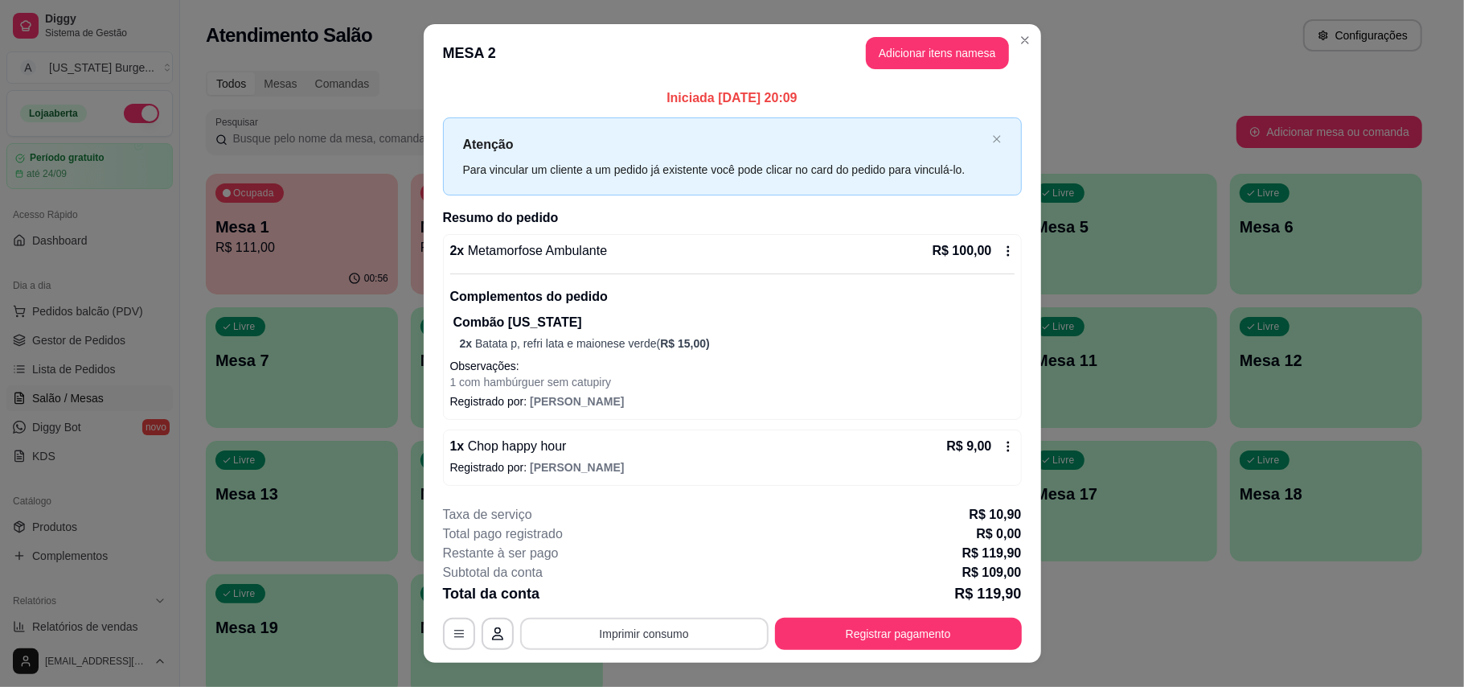
click at [640, 642] on button "Imprimir consumo" at bounding box center [644, 634] width 249 height 32
click at [627, 592] on button "Epson" at bounding box center [641, 598] width 117 height 26
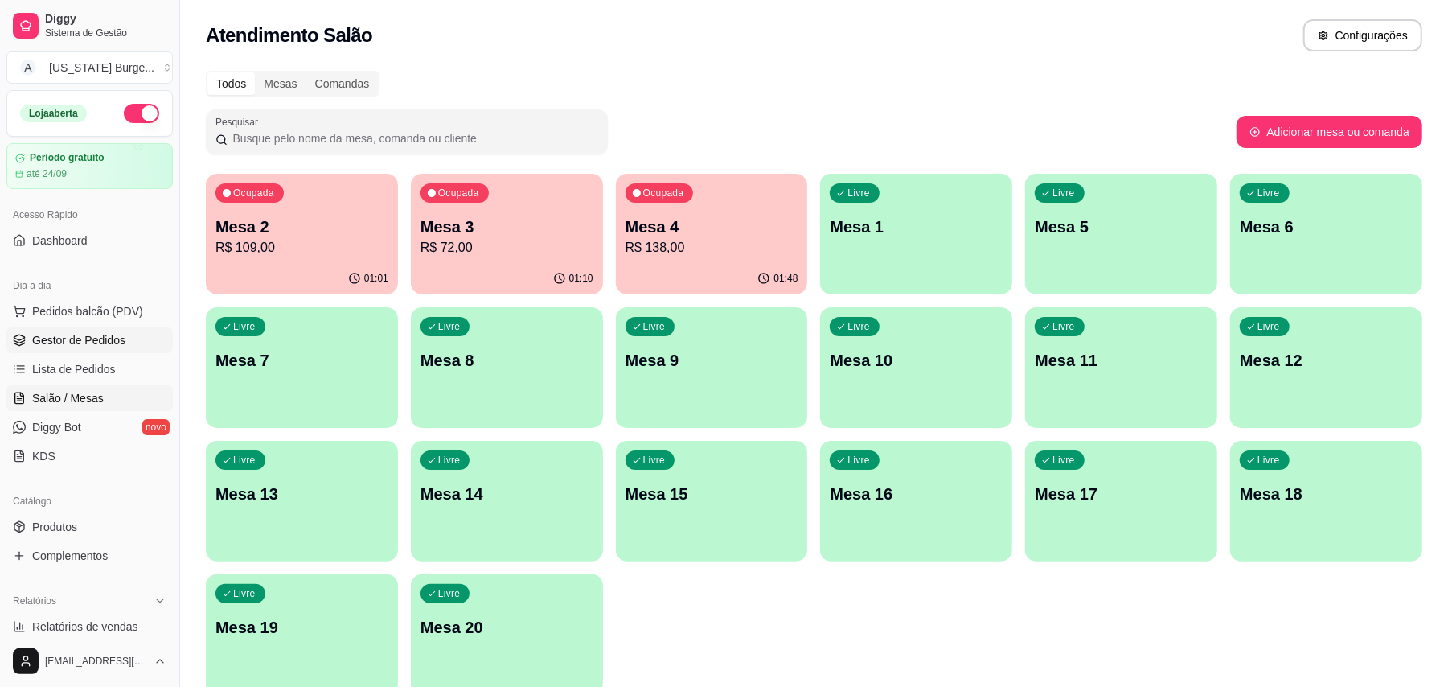
click at [82, 348] on span "Gestor de Pedidos" at bounding box center [78, 340] width 93 height 16
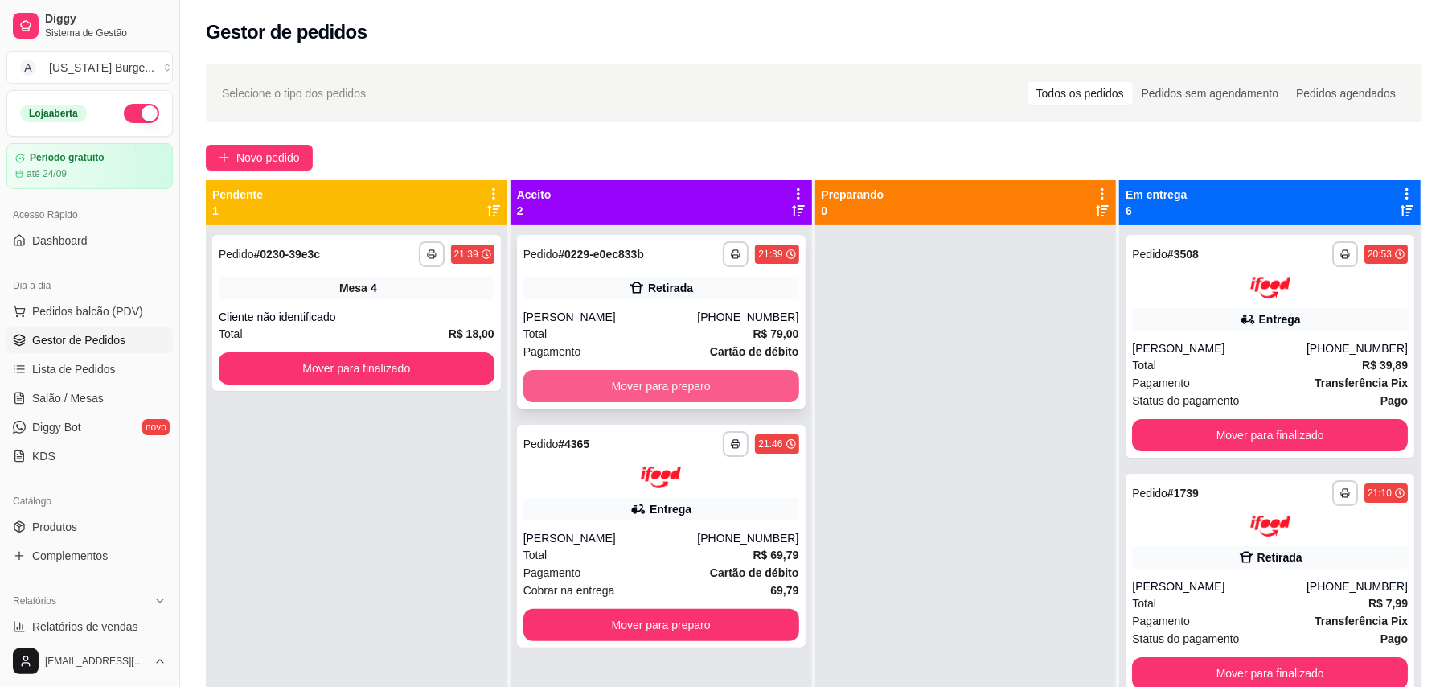
click at [639, 380] on button "Mover para preparo" at bounding box center [662, 386] width 276 height 32
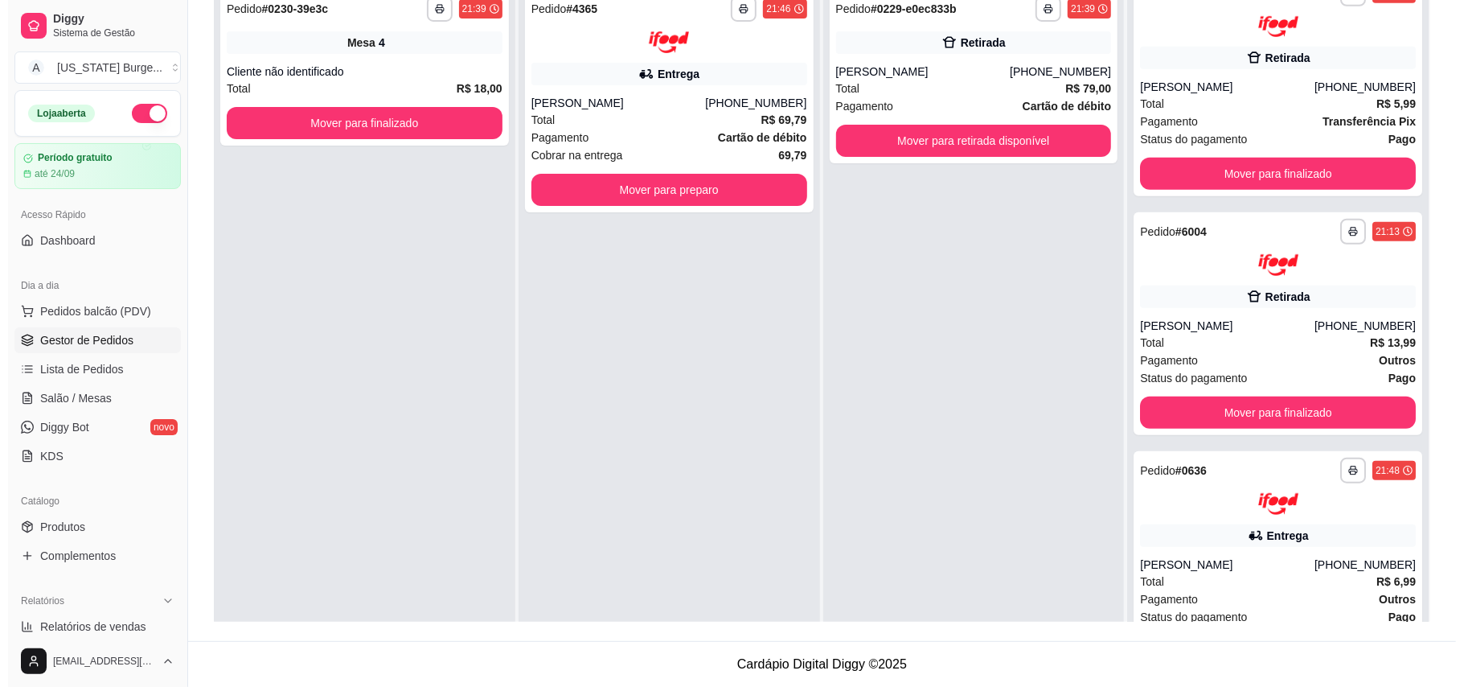
scroll to position [760, 0]
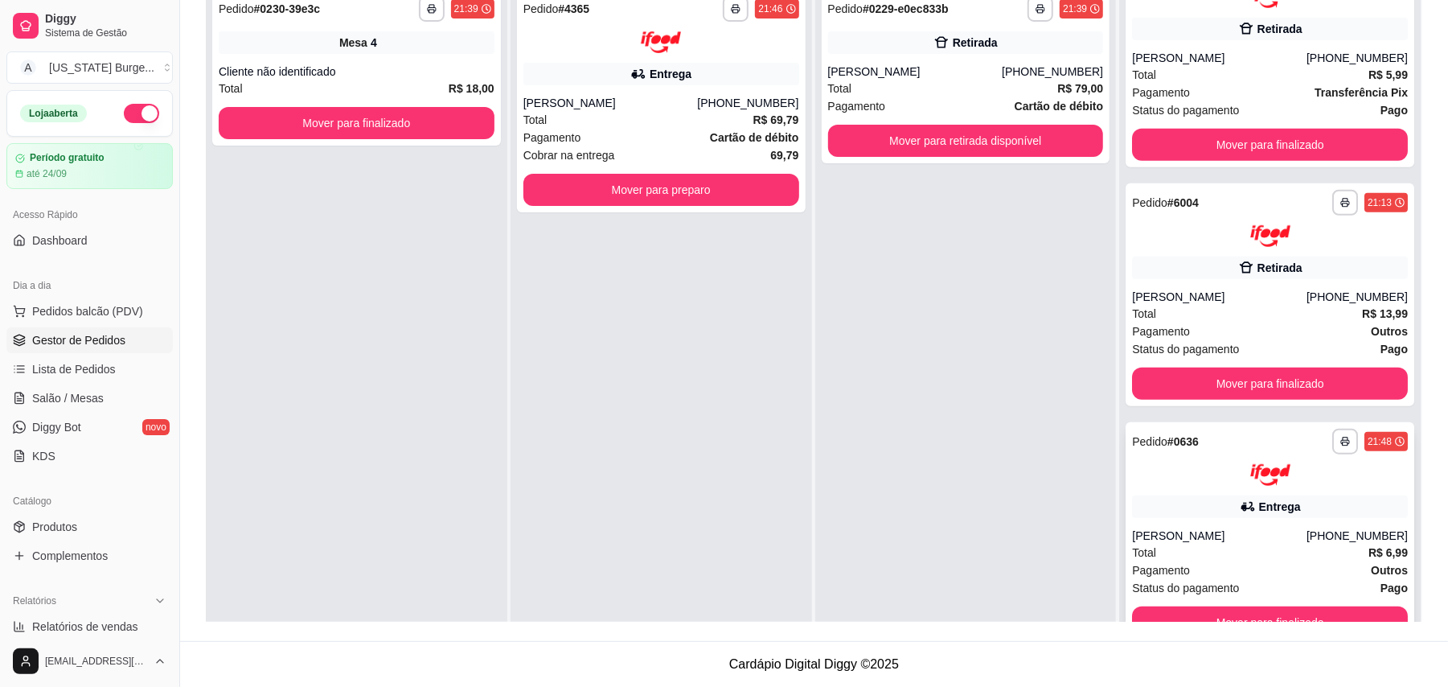
click at [1211, 544] on div "Total R$ 6,99" at bounding box center [1270, 553] width 276 height 18
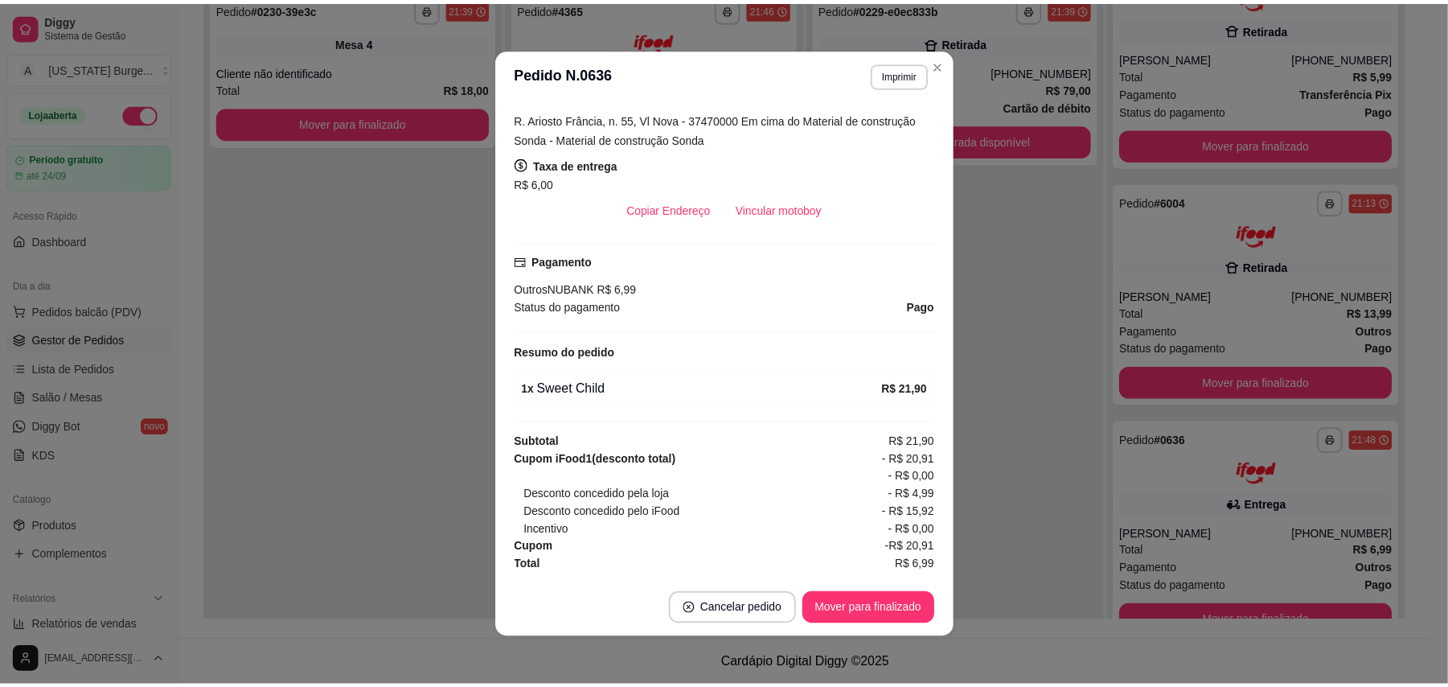
scroll to position [351, 0]
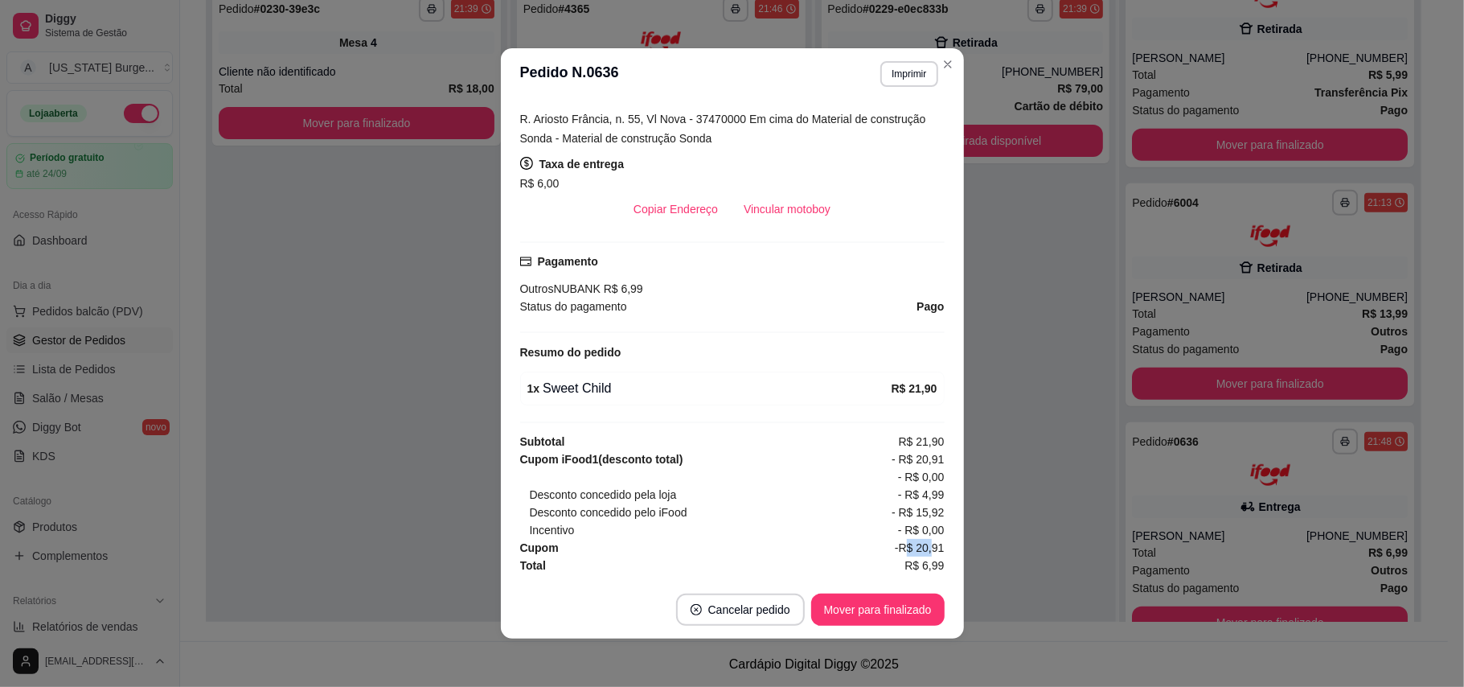
drag, startPoint x: 898, startPoint y: 547, endPoint x: 851, endPoint y: 547, distance: 47.4
click at [851, 547] on div "Cupom -R$ 20,91" at bounding box center [732, 548] width 425 height 18
click at [840, 491] on div "Desconto concedido pela loja - R$ 4,99" at bounding box center [737, 495] width 415 height 18
click at [847, 513] on div "Desconto concedido pelo iFood - R$ 15,92" at bounding box center [737, 512] width 415 height 18
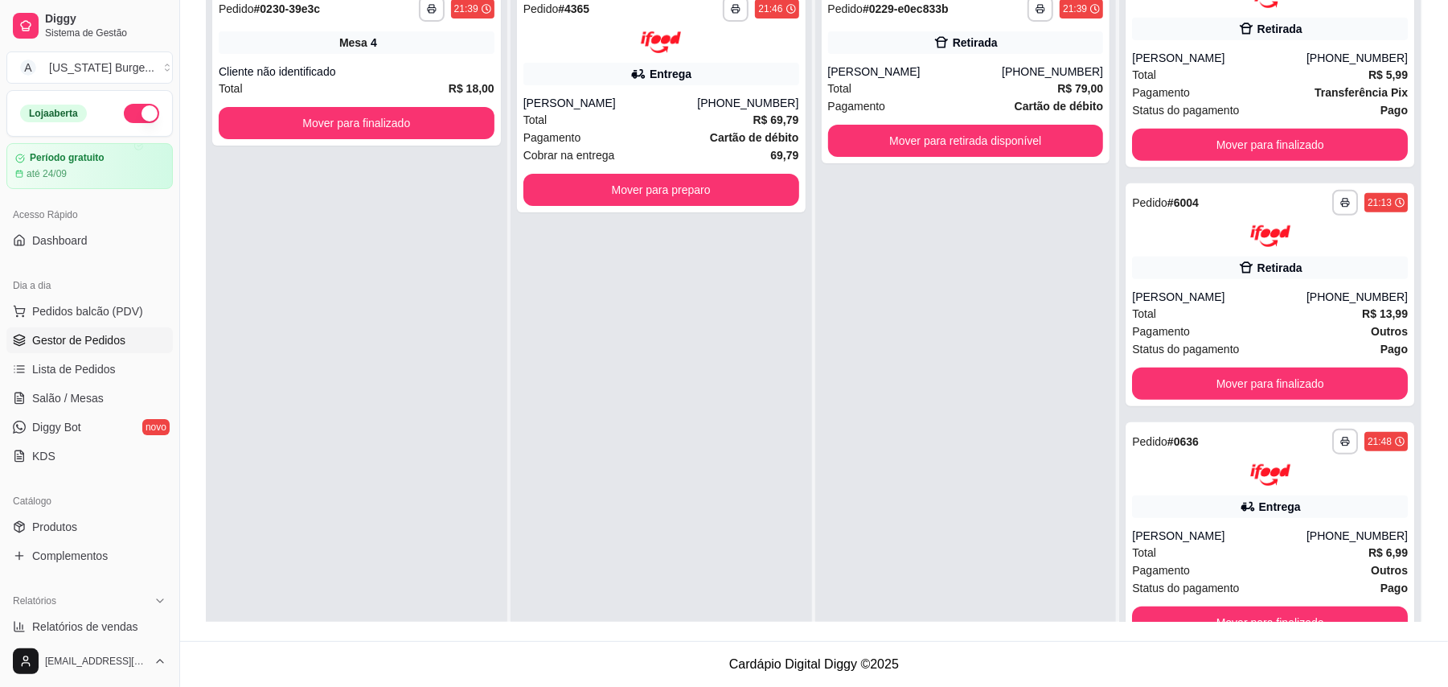
scroll to position [0, 0]
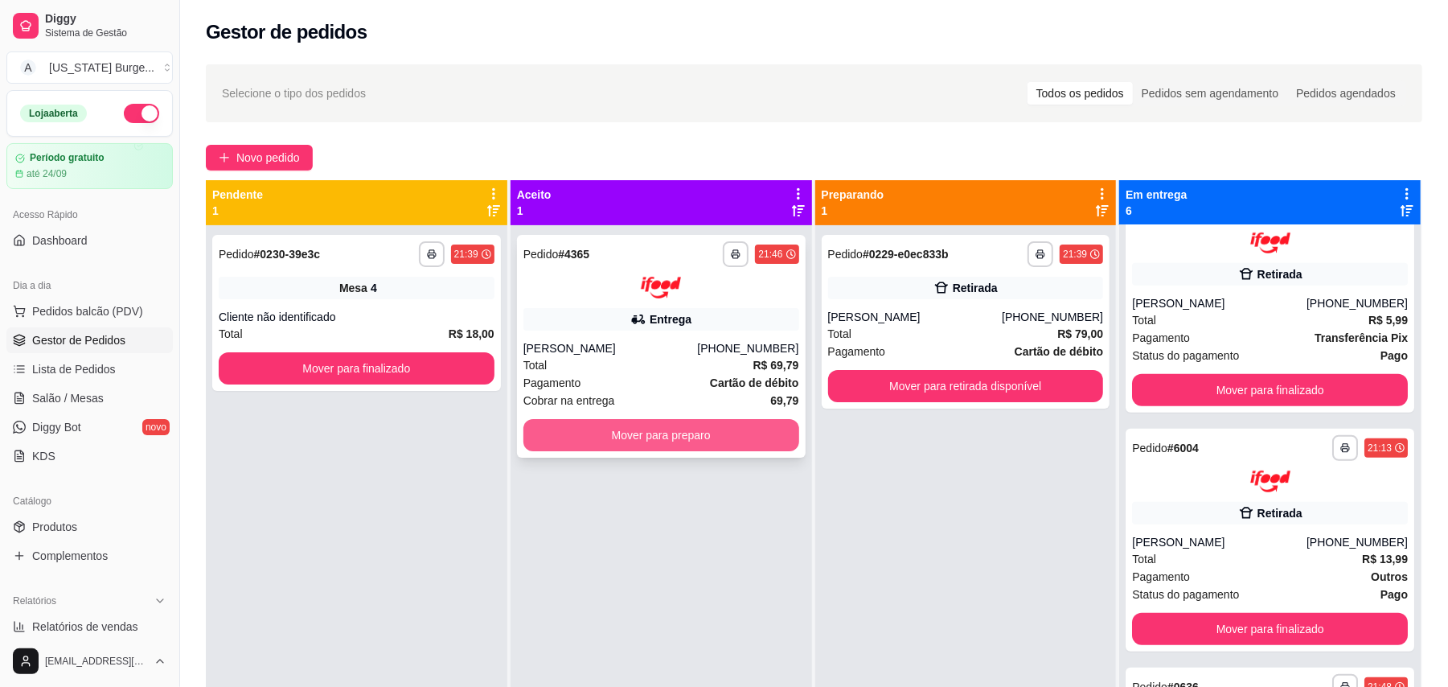
click at [685, 433] on button "Mover para preparo" at bounding box center [662, 435] width 276 height 32
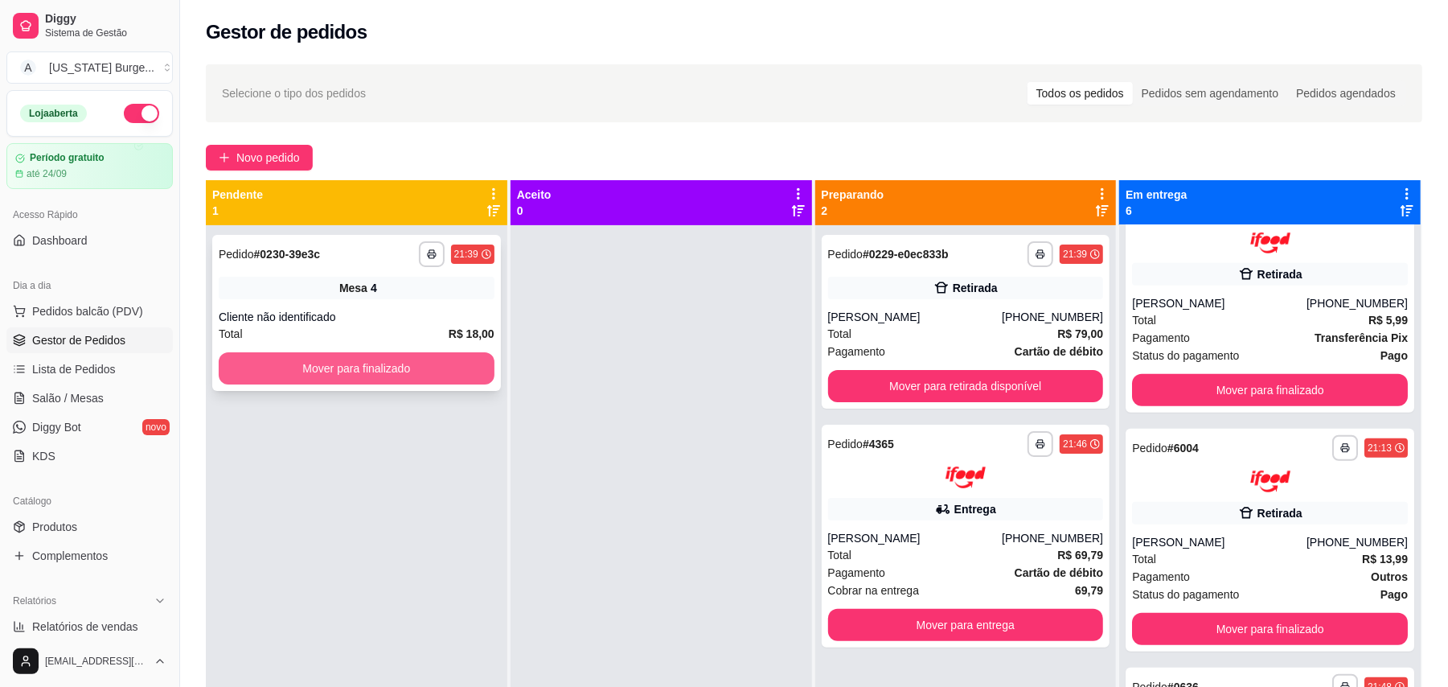
click at [394, 372] on button "Mover para finalizado" at bounding box center [357, 368] width 276 height 32
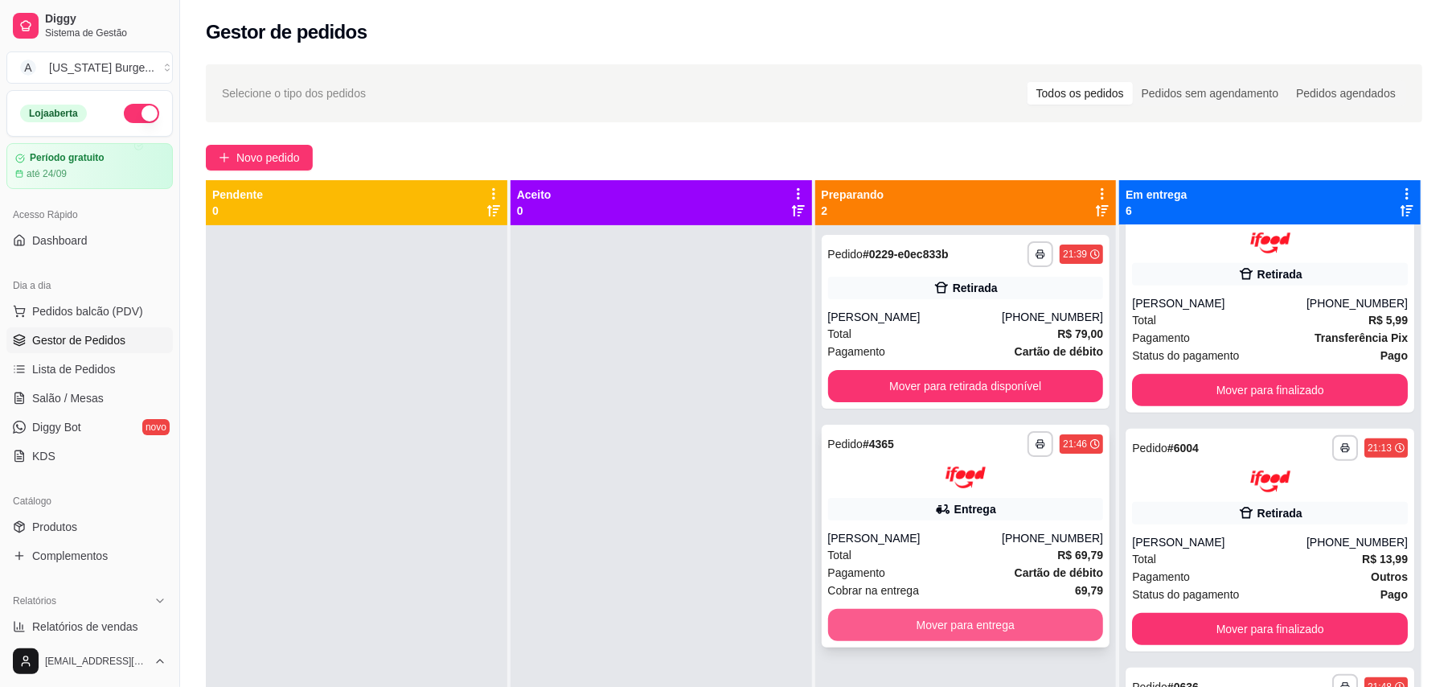
click at [965, 632] on button "Mover para entrega" at bounding box center [966, 625] width 276 height 32
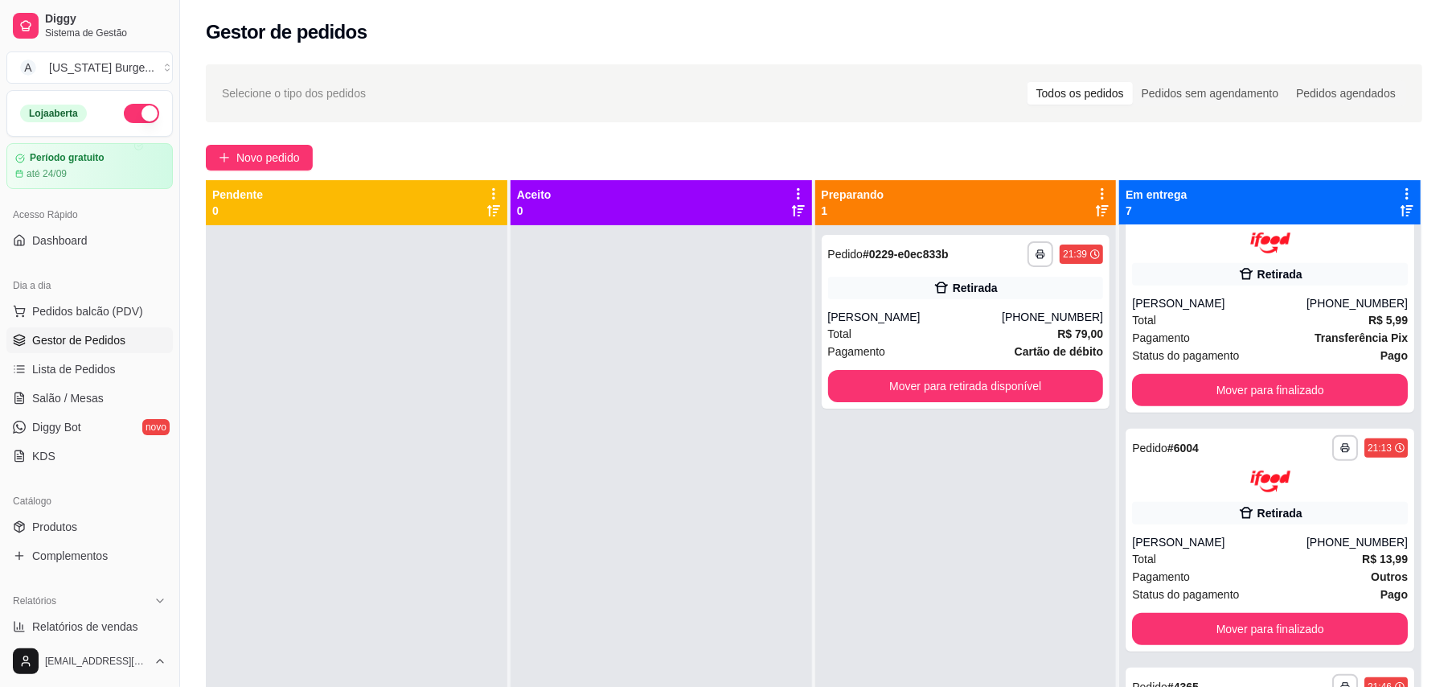
click at [1385, 277] on div "**********" at bounding box center [1270, 568] width 302 height 687
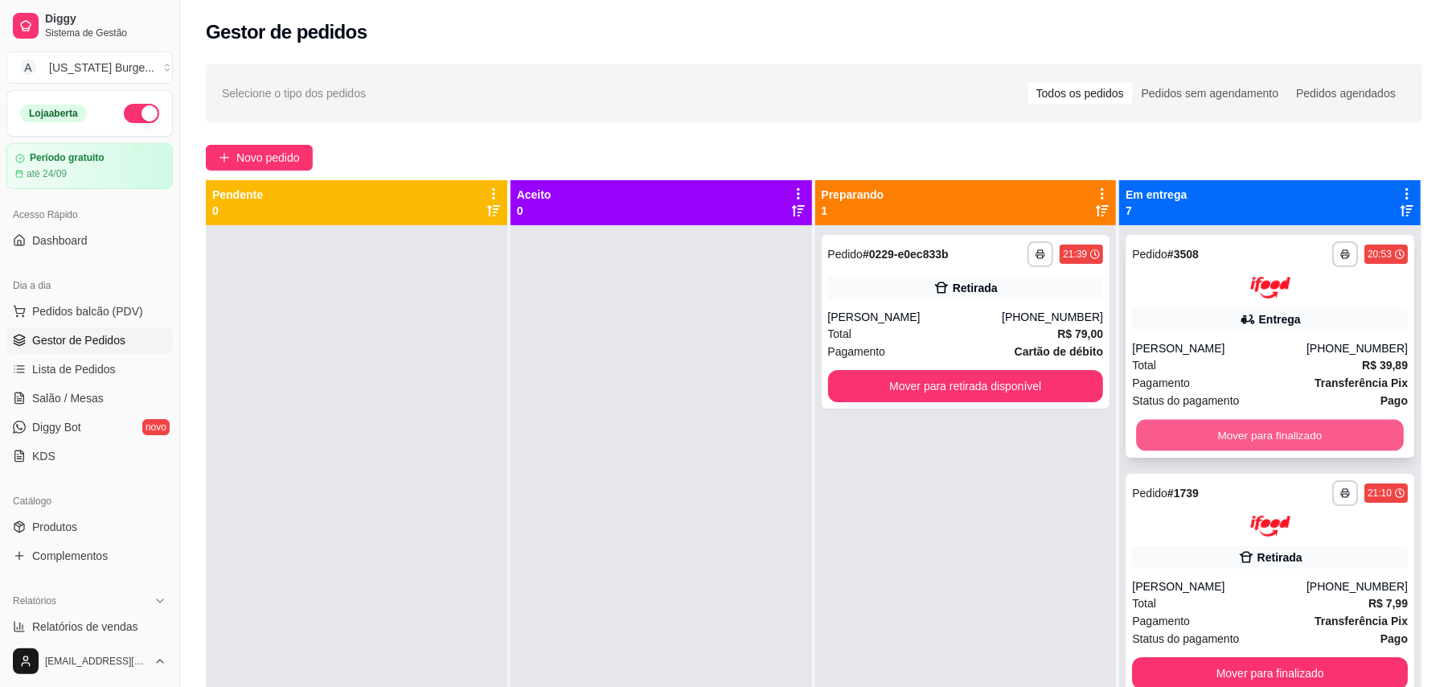
click at [1206, 426] on button "Mover para finalizado" at bounding box center [1269, 434] width 267 height 31
click at [1206, 426] on button "Mover para finalizado" at bounding box center [1270, 435] width 276 height 32
click at [1207, 426] on button "Mover para finalizado" at bounding box center [1270, 435] width 276 height 32
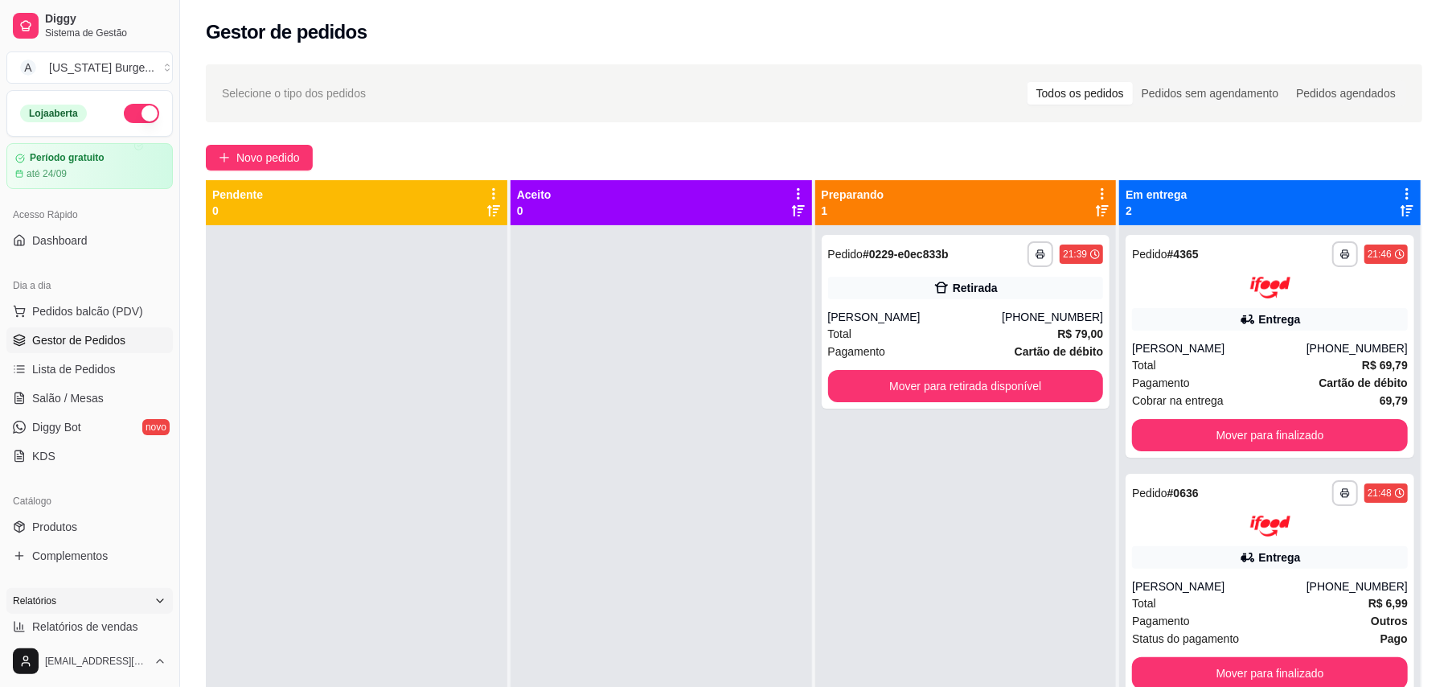
click at [91, 608] on div "Relatórios" at bounding box center [89, 601] width 166 height 26
click at [117, 597] on div "Relatórios" at bounding box center [89, 601] width 166 height 26
click at [103, 618] on span "Relatórios de vendas" at bounding box center [85, 626] width 106 height 16
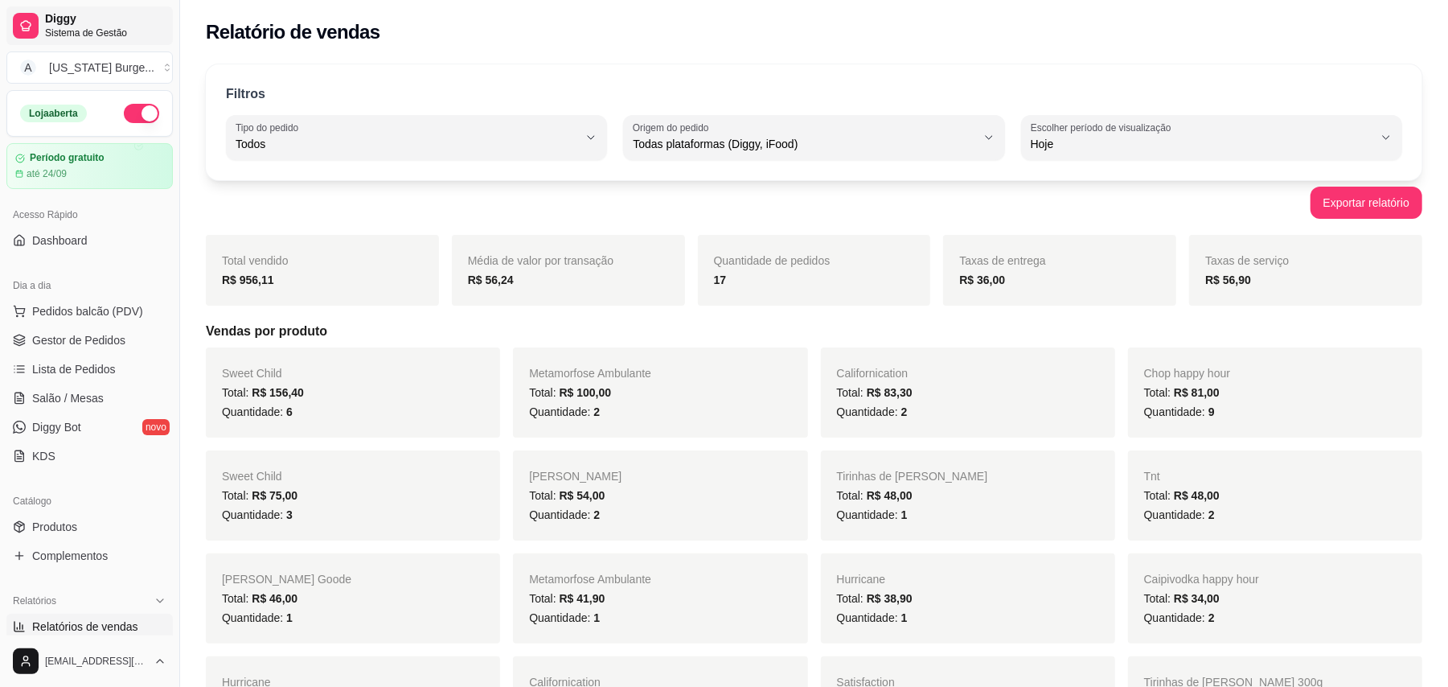
click at [69, 29] on span "Sistema de Gestão" at bounding box center [105, 33] width 121 height 13
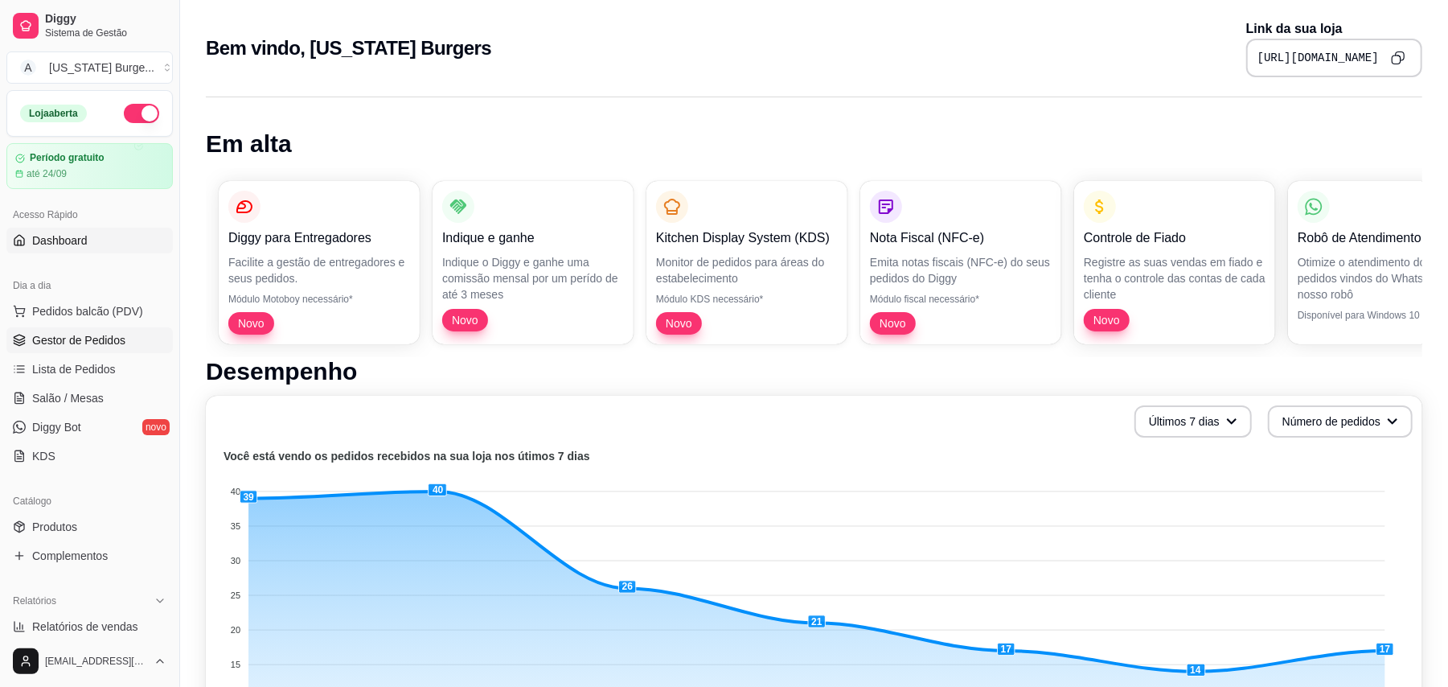
click at [80, 341] on span "Gestor de Pedidos" at bounding box center [78, 340] width 93 height 16
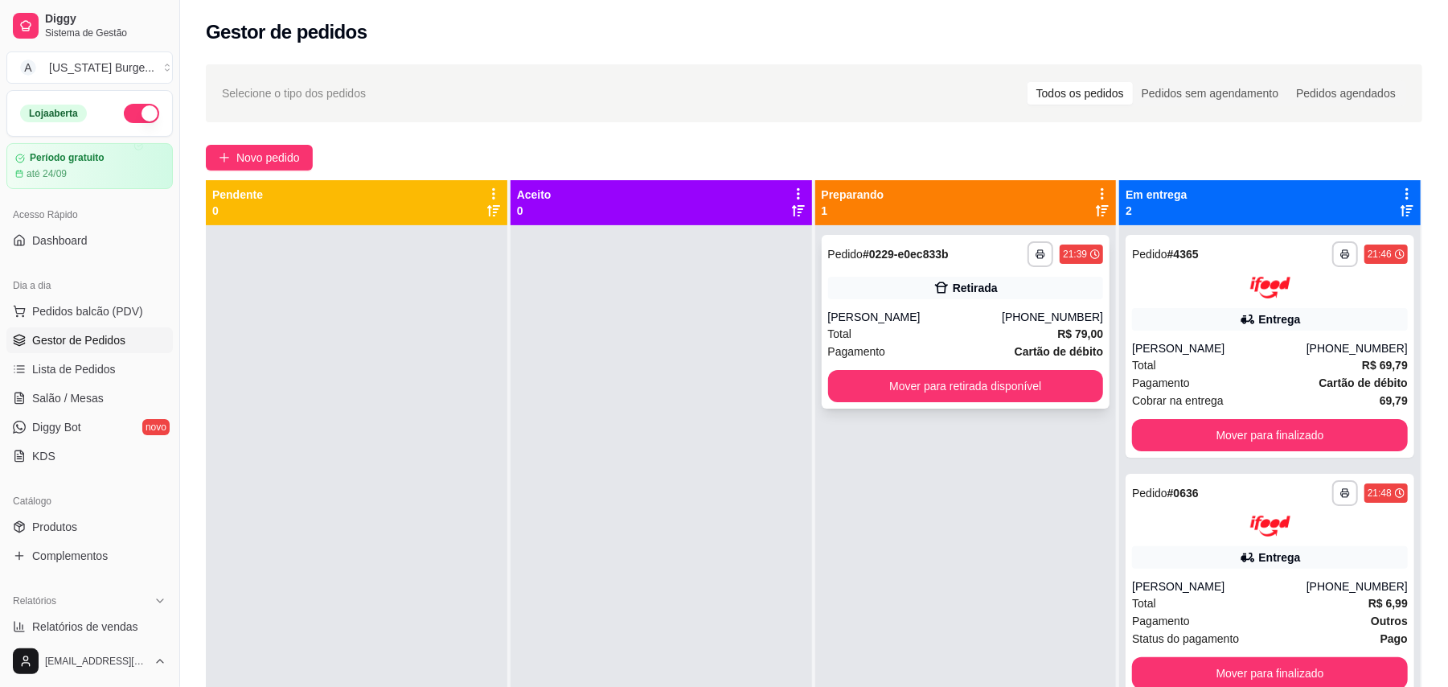
click at [980, 326] on div "Total R$ 79,00" at bounding box center [966, 334] width 276 height 18
click at [936, 61] on div "**********" at bounding box center [814, 471] width 1268 height 832
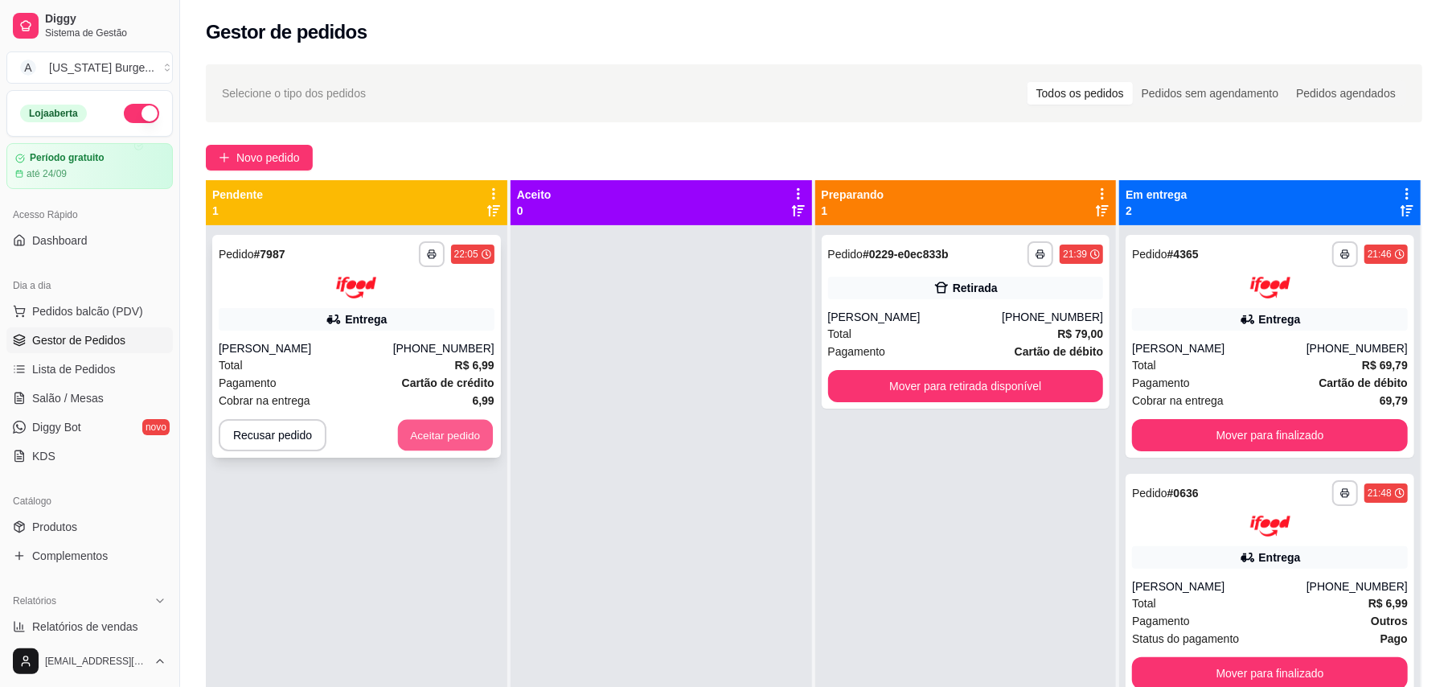
click at [463, 446] on button "Aceitar pedido" at bounding box center [445, 434] width 95 height 31
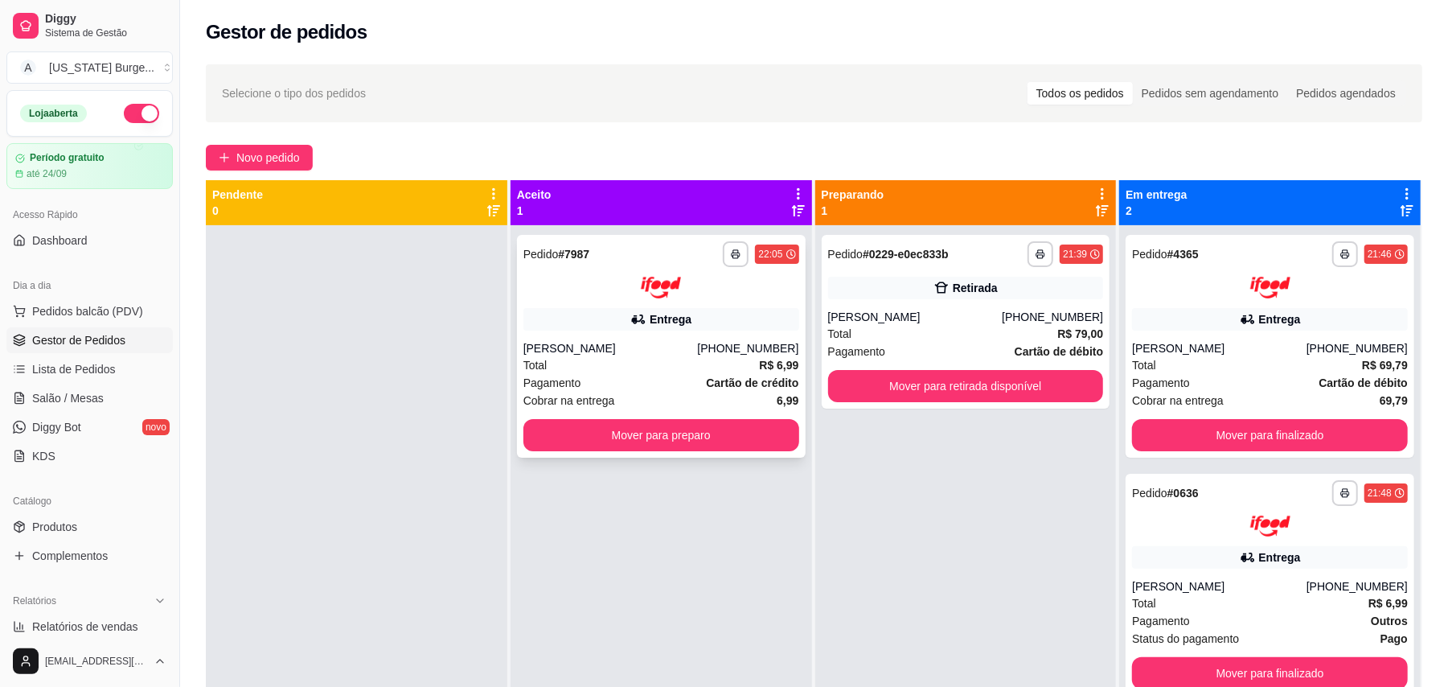
click at [647, 417] on div "**********" at bounding box center [661, 346] width 289 height 223
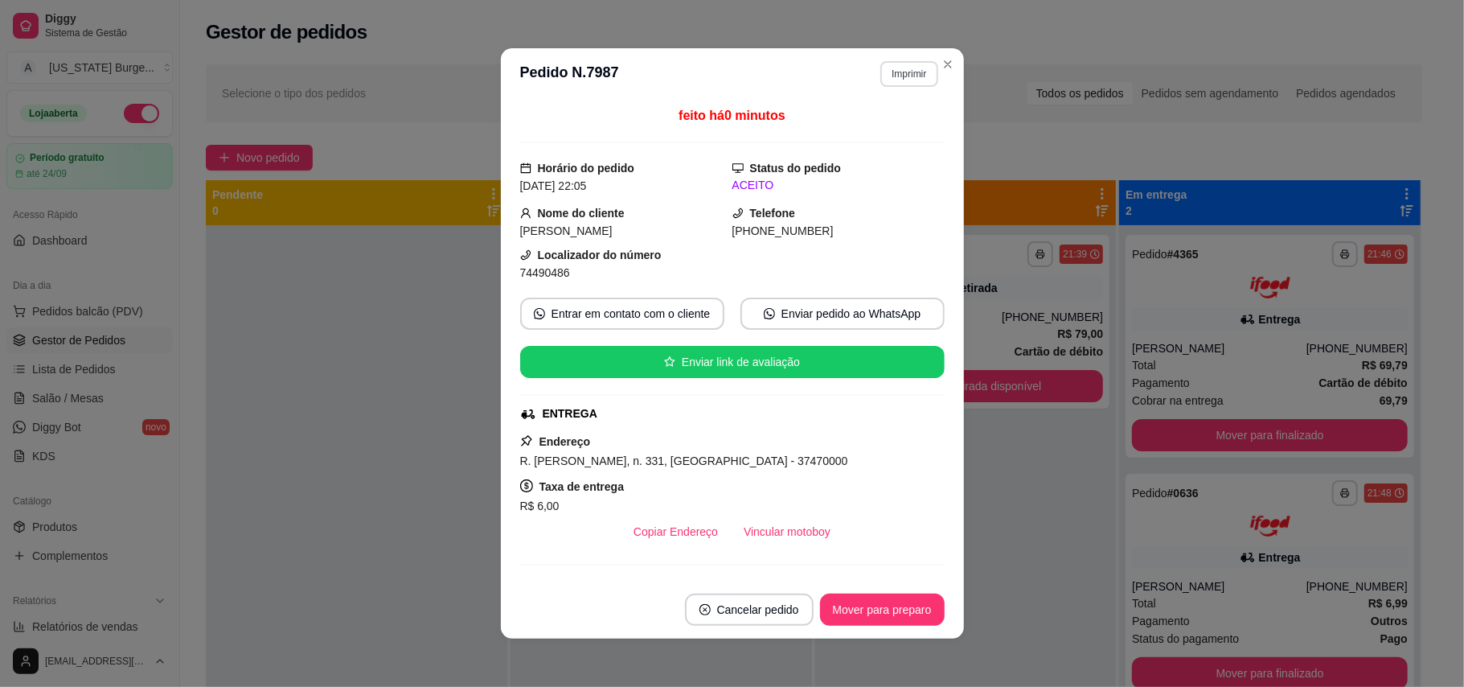
click at [930, 68] on button "Imprimir" at bounding box center [909, 74] width 57 height 26
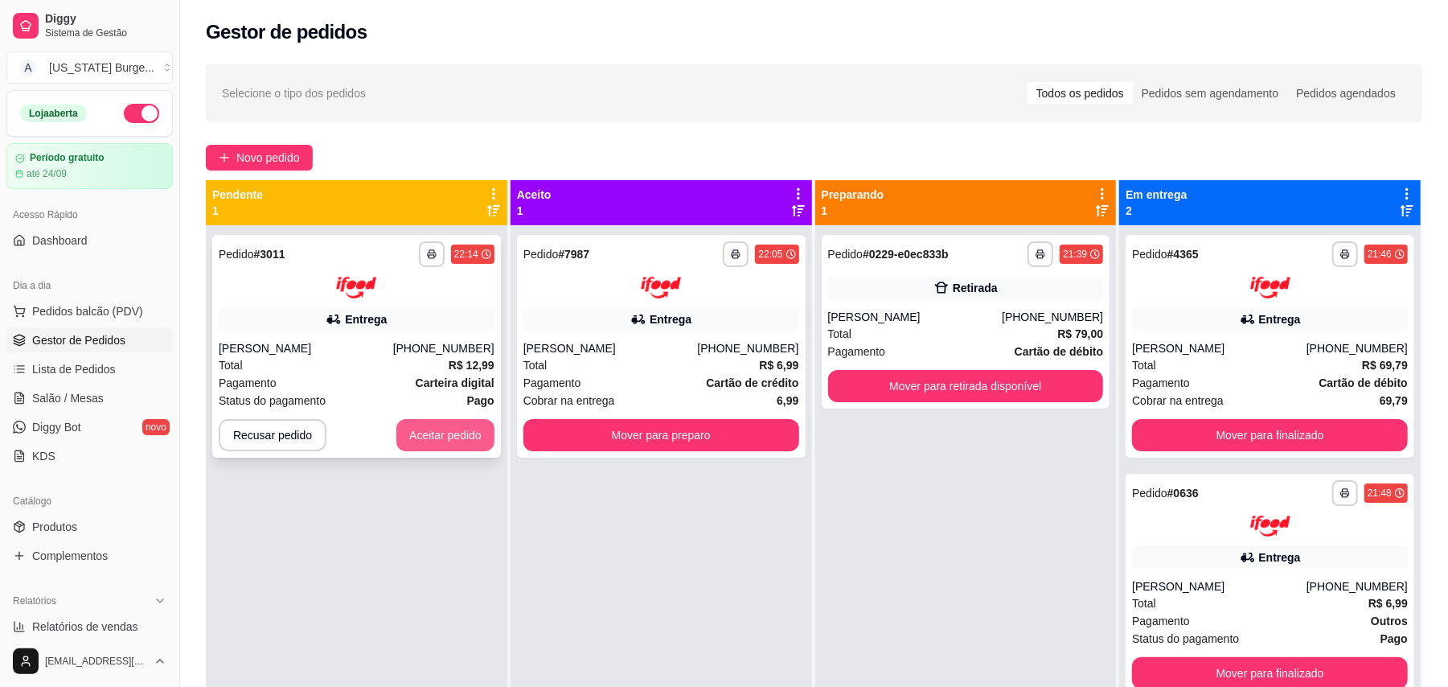
click at [433, 423] on button "Aceitar pedido" at bounding box center [445, 435] width 98 height 32
click at [433, 423] on div "Recusar pedido Aceitar pedido" at bounding box center [357, 435] width 276 height 32
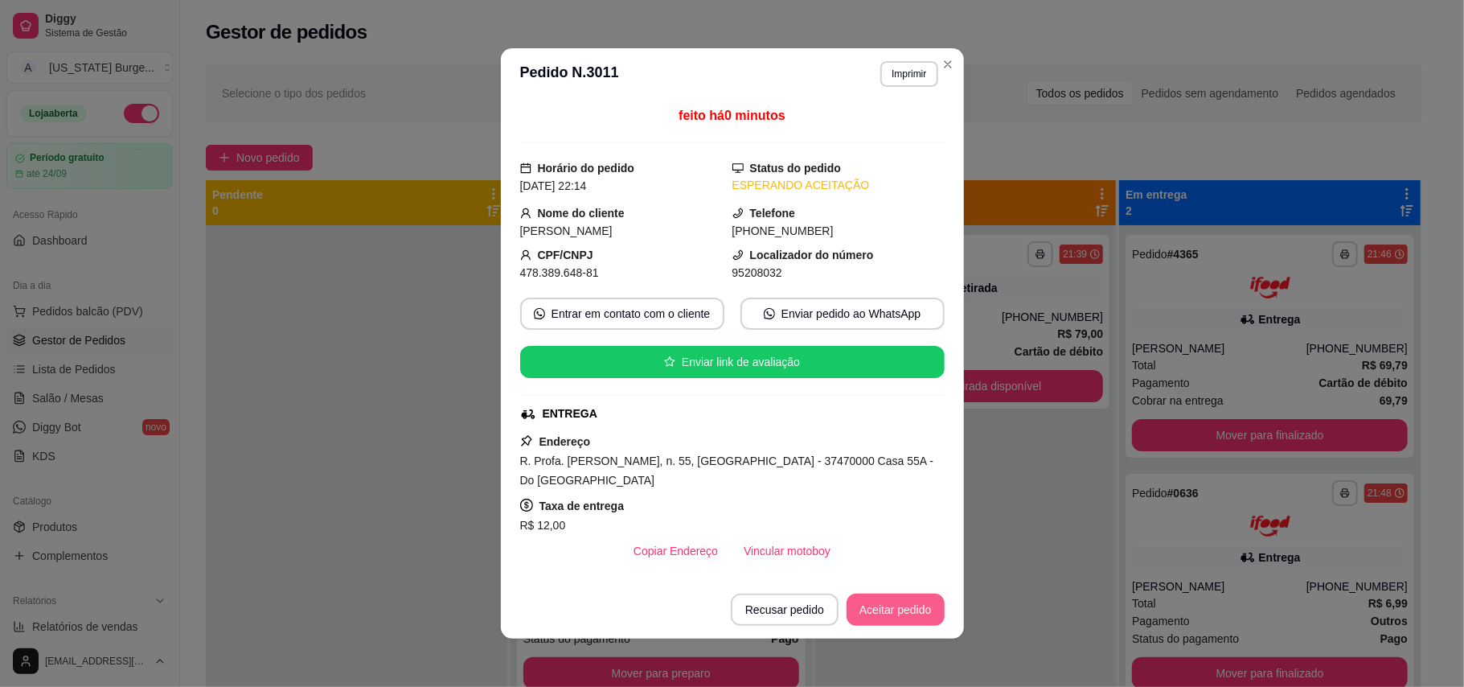
click at [930, 603] on button "Aceitar pedido" at bounding box center [896, 610] width 98 height 32
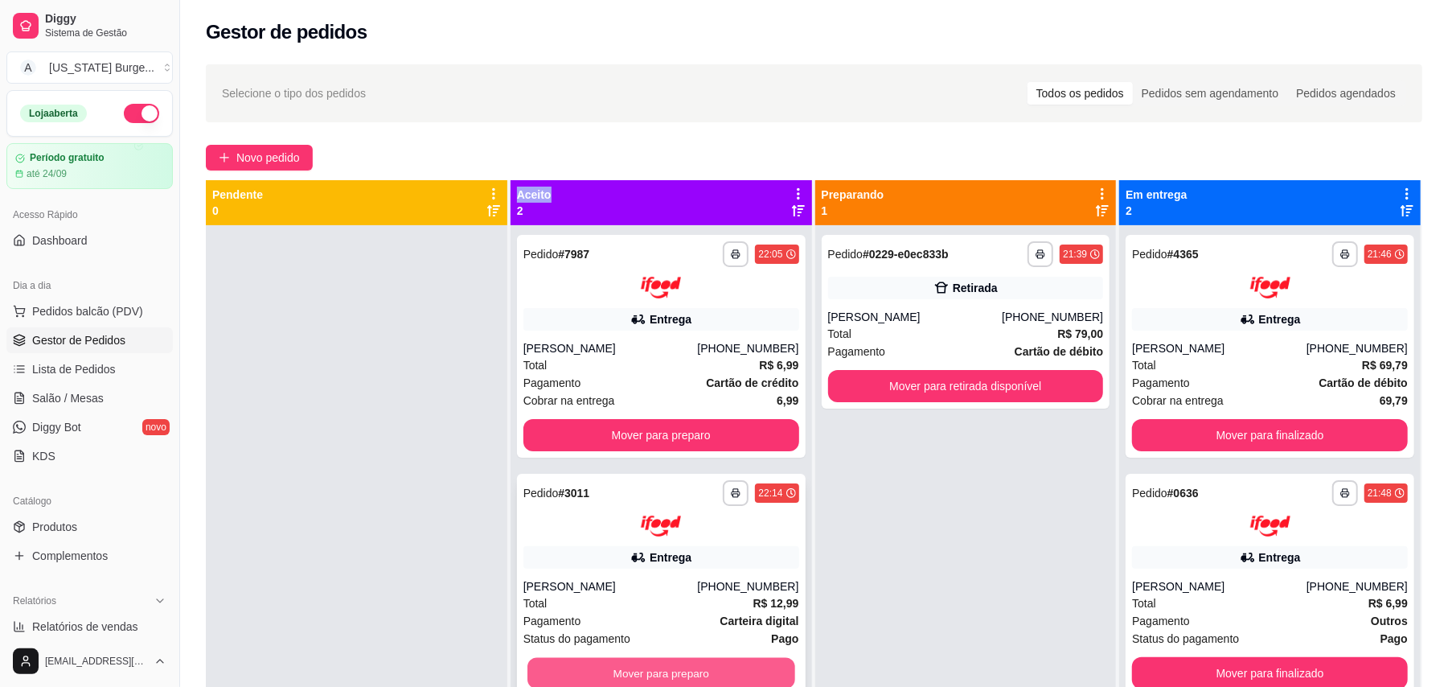
click at [689, 660] on button "Mover para preparo" at bounding box center [661, 673] width 267 height 31
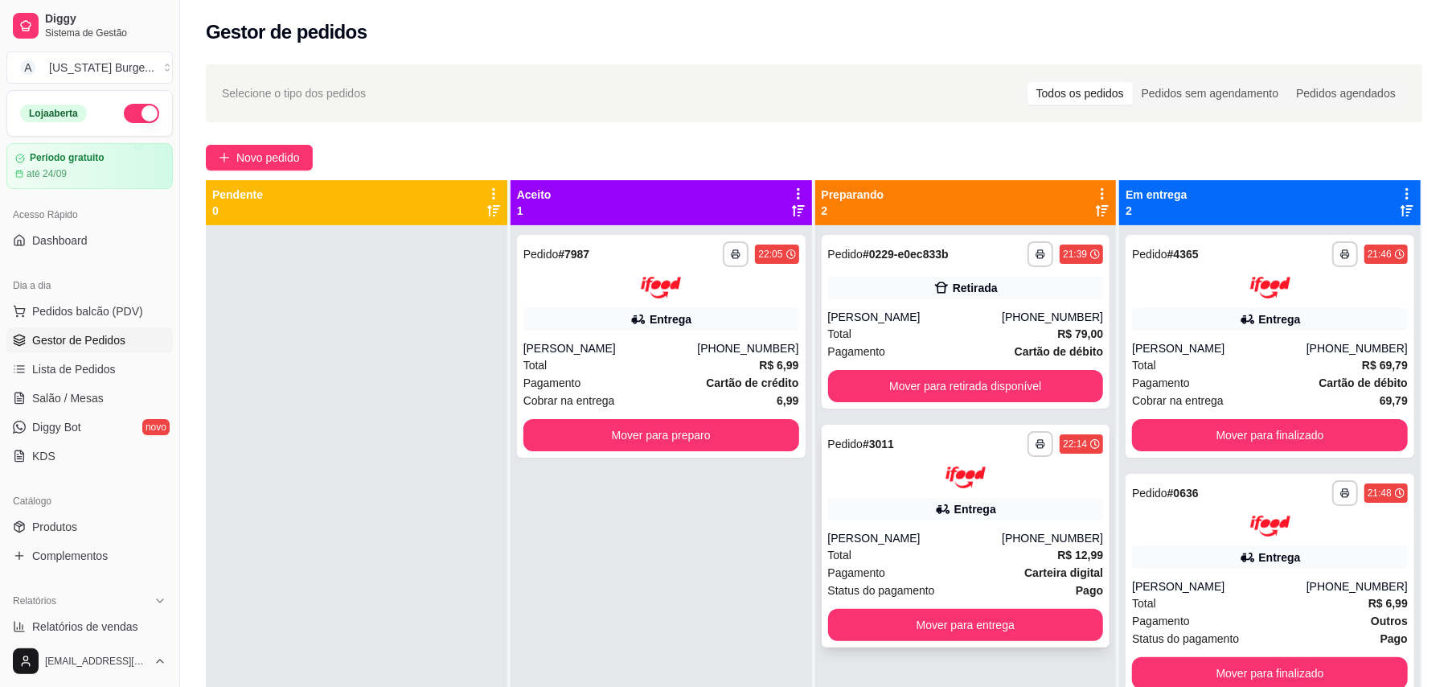
click at [859, 516] on div "Entrega" at bounding box center [966, 509] width 276 height 23
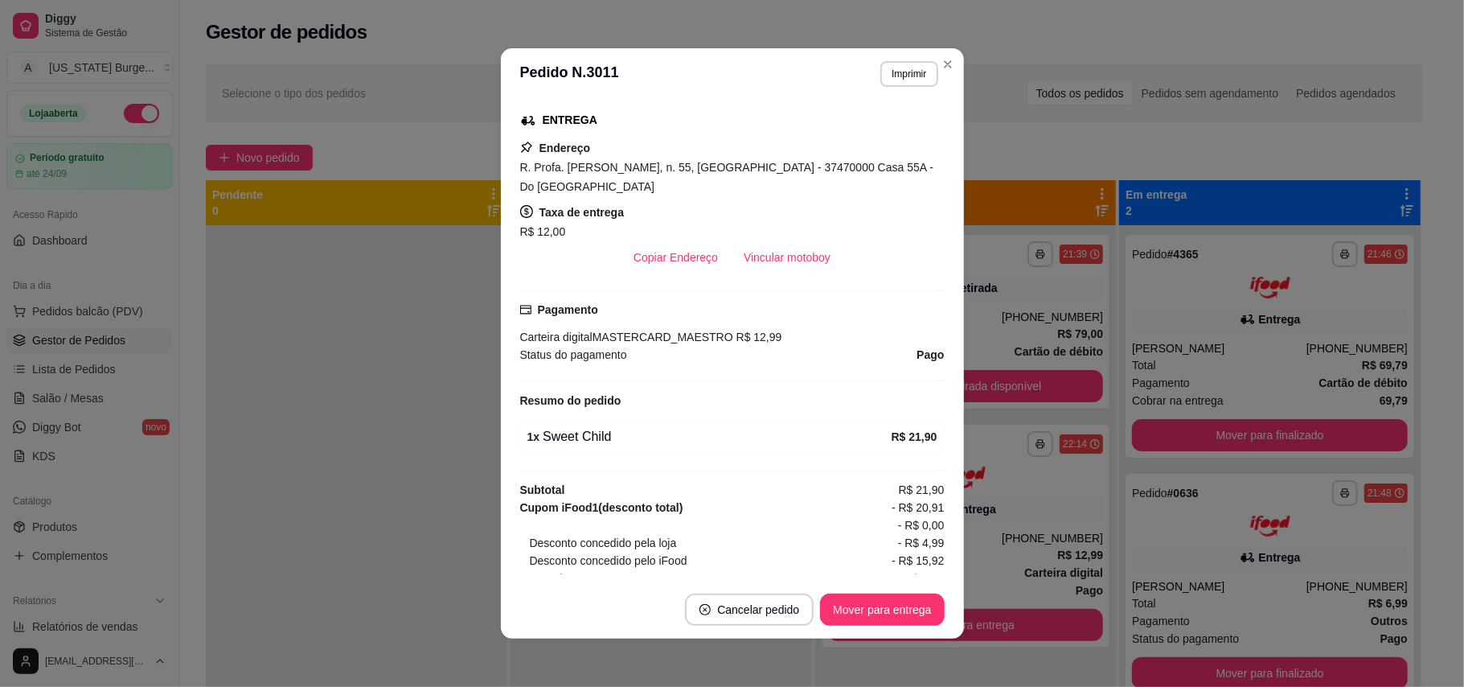
scroll to position [349, 0]
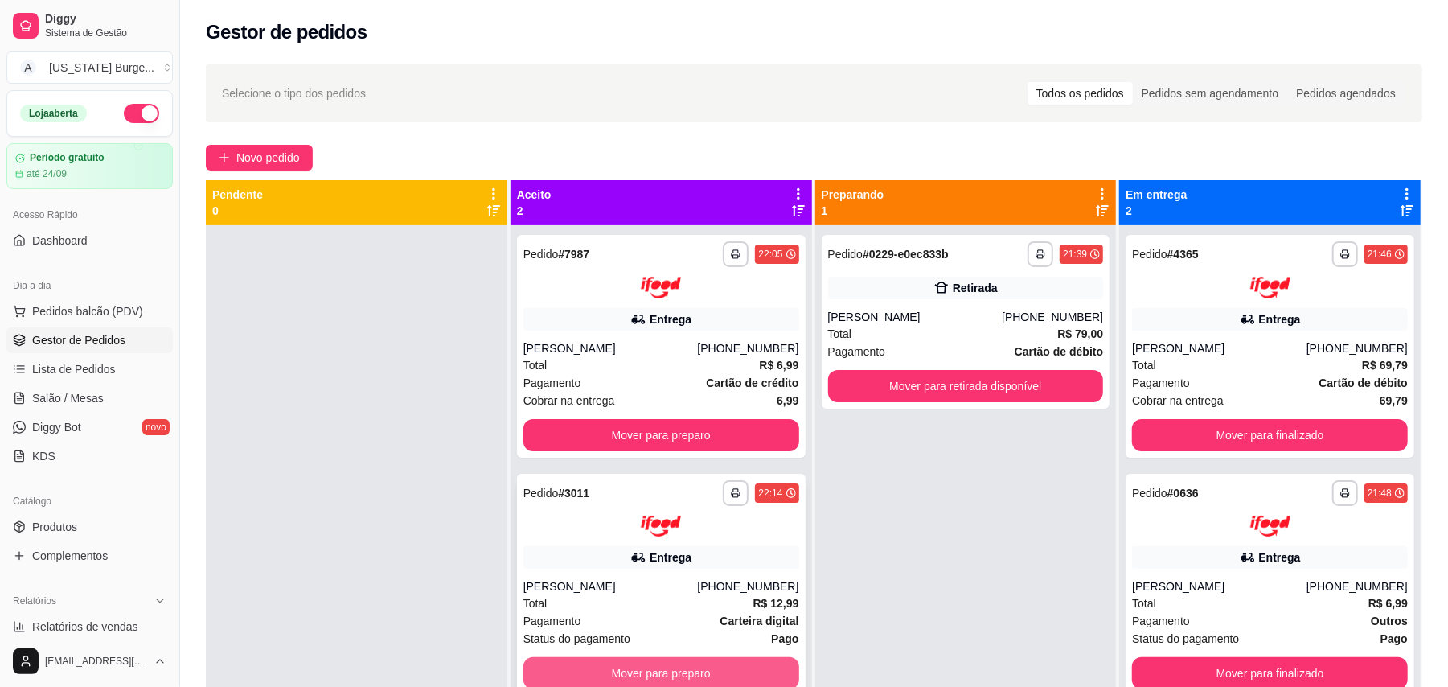
click at [593, 666] on button "Mover para preparo" at bounding box center [662, 673] width 276 height 32
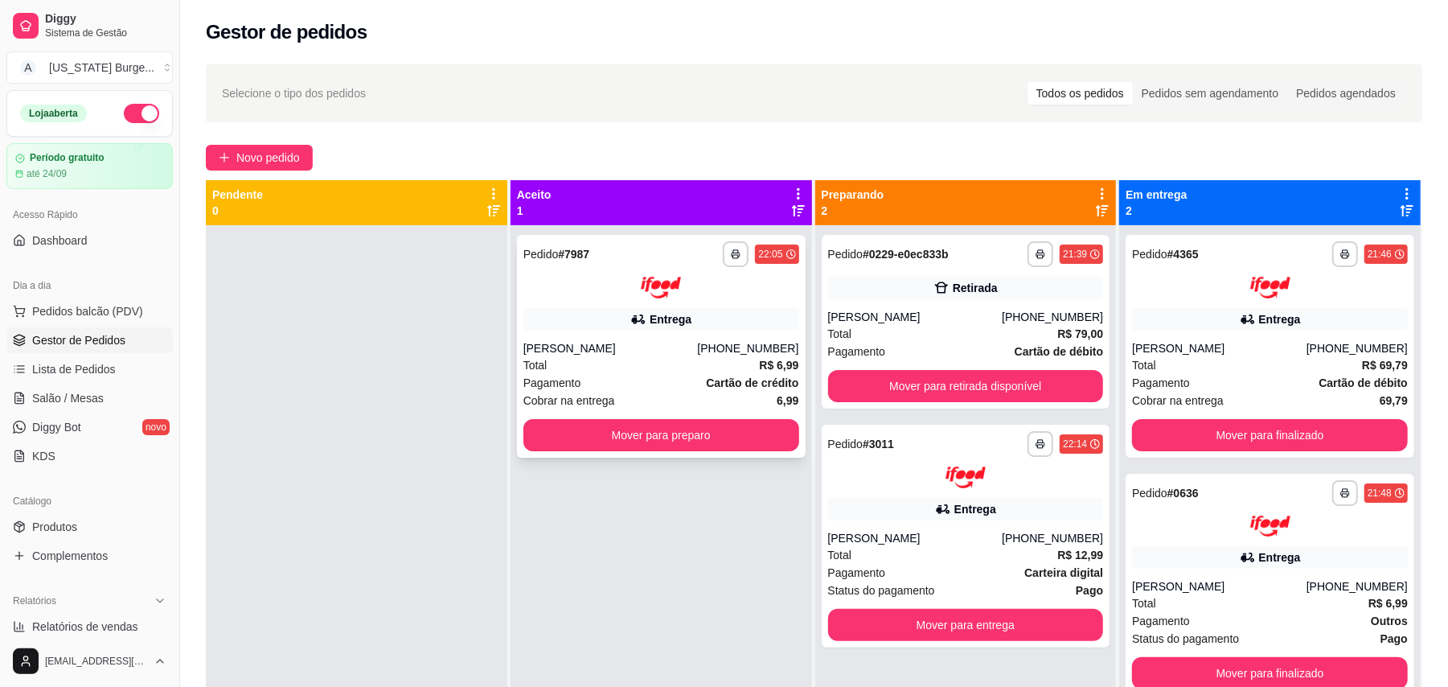
click at [625, 329] on div "Entrega" at bounding box center [662, 319] width 276 height 23
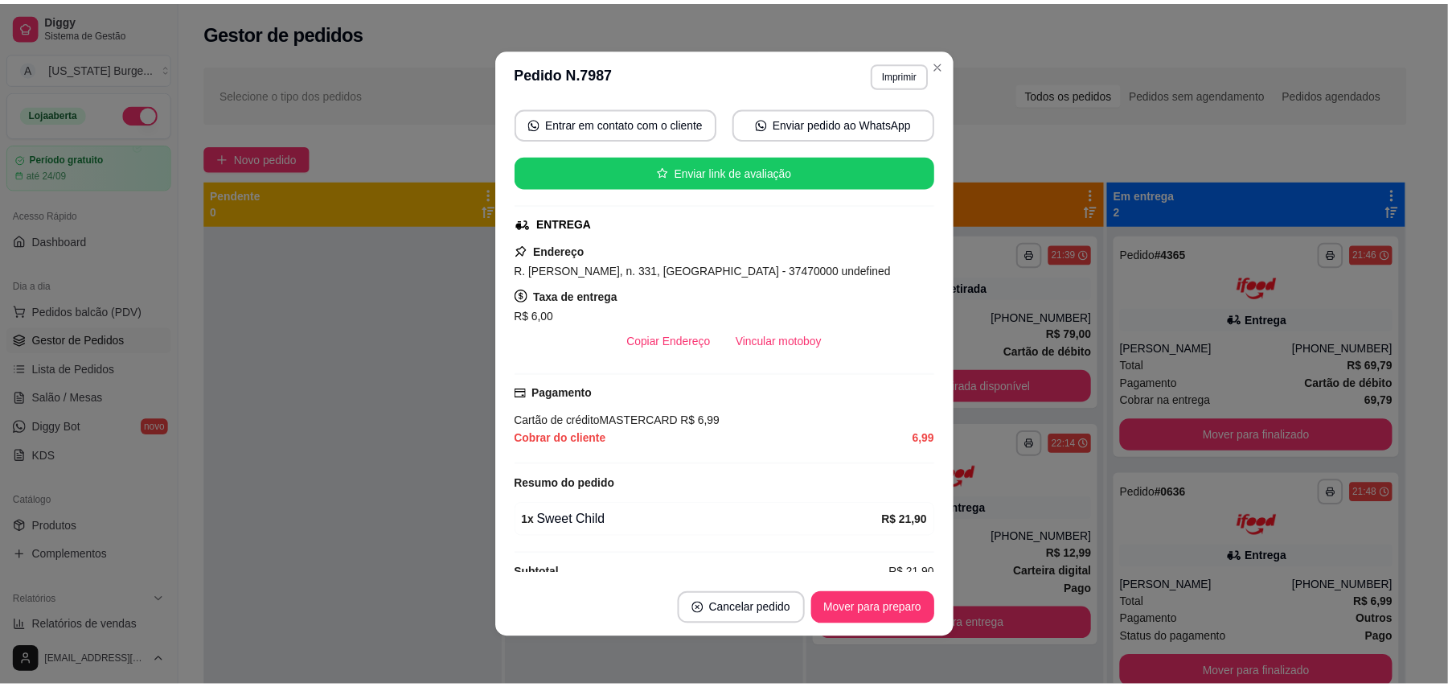
scroll to position [230, 0]
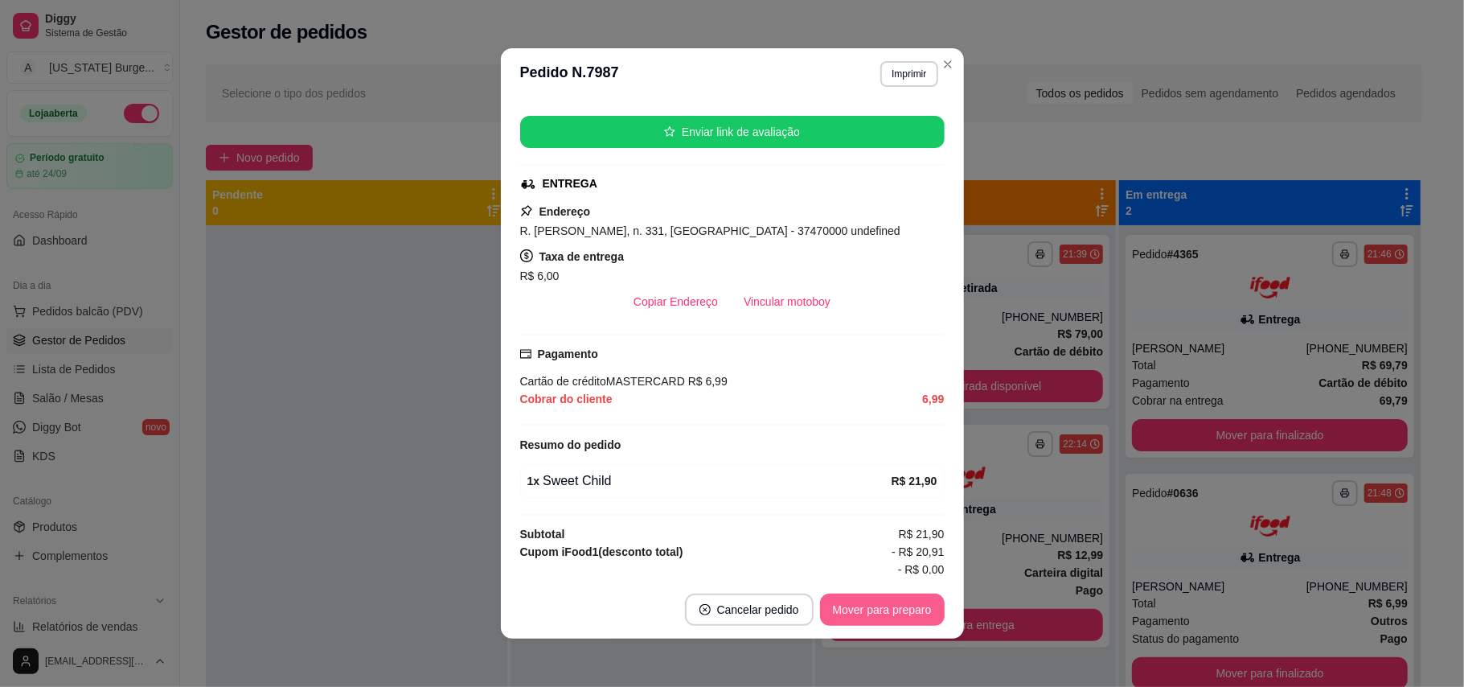
click at [880, 621] on button "Mover para preparo" at bounding box center [882, 610] width 125 height 32
click at [941, 55] on div "**********" at bounding box center [814, 471] width 1268 height 832
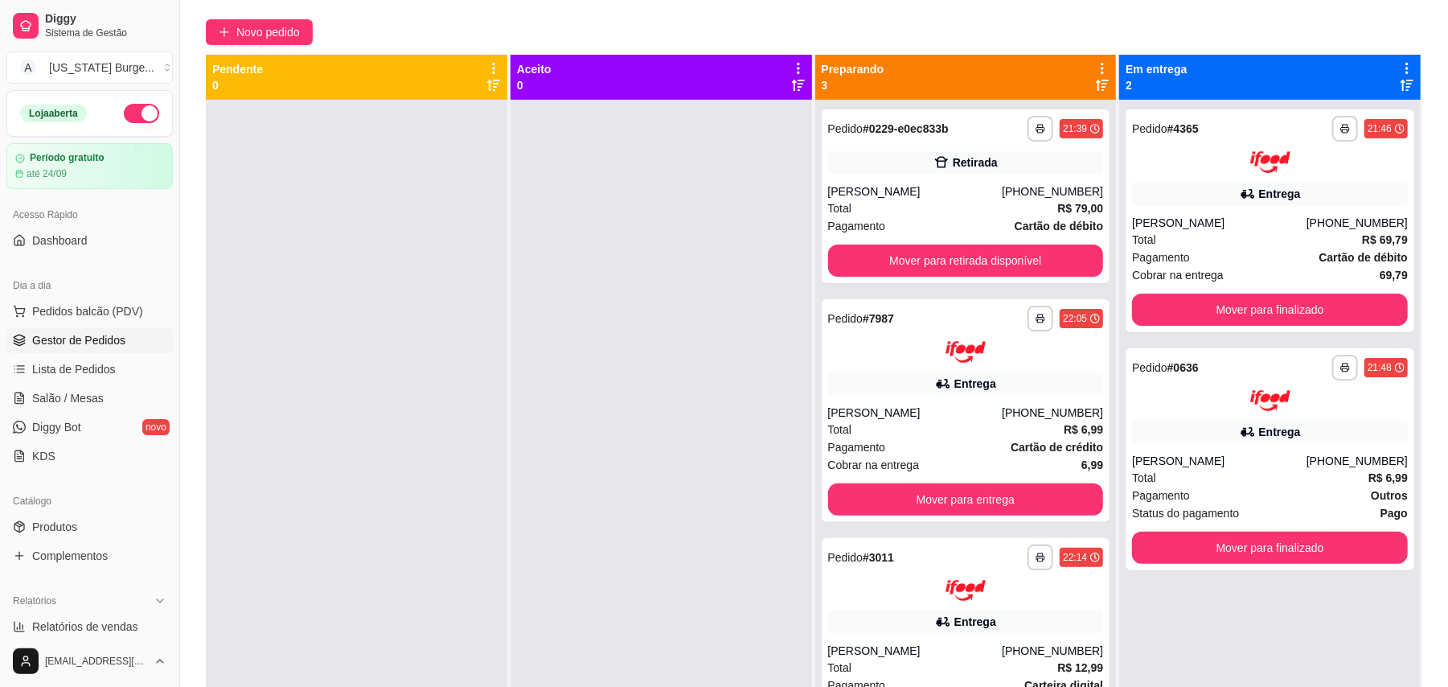
scroll to position [245, 0]
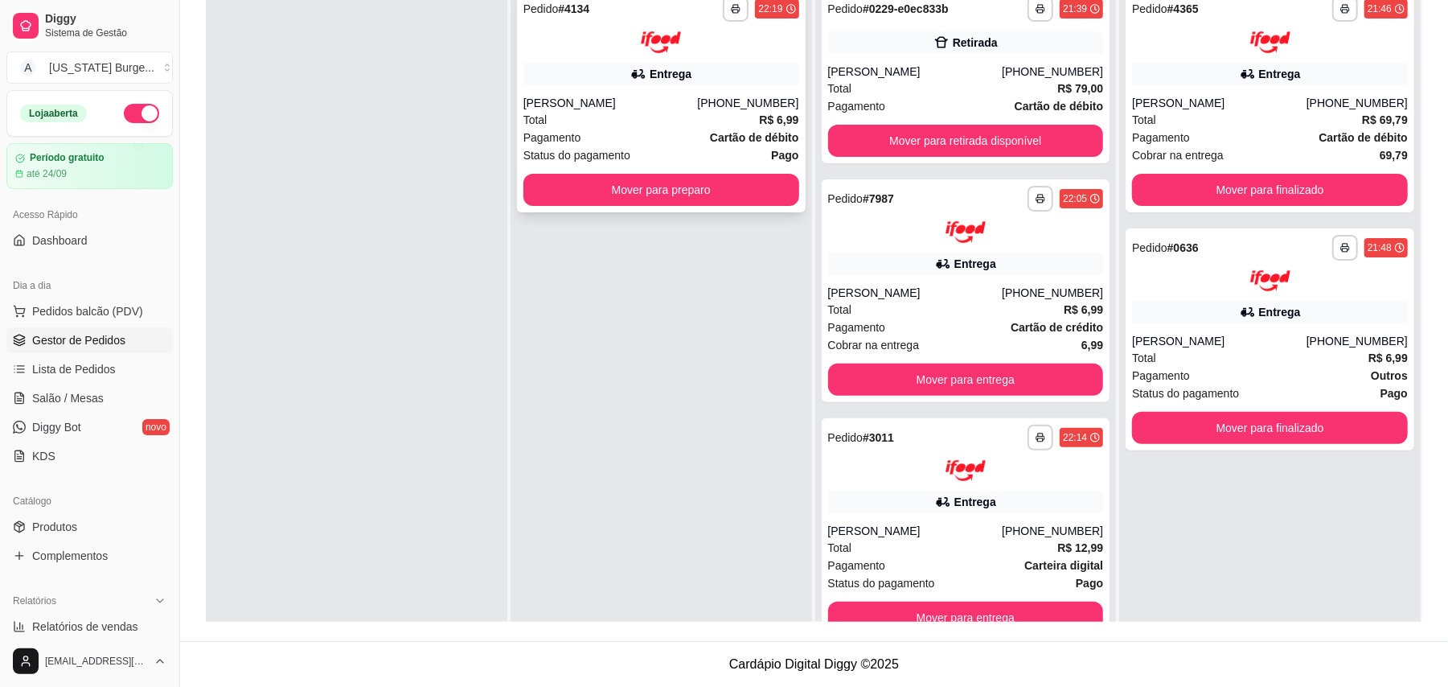
click at [625, 119] on div "Total R$ 6,99" at bounding box center [662, 120] width 276 height 18
click at [908, 290] on div "[PERSON_NAME]" at bounding box center [915, 293] width 175 height 16
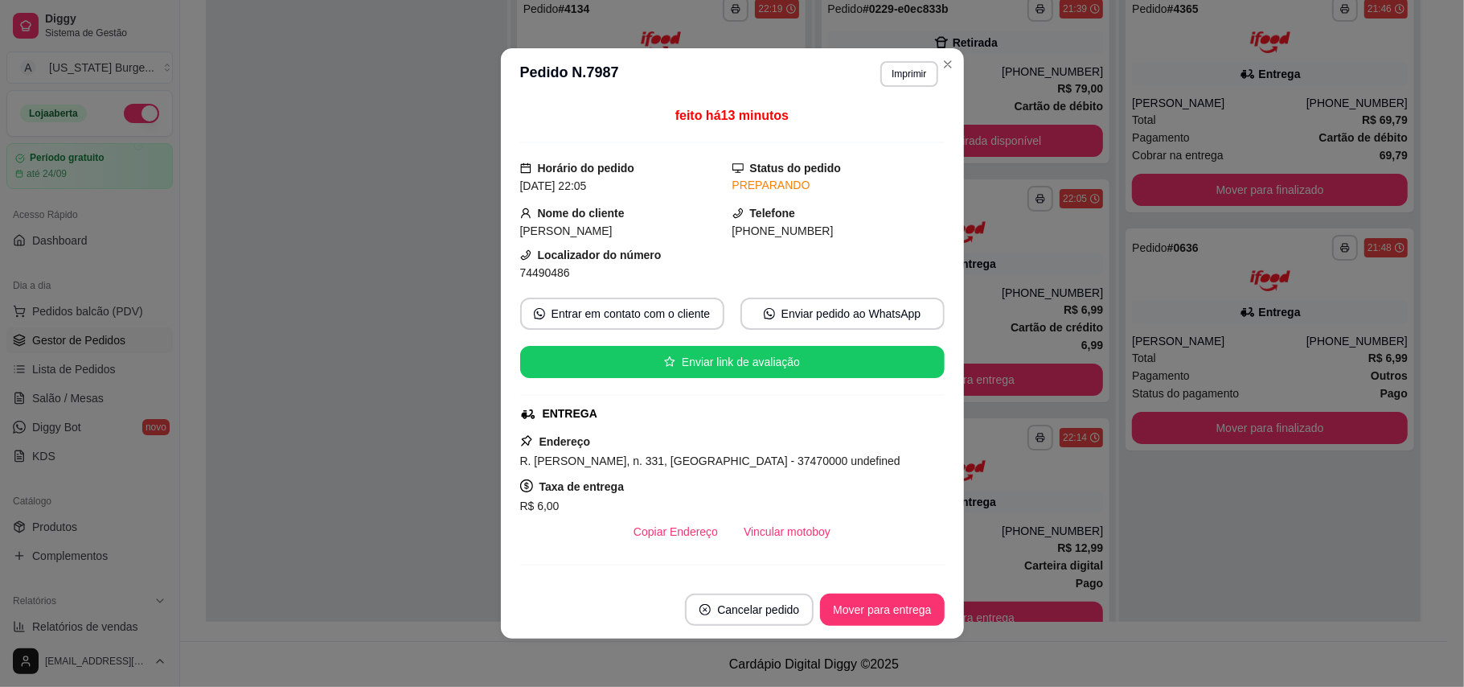
click at [937, 78] on header "**********" at bounding box center [732, 73] width 463 height 51
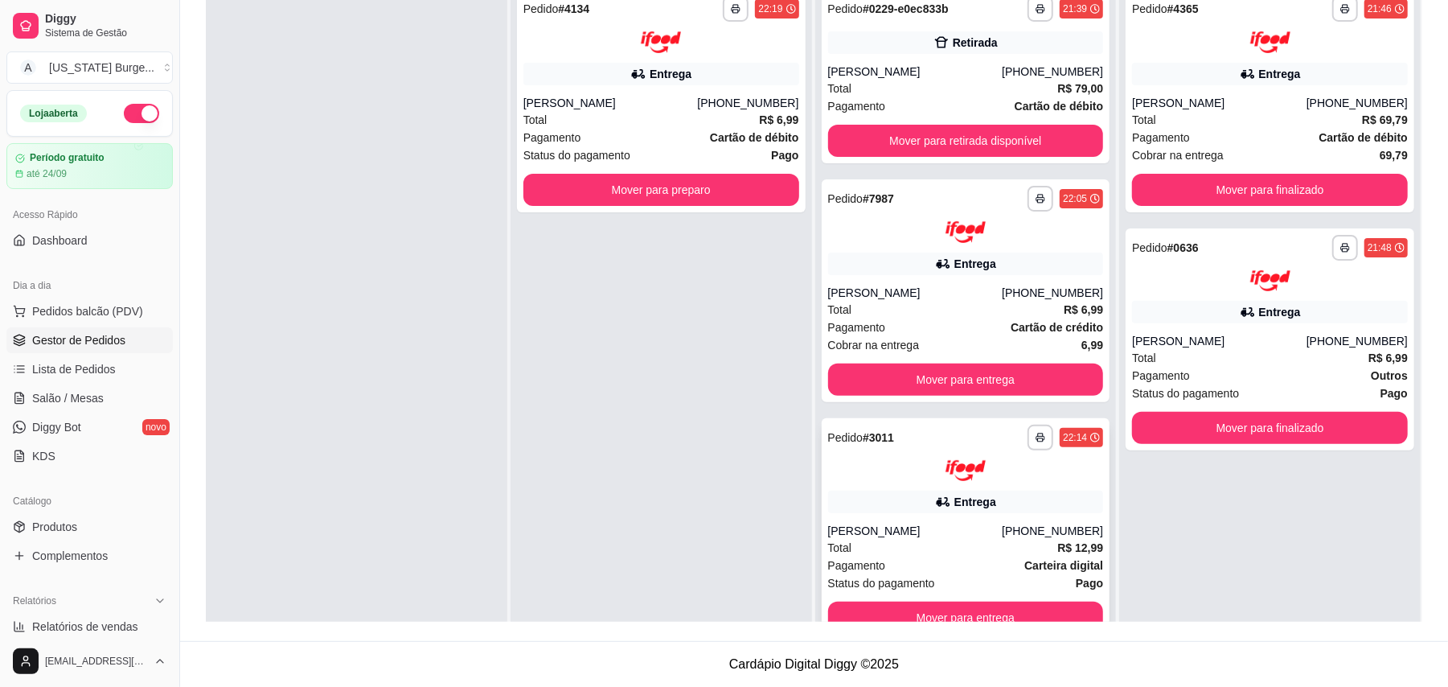
click at [902, 508] on div "Entrega" at bounding box center [966, 502] width 276 height 23
click at [688, 129] on div "Pagamento Cartão de débito" at bounding box center [662, 138] width 276 height 18
click at [902, 290] on div "[PERSON_NAME]" at bounding box center [915, 293] width 175 height 16
click at [950, 550] on div "Total R$ 12,99" at bounding box center [966, 548] width 276 height 18
click at [1287, 191] on button "Mover para finalizado" at bounding box center [1270, 190] width 276 height 32
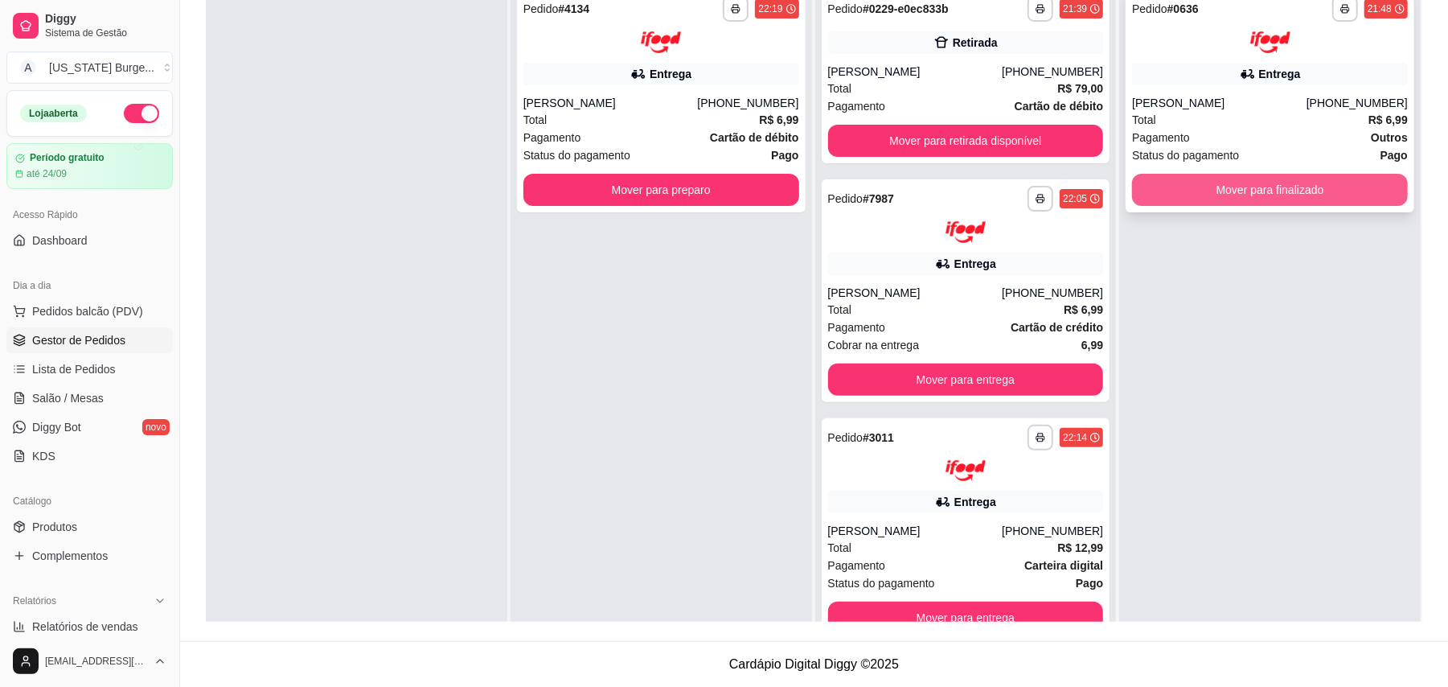
click at [1287, 191] on button "Mover para finalizado" at bounding box center [1270, 190] width 276 height 32
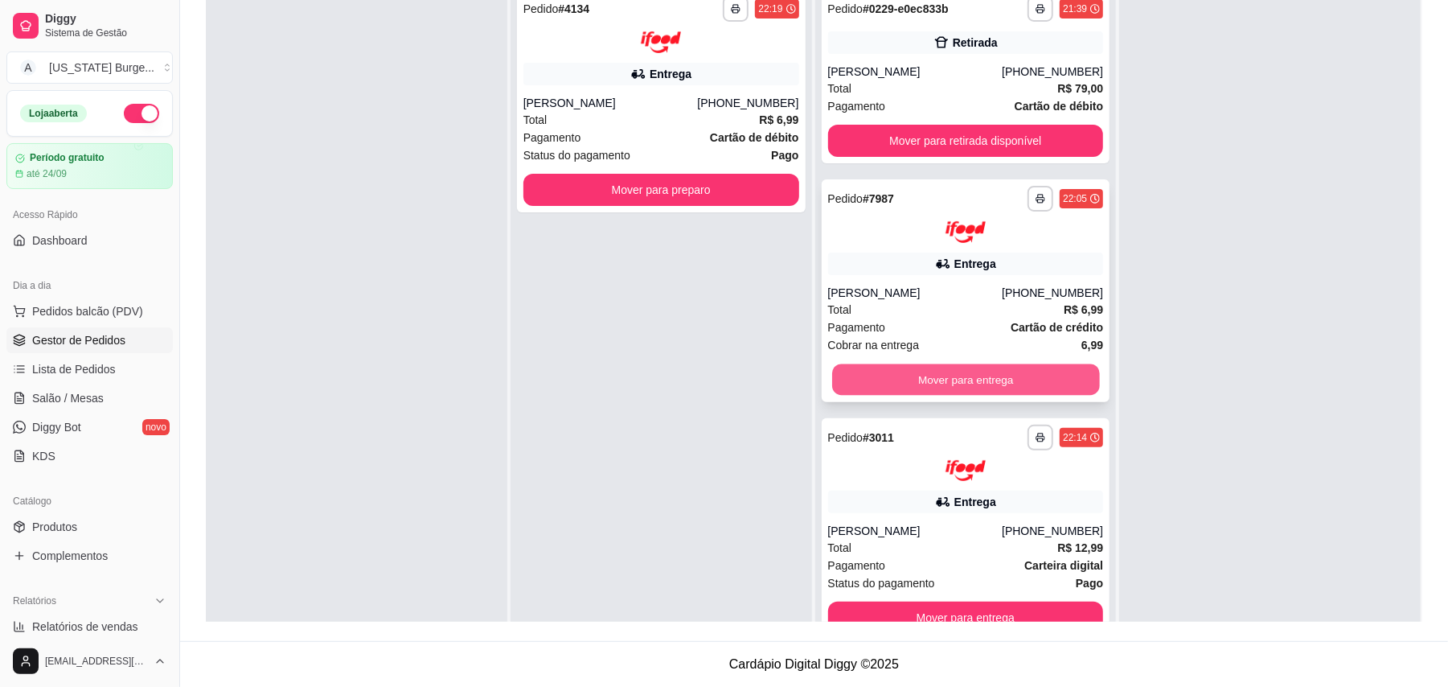
click at [952, 387] on button "Mover para entrega" at bounding box center [965, 379] width 267 height 31
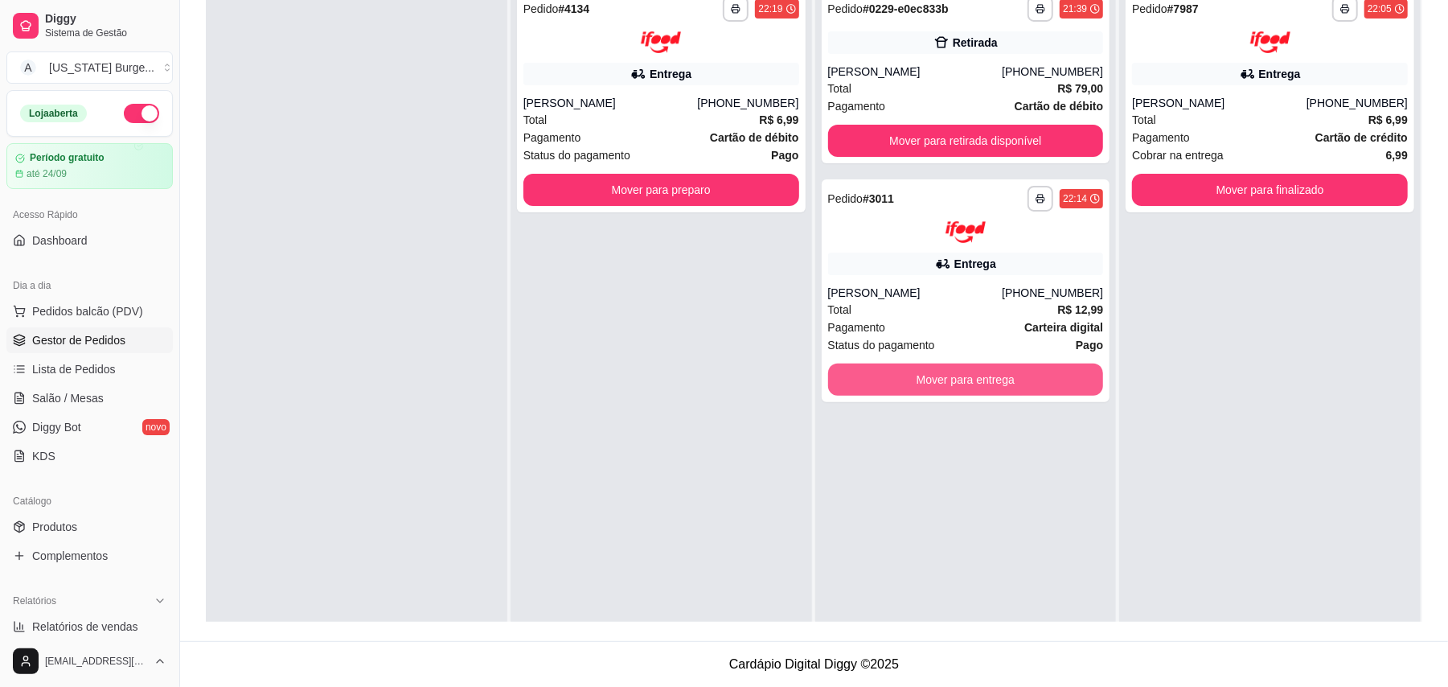
click at [952, 387] on button "Mover para entrega" at bounding box center [966, 380] width 276 height 32
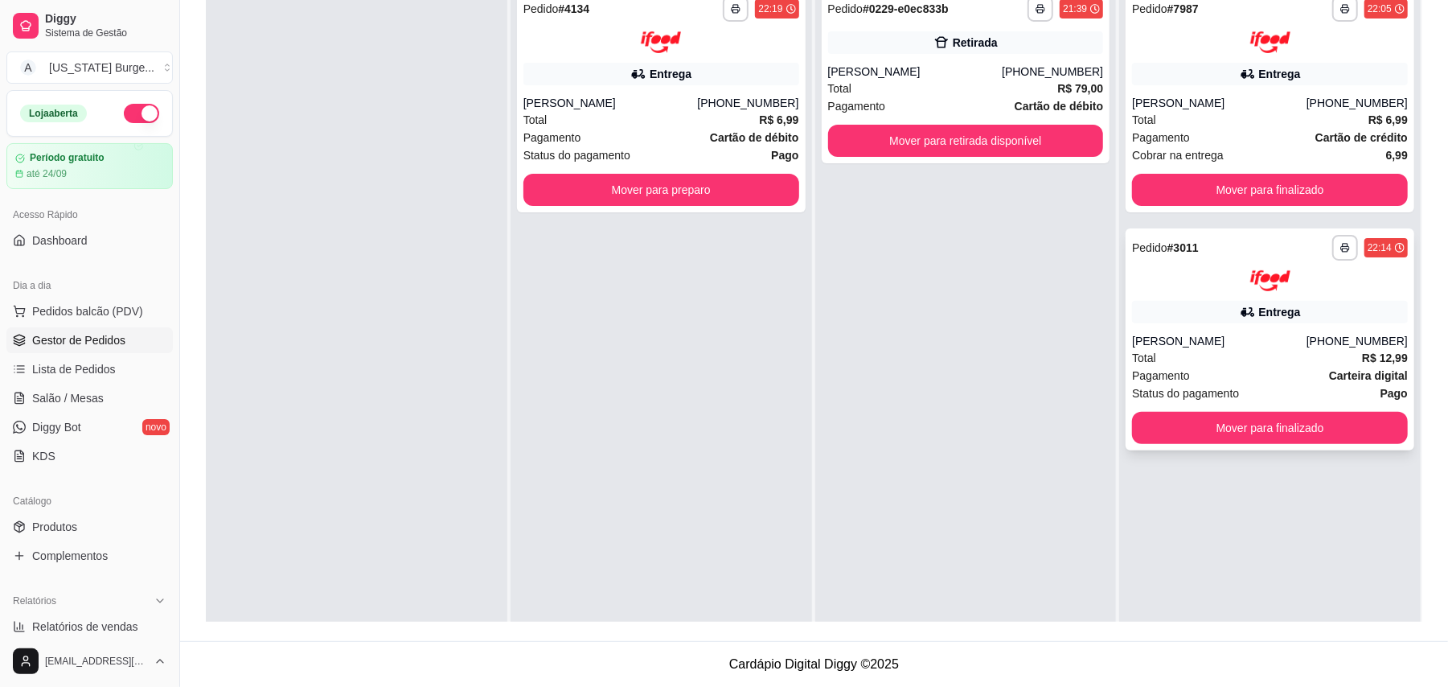
click at [1201, 310] on div "Entrega" at bounding box center [1270, 312] width 276 height 23
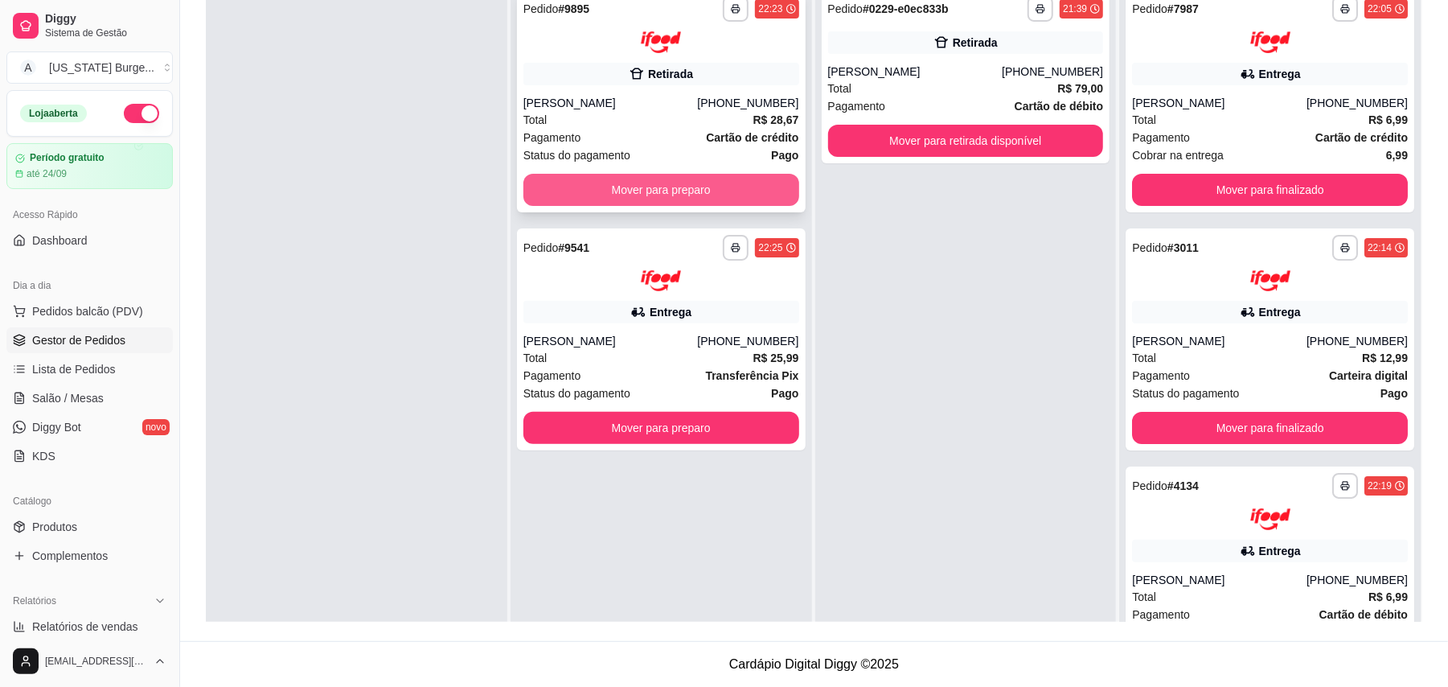
click at [692, 179] on button "Mover para preparo" at bounding box center [662, 190] width 276 height 32
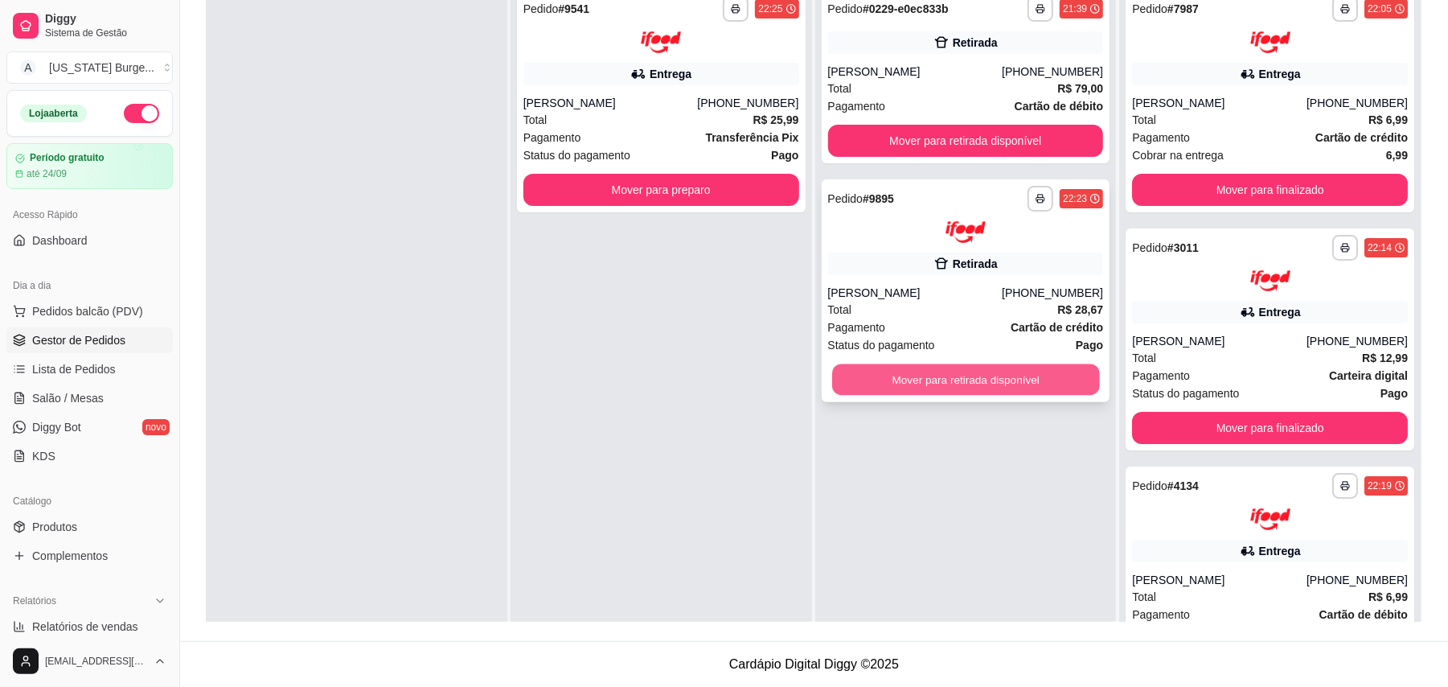
click at [861, 374] on button "Mover para retirada disponível" at bounding box center [965, 379] width 267 height 31
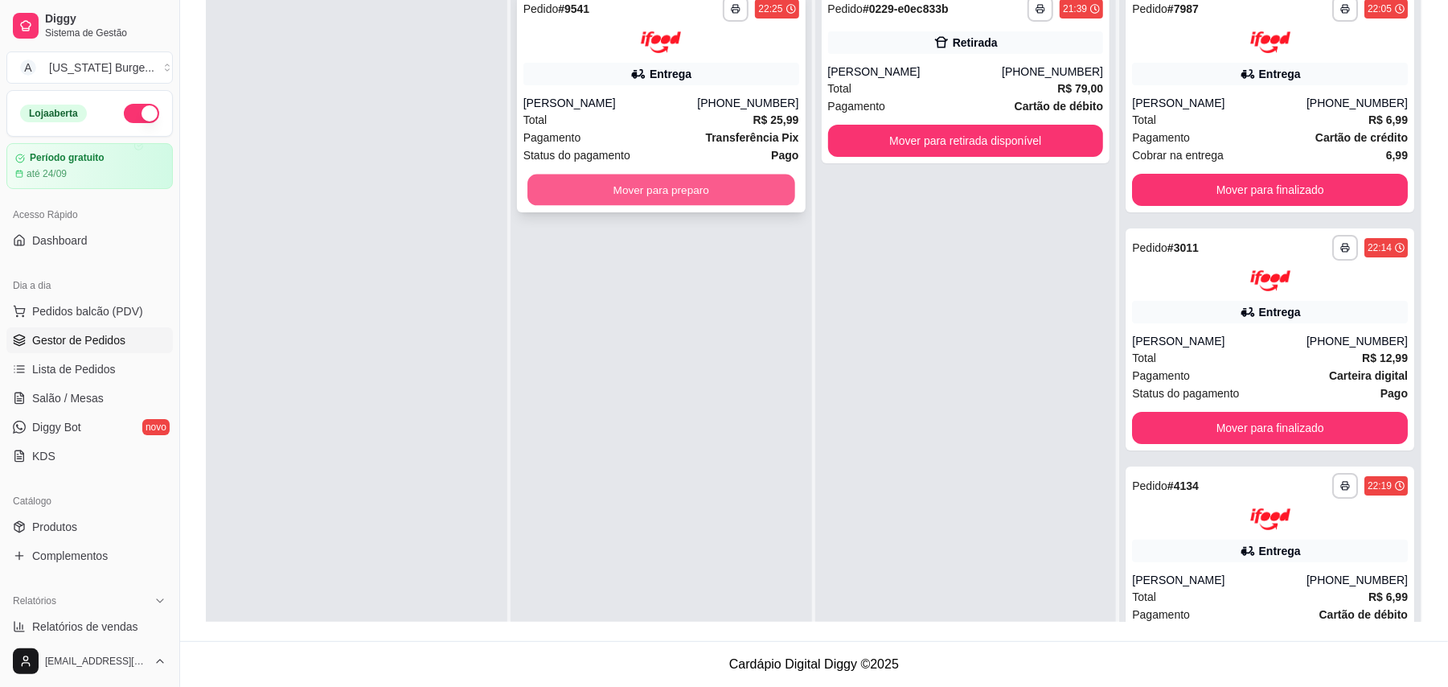
click at [688, 193] on button "Mover para preparo" at bounding box center [661, 189] width 267 height 31
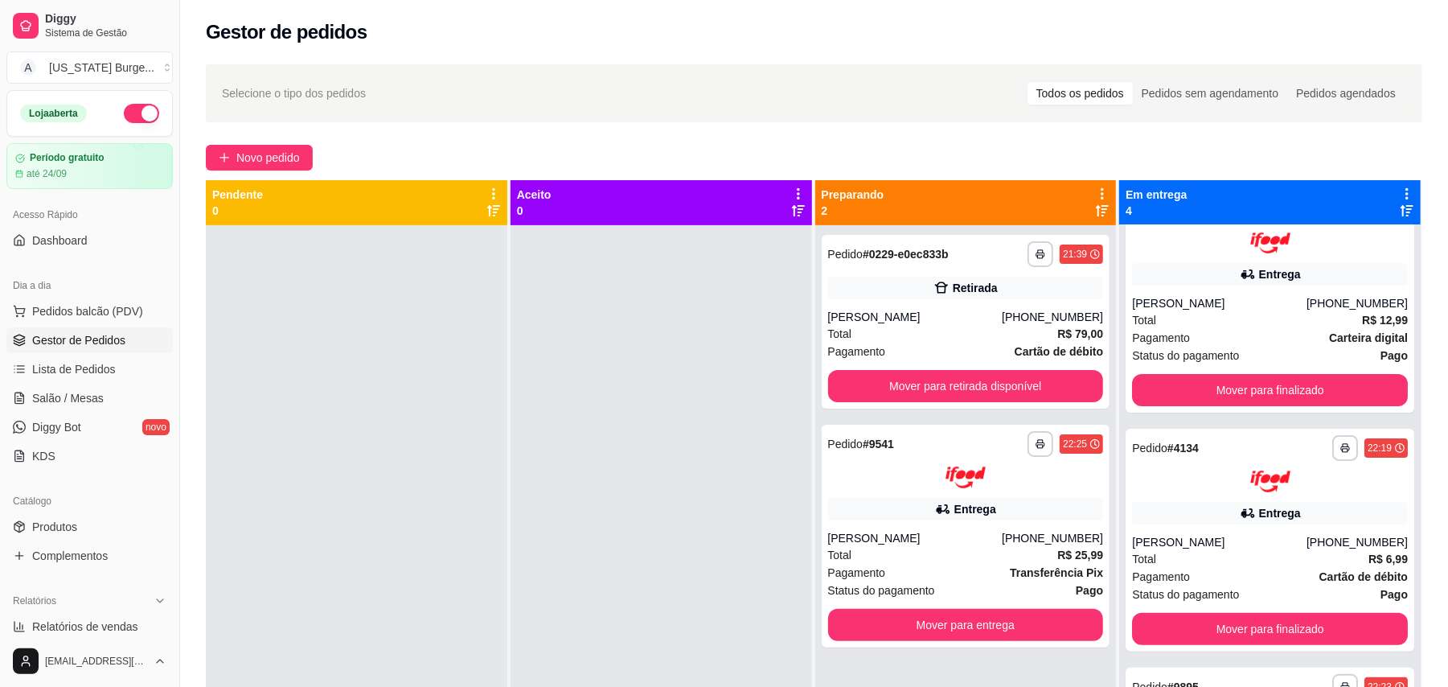
scroll to position [0, 0]
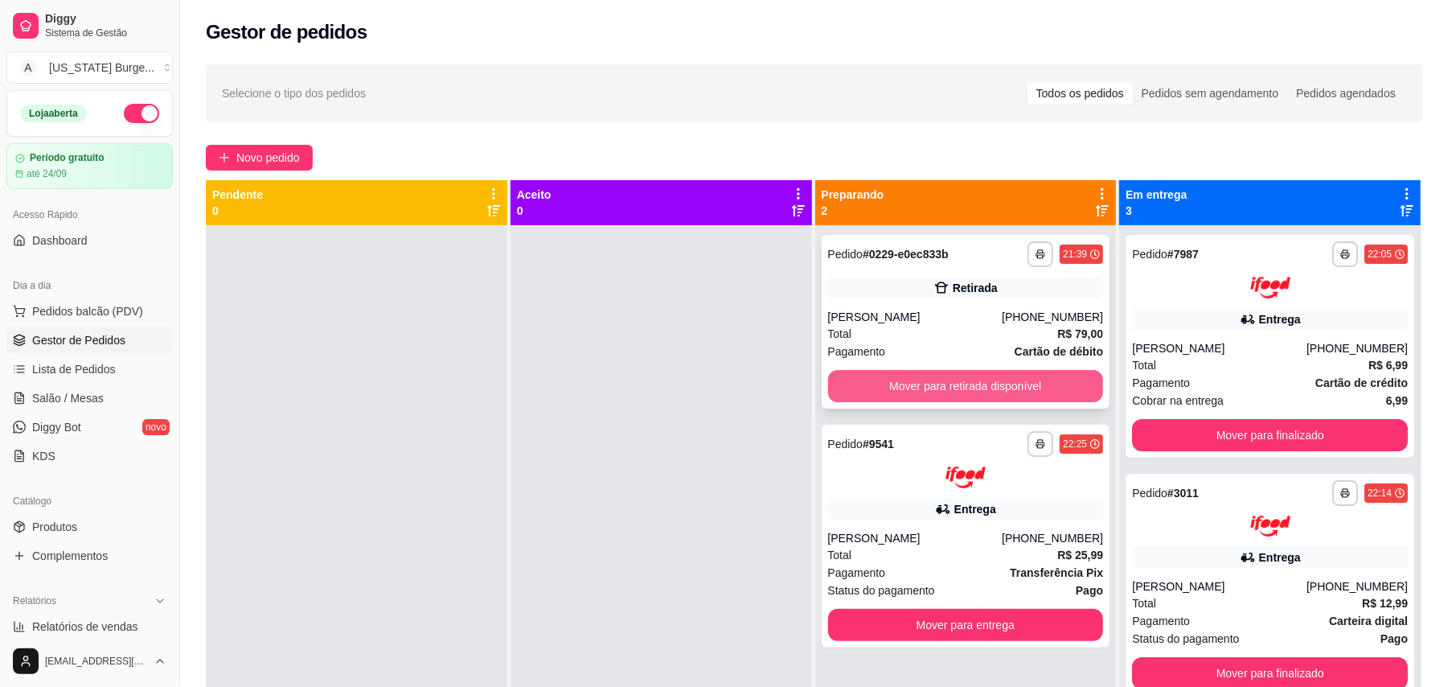
click at [1027, 378] on button "Mover para retirada disponível" at bounding box center [966, 386] width 276 height 32
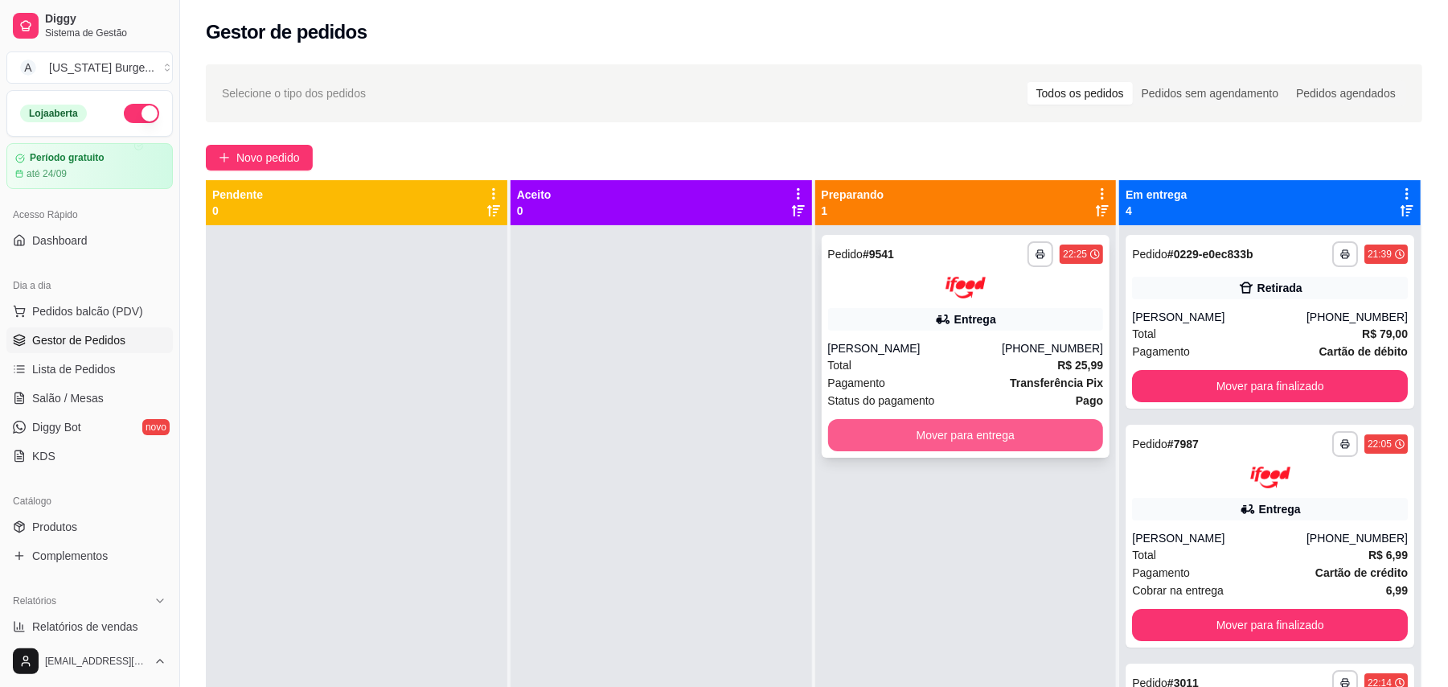
click at [963, 419] on button "Mover para entrega" at bounding box center [966, 435] width 276 height 32
click at [999, 439] on button "Mover para entrega" at bounding box center [965, 434] width 267 height 31
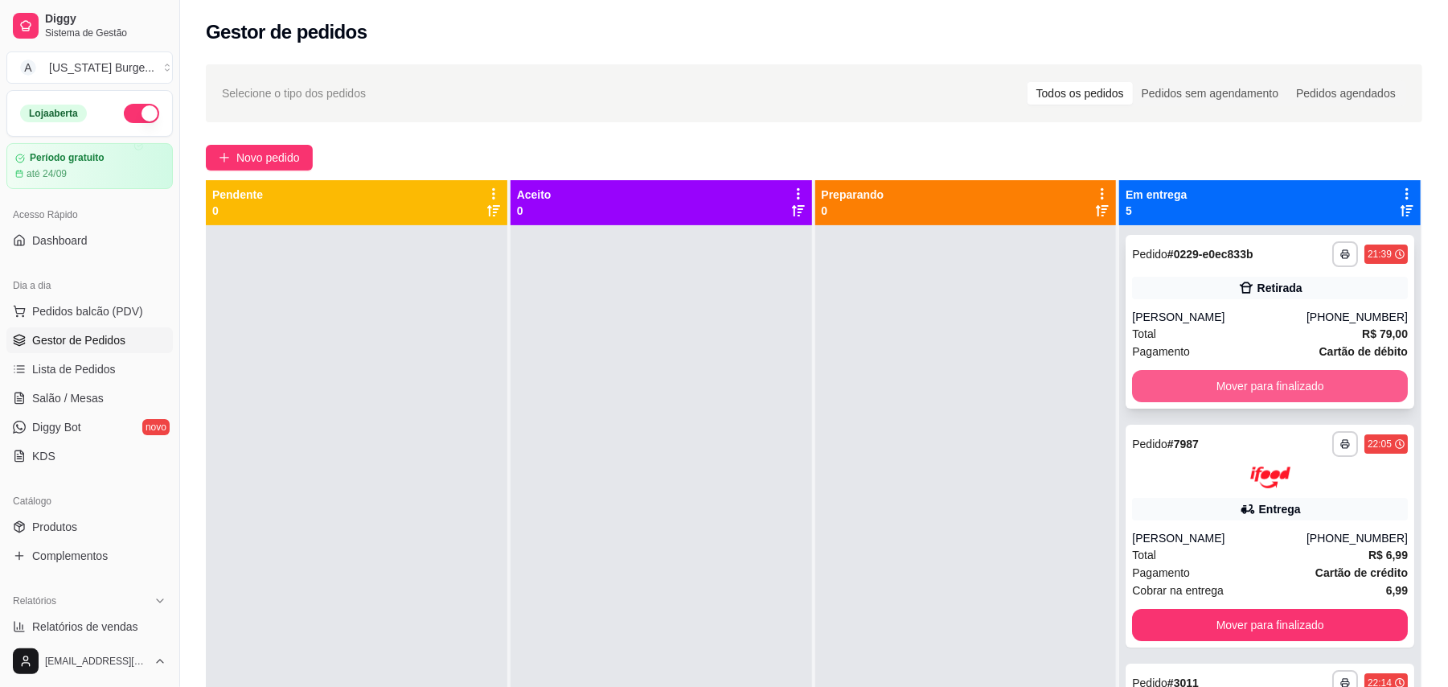
click at [1268, 387] on button "Mover para finalizado" at bounding box center [1270, 386] width 276 height 32
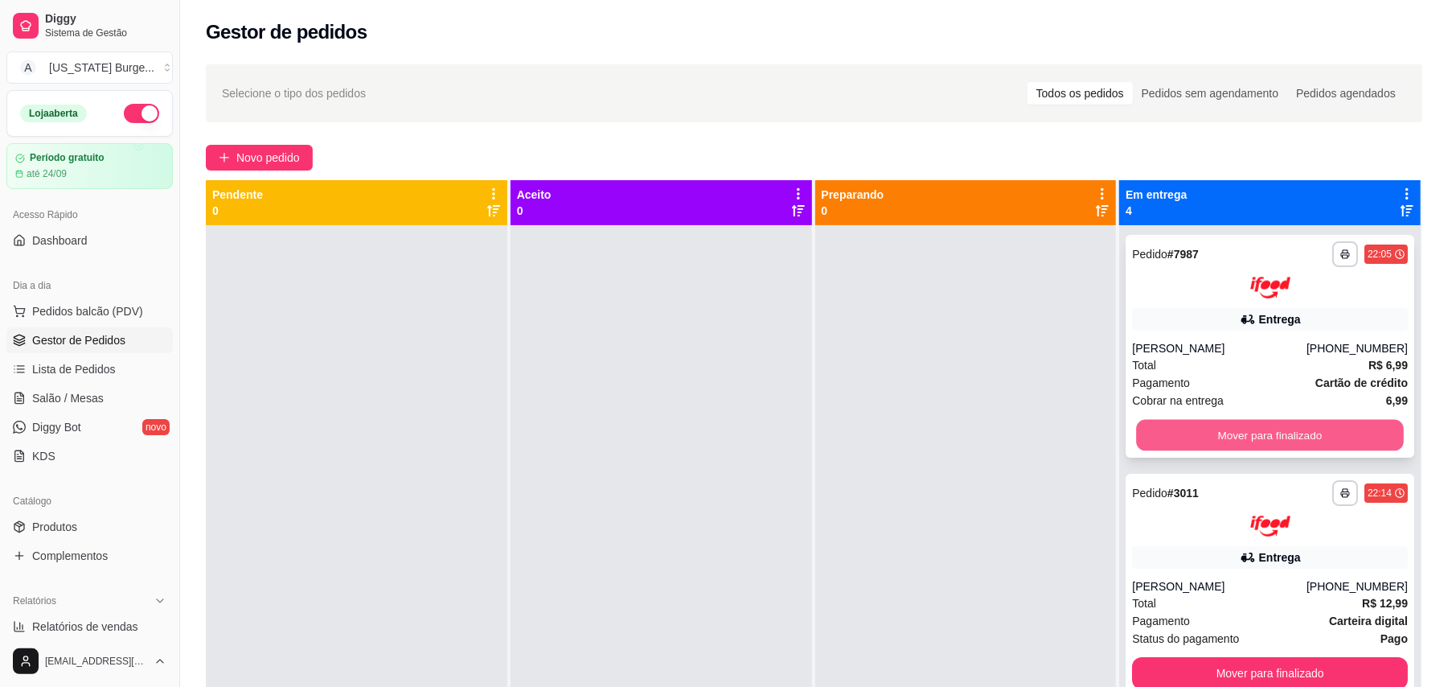
click at [1210, 425] on button "Mover para finalizado" at bounding box center [1269, 434] width 267 height 31
click at [1210, 425] on button "Mover para finalizado" at bounding box center [1270, 435] width 276 height 32
click at [1210, 425] on button "Mover para finalizado" at bounding box center [1269, 434] width 267 height 31
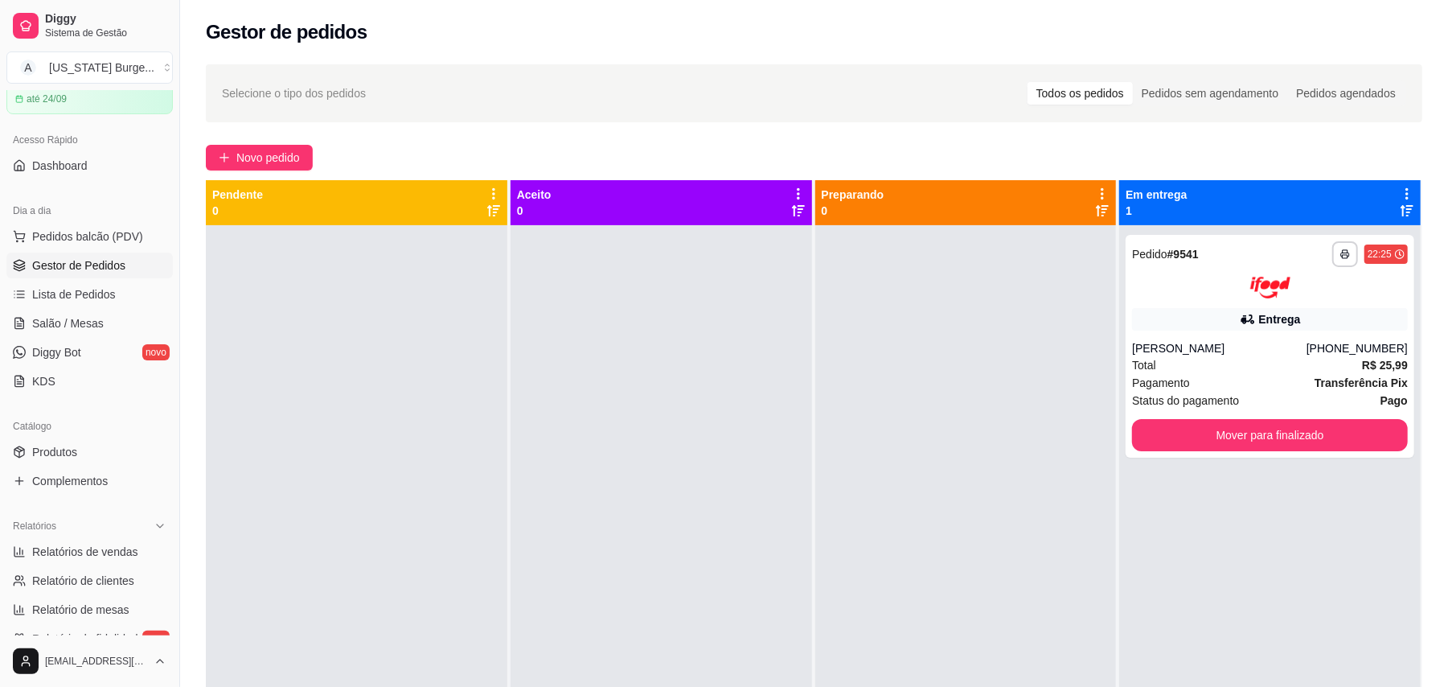
scroll to position [71, 0]
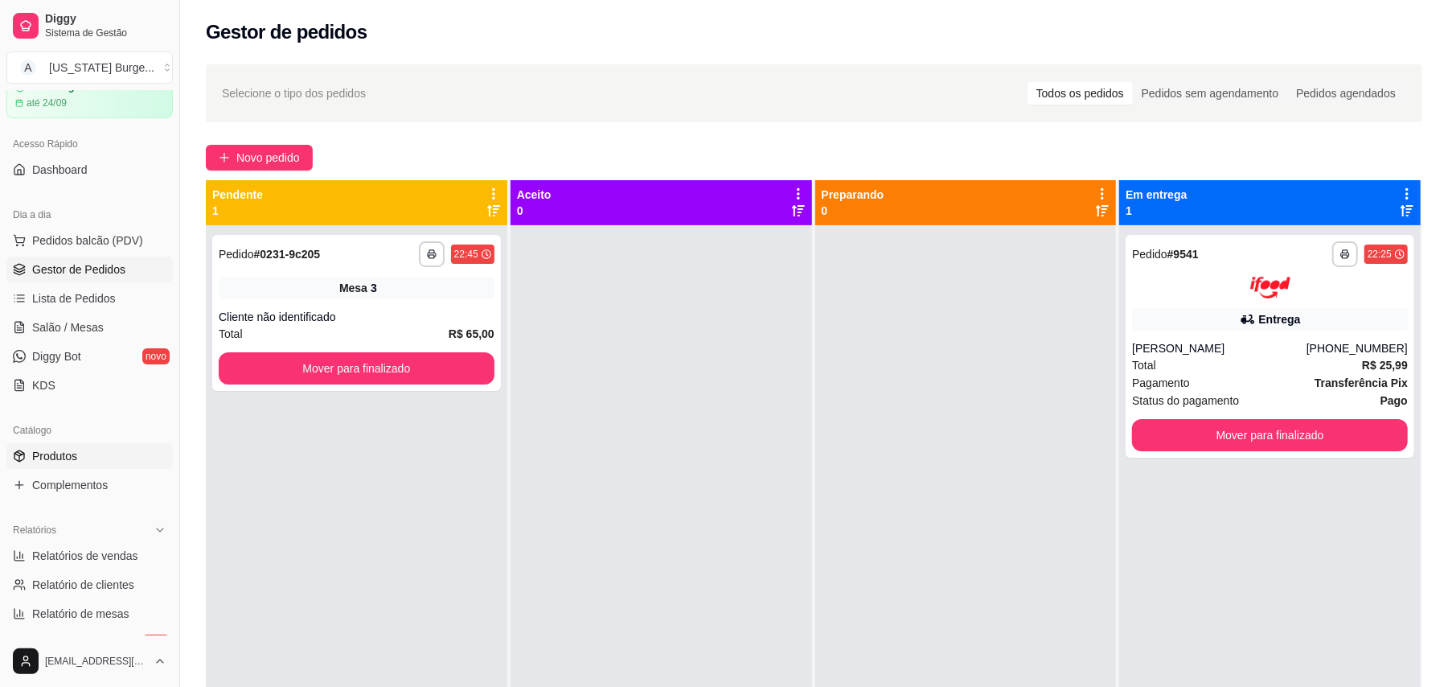
click at [53, 455] on span "Produtos" at bounding box center [54, 456] width 45 height 16
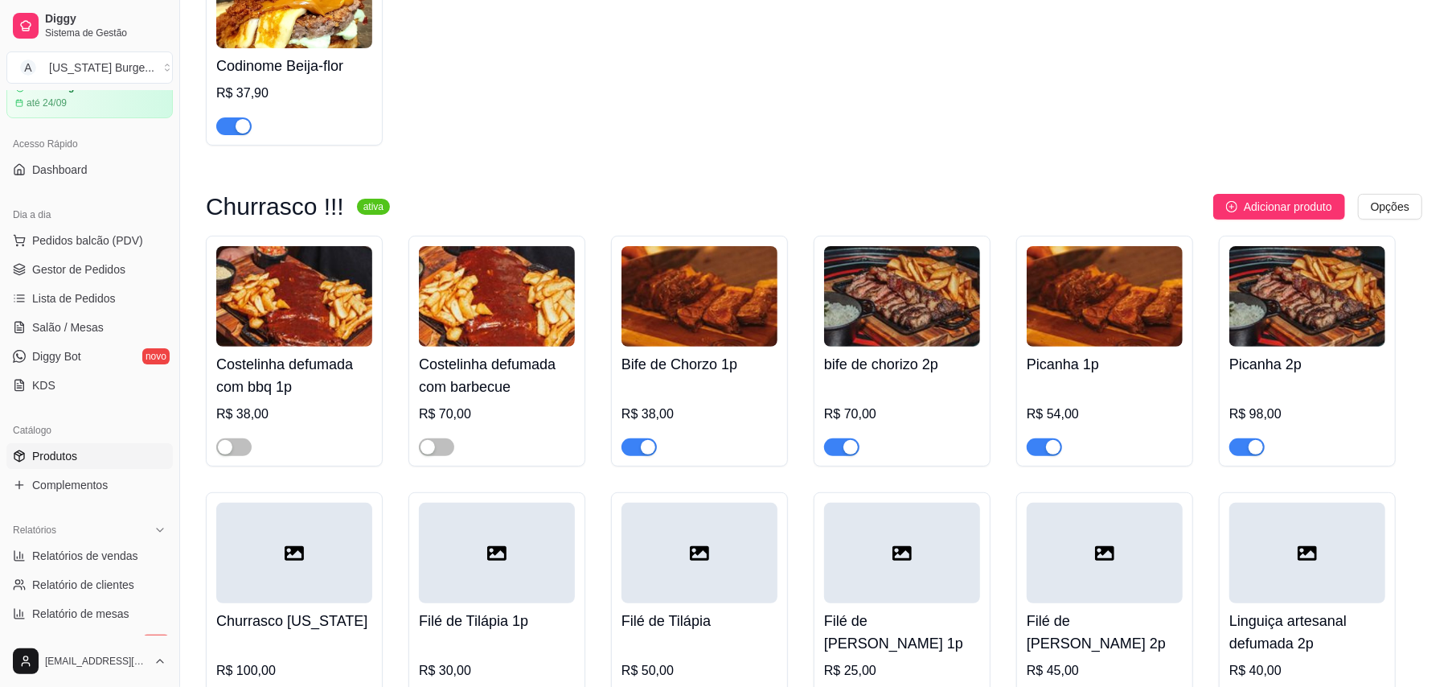
scroll to position [277, 0]
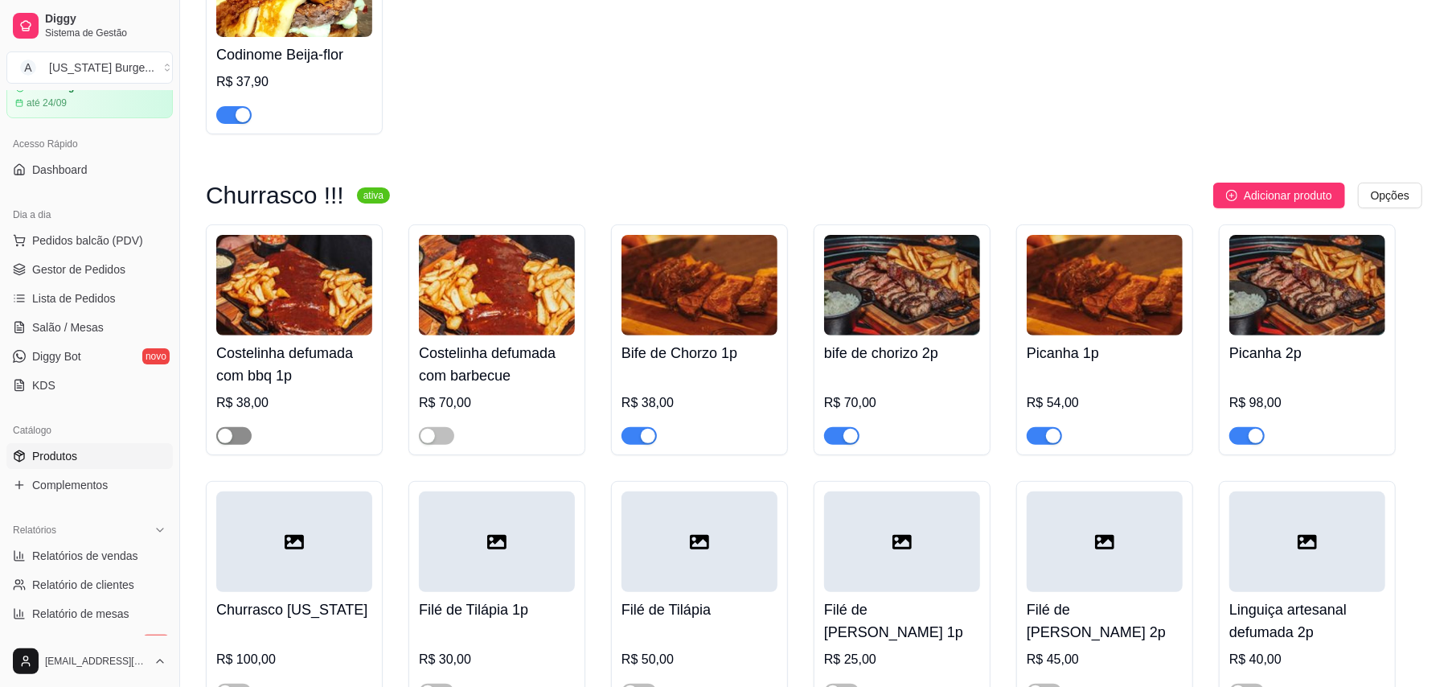
click at [239, 432] on span "button" at bounding box center [233, 436] width 35 height 18
click at [91, 27] on span "Sistema de Gestão" at bounding box center [105, 33] width 121 height 13
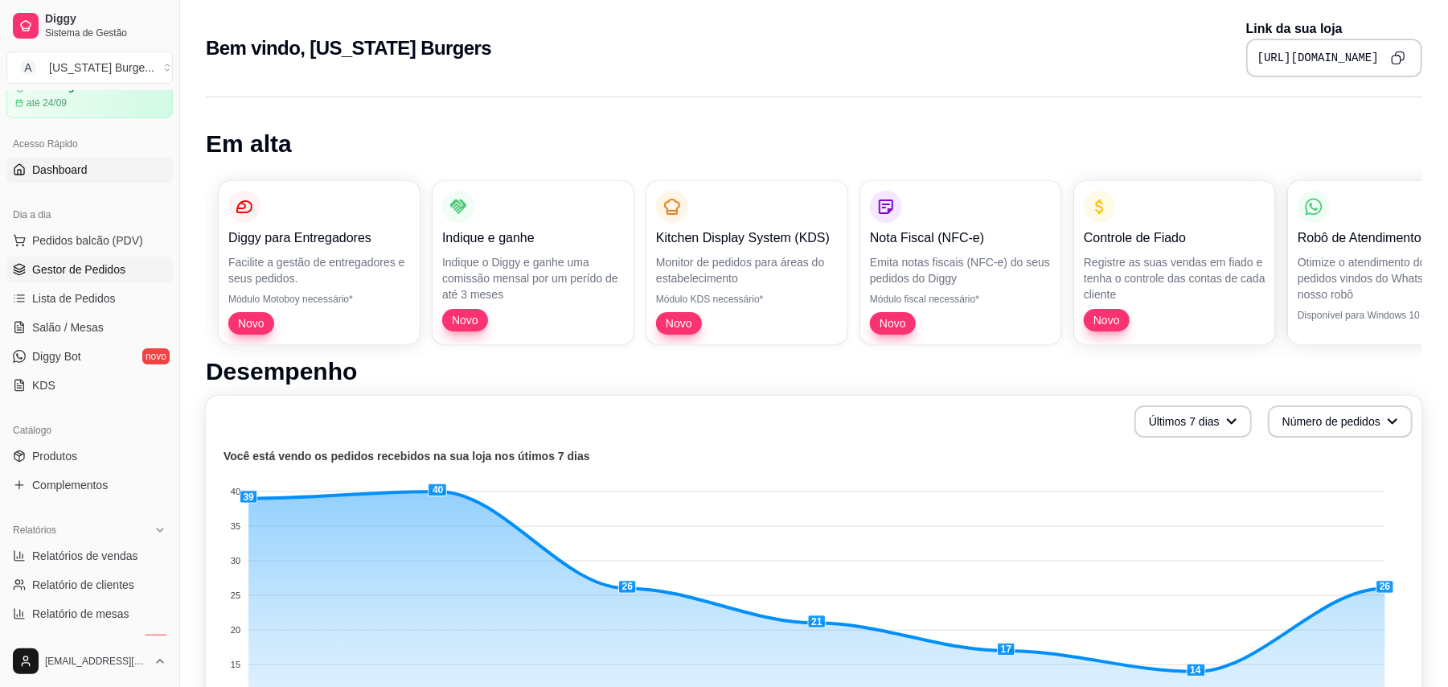
click at [81, 272] on span "Gestor de Pedidos" at bounding box center [78, 269] width 93 height 16
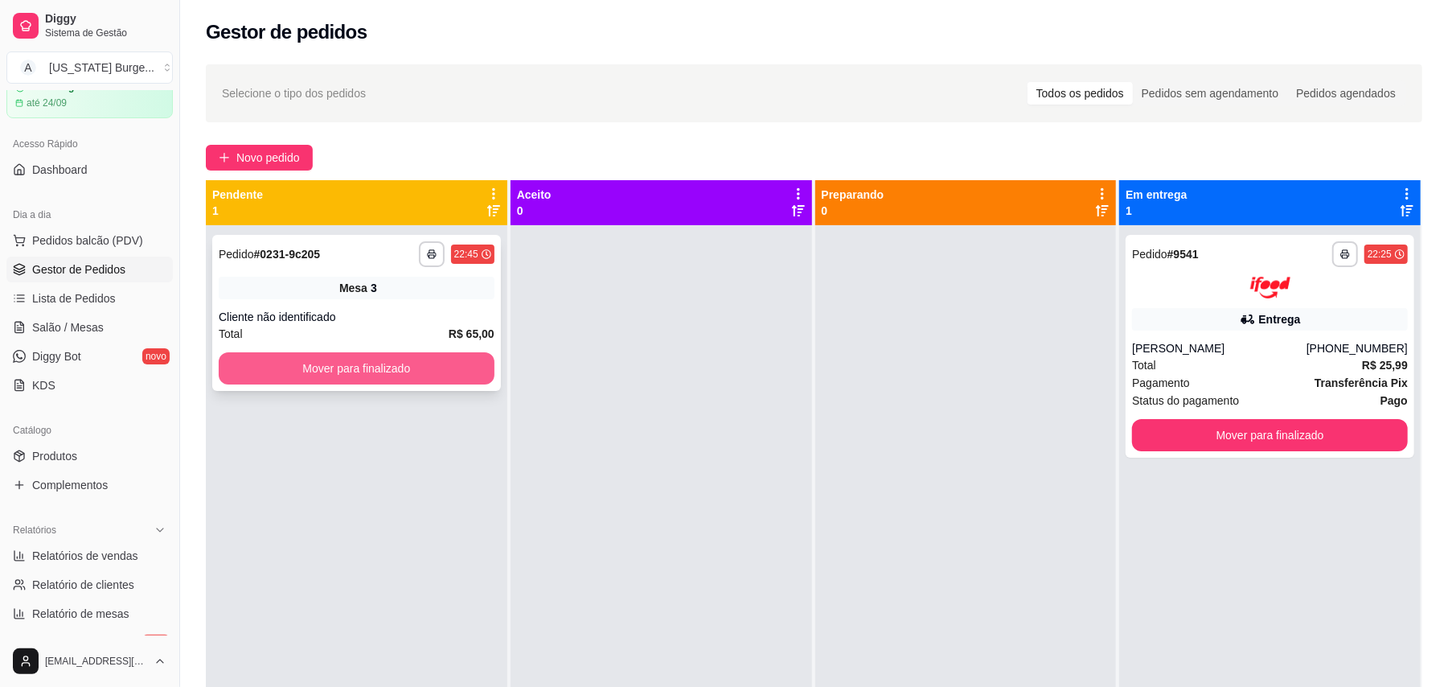
click at [306, 361] on button "Mover para finalizado" at bounding box center [357, 368] width 276 height 32
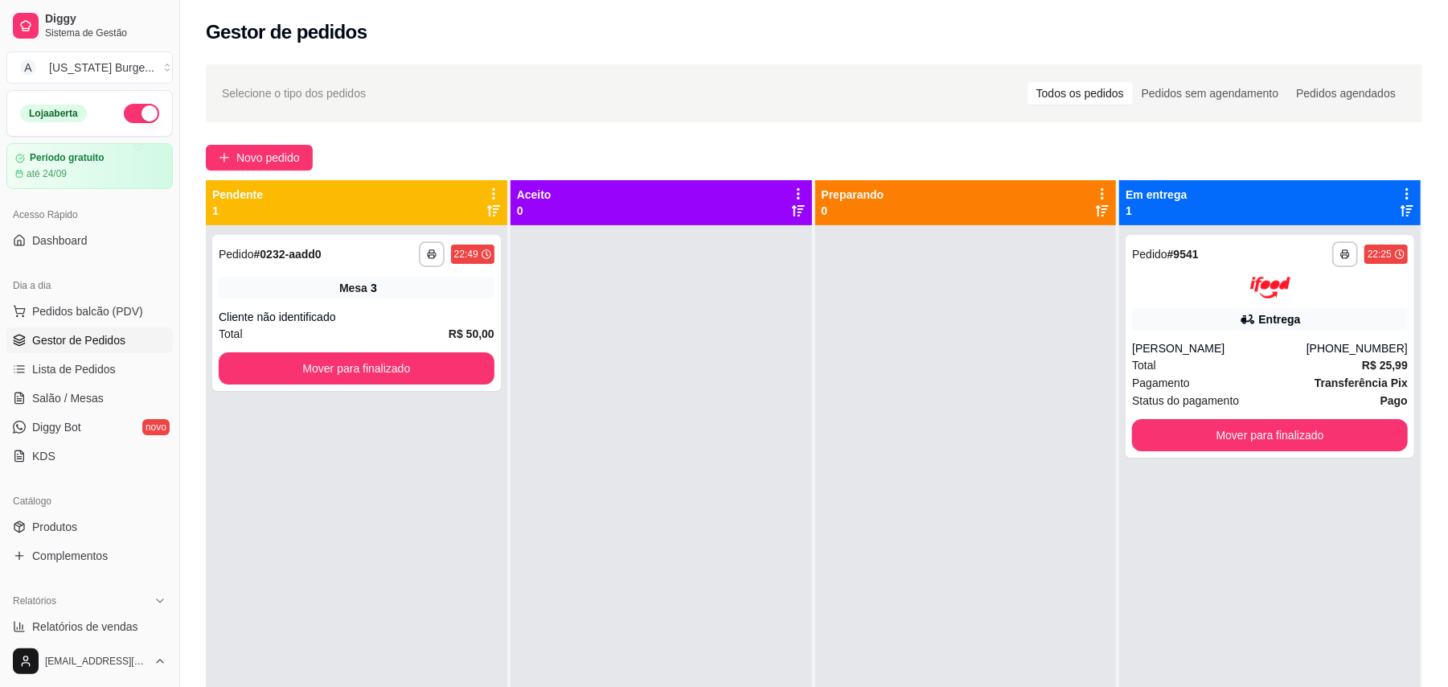
click at [124, 117] on button "button" at bounding box center [141, 113] width 35 height 19
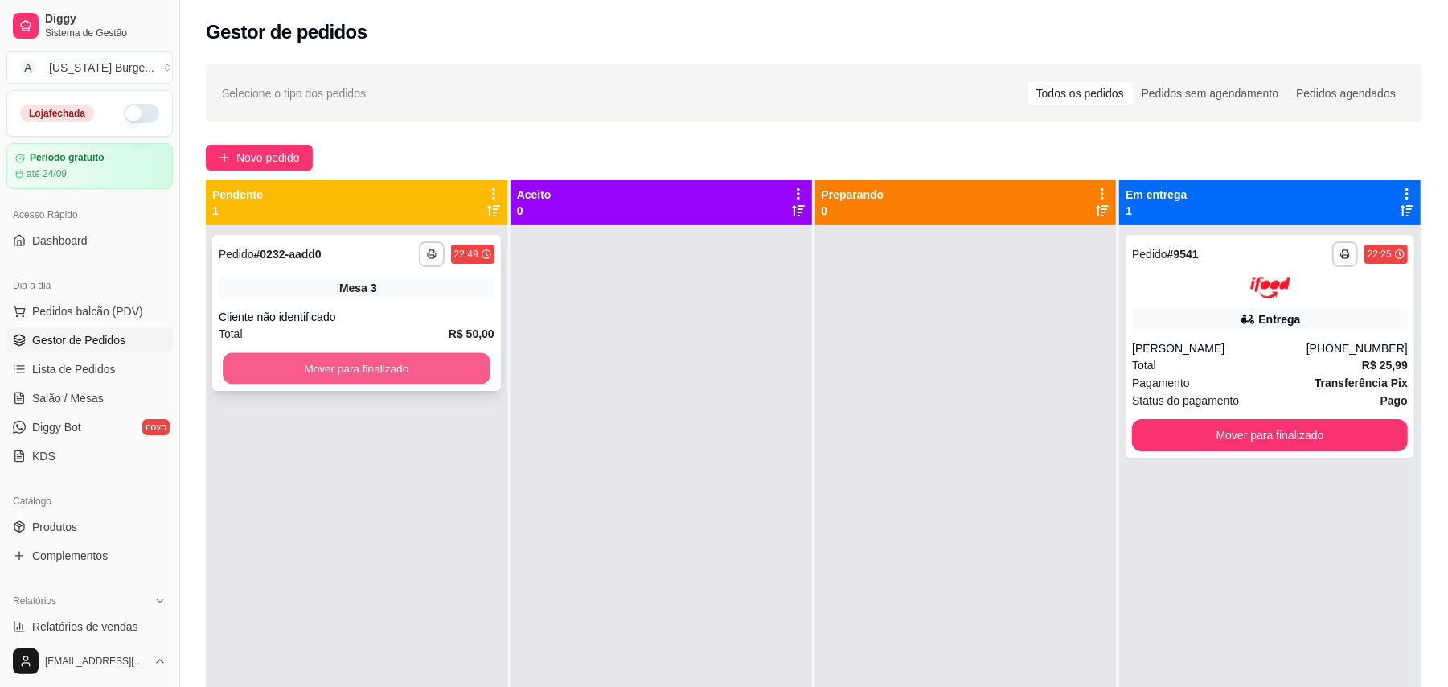
click at [425, 360] on button "Mover para finalizado" at bounding box center [356, 368] width 267 height 31
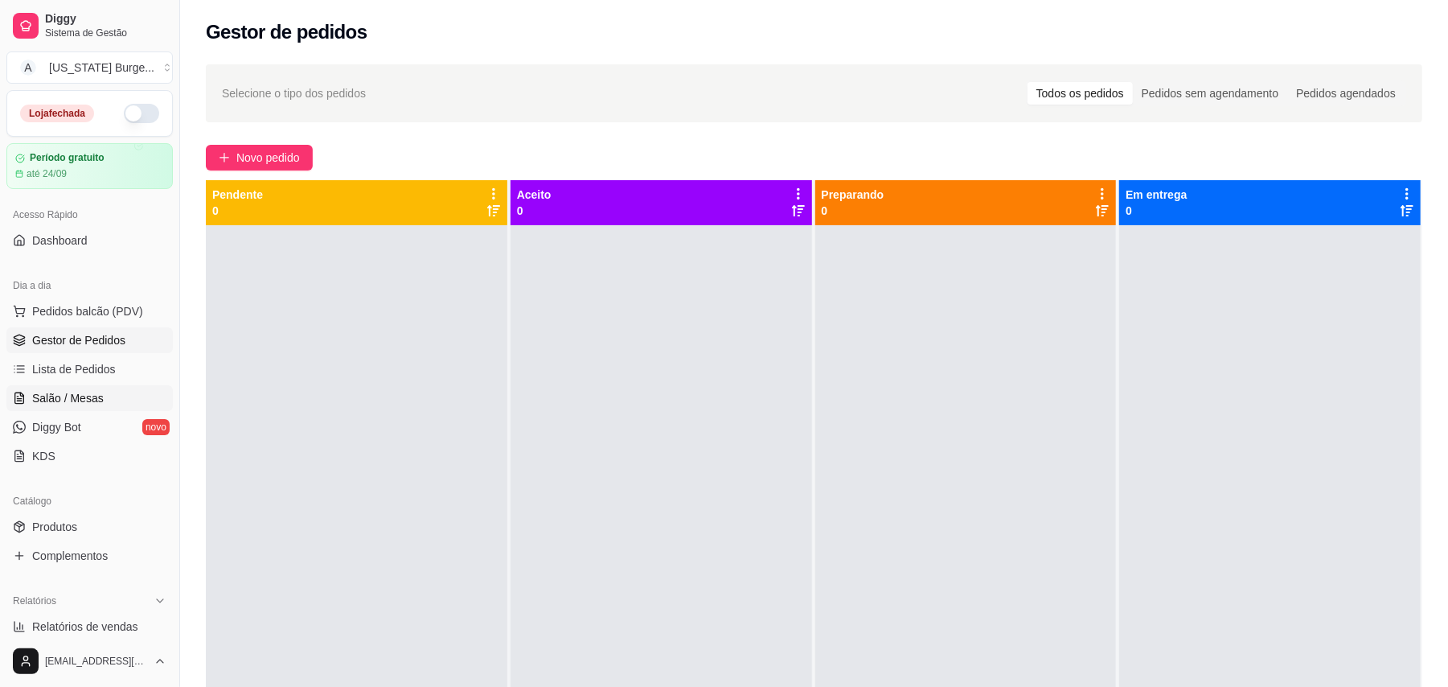
click at [50, 392] on span "Salão / Mesas" at bounding box center [68, 398] width 72 height 16
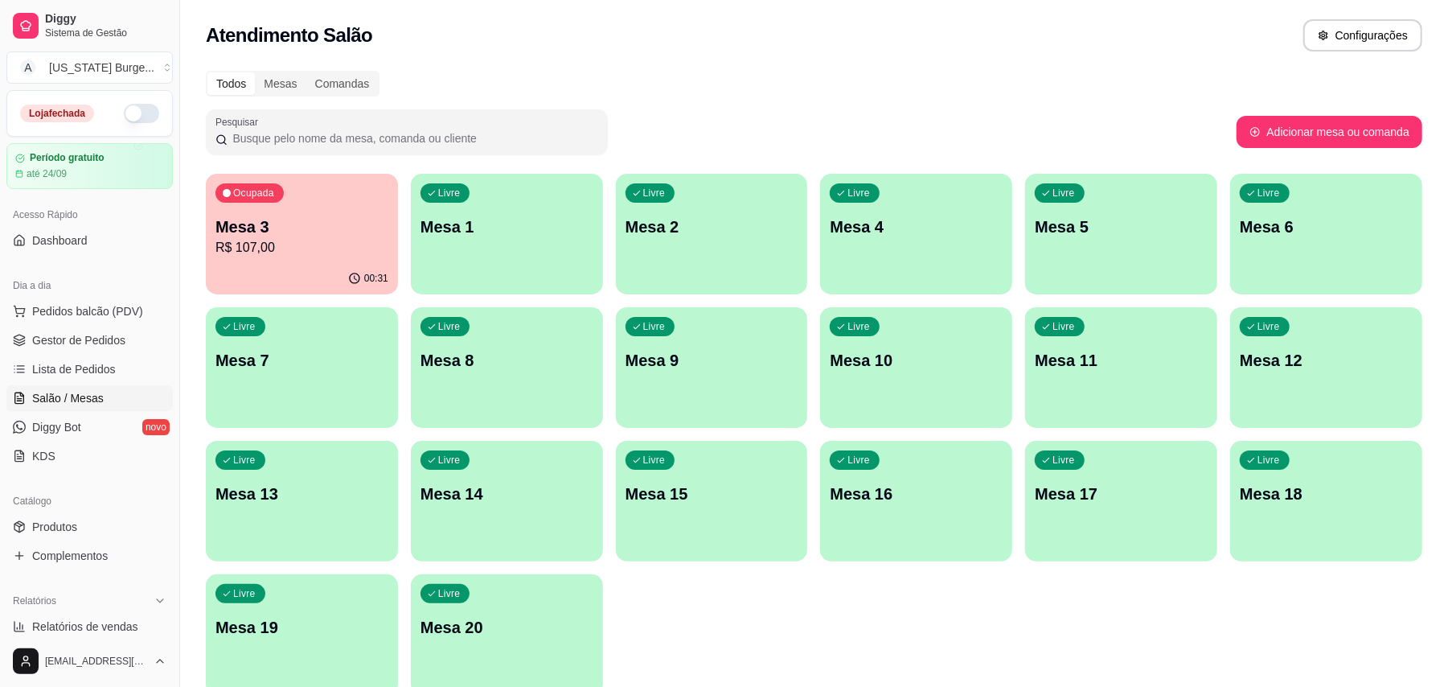
click at [310, 257] on div "Ocupada Mesa 3 R$ 107,00" at bounding box center [302, 218] width 192 height 89
click at [297, 249] on p "R$ 107,00" at bounding box center [302, 247] width 173 height 19
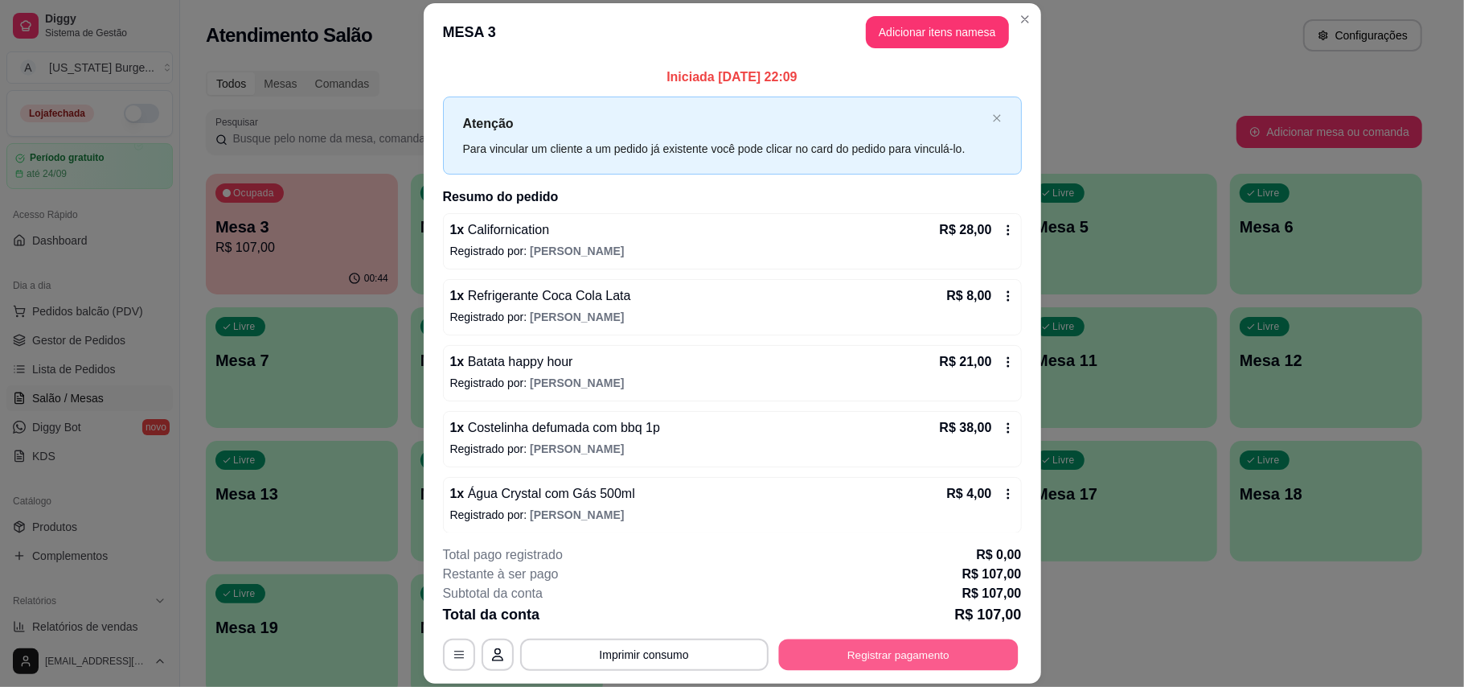
click at [832, 641] on button "Registrar pagamento" at bounding box center [898, 654] width 240 height 31
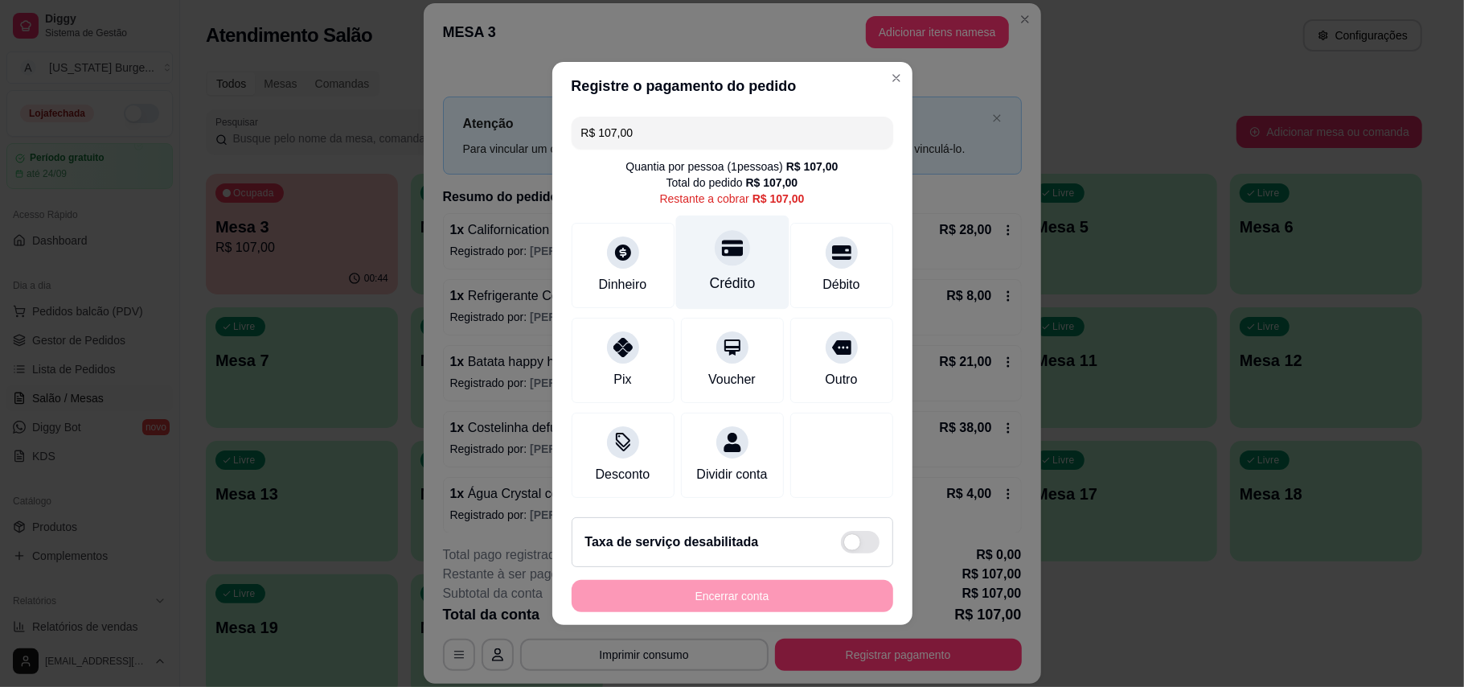
click at [709, 261] on div "Crédito" at bounding box center [732, 263] width 113 height 94
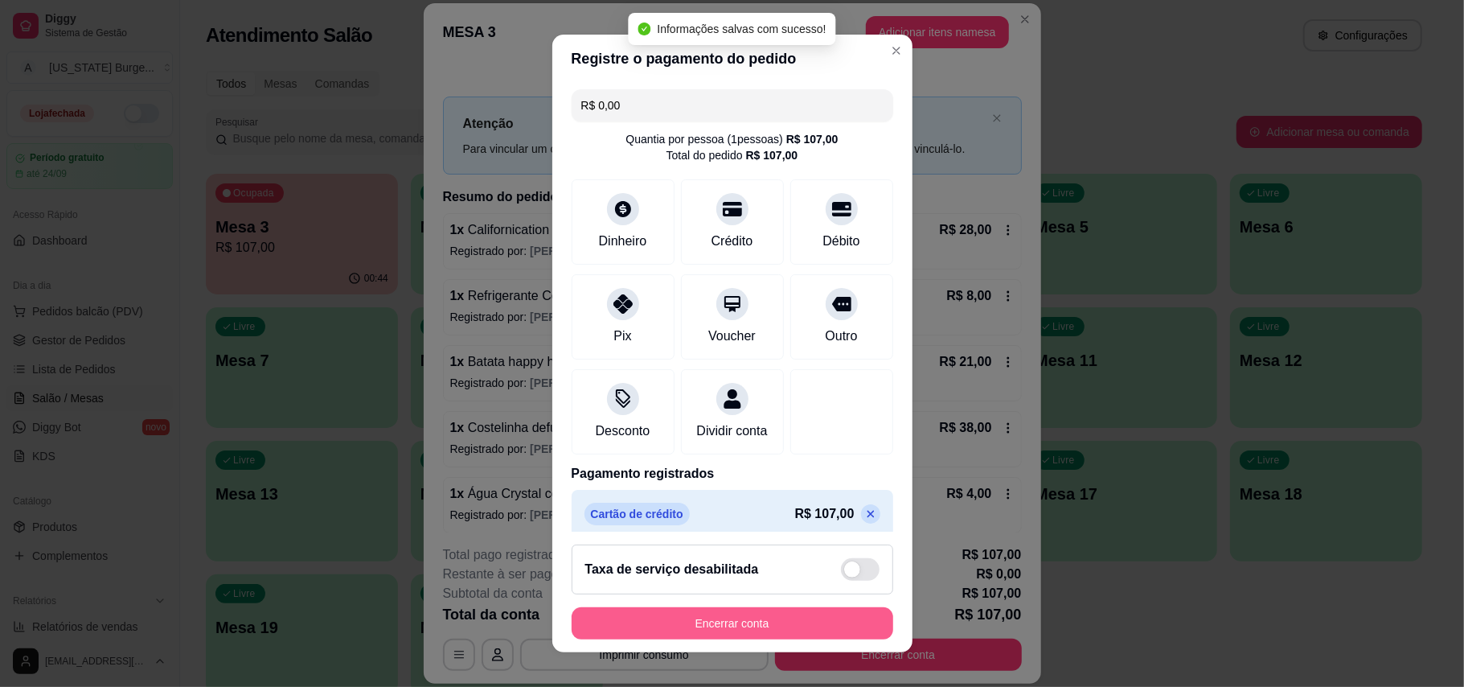
click at [690, 637] on button "Encerrar conta" at bounding box center [733, 623] width 322 height 32
